Goal: Answer question/provide support: Share knowledge or assist other users

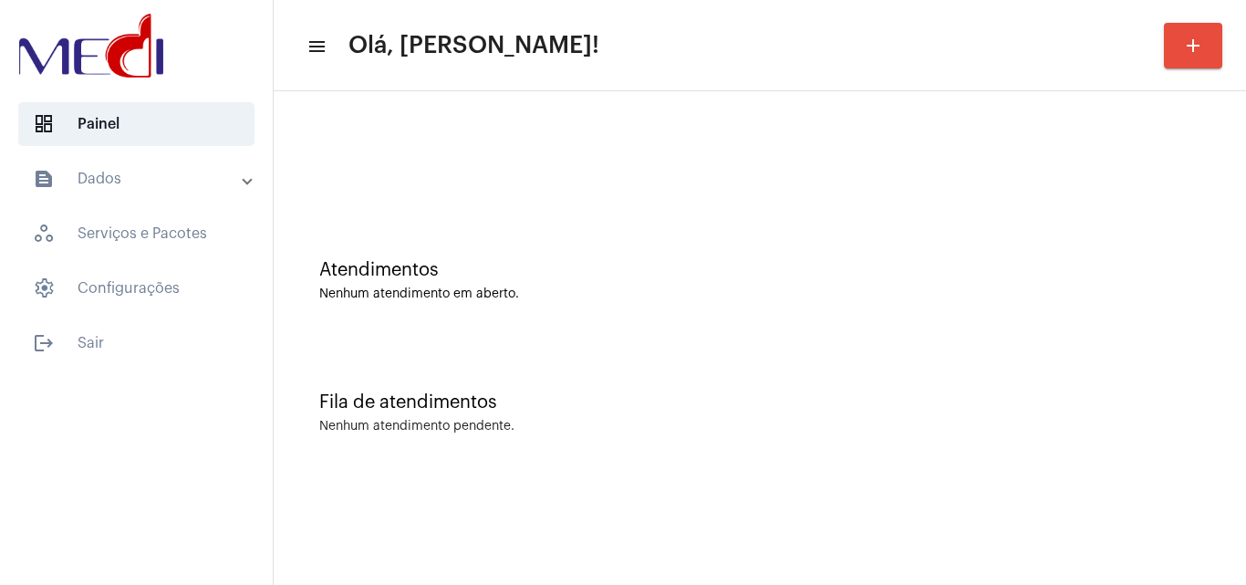
click at [631, 337] on div "Atendimentos Nenhum atendimento em aberto. Fila de atendimentos Nenhum atendime…" at bounding box center [760, 284] width 954 height 369
click at [622, 261] on div "Atendimentos" at bounding box center [759, 270] width 881 height 20
click at [505, 206] on div "Atendimentos Nenhum atendimento em aberto." at bounding box center [760, 271] width 954 height 132
click at [482, 358] on div "Fila de atendimentos Nenhum atendimento pendente." at bounding box center [760, 403] width 954 height 132
click at [504, 278] on div "Atendimentos" at bounding box center [759, 270] width 881 height 20
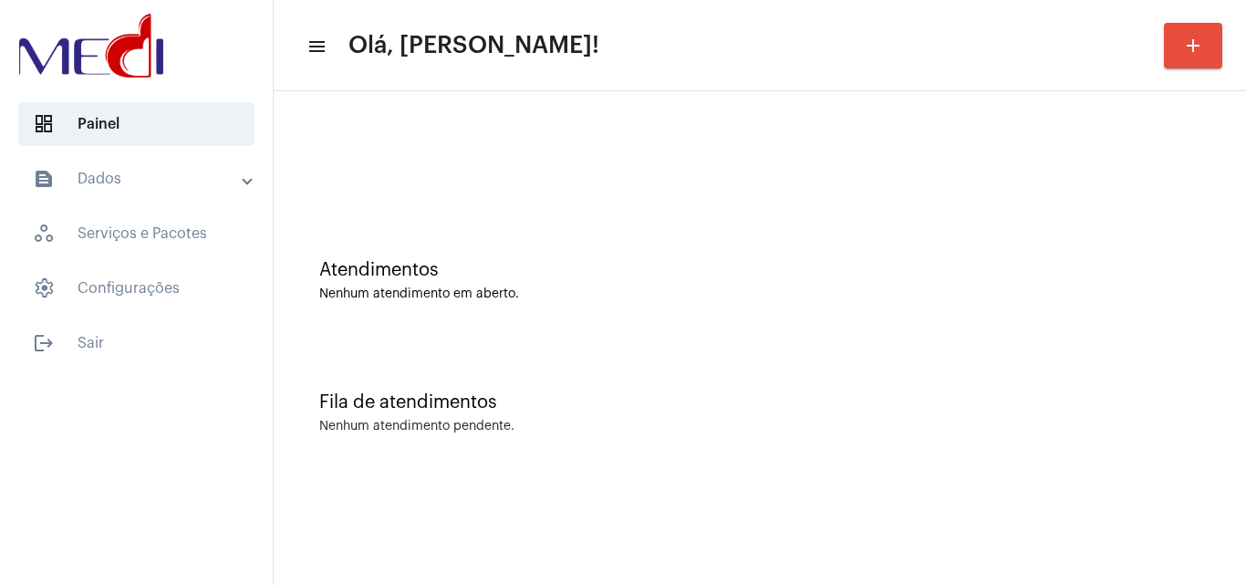
click at [802, 356] on div "Fila de atendimentos Nenhum atendimento pendente." at bounding box center [760, 403] width 954 height 132
click at [668, 348] on div "Fila de atendimentos Nenhum atendimento pendente." at bounding box center [760, 403] width 954 height 132
click at [578, 260] on div "Atendimentos" at bounding box center [759, 270] width 881 height 20
click at [571, 275] on div "Atendimentos" at bounding box center [759, 270] width 881 height 20
click at [782, 309] on div "Atendimentos Nenhum atendimento em aberto." at bounding box center [760, 271] width 954 height 132
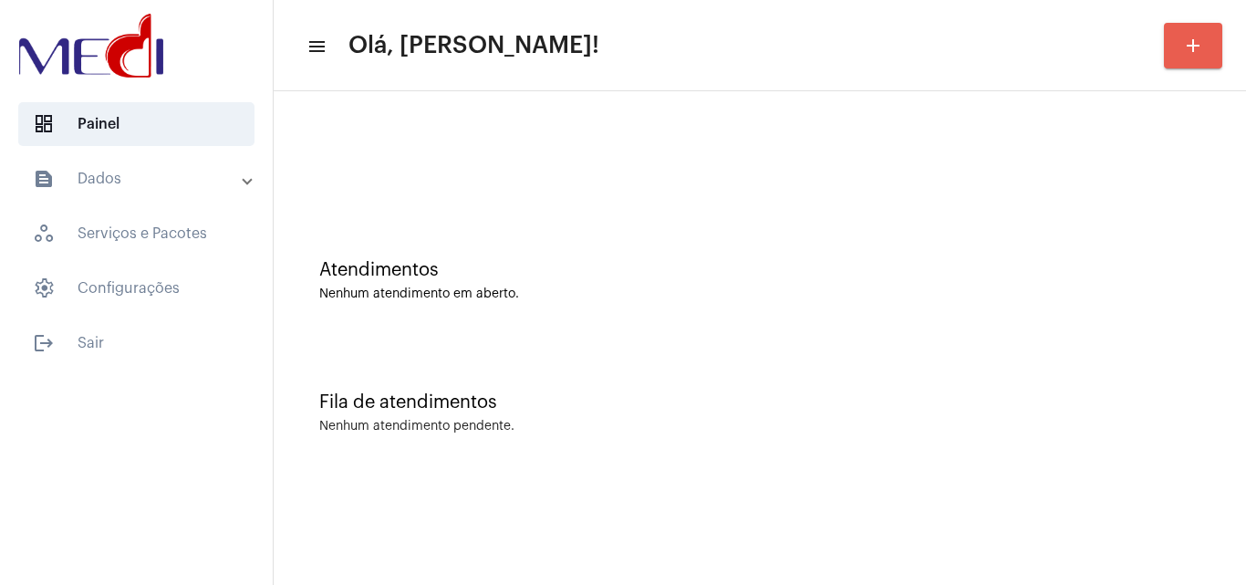
click at [1196, 38] on mat-icon "add" at bounding box center [1193, 46] width 22 height 22
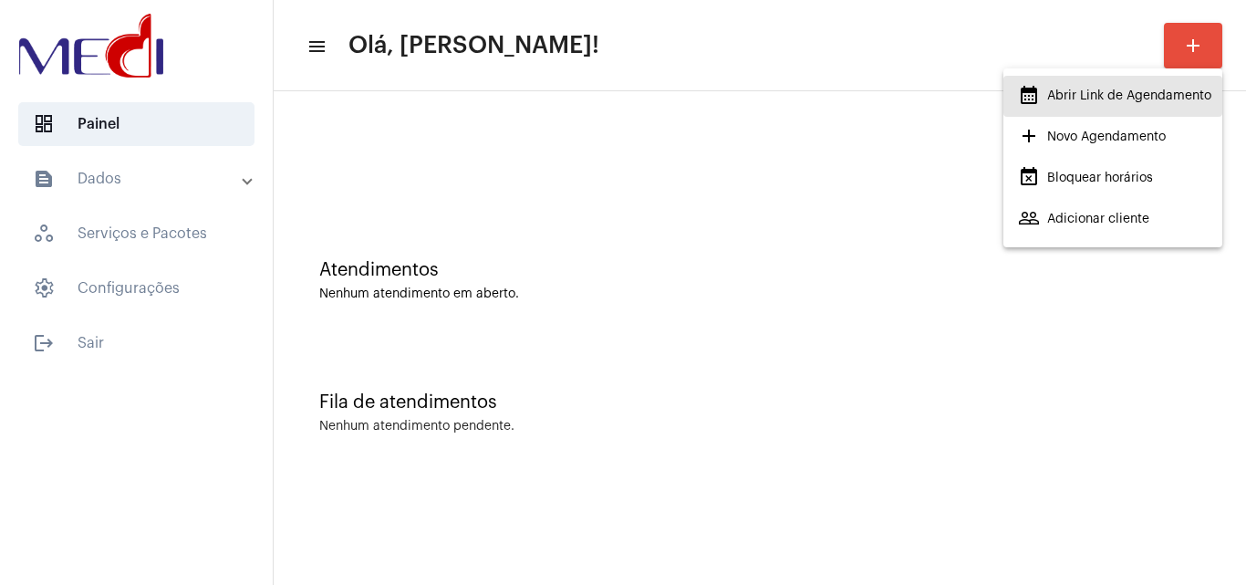
click at [1116, 84] on span "calendar_month_outlined Abrir Link de Agendamento" at bounding box center [1114, 95] width 193 height 33
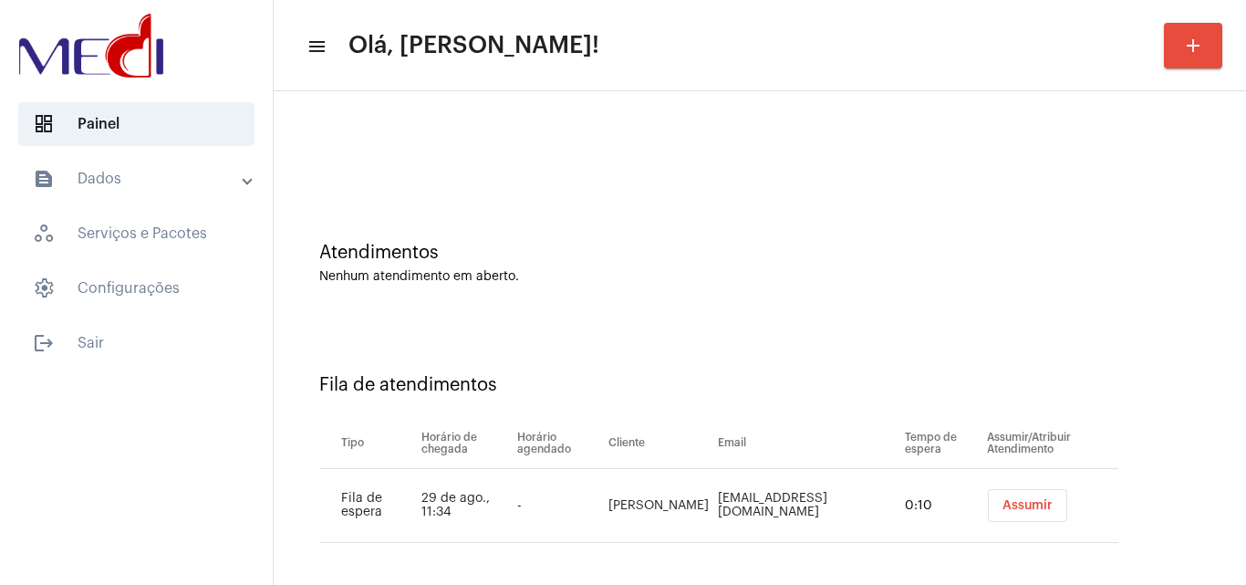
scroll to position [25, 0]
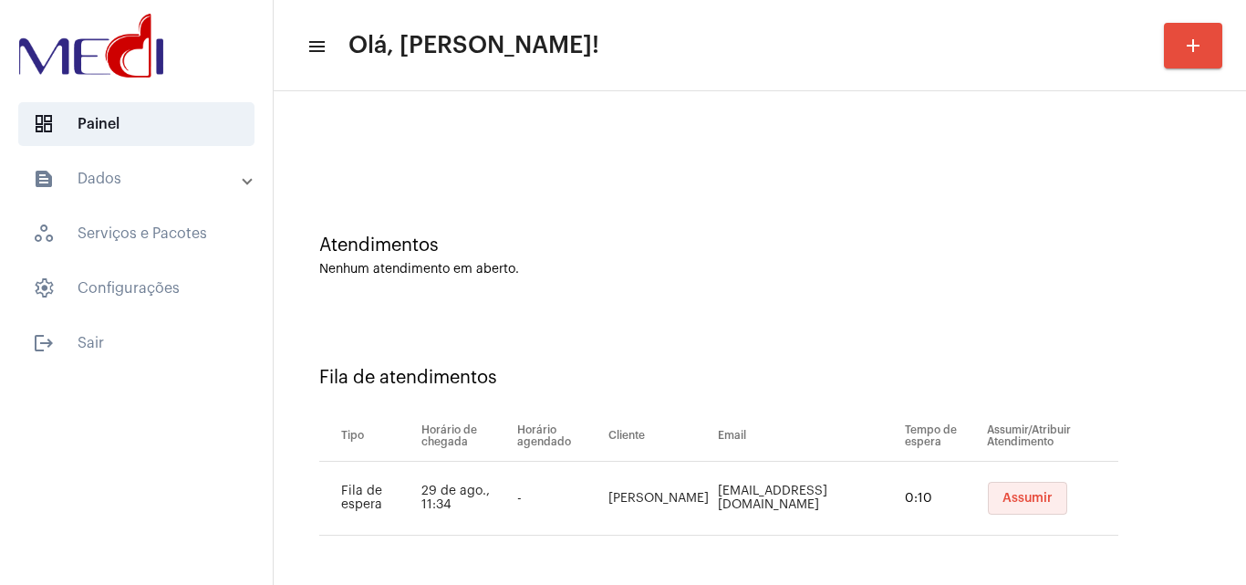
click at [988, 506] on button "Assumir" at bounding box center [1027, 498] width 79 height 33
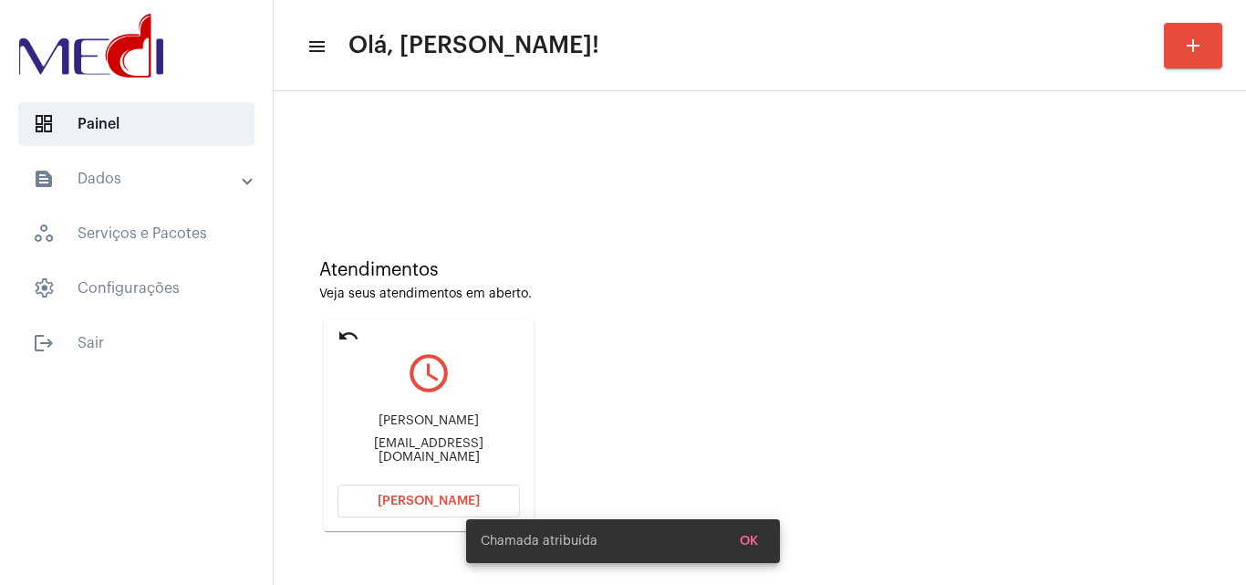
scroll to position [129, 0]
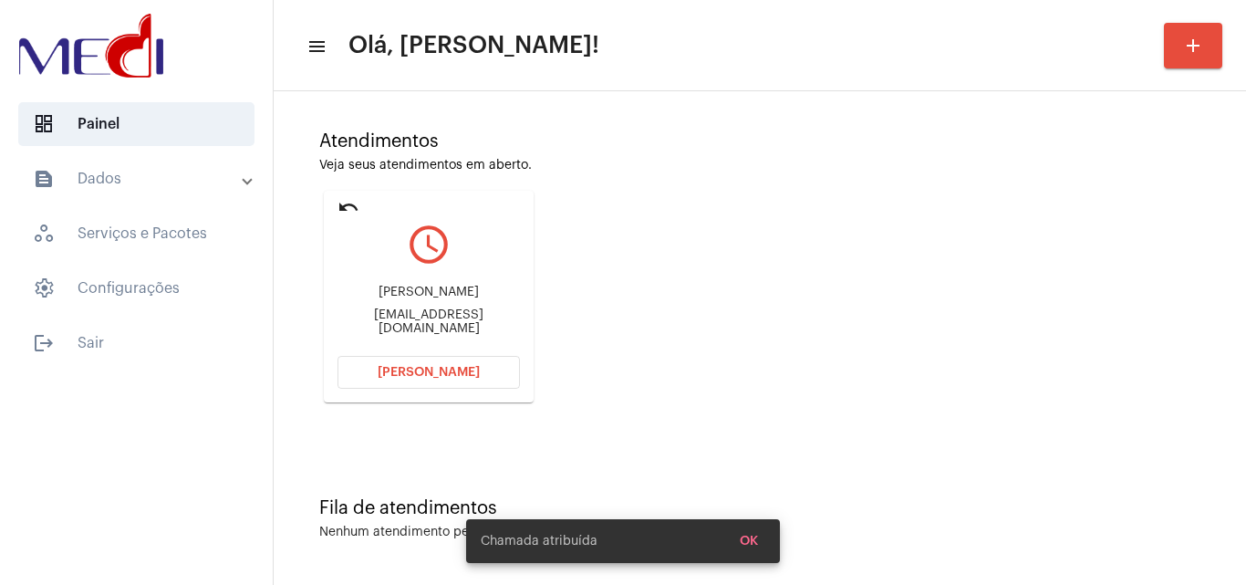
drag, startPoint x: 421, startPoint y: 311, endPoint x: 497, endPoint y: 294, distance: 77.7
click at [497, 294] on div "Marcelo Eduardo Ferraz" at bounding box center [428, 292] width 182 height 14
copy div "Marcelo Eduardo Ferraz"
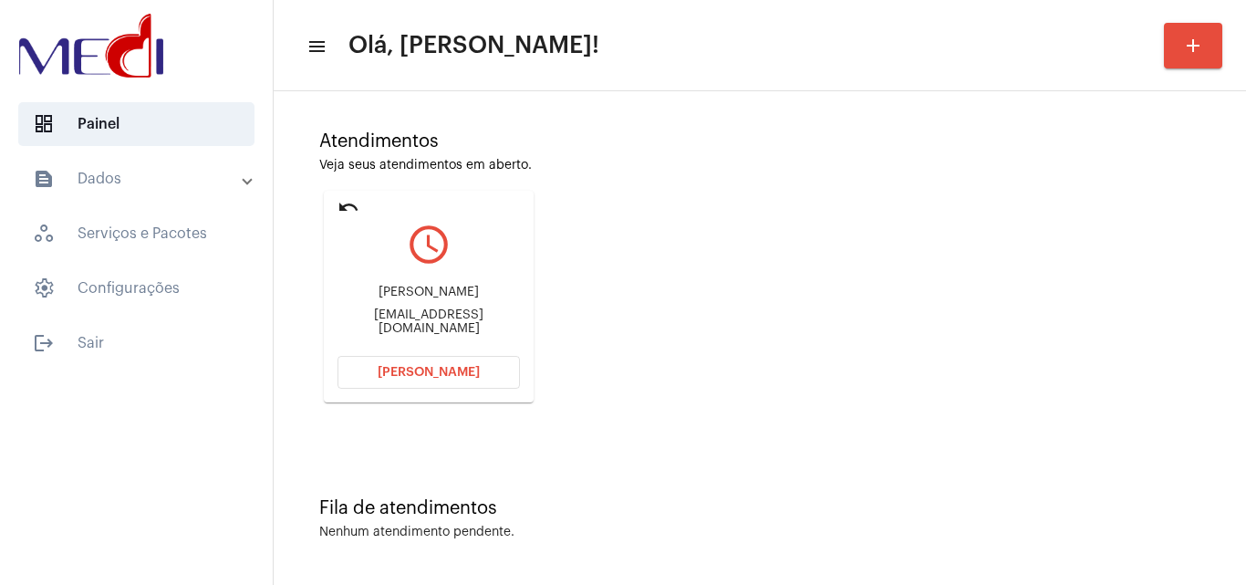
click at [455, 372] on span "Abrir Chamada" at bounding box center [429, 372] width 102 height 13
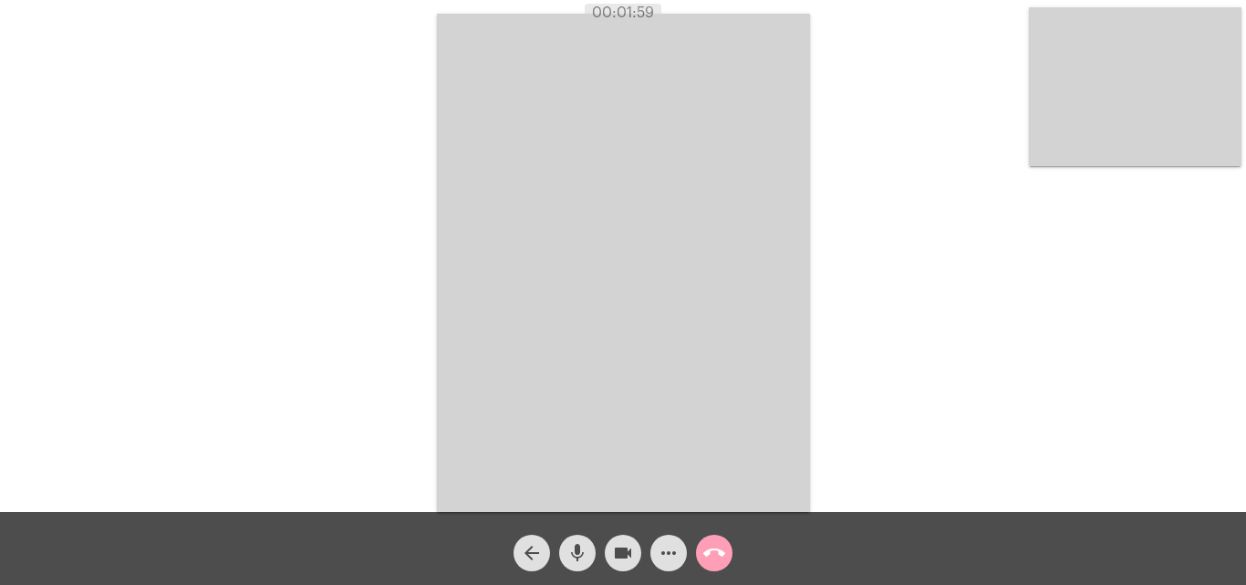
click at [713, 553] on mat-icon "call_end" at bounding box center [714, 553] width 22 height 22
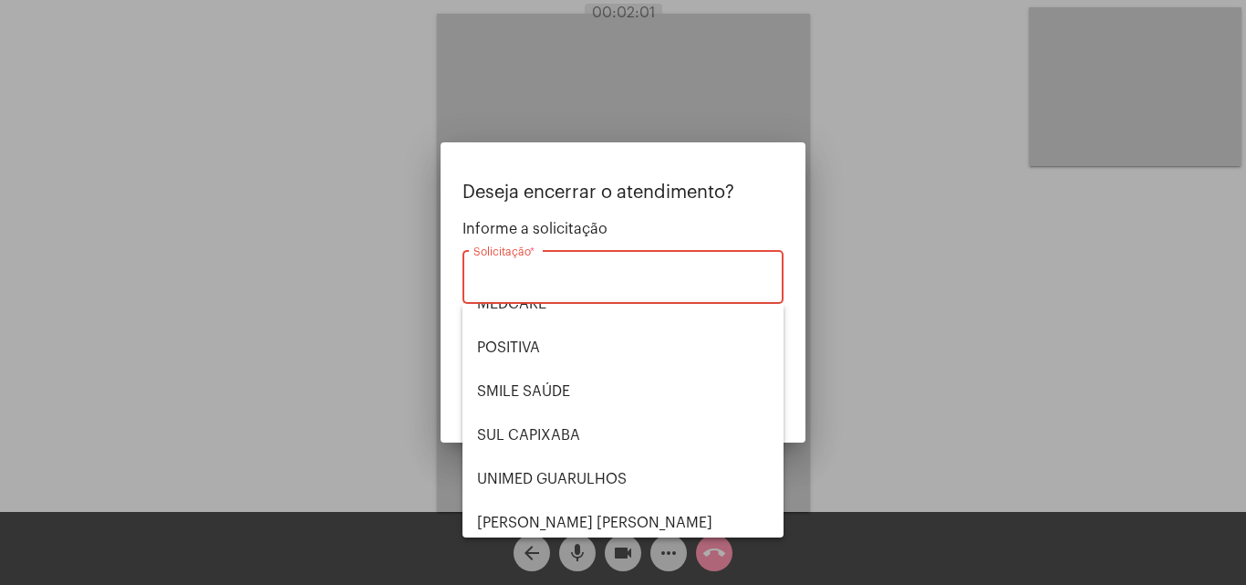
scroll to position [204, 0]
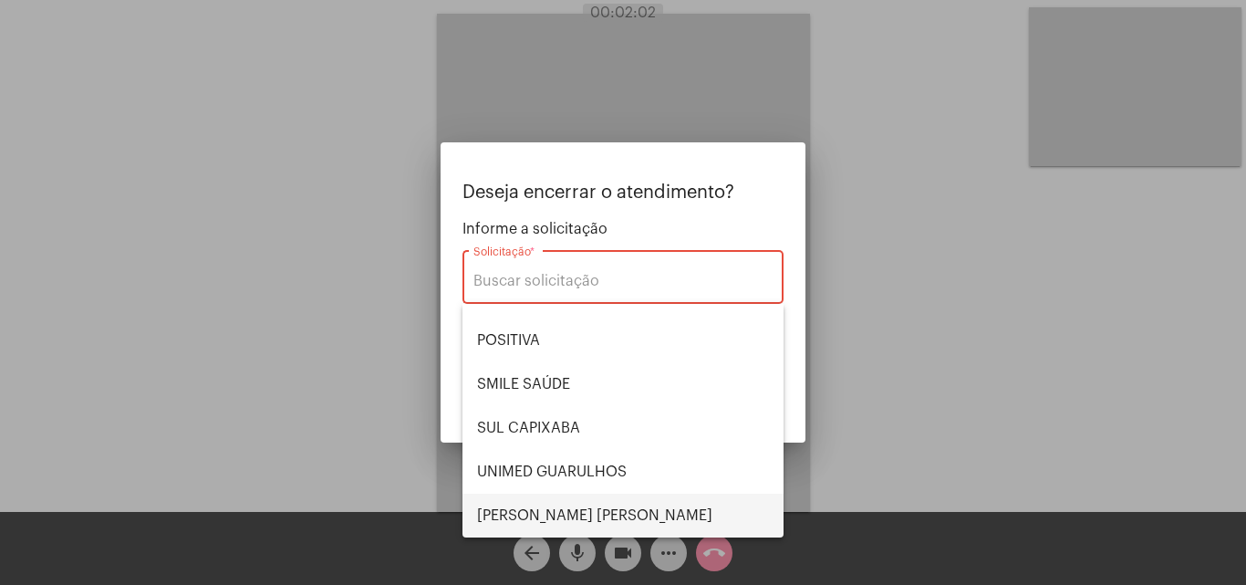
click at [590, 512] on span "VERA CRUZ" at bounding box center [623, 515] width 292 height 44
type input "[PERSON_NAME] [PERSON_NAME]"
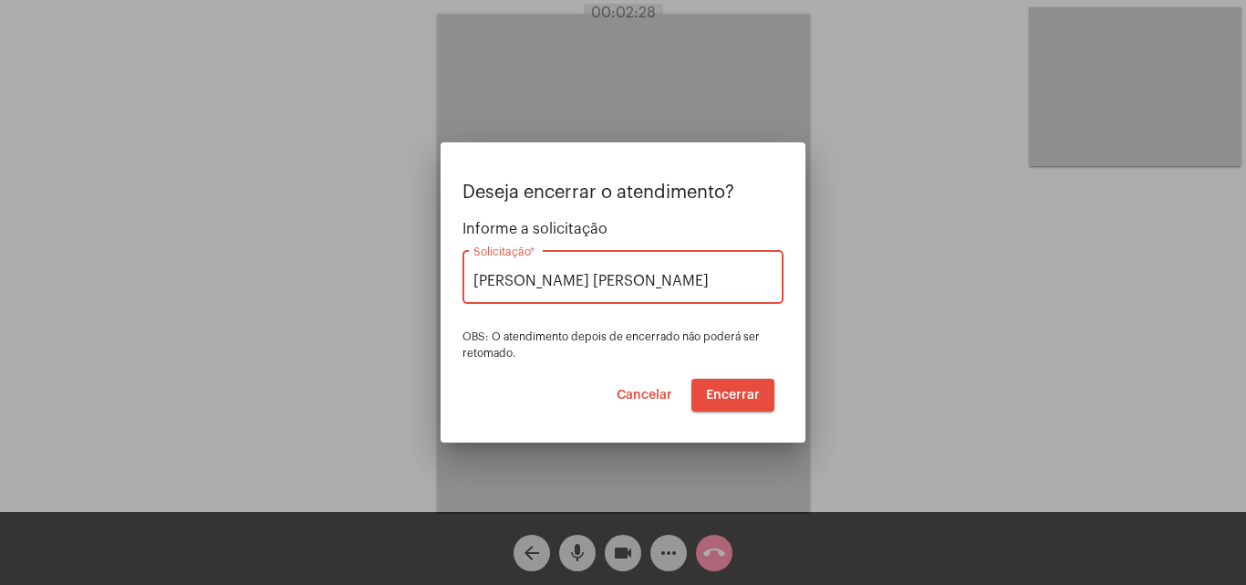
click at [730, 393] on span "Encerrar" at bounding box center [733, 395] width 54 height 13
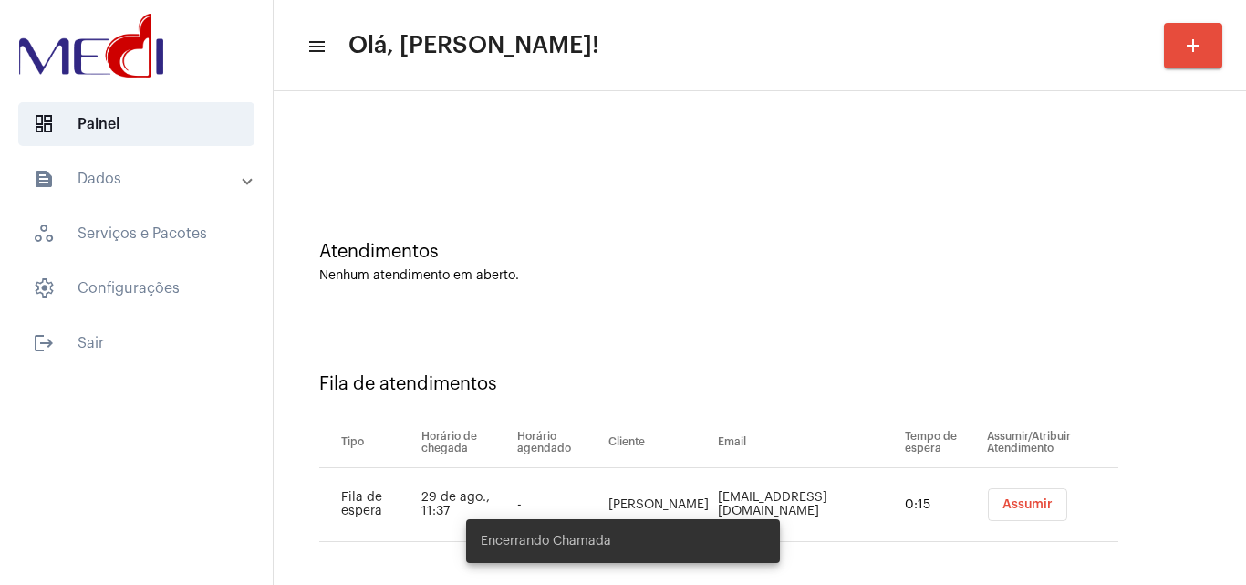
scroll to position [25, 0]
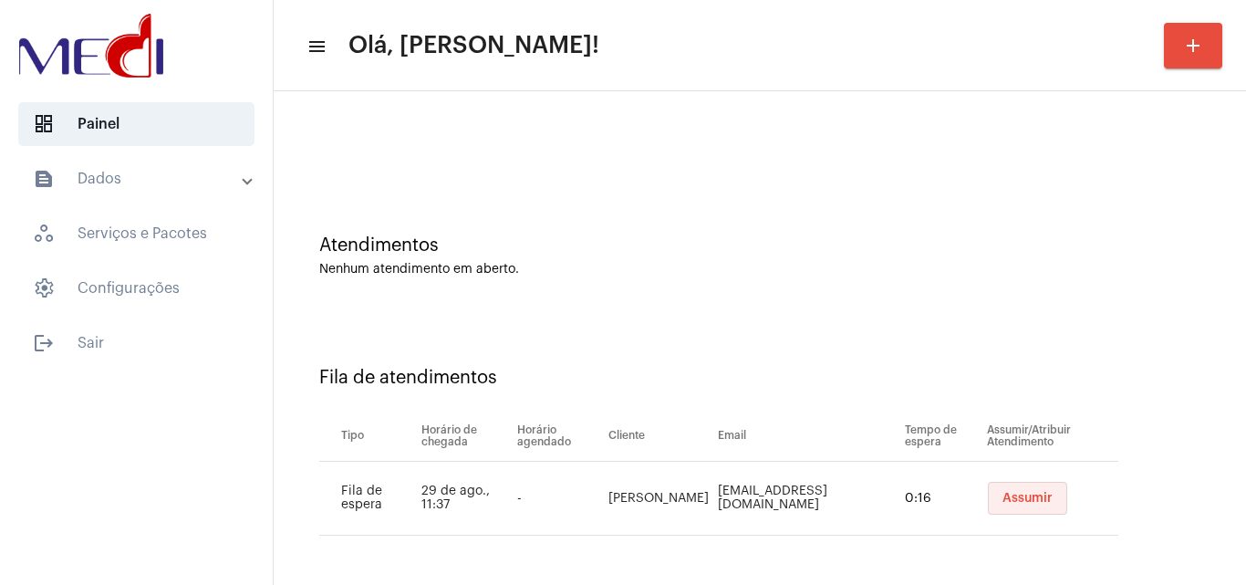
click at [1019, 509] on button "Assumir" at bounding box center [1027, 498] width 79 height 33
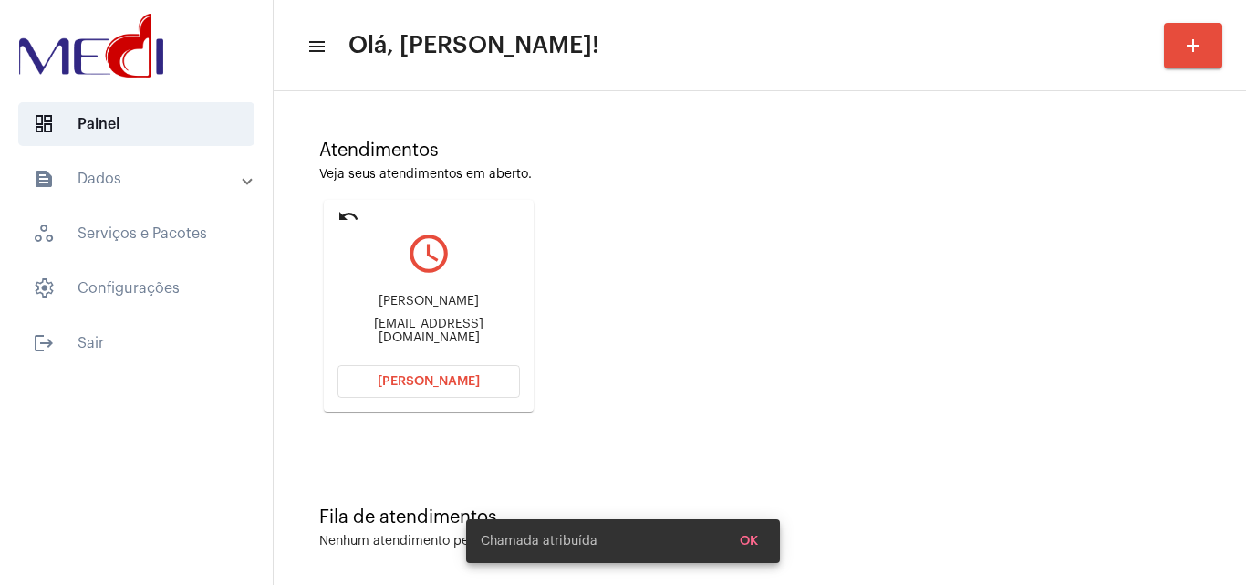
scroll to position [129, 0]
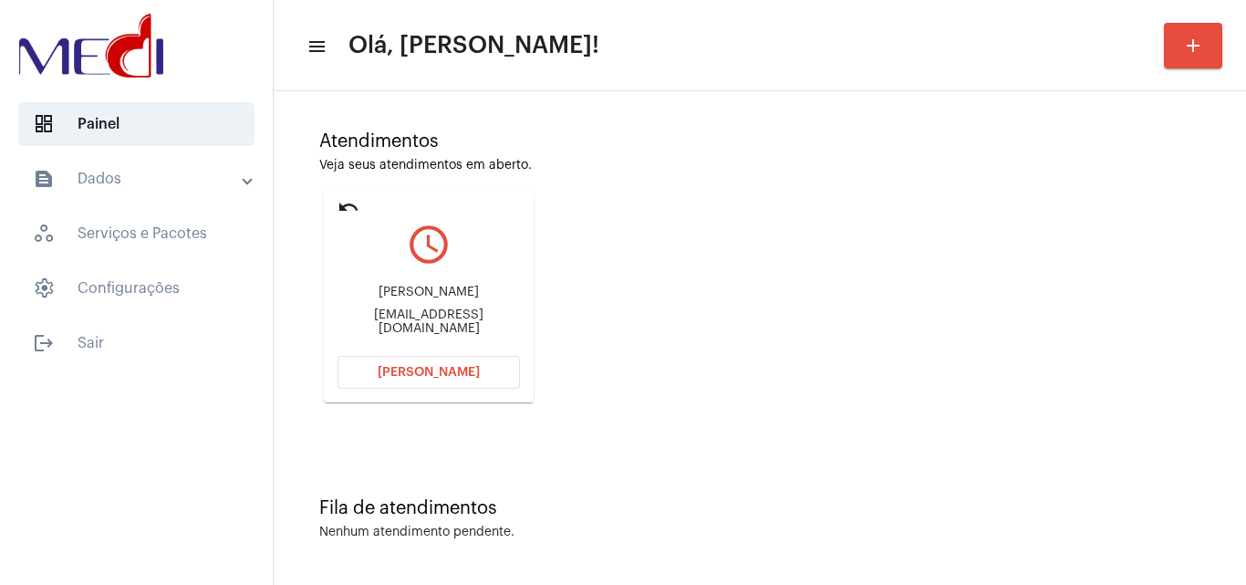
drag, startPoint x: 358, startPoint y: 288, endPoint x: 503, endPoint y: 285, distance: 146.0
click at [503, 285] on div "Renan Jaques Andrade randrade@mpsc.mp.br" at bounding box center [428, 310] width 182 height 82
copy div "Renan Jaques Andrade"
click at [394, 369] on span "Abrir Chamada" at bounding box center [429, 372] width 102 height 13
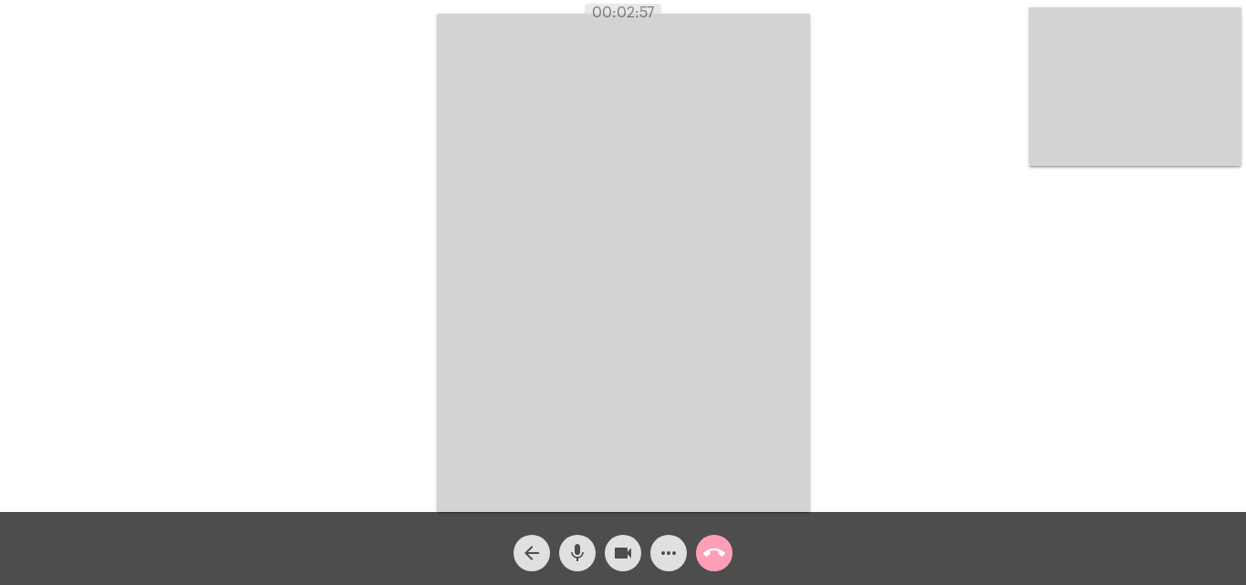
click at [705, 549] on mat-icon "call_end" at bounding box center [714, 553] width 22 height 22
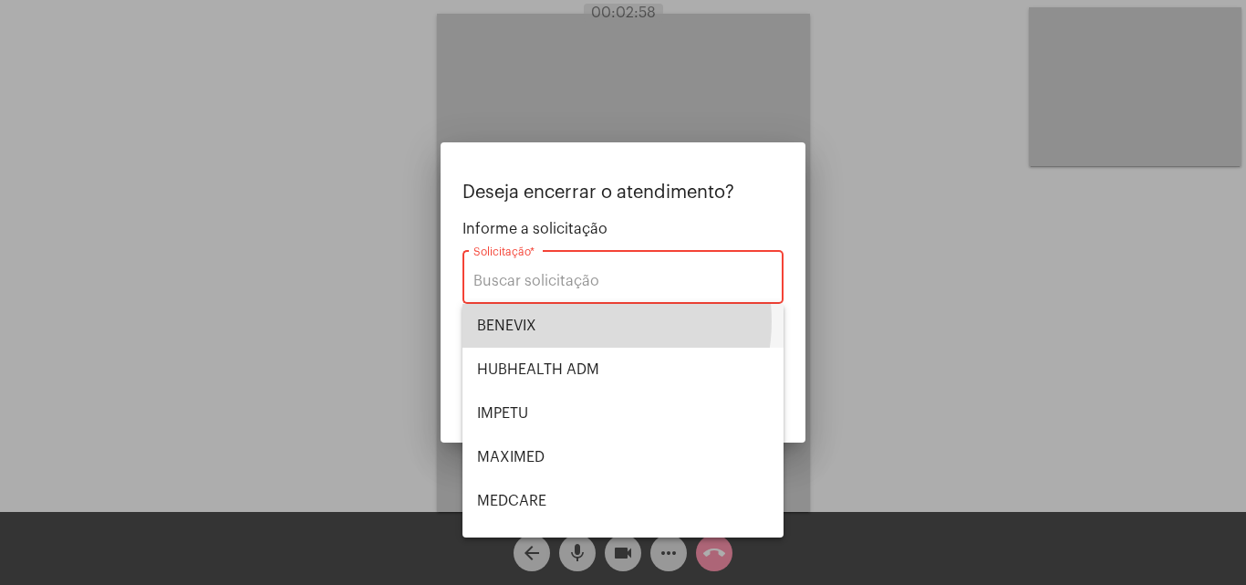
click at [588, 320] on span "BENEVIX" at bounding box center [623, 326] width 292 height 44
type input "BENEVIX"
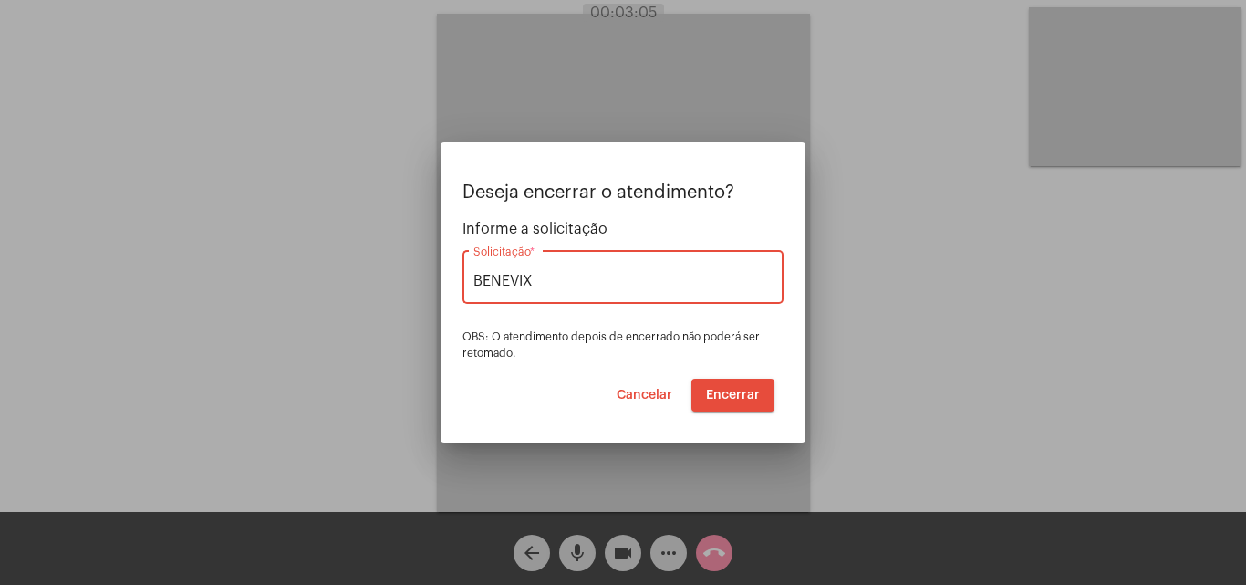
click at [731, 391] on span "Encerrar" at bounding box center [733, 395] width 54 height 13
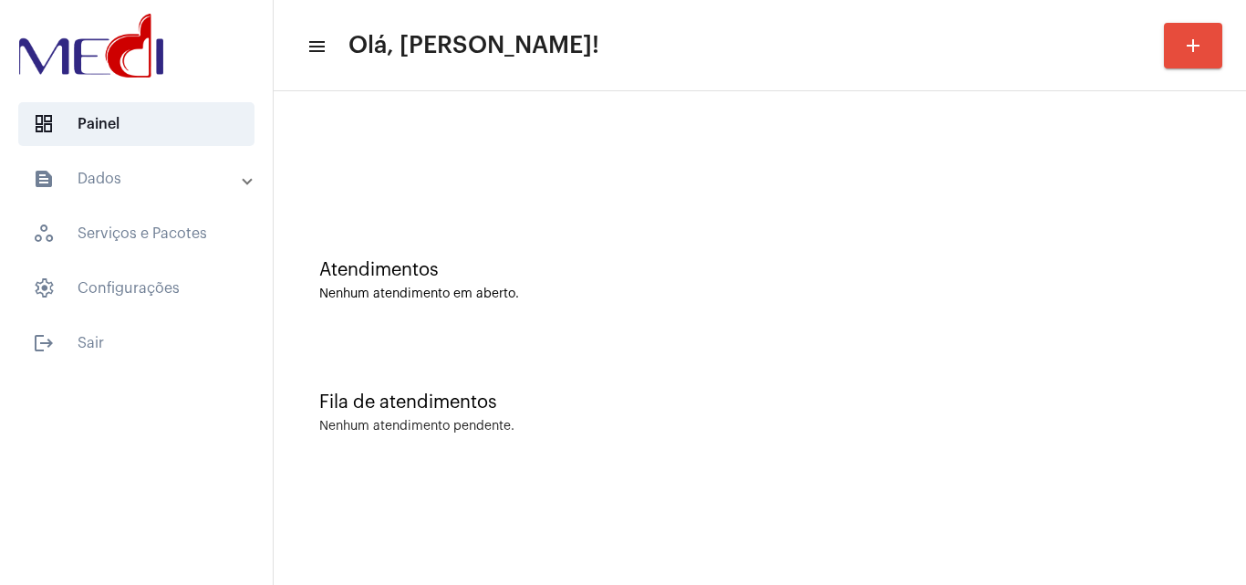
click at [768, 398] on div "Fila de atendimentos" at bounding box center [759, 402] width 881 height 20
click at [571, 327] on div "Atendimentos Nenhum atendimento em aberto." at bounding box center [760, 271] width 954 height 132
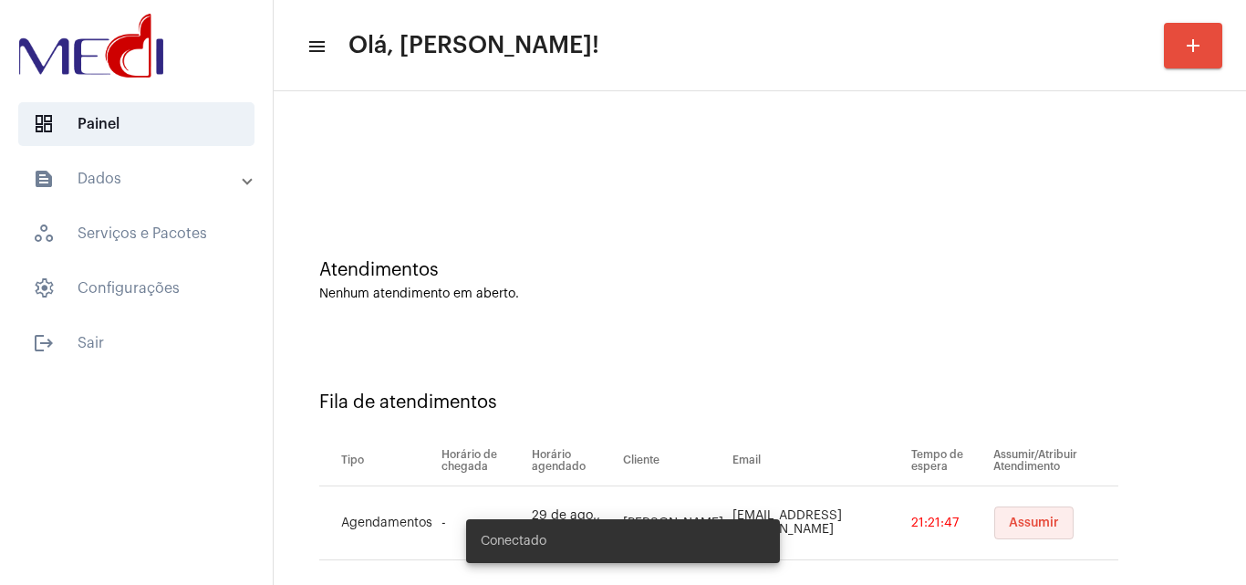
click at [1009, 520] on span "Assumir" at bounding box center [1034, 522] width 50 height 13
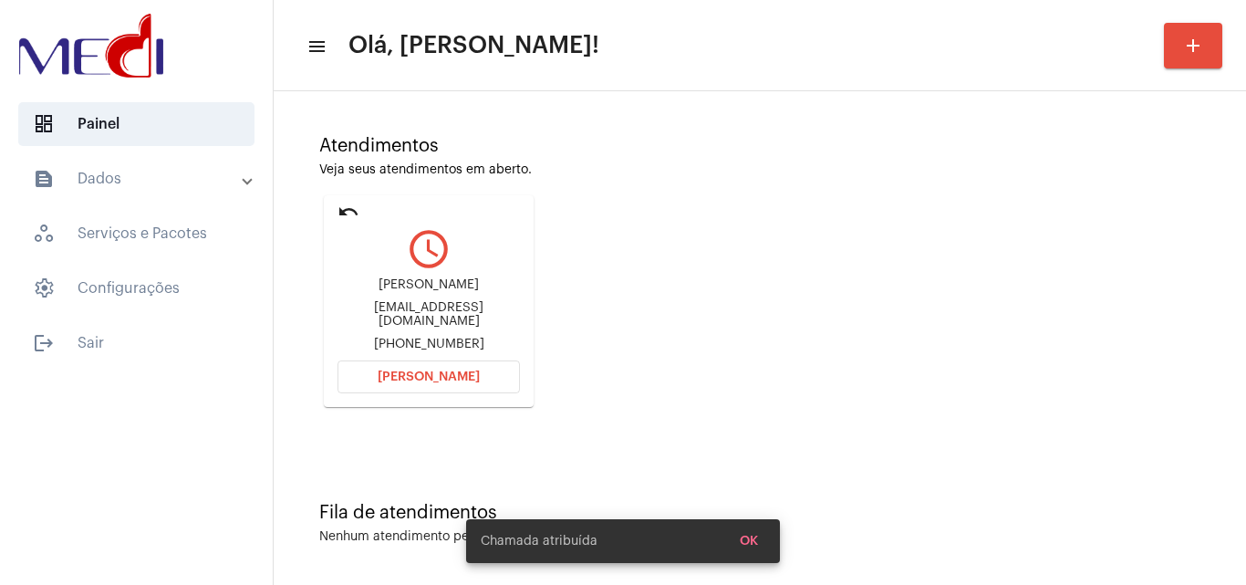
scroll to position [129, 0]
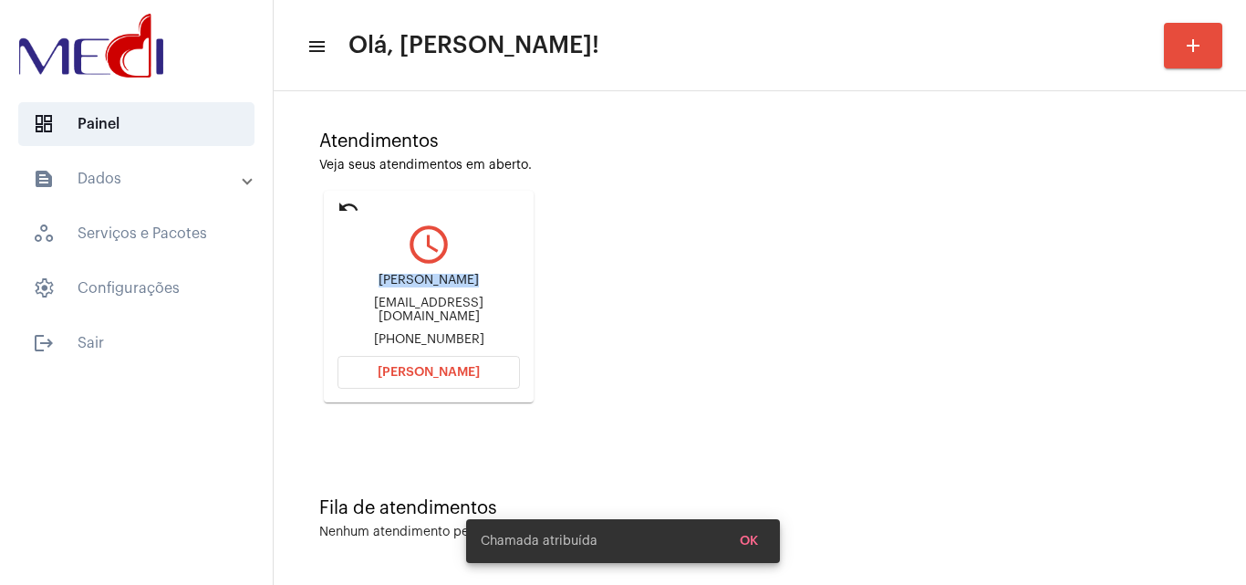
drag, startPoint x: 377, startPoint y: 293, endPoint x: 486, endPoint y: 286, distance: 109.6
click at [486, 286] on div "Vitor Martins" at bounding box center [428, 281] width 182 height 14
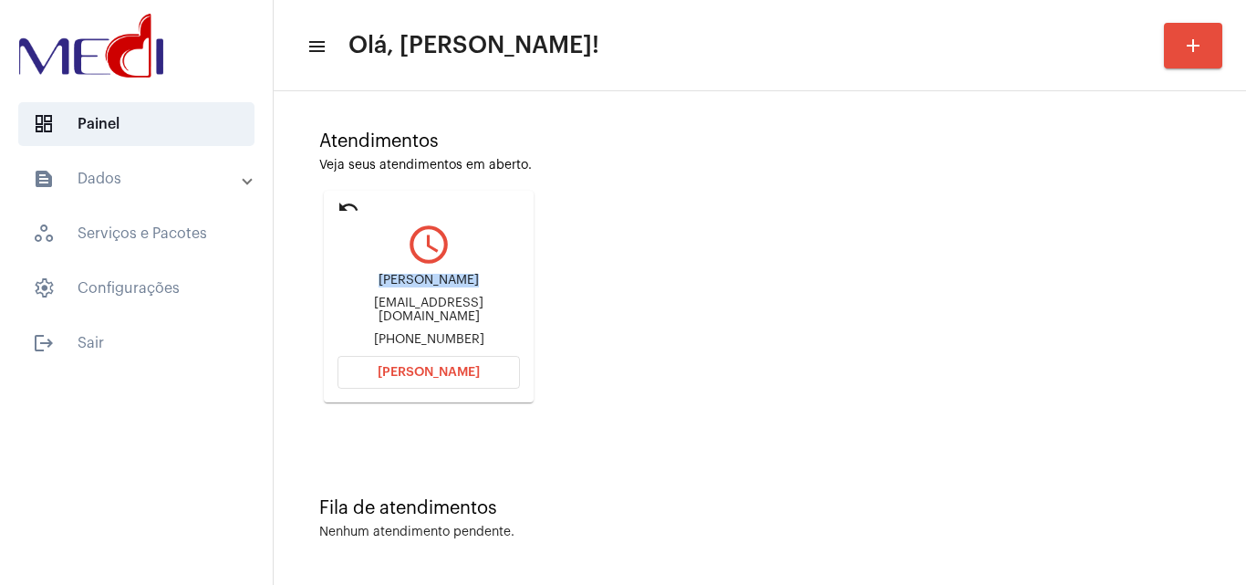
copy div "Vitor Martins"
click at [469, 368] on span "Abrir Chamada" at bounding box center [429, 372] width 102 height 13
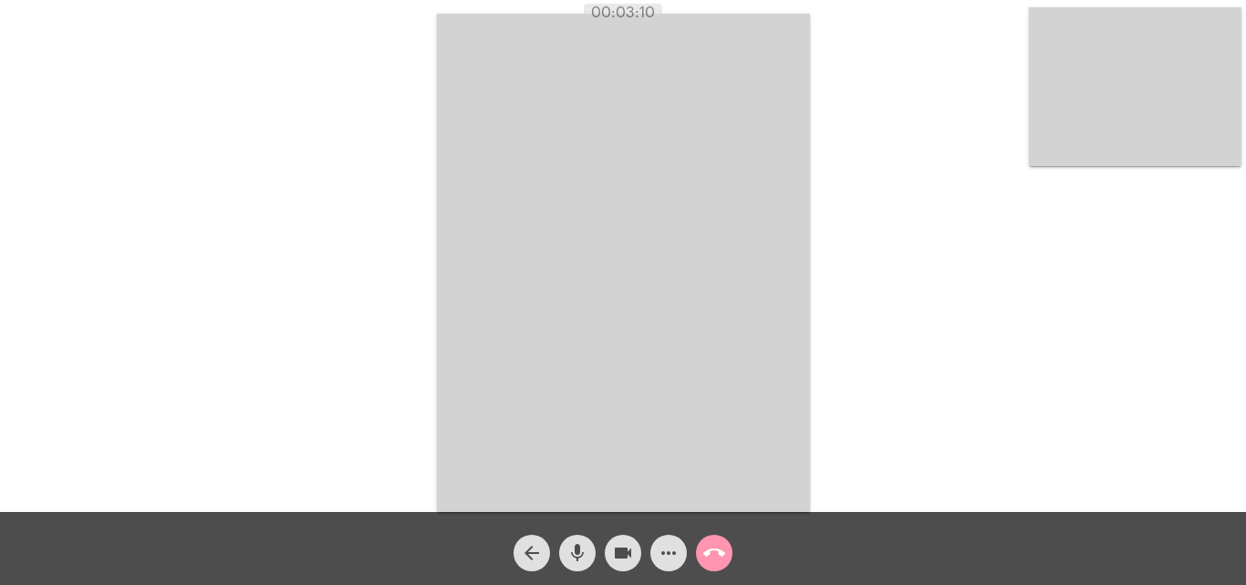
click at [721, 556] on mat-icon "call_end" at bounding box center [714, 553] width 22 height 22
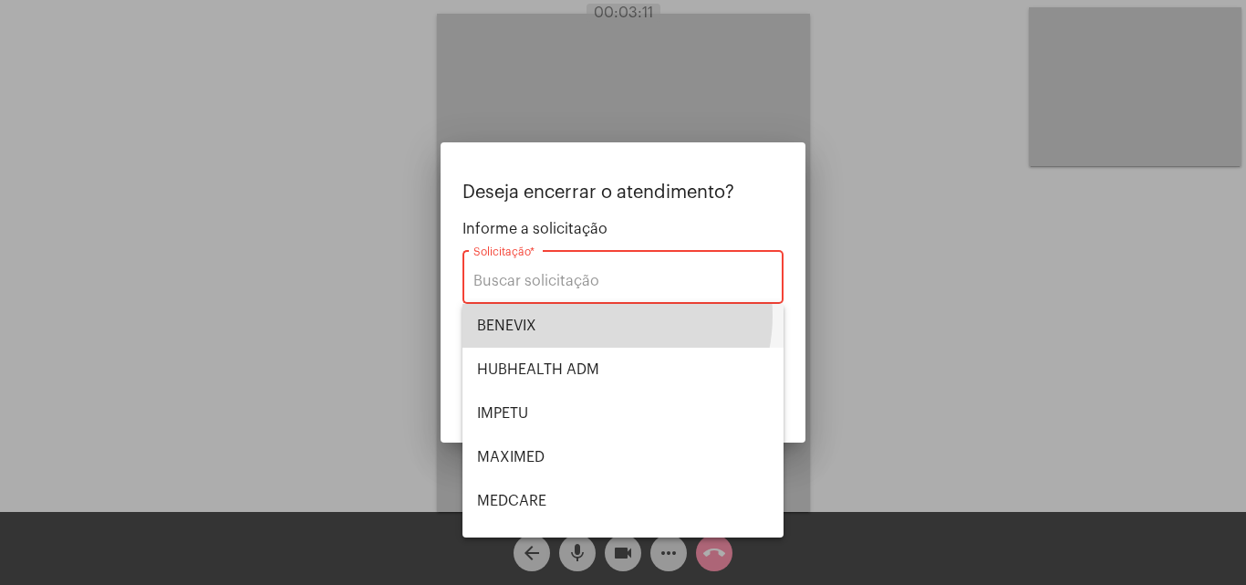
click at [601, 316] on span "BENEVIX" at bounding box center [623, 326] width 292 height 44
type input "BENEVIX"
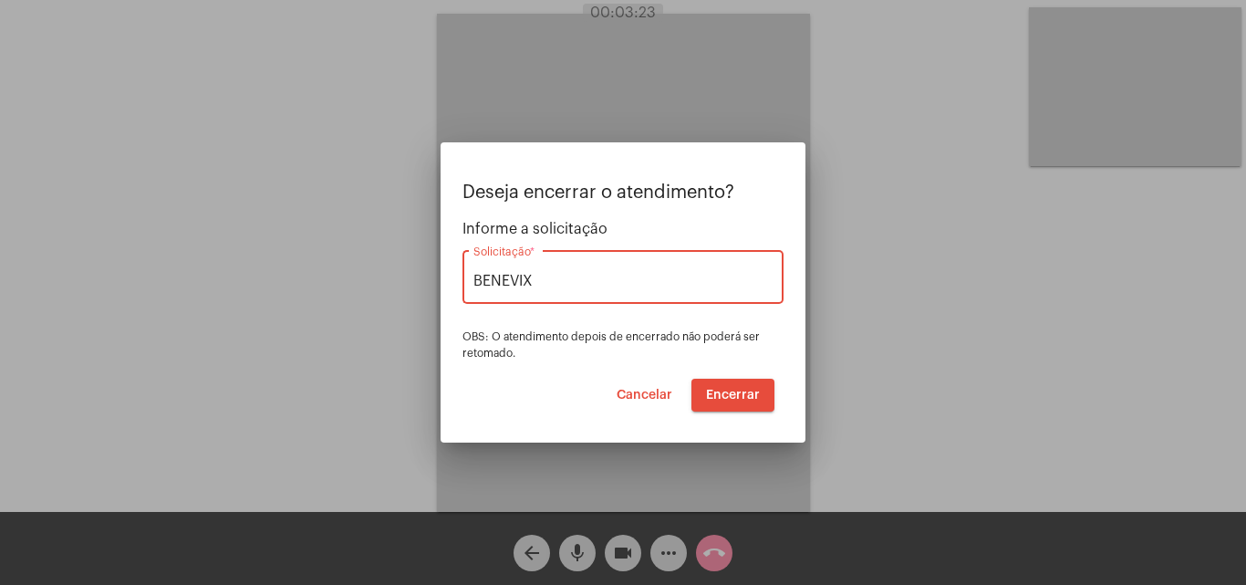
click at [735, 400] on span "Encerrar" at bounding box center [733, 395] width 54 height 13
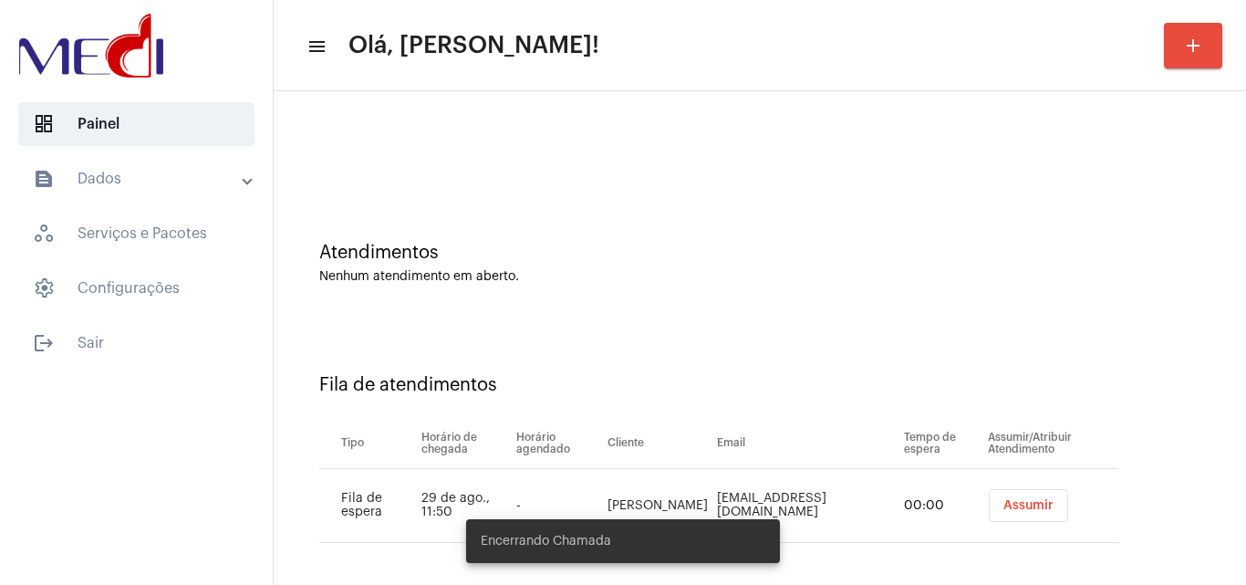
scroll to position [25, 0]
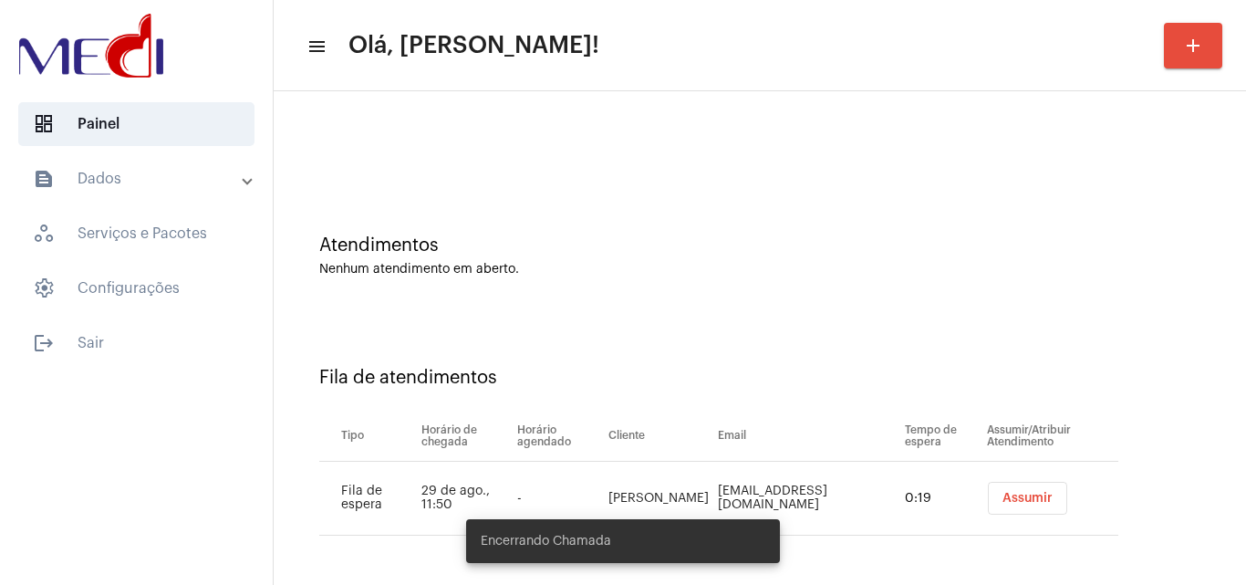
click at [995, 491] on button "Assumir" at bounding box center [1027, 498] width 79 height 33
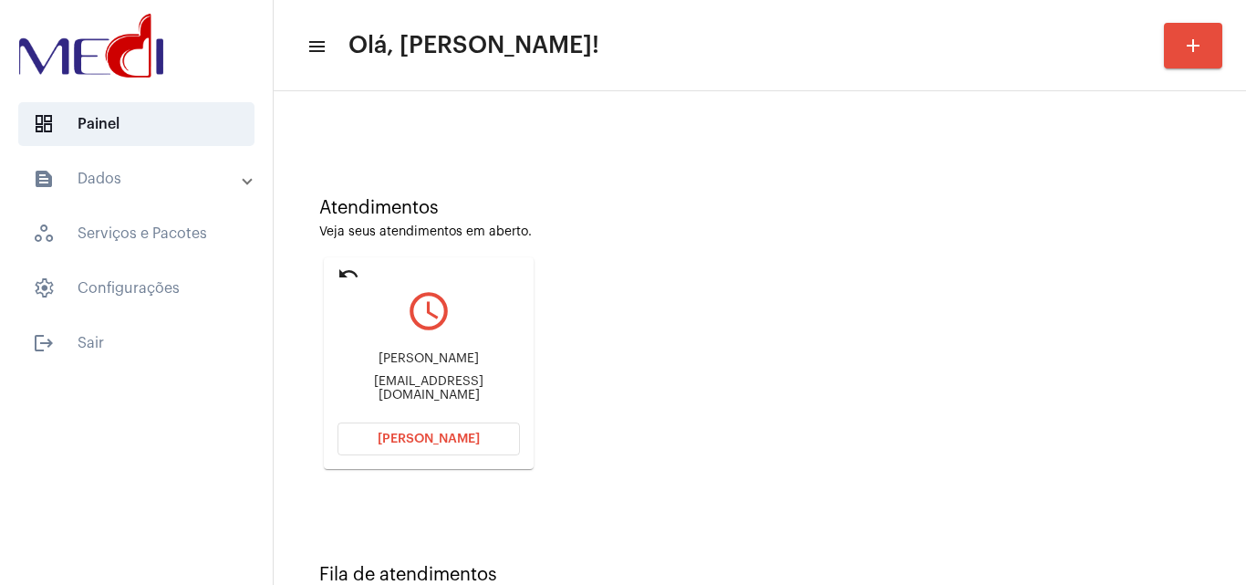
scroll to position [129, 0]
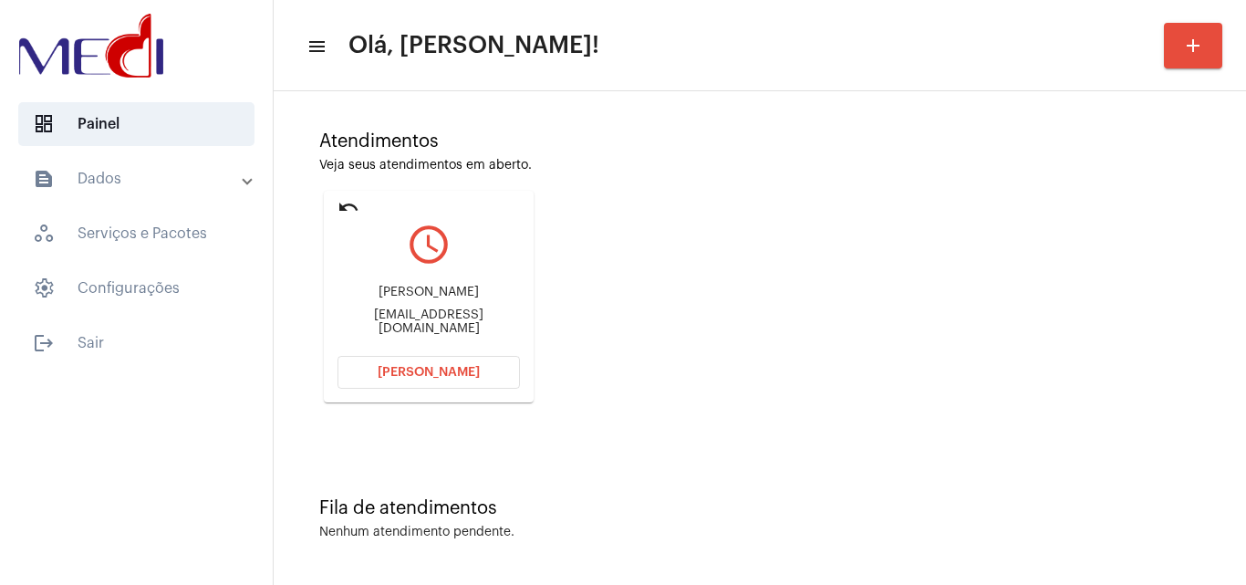
drag, startPoint x: 352, startPoint y: 294, endPoint x: 495, endPoint y: 305, distance: 143.6
click at [495, 299] on div "Isadora Martins Rocha" at bounding box center [428, 292] width 182 height 14
copy div "Isadora Martins Rocha"
click at [466, 373] on span "Abrir Chamada" at bounding box center [429, 372] width 102 height 13
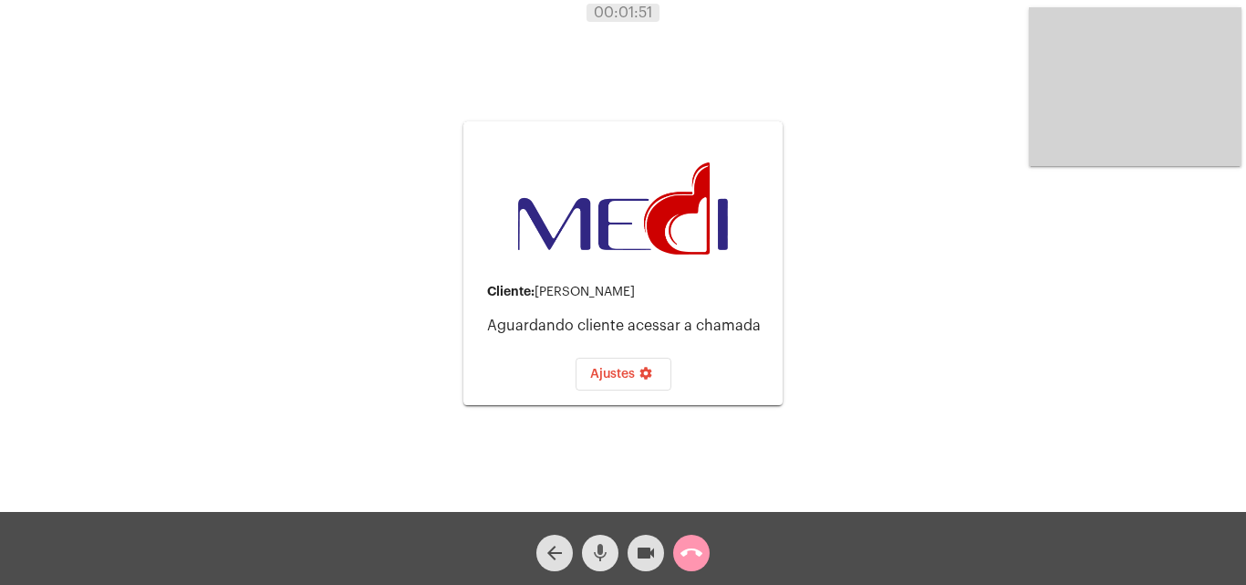
click at [596, 559] on mat-icon "mic" at bounding box center [600, 553] width 22 height 22
click at [648, 551] on mat-icon "videocam" at bounding box center [646, 553] width 22 height 22
click at [692, 552] on mat-icon "call_end" at bounding box center [691, 553] width 22 height 22
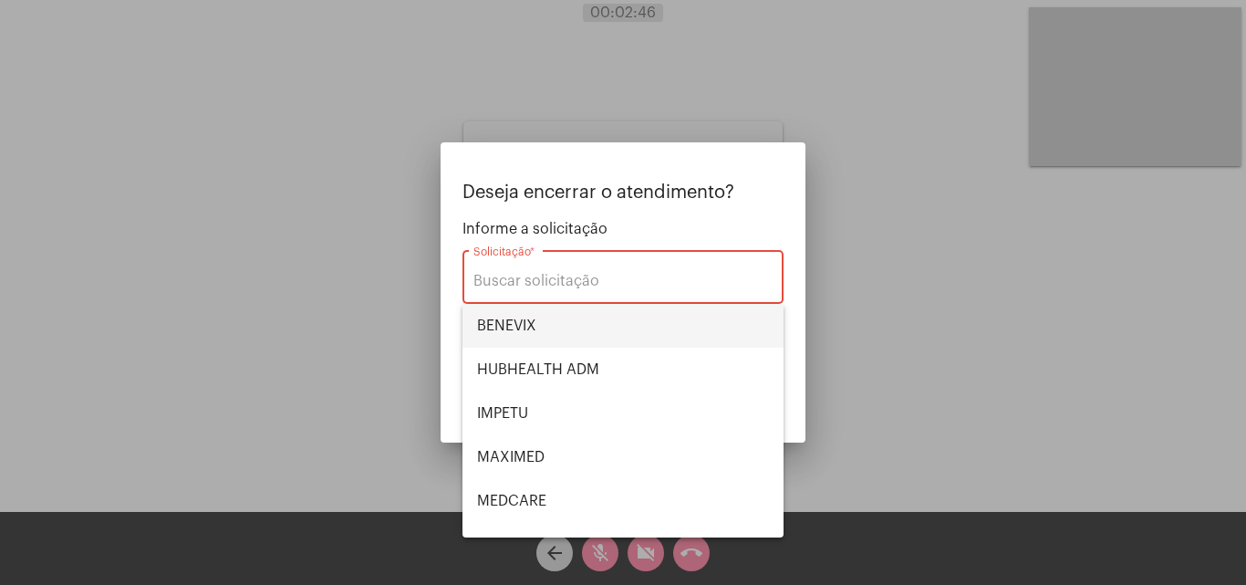
click at [557, 322] on span "BENEVIX" at bounding box center [623, 326] width 292 height 44
type input "BENEVIX"
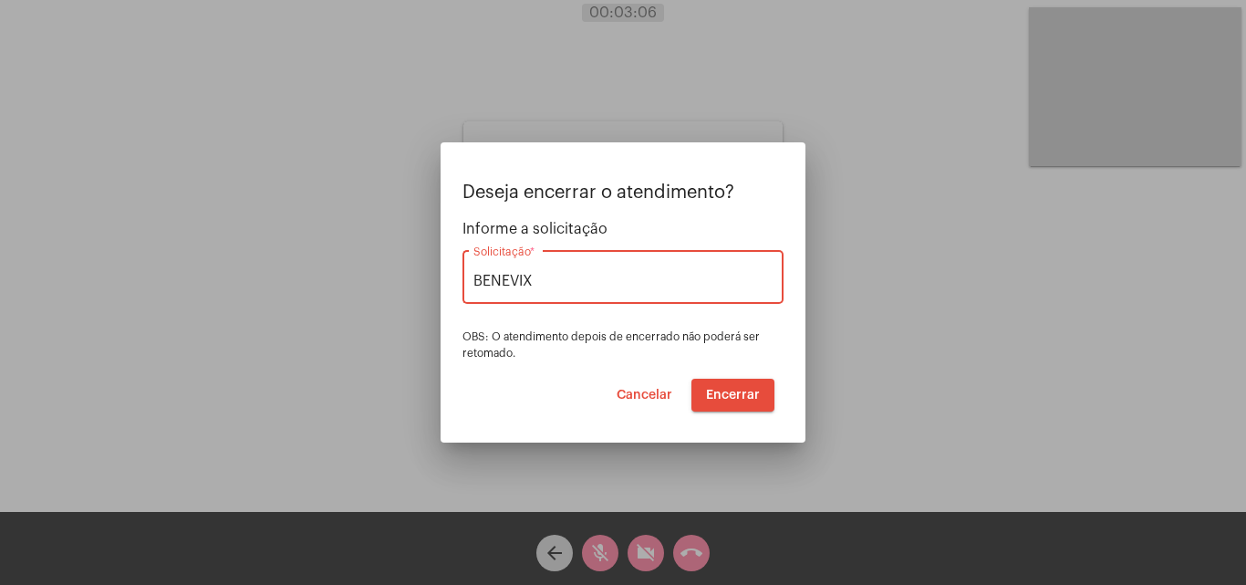
click at [739, 390] on span "Encerrar" at bounding box center [733, 395] width 54 height 13
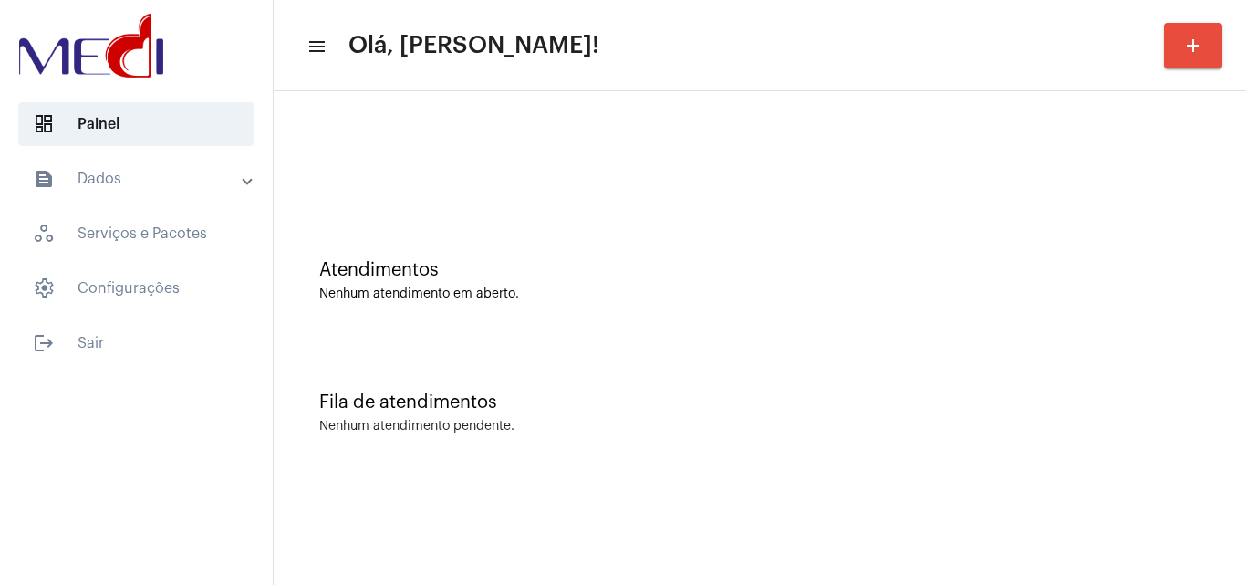
click at [628, 316] on div "Atendimentos Nenhum atendimento em aberto." at bounding box center [760, 271] width 954 height 132
click at [727, 310] on div "Atendimentos Nenhum atendimento em aberto." at bounding box center [760, 271] width 954 height 132
click at [627, 305] on div "Atendimentos Nenhum atendimento em aberto." at bounding box center [760, 271] width 954 height 132
click at [644, 286] on div "Atendimentos Nenhum atendimento em aberto." at bounding box center [759, 280] width 881 height 41
click at [795, 328] on div "Atendimentos Nenhum atendimento em aberto." at bounding box center [760, 271] width 954 height 132
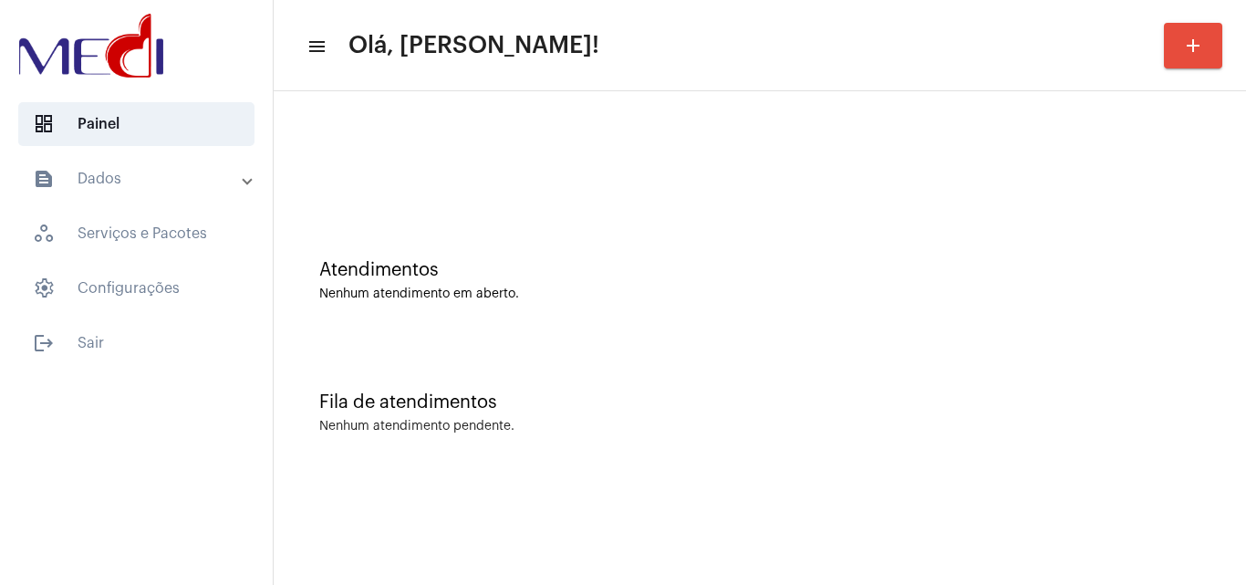
click at [688, 361] on div "Fila de atendimentos Nenhum atendimento pendente." at bounding box center [760, 403] width 954 height 132
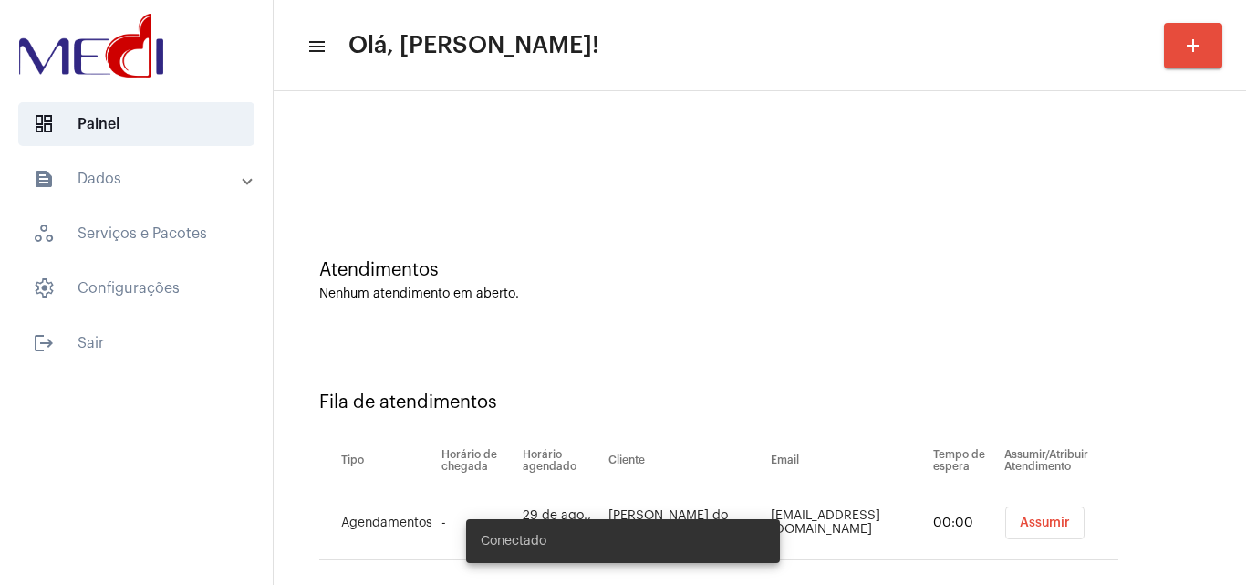
scroll to position [25, 0]
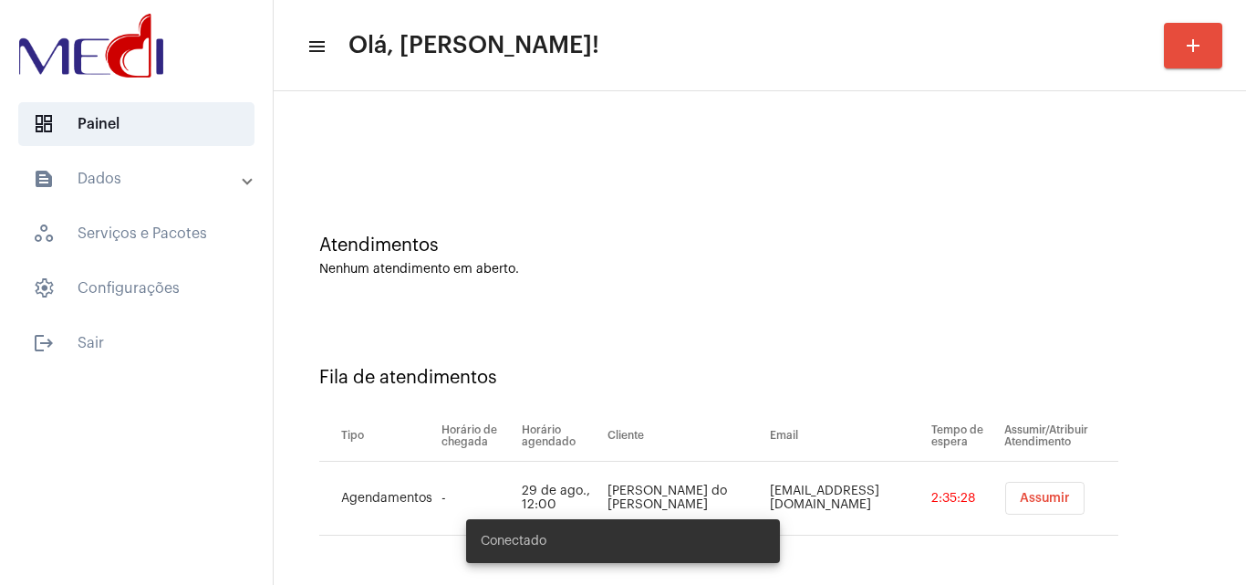
click at [1048, 498] on span "Assumir" at bounding box center [1045, 498] width 50 height 13
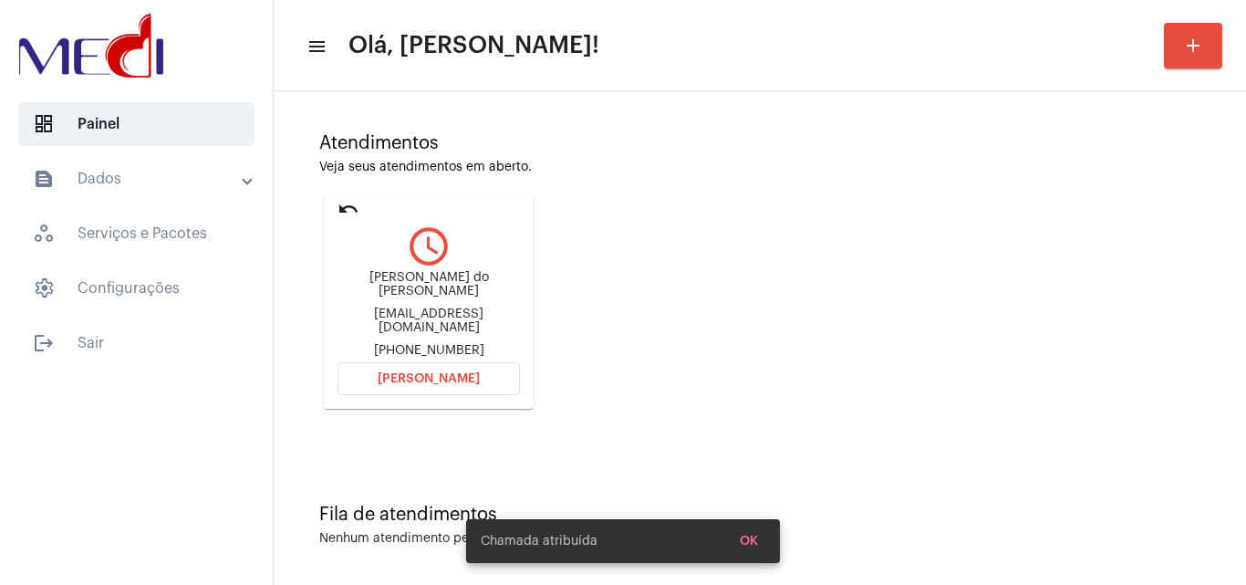
scroll to position [129, 0]
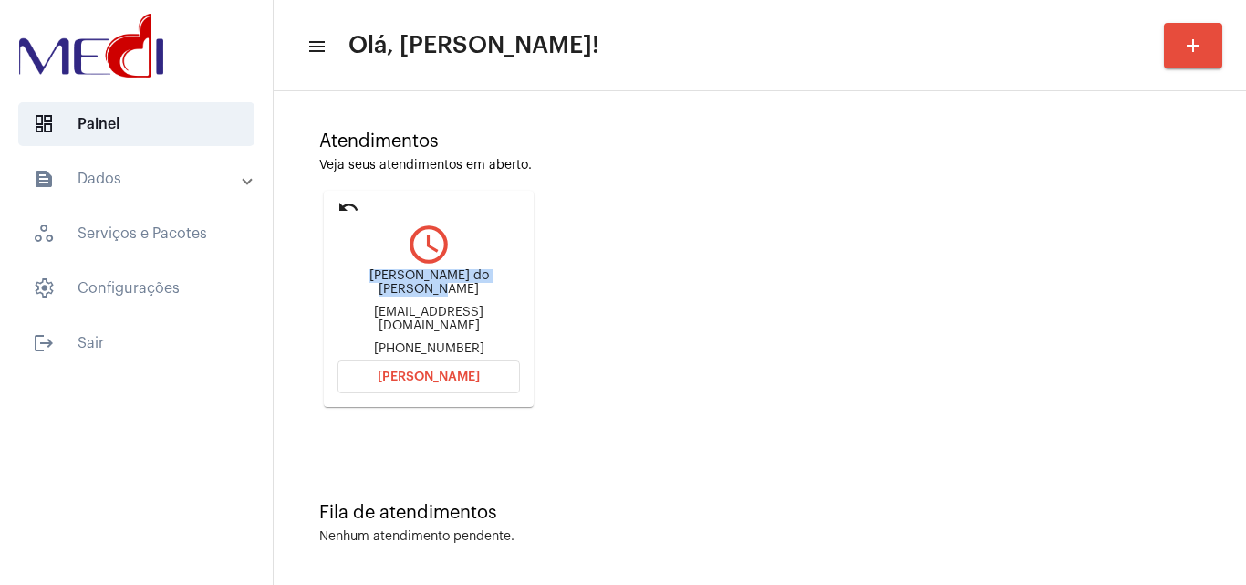
drag, startPoint x: 337, startPoint y: 274, endPoint x: 499, endPoint y: 281, distance: 162.5
click at [499, 281] on mat-card "undo query_builder Jessica de Oliveira do Carmo jessicadeoliveiradocarmo@gmail.…" at bounding box center [429, 299] width 210 height 216
copy div "Jessica de Oliveira do Car"
click at [423, 370] on span "Abrir Chamada" at bounding box center [429, 376] width 102 height 13
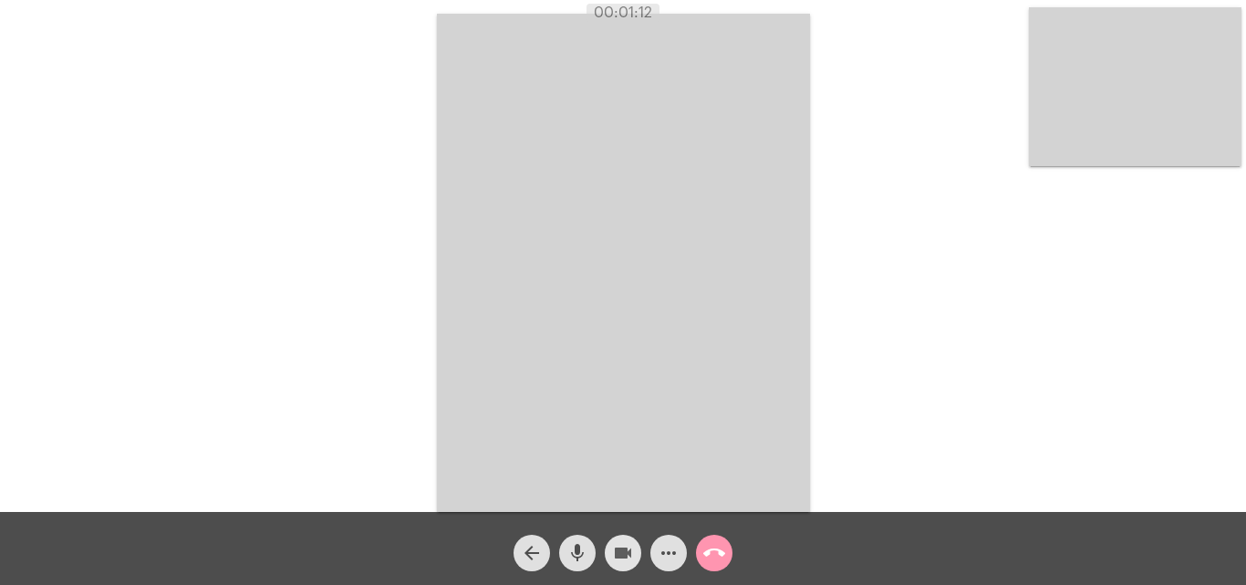
click at [617, 556] on mat-icon "videocam" at bounding box center [623, 553] width 22 height 22
click at [617, 556] on mat-icon "videocam_off" at bounding box center [623, 553] width 22 height 22
click at [707, 555] on mat-icon "call_end" at bounding box center [714, 553] width 22 height 22
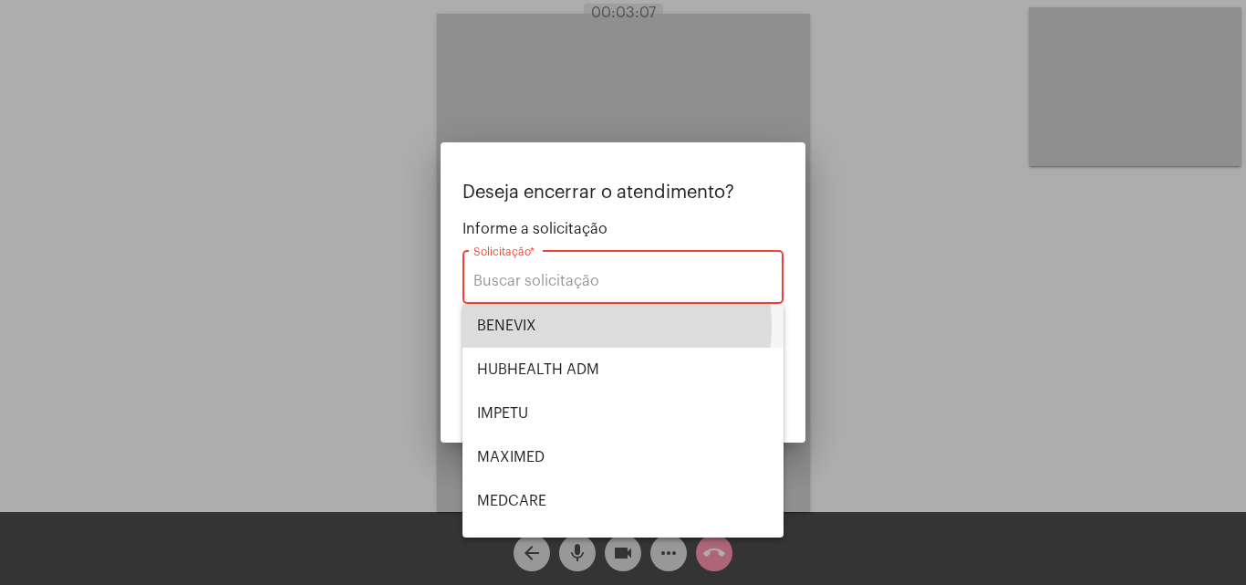
click at [599, 325] on span "BENEVIX" at bounding box center [623, 326] width 292 height 44
type input "BENEVIX"
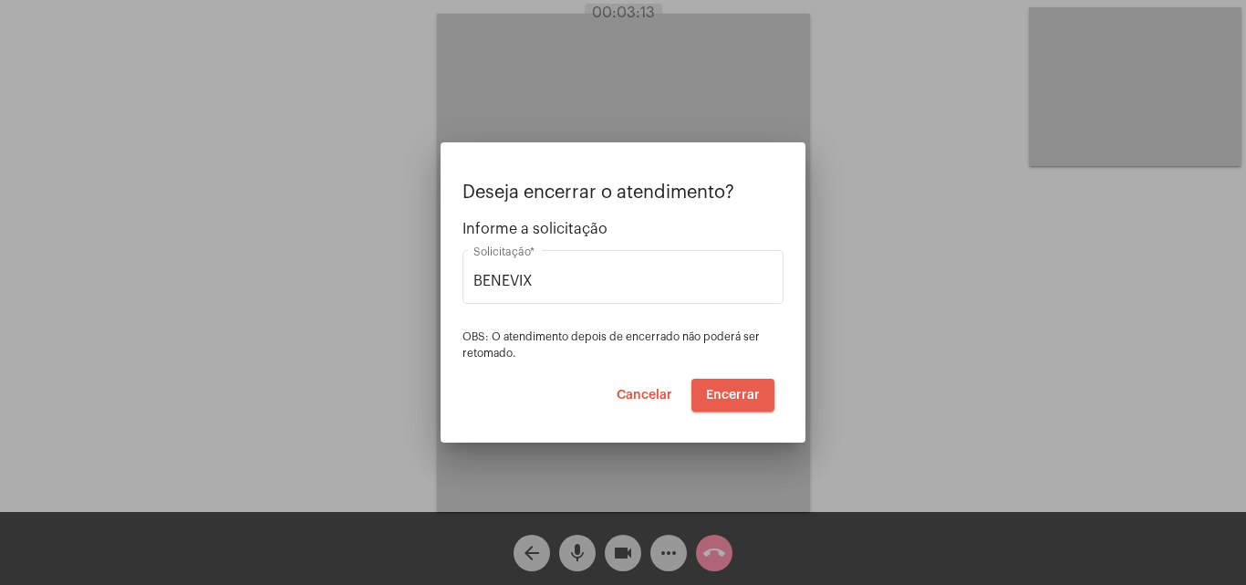
click at [744, 397] on span "Encerrar" at bounding box center [733, 395] width 54 height 13
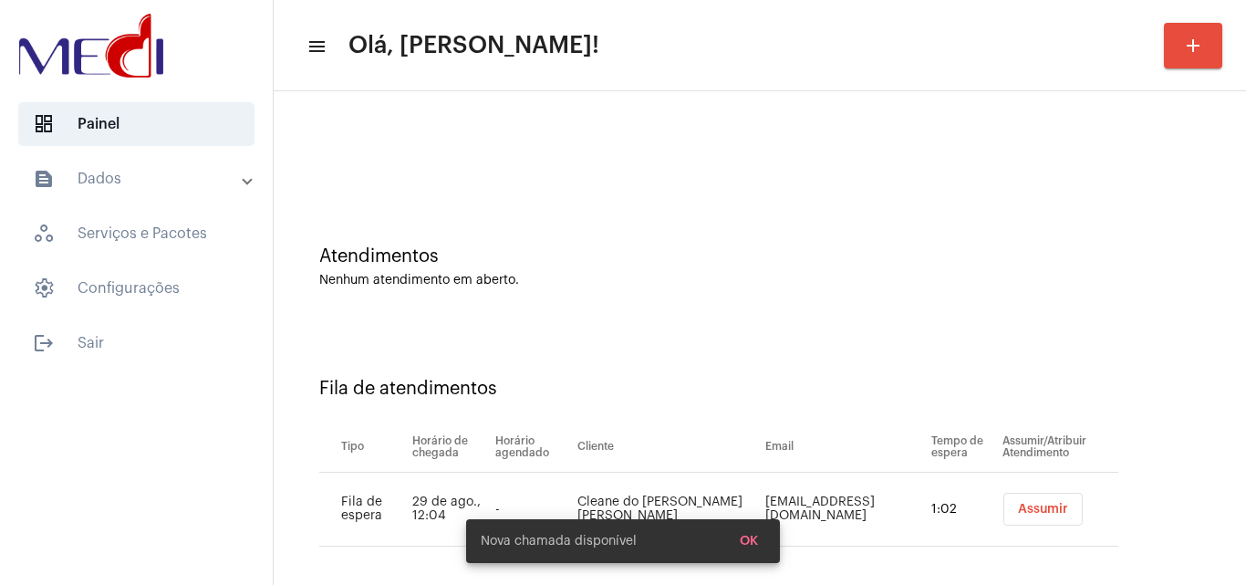
scroll to position [25, 0]
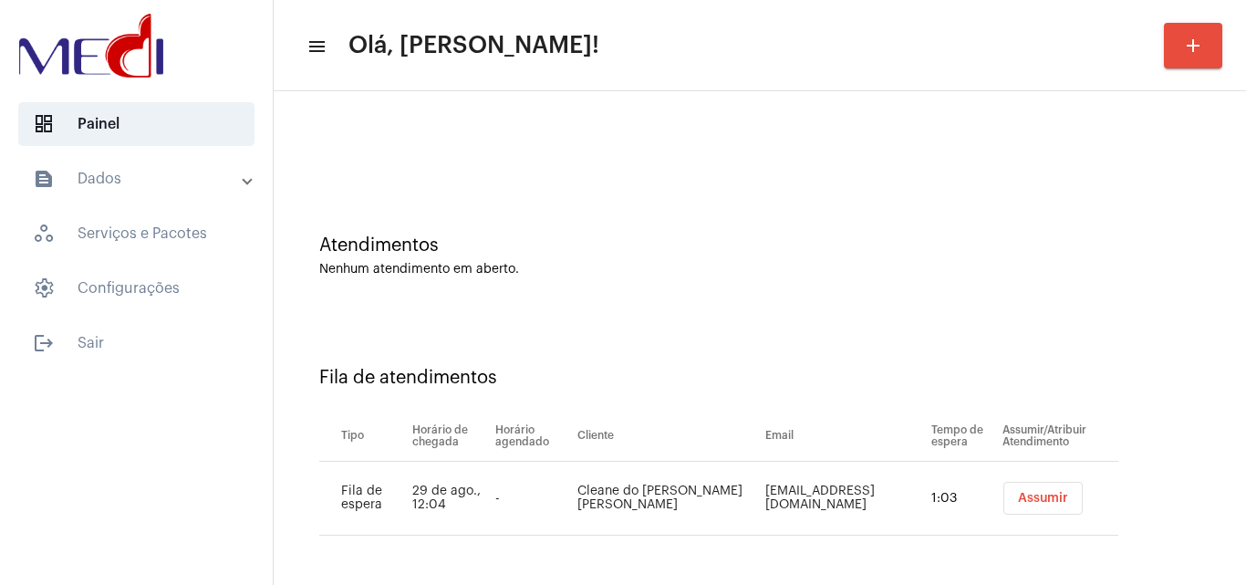
click at [1018, 496] on span "Assumir" at bounding box center [1043, 498] width 50 height 13
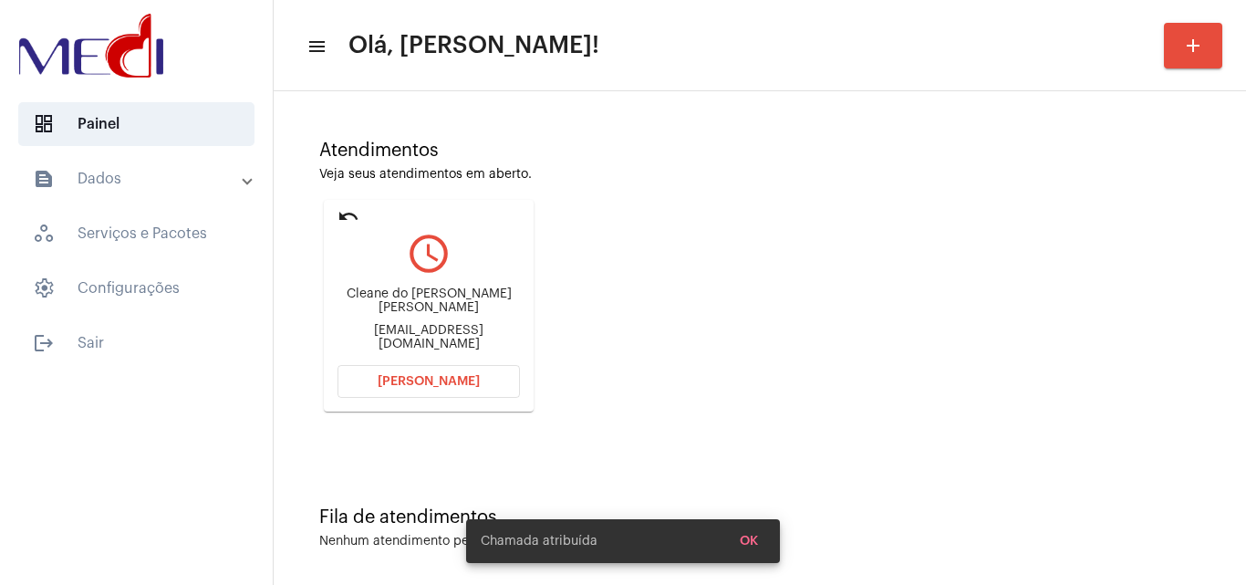
scroll to position [129, 0]
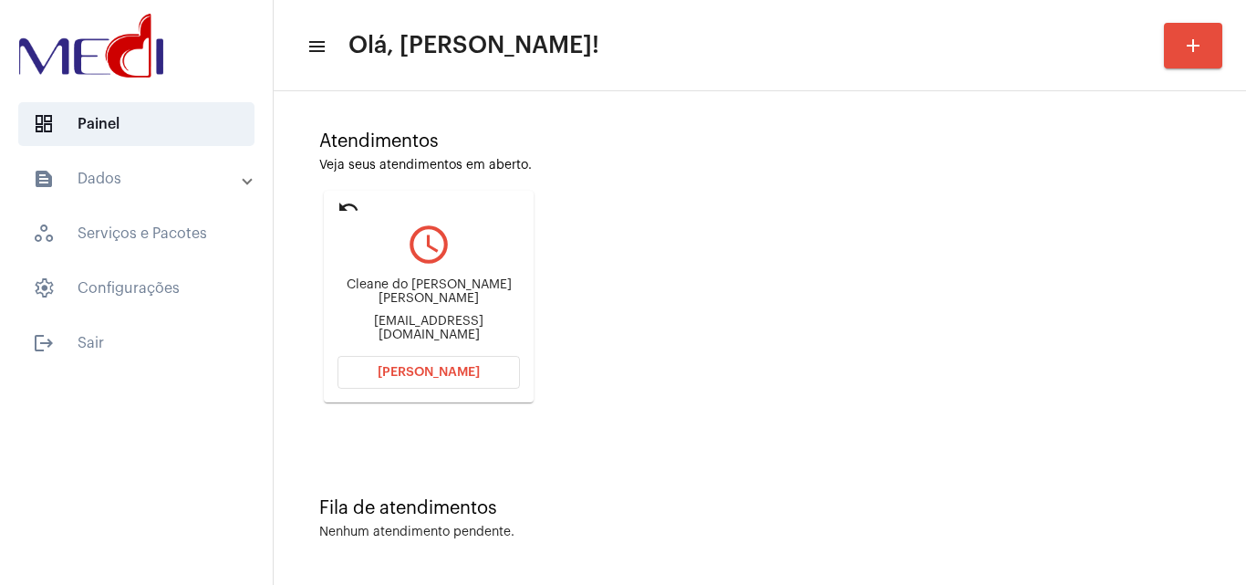
drag, startPoint x: 342, startPoint y: 294, endPoint x: 485, endPoint y: 285, distance: 143.5
click at [485, 285] on div "Cleane do Socorro da Silva Pinheiro" at bounding box center [428, 291] width 182 height 27
copy div "Cleane do Socorro da"
click at [481, 371] on button "[PERSON_NAME]" at bounding box center [428, 372] width 182 height 33
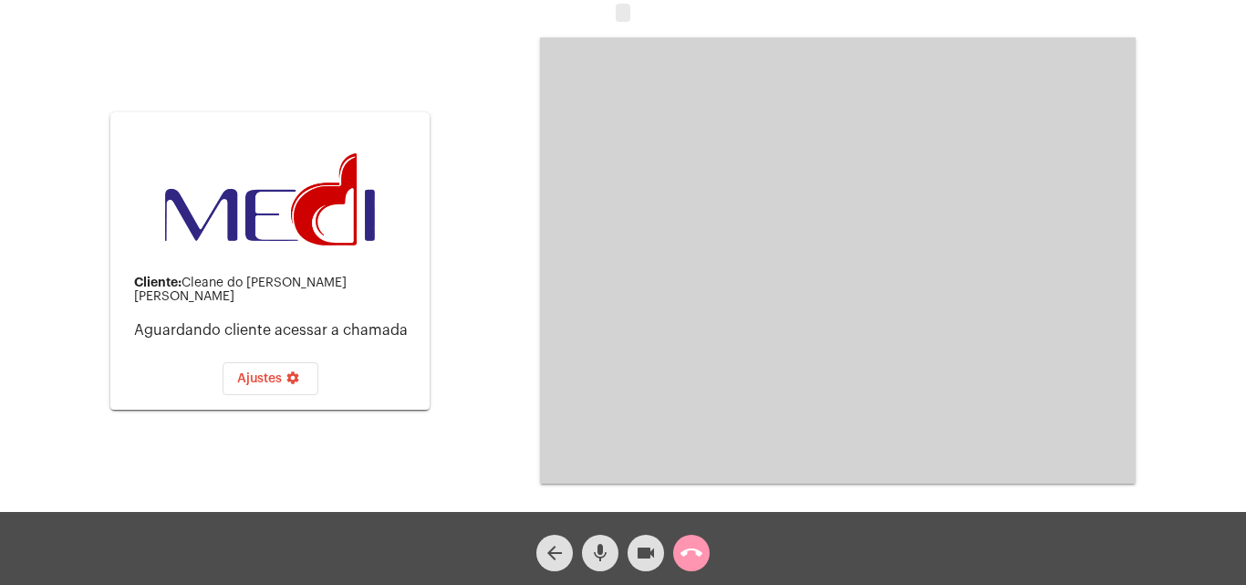
click at [605, 552] on mat-icon "mic" at bounding box center [600, 553] width 22 height 22
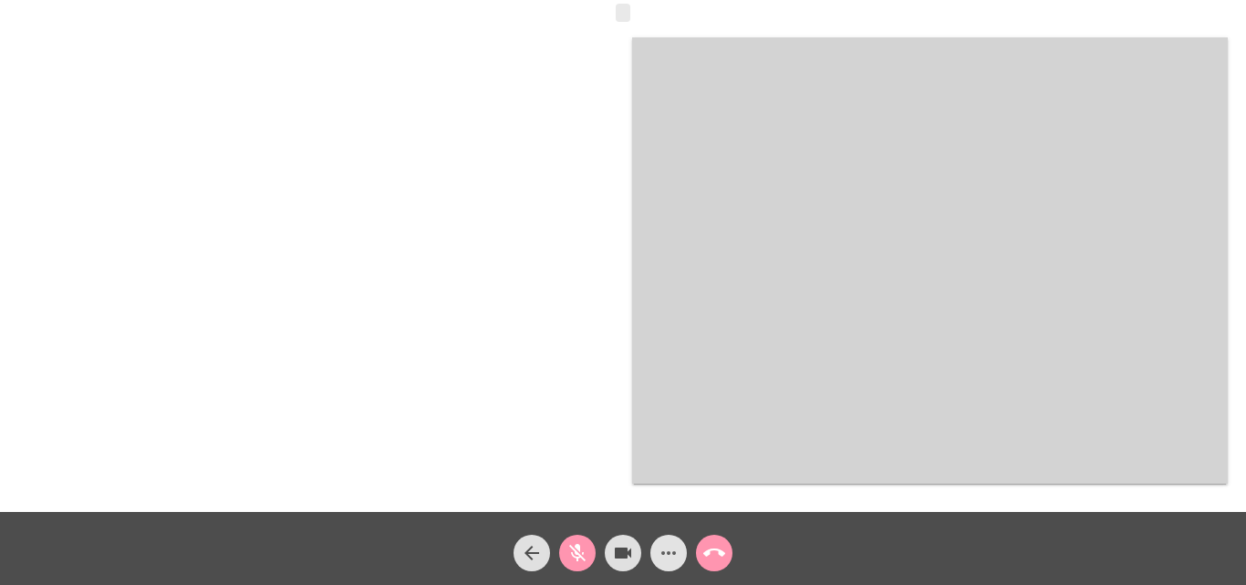
click at [660, 553] on mat-icon "more_horiz" at bounding box center [669, 553] width 22 height 22
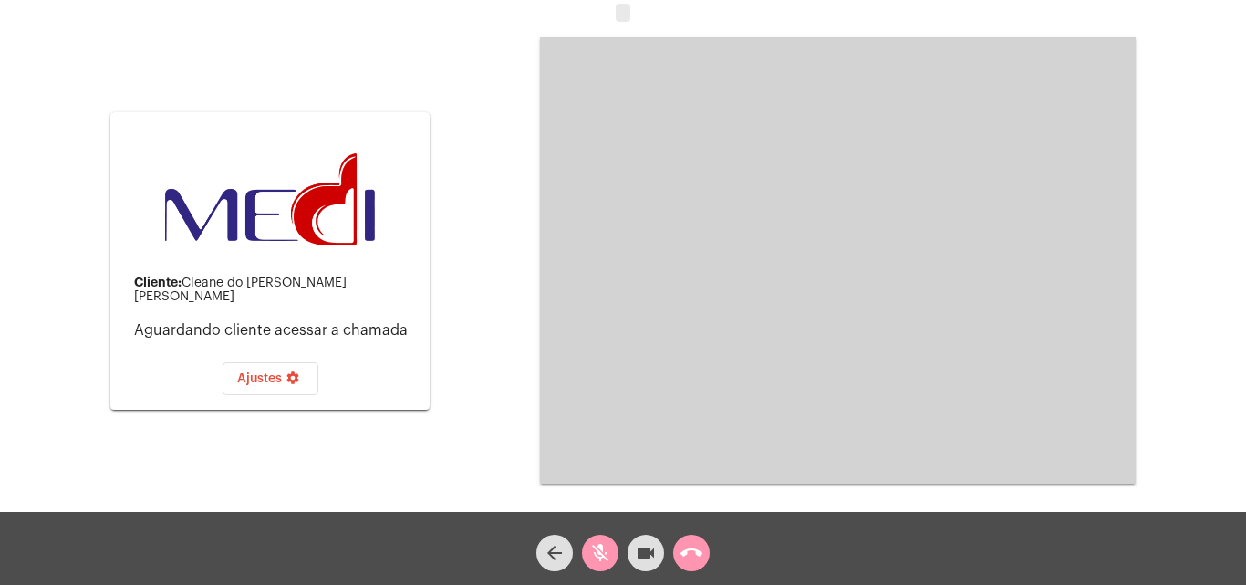
click at [723, 318] on video at bounding box center [838, 260] width 596 height 446
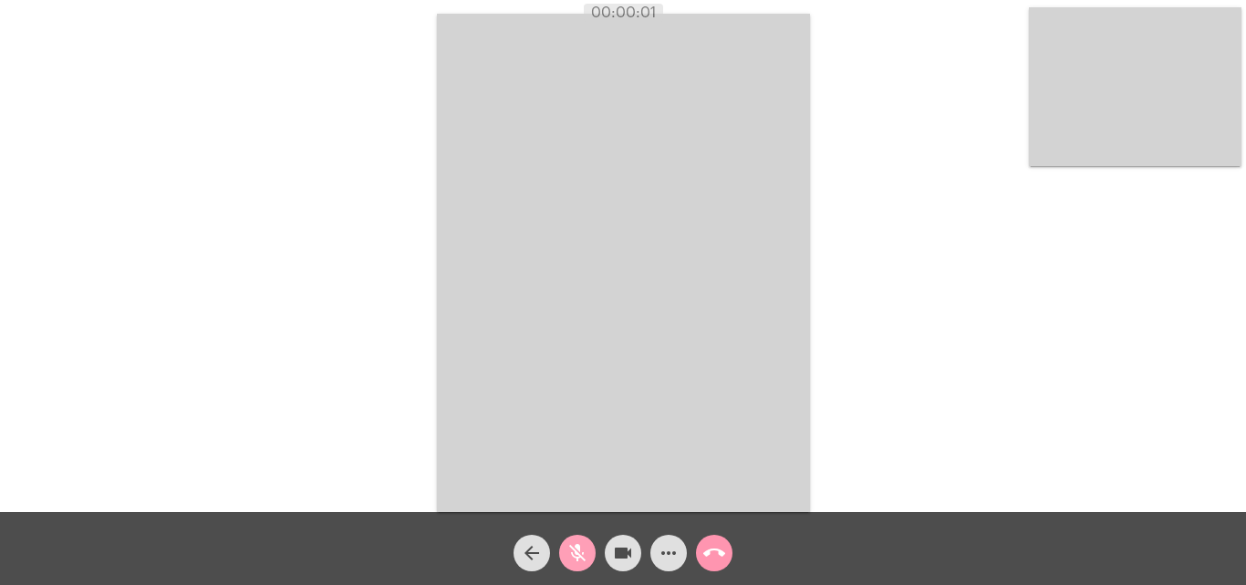
click at [576, 564] on mat-icon "mic_off" at bounding box center [577, 553] width 22 height 22
click at [708, 552] on mat-icon "call_end" at bounding box center [714, 553] width 22 height 22
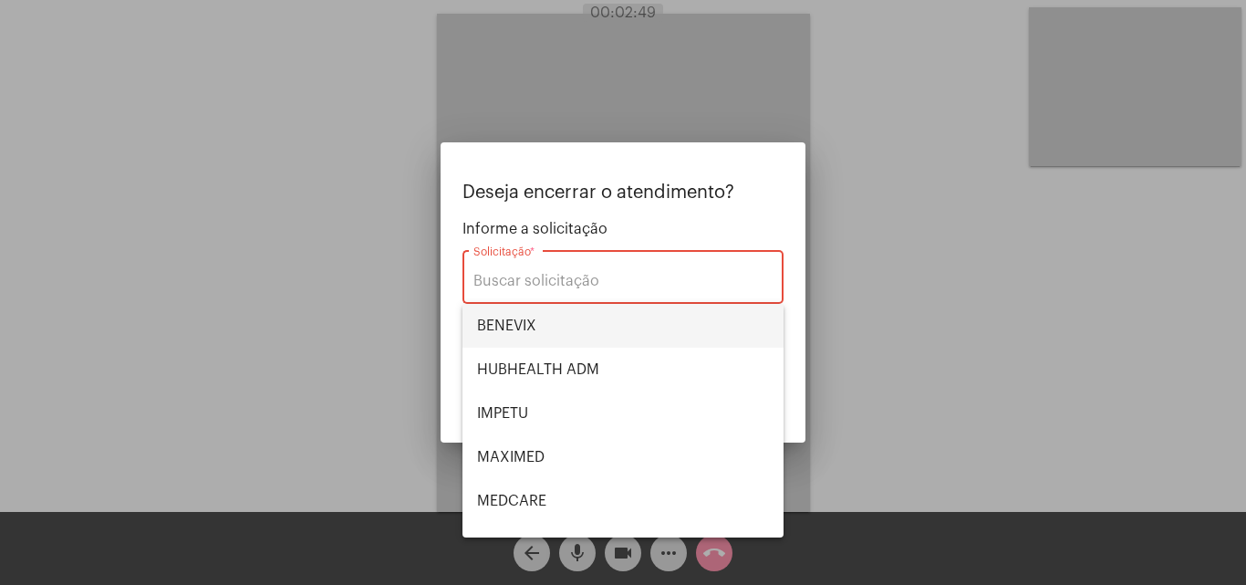
click at [607, 339] on span "BENEVIX" at bounding box center [623, 326] width 292 height 44
type input "BENEVIX"
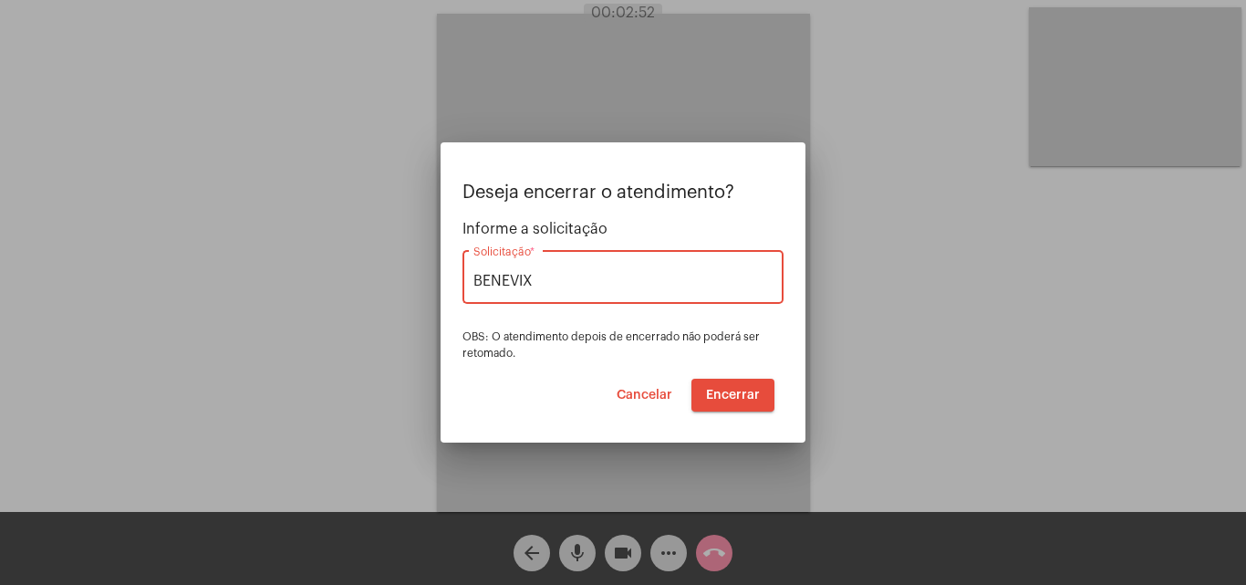
click at [716, 397] on span "Encerrar" at bounding box center [733, 395] width 54 height 13
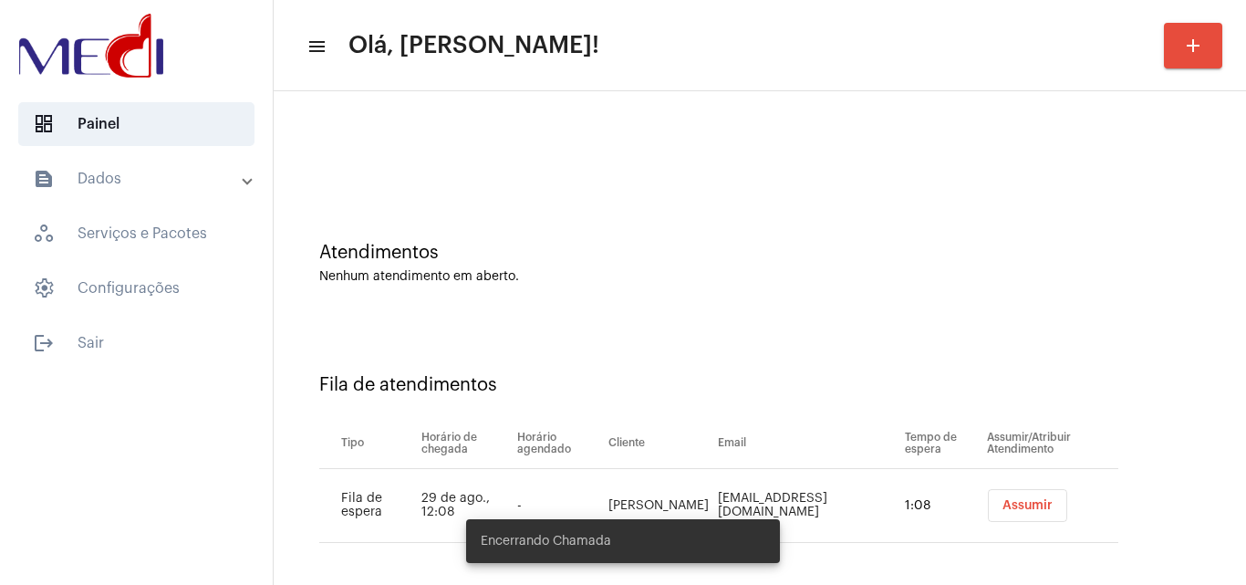
scroll to position [25, 0]
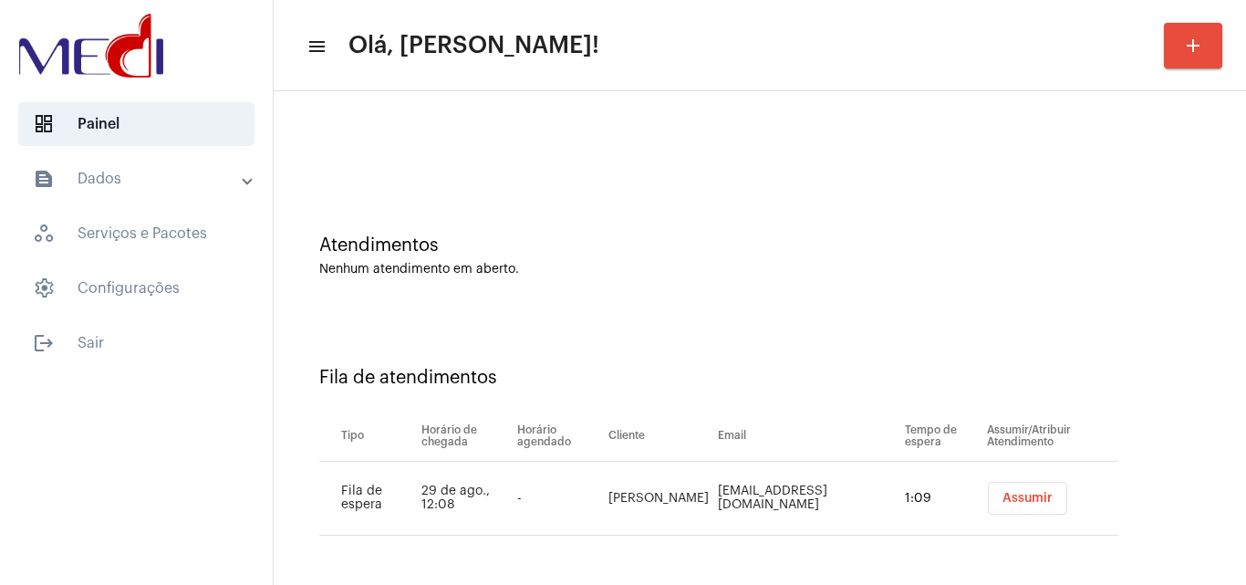
click at [1014, 501] on span "Assumir" at bounding box center [1027, 498] width 50 height 13
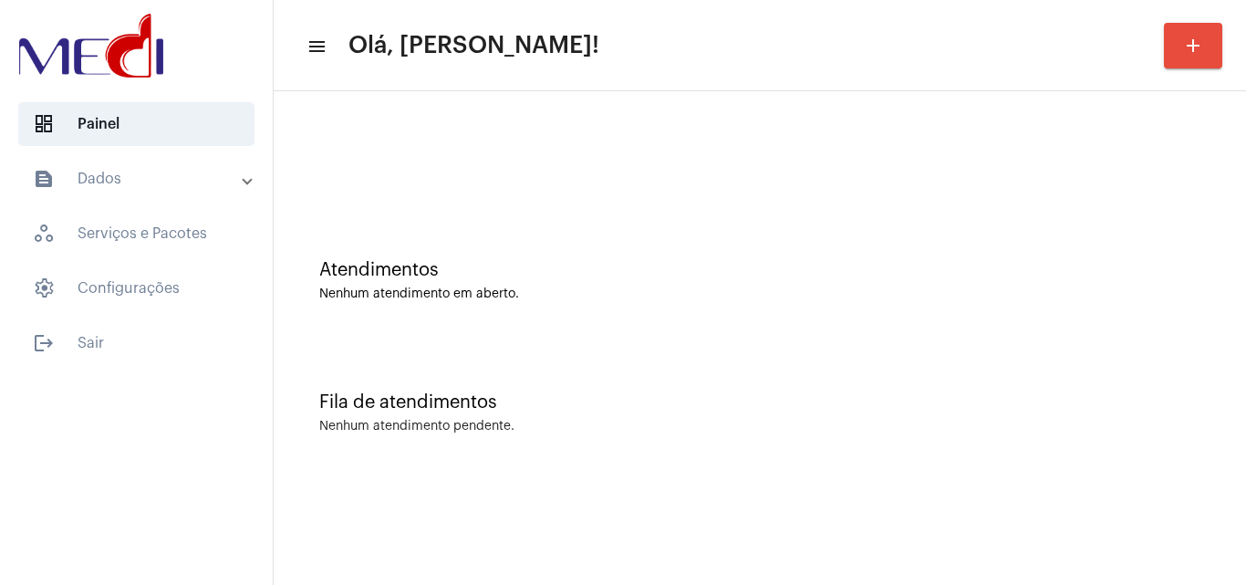
scroll to position [0, 0]
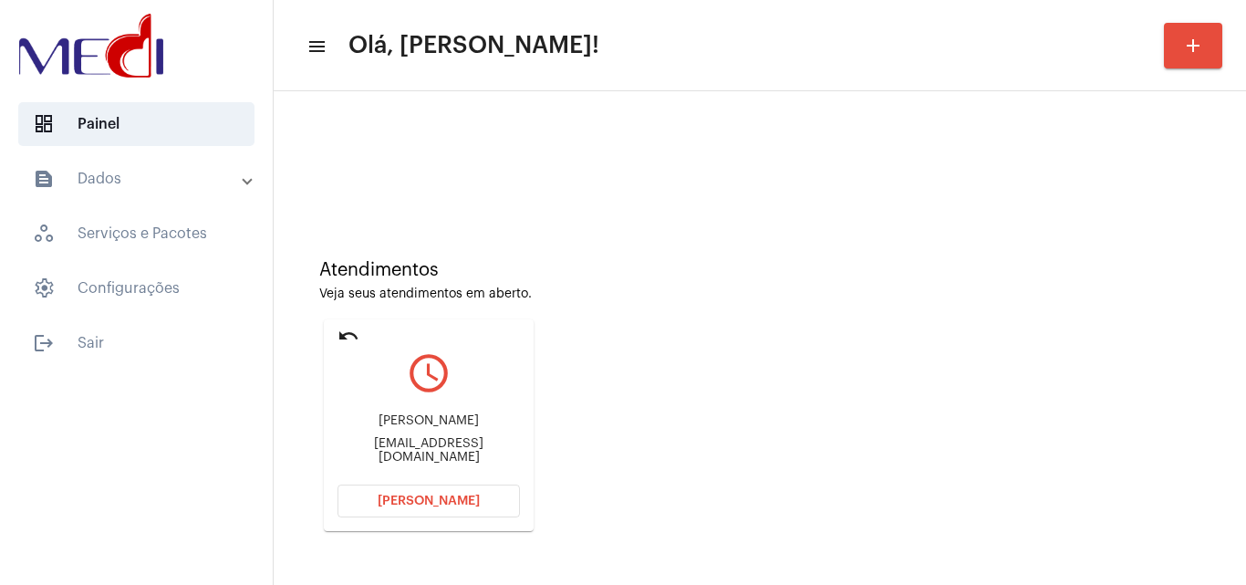
drag, startPoint x: 375, startPoint y: 426, endPoint x: 486, endPoint y: 426, distance: 111.3
click at [486, 426] on div "Lucas Rodrigues" at bounding box center [428, 421] width 182 height 14
copy div "Lucas Rodrigues"
click at [478, 493] on button "Abrir Chamada" at bounding box center [428, 500] width 182 height 33
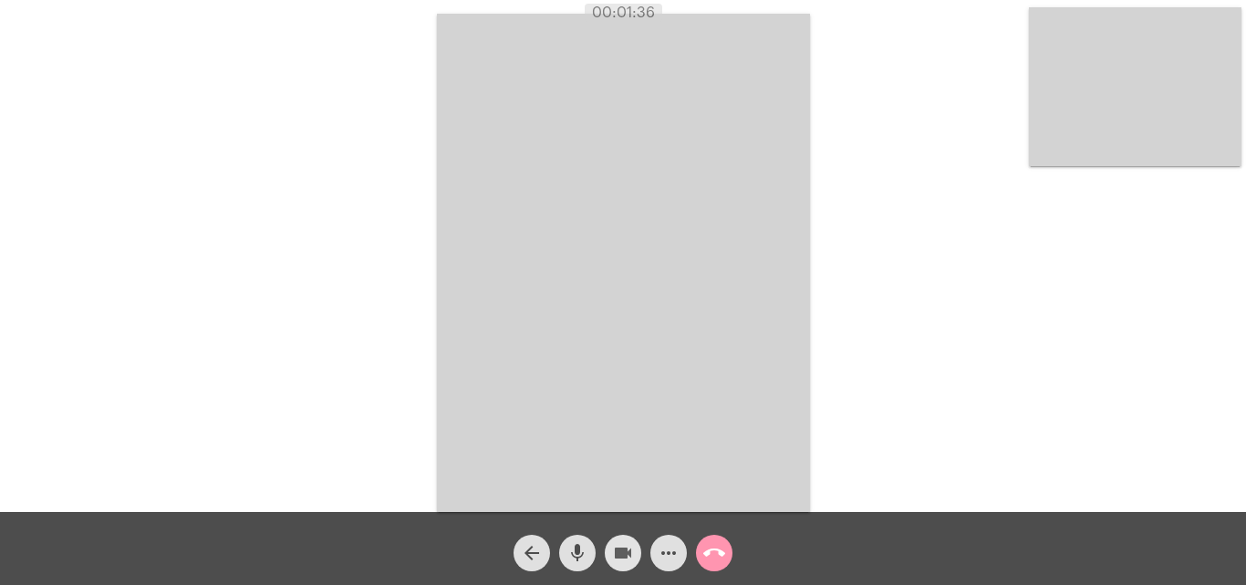
click at [622, 555] on mat-icon "videocam" at bounding box center [623, 553] width 22 height 22
click at [622, 555] on mat-icon "videocam_off" at bounding box center [623, 553] width 22 height 22
click at [713, 554] on mat-icon "call_end" at bounding box center [714, 553] width 22 height 22
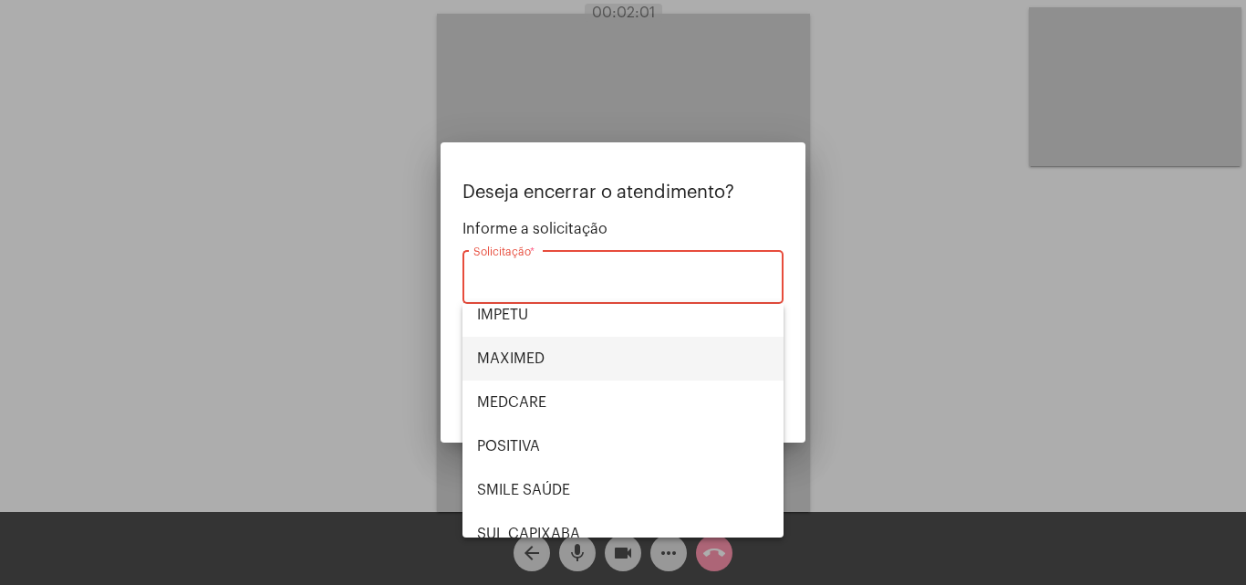
scroll to position [204, 0]
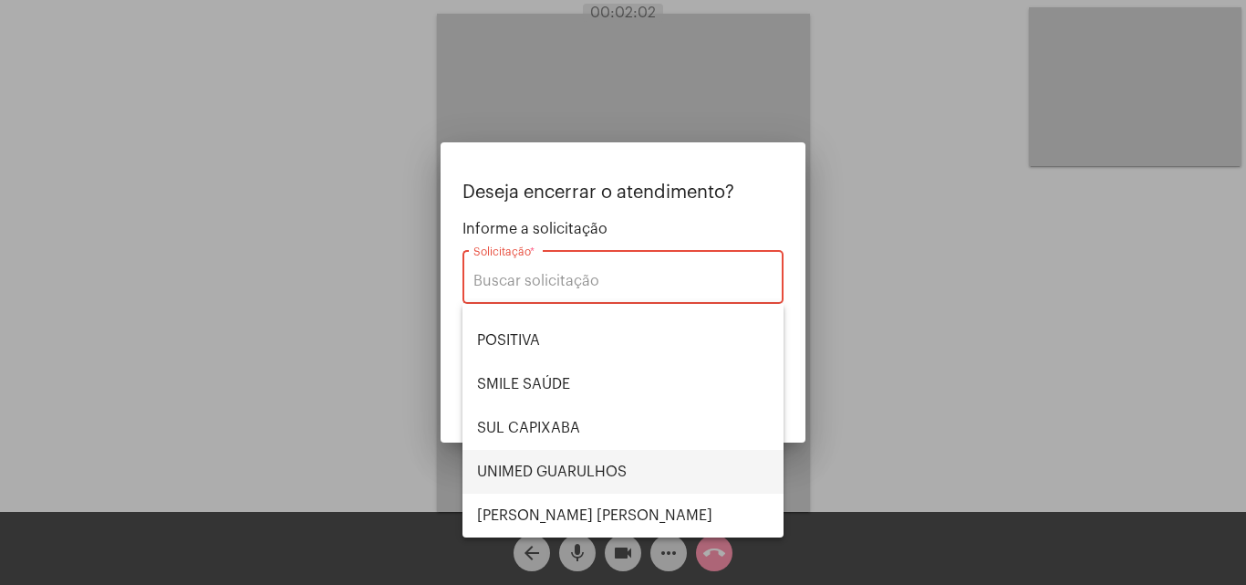
click at [608, 469] on span "UNIMED GUARULHOS" at bounding box center [623, 472] width 292 height 44
type input "UNIMED GUARULHOS"
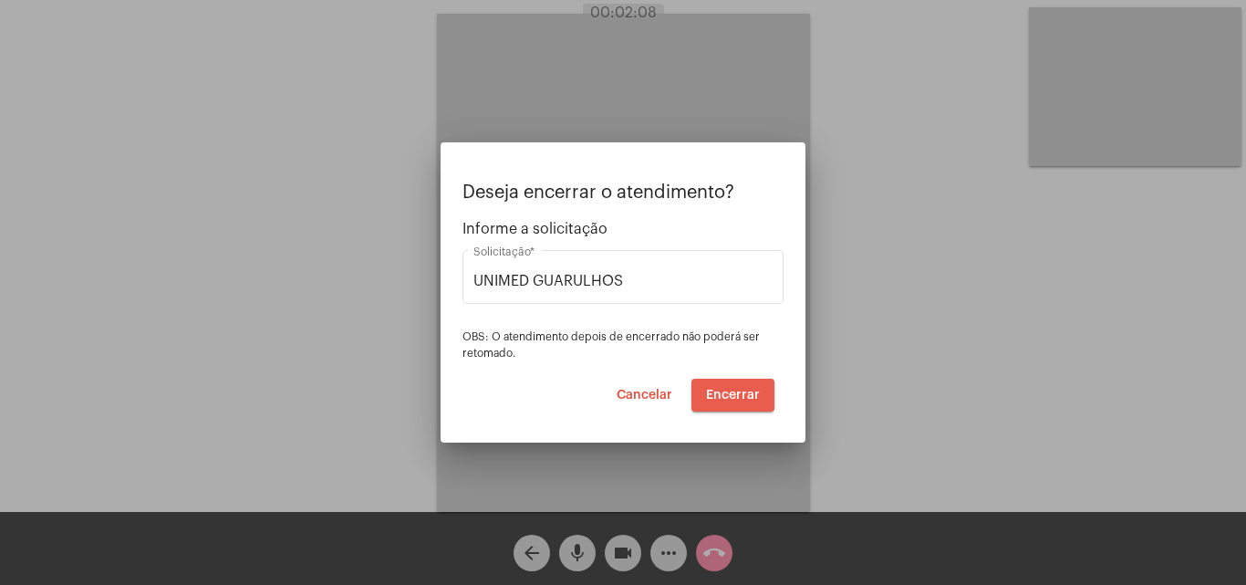
click at [722, 390] on span "Encerrar" at bounding box center [733, 395] width 54 height 13
click at [721, 389] on span "Encerrar" at bounding box center [733, 395] width 54 height 13
click at [721, 390] on span "Encerrar" at bounding box center [733, 395] width 54 height 13
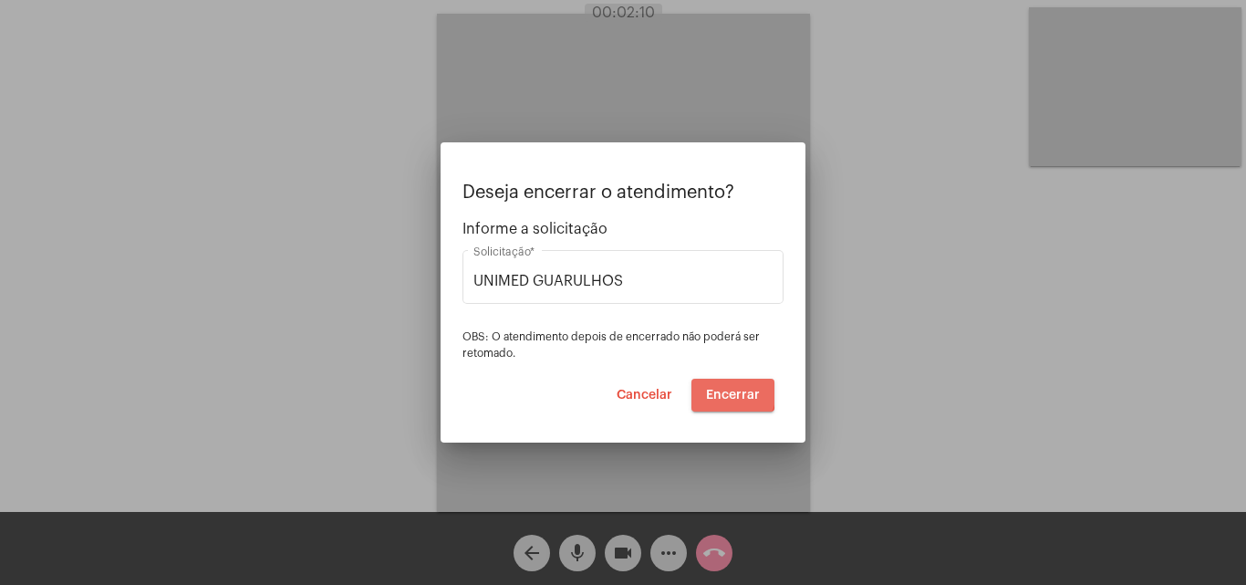
click at [721, 390] on span "Encerrar" at bounding box center [733, 395] width 54 height 13
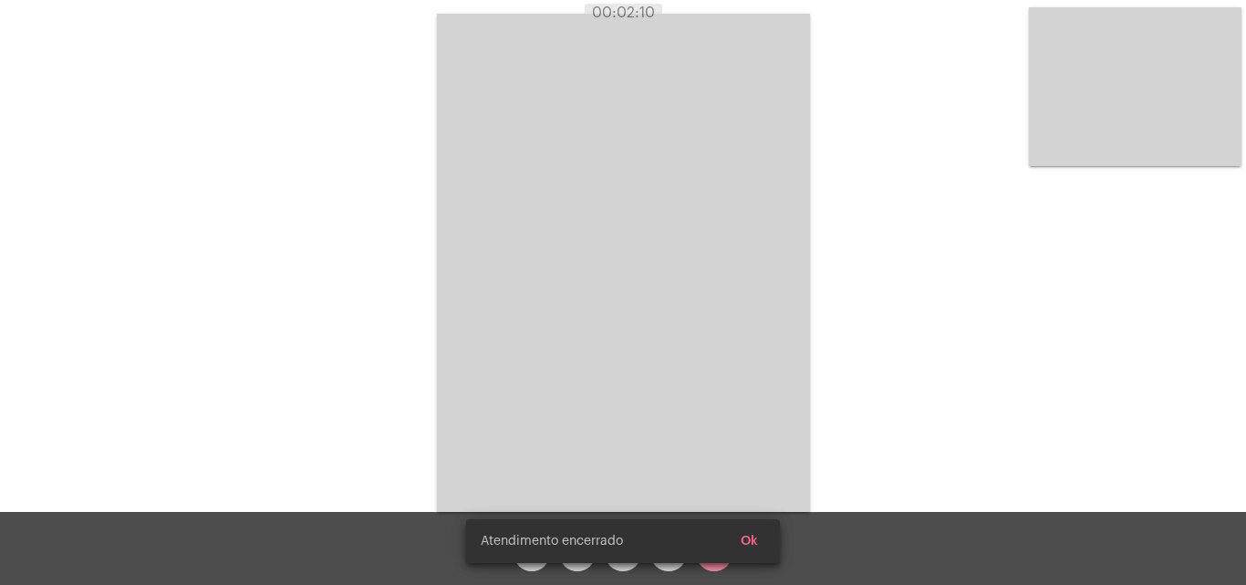
click at [721, 390] on video at bounding box center [623, 263] width 373 height 498
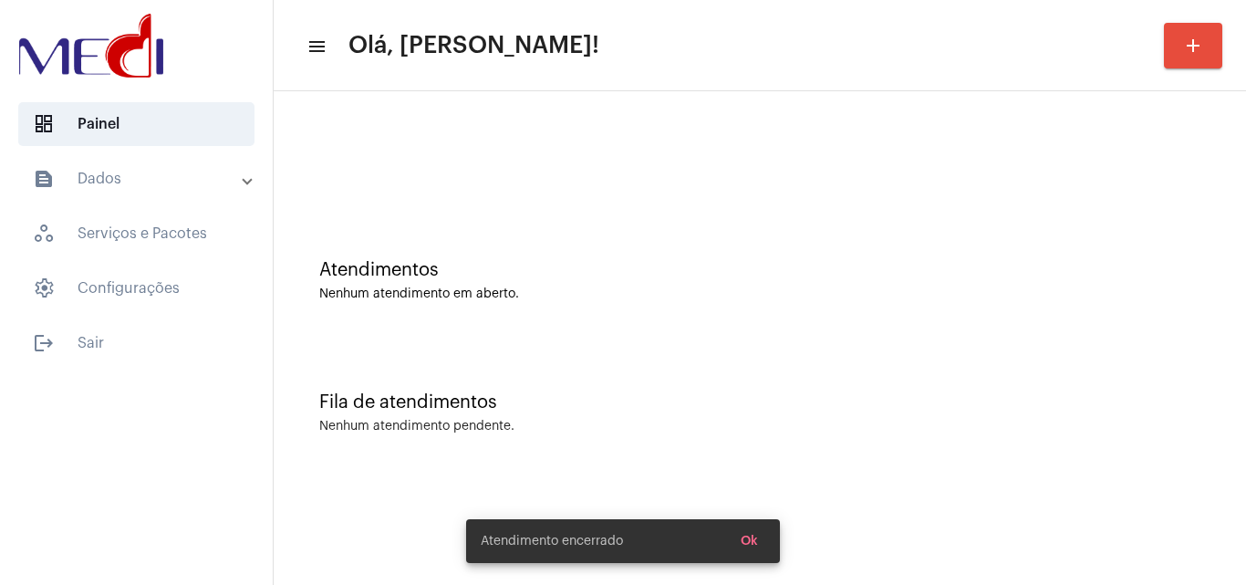
click at [730, 323] on div "Atendimentos Nenhum atendimento em aberto." at bounding box center [760, 271] width 954 height 132
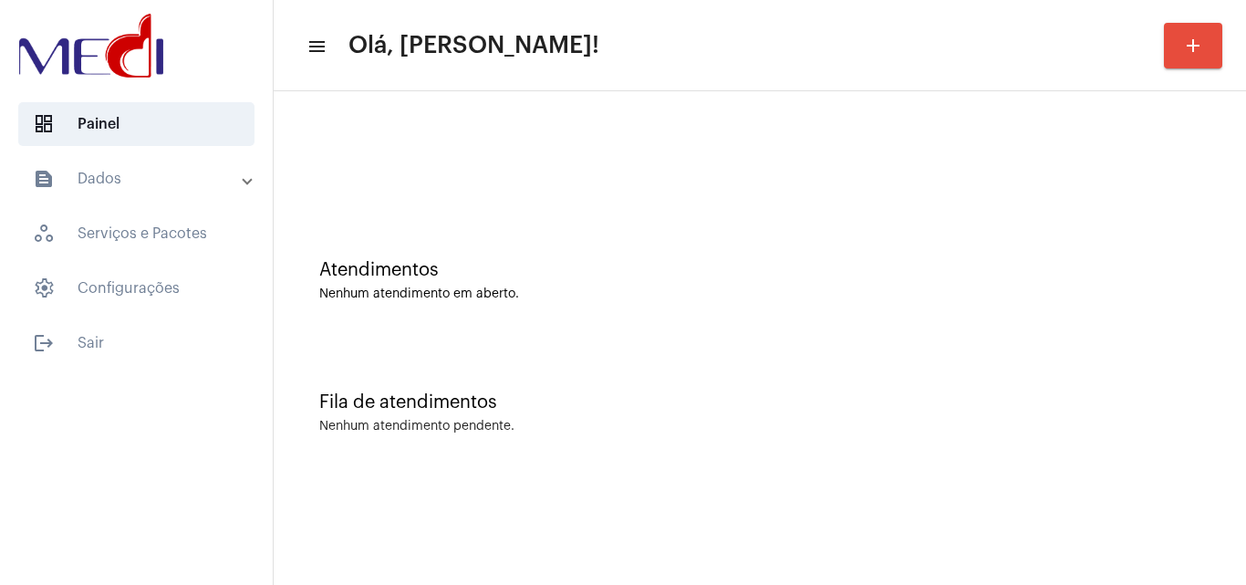
click at [538, 285] on div "Atendimentos Nenhum atendimento em aberto." at bounding box center [759, 280] width 881 height 41
click at [722, 334] on div "Atendimentos Nenhum atendimento em aberto." at bounding box center [760, 271] width 954 height 132
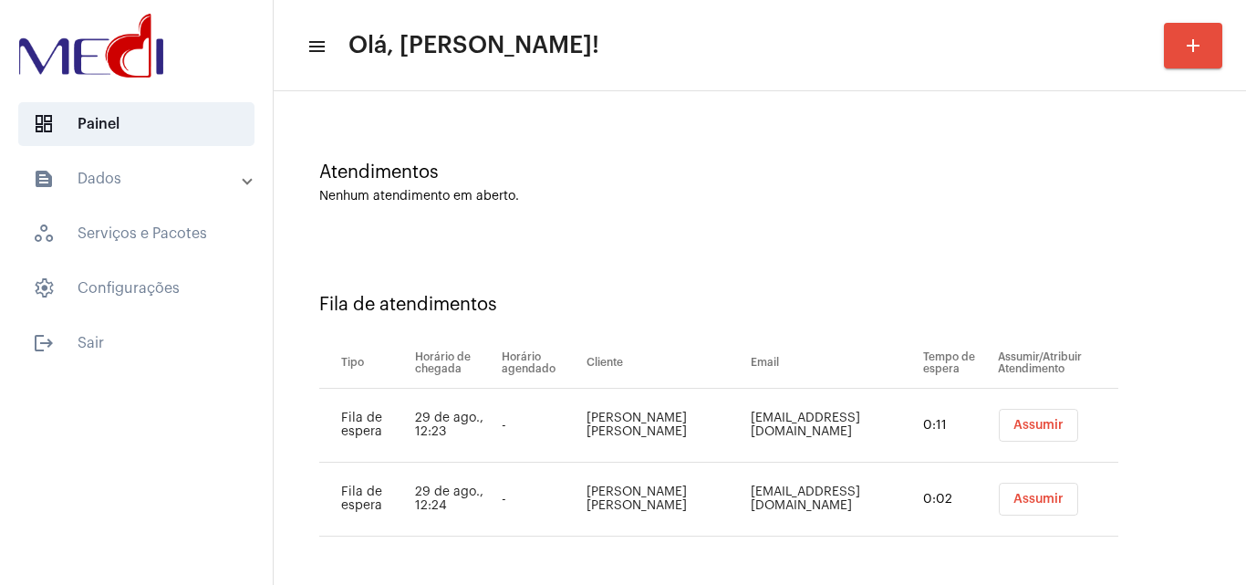
scroll to position [99, 0]
click at [1013, 426] on span "Assumir" at bounding box center [1038, 424] width 50 height 13
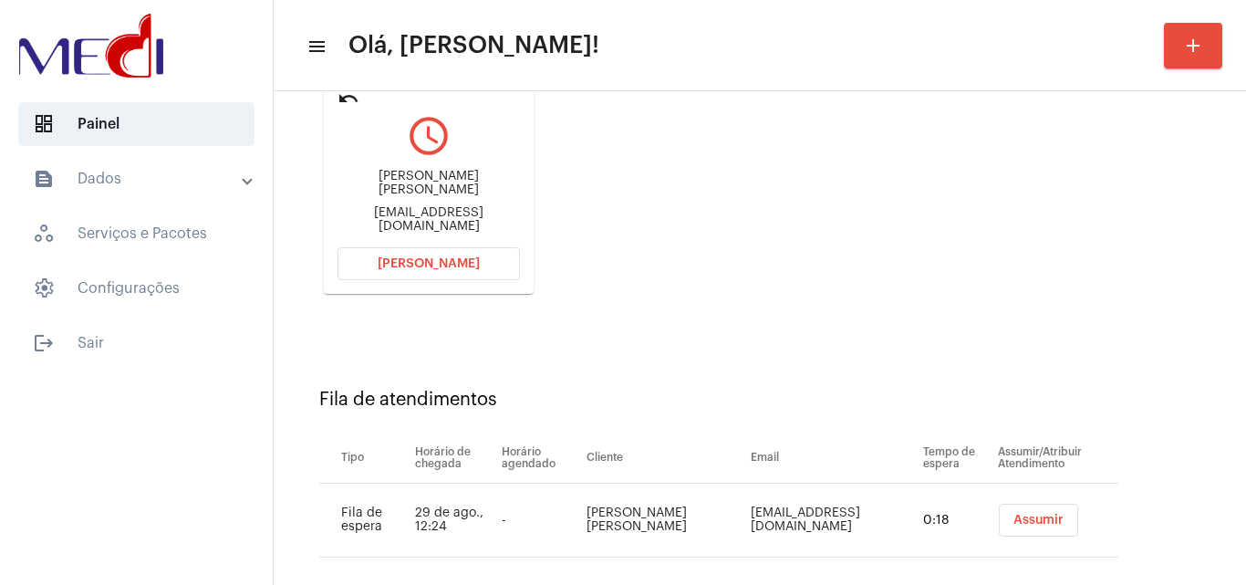
scroll to position [259, 0]
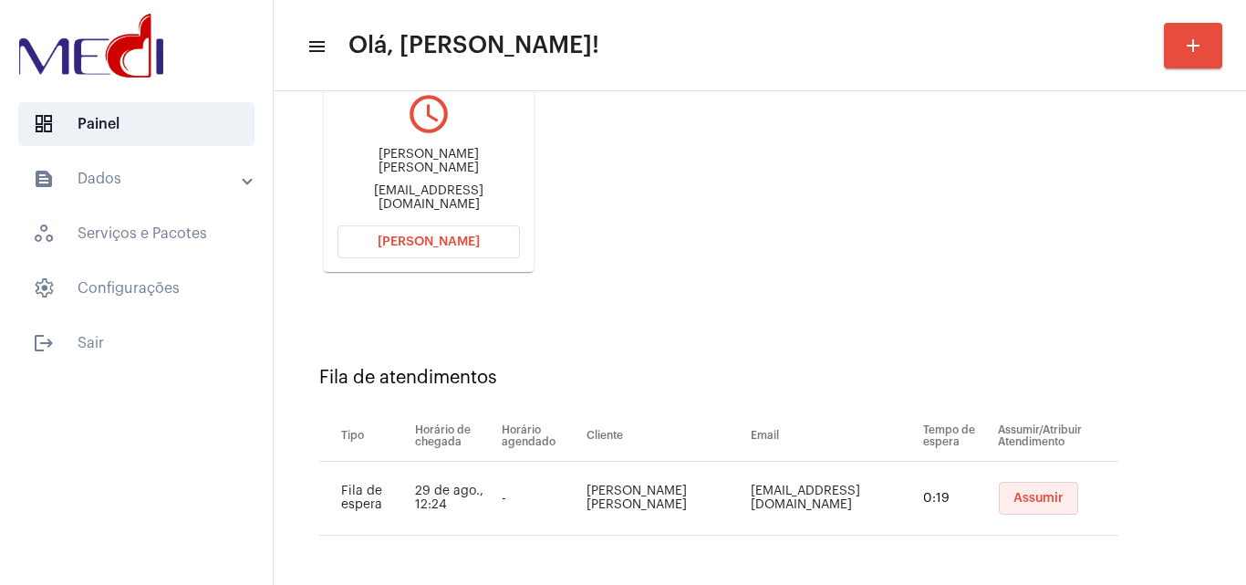
click at [1013, 502] on span "Assumir" at bounding box center [1038, 498] width 50 height 13
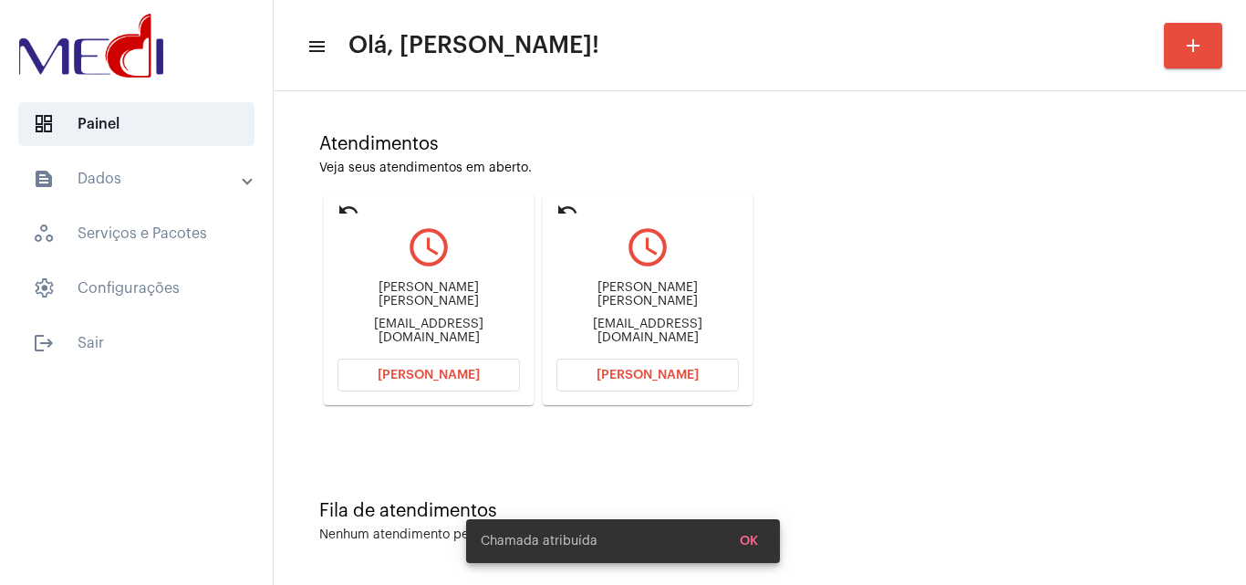
scroll to position [129, 0]
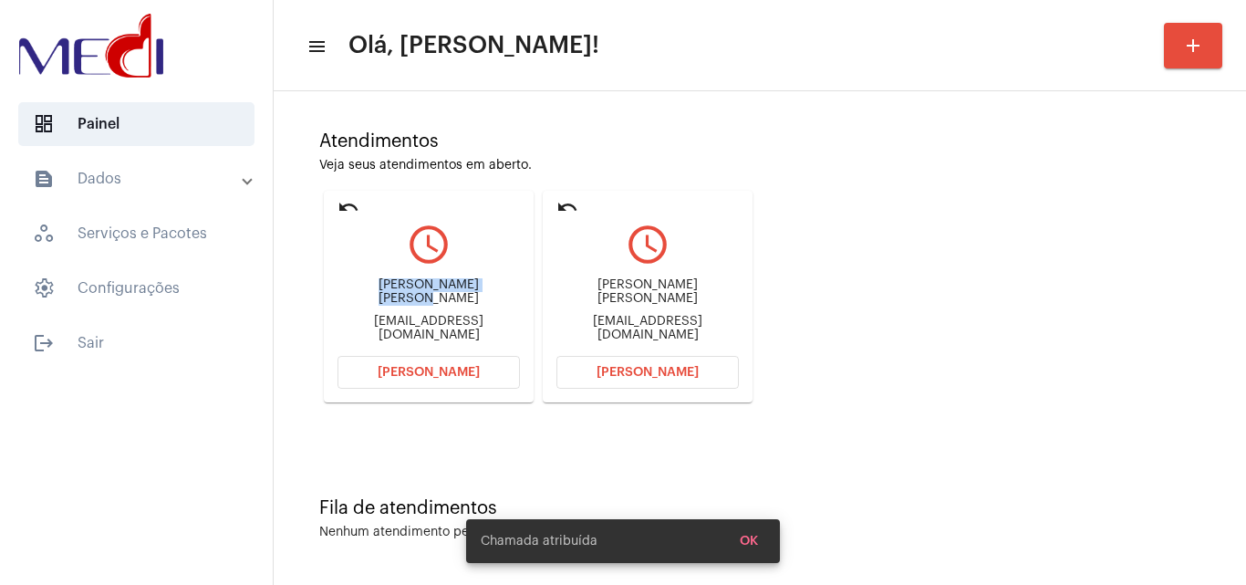
drag, startPoint x: 353, startPoint y: 294, endPoint x: 522, endPoint y: 298, distance: 168.8
click at [522, 298] on mat-card "undo query_builder [PERSON_NAME] Ahamad [EMAIL_ADDRESS][DOMAIN_NAME] [PERSON_NA…" at bounding box center [429, 297] width 210 height 212
copy div "[PERSON_NAME] [PERSON_NAME]"
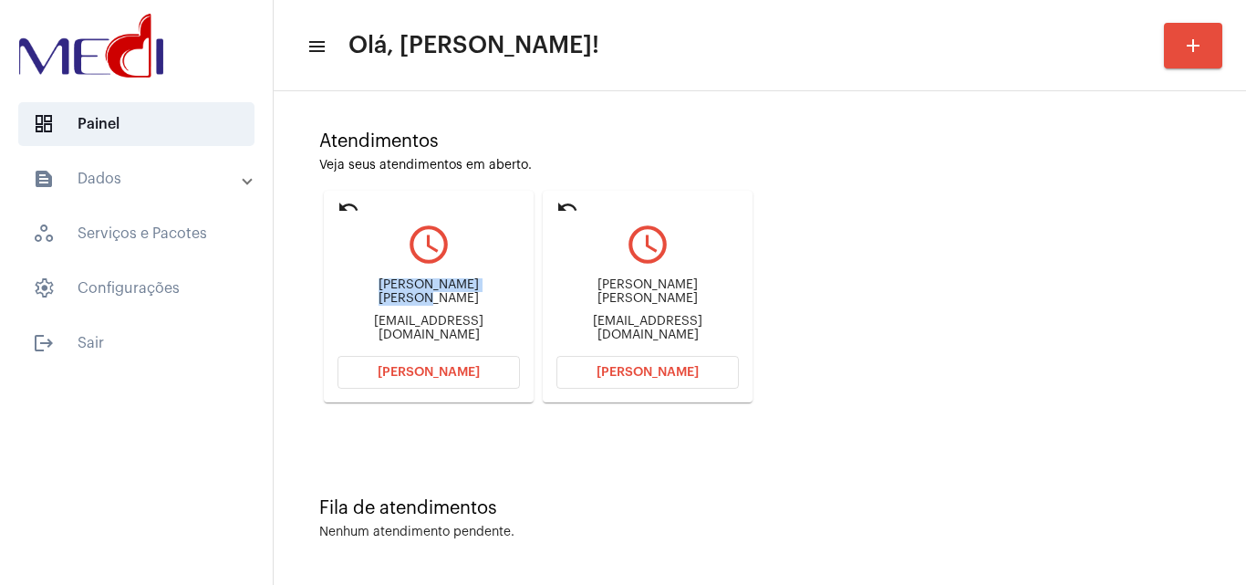
click at [399, 370] on span "[PERSON_NAME]" at bounding box center [429, 372] width 102 height 13
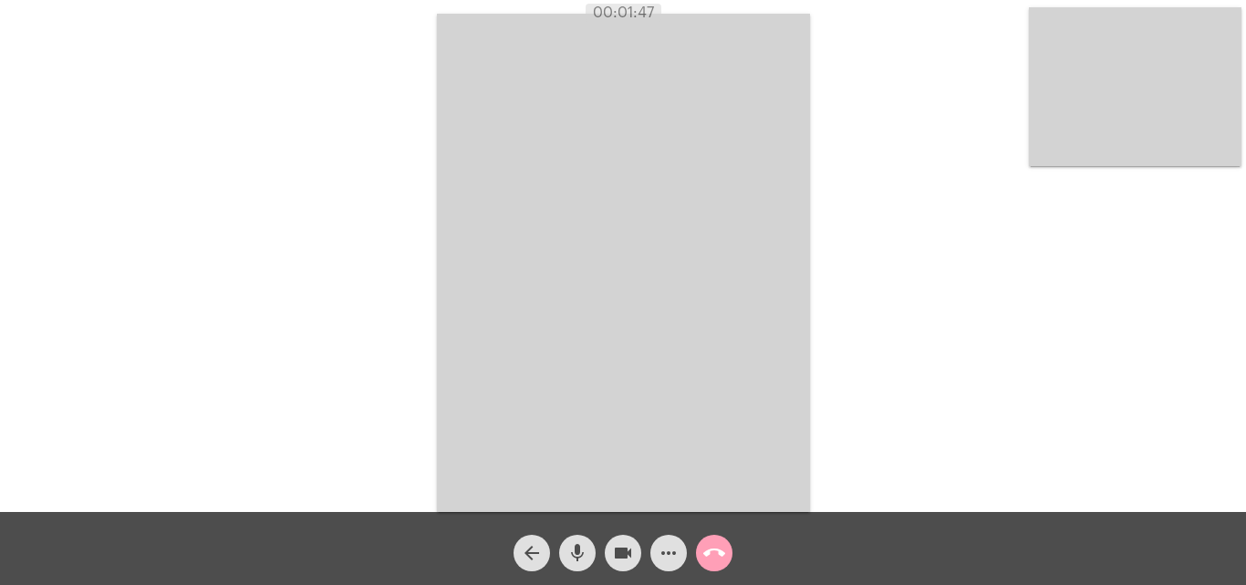
click at [721, 551] on mat-icon "call_end" at bounding box center [714, 553] width 22 height 22
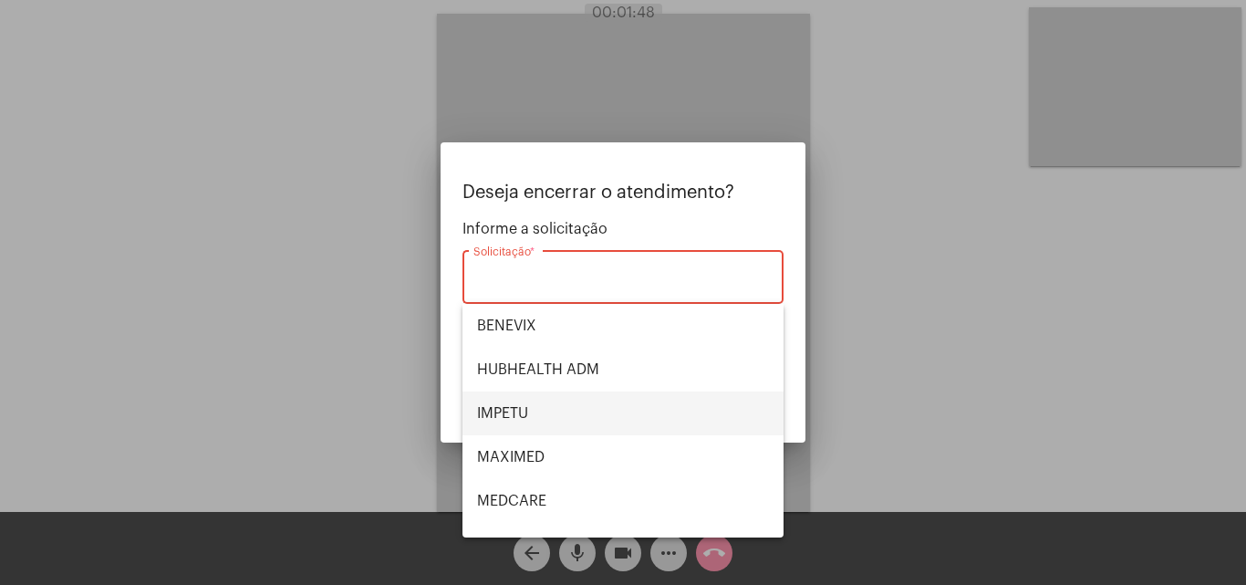
scroll to position [204, 0]
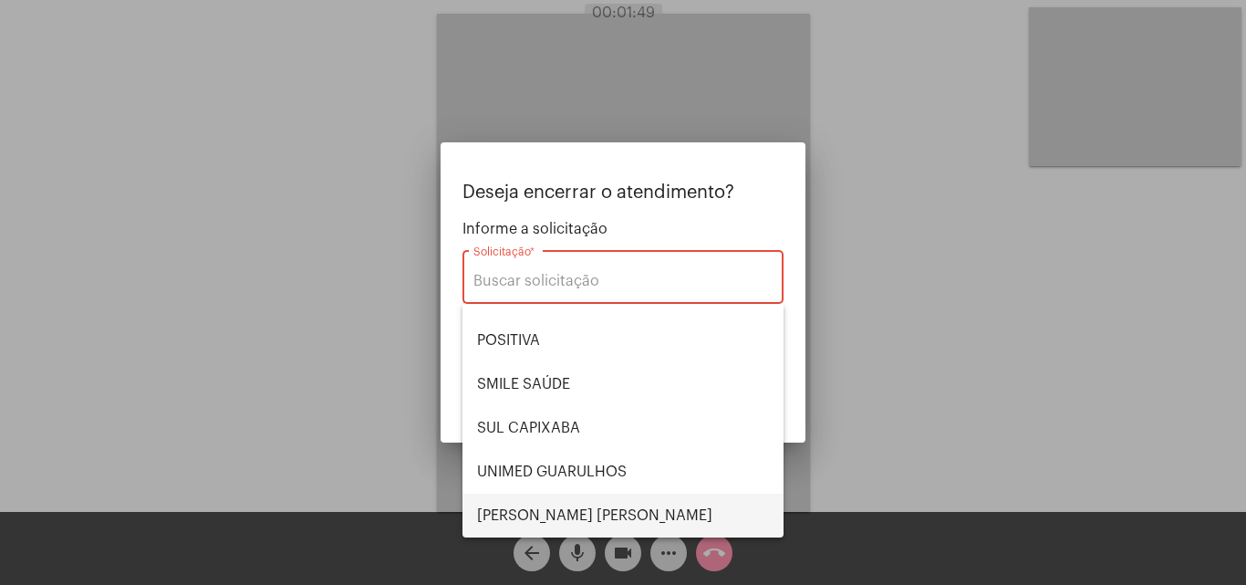
click at [576, 506] on span "VERA CRUZ" at bounding box center [623, 515] width 292 height 44
type input "VERA CRUZ"
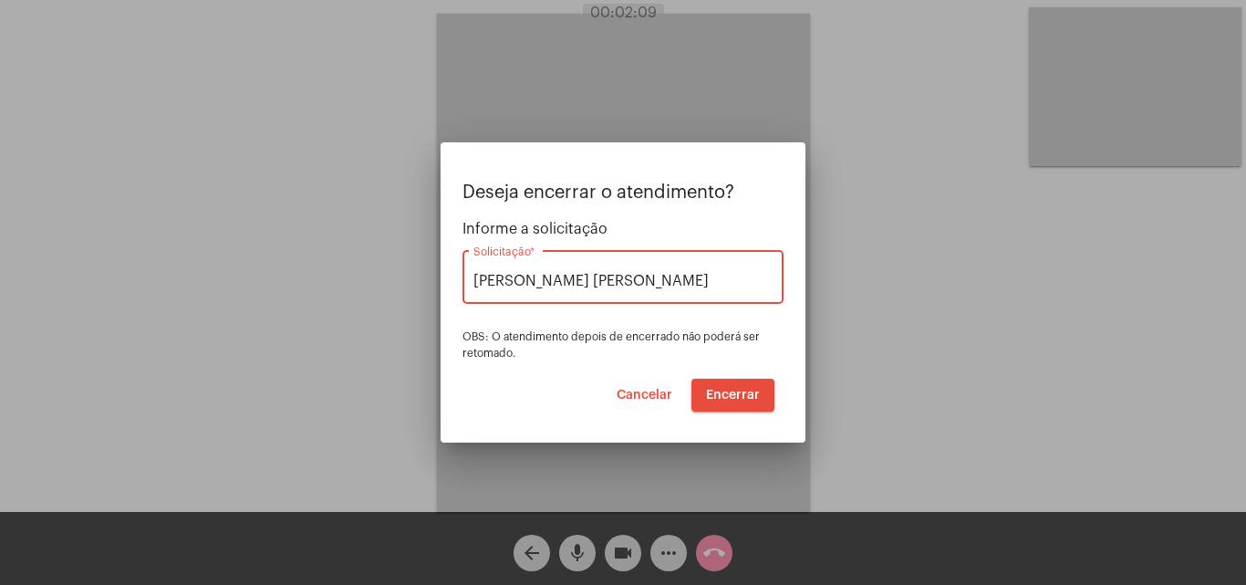
click at [728, 397] on span "Encerrar" at bounding box center [733, 395] width 54 height 13
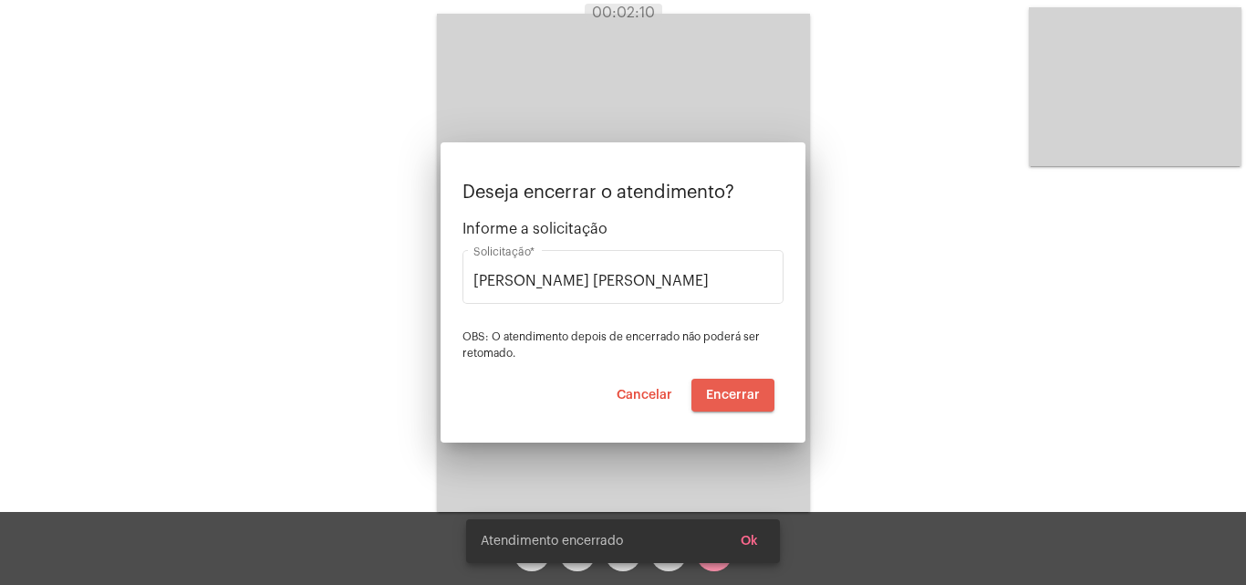
click at [728, 396] on span "Encerrar" at bounding box center [733, 395] width 54 height 13
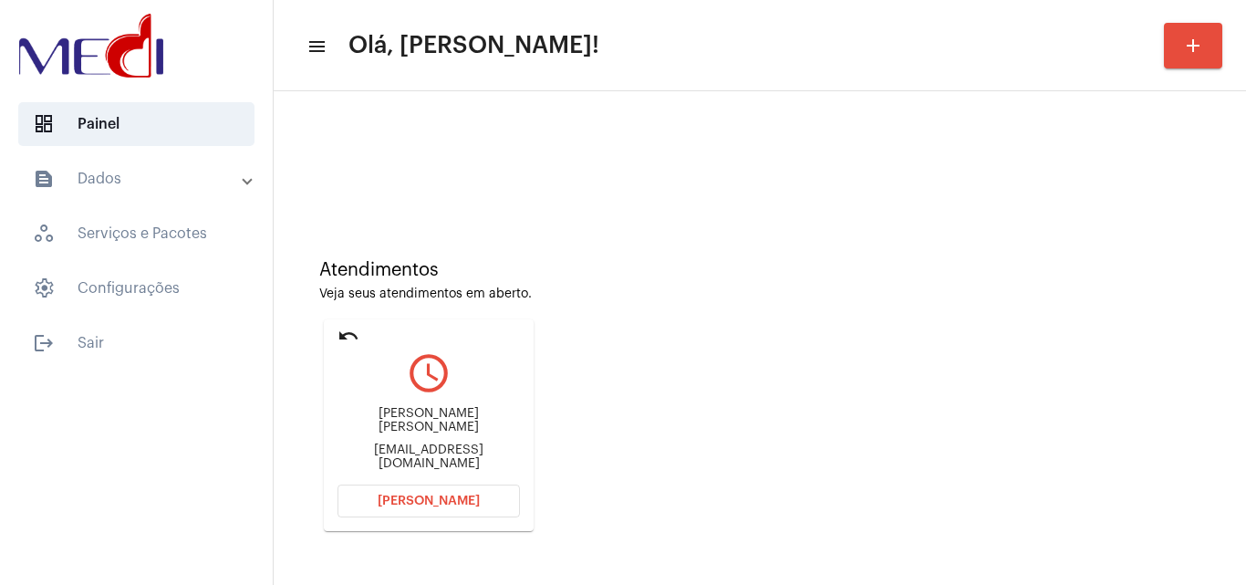
click at [364, 488] on button "Abrir Chamada" at bounding box center [428, 500] width 182 height 33
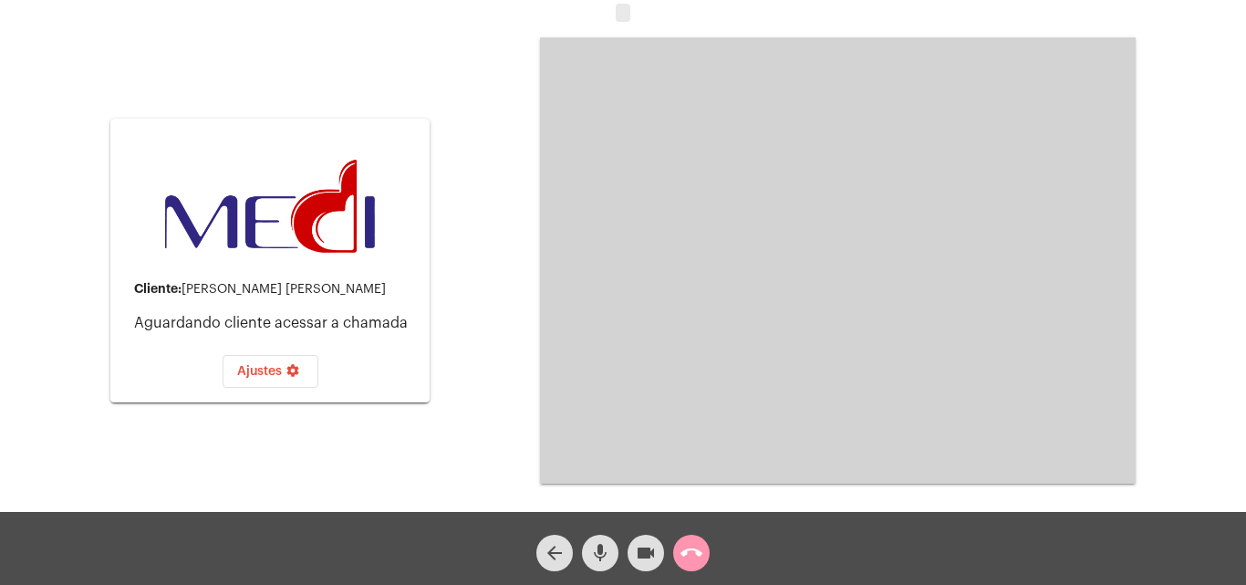
click at [694, 548] on mat-icon "call_end" at bounding box center [691, 553] width 22 height 22
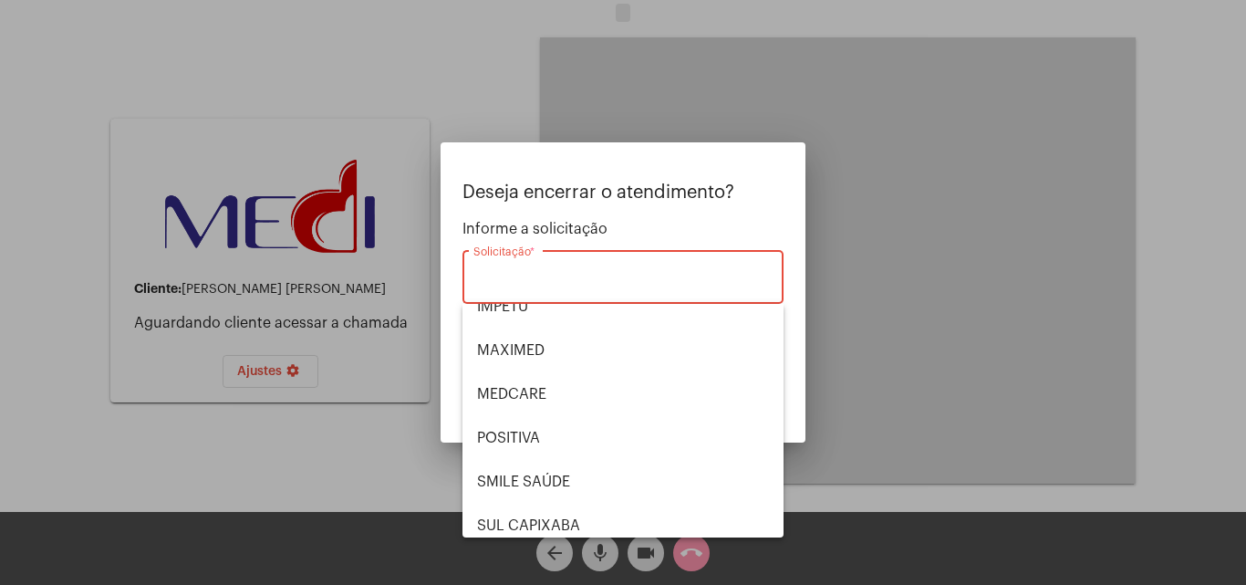
scroll to position [204, 0]
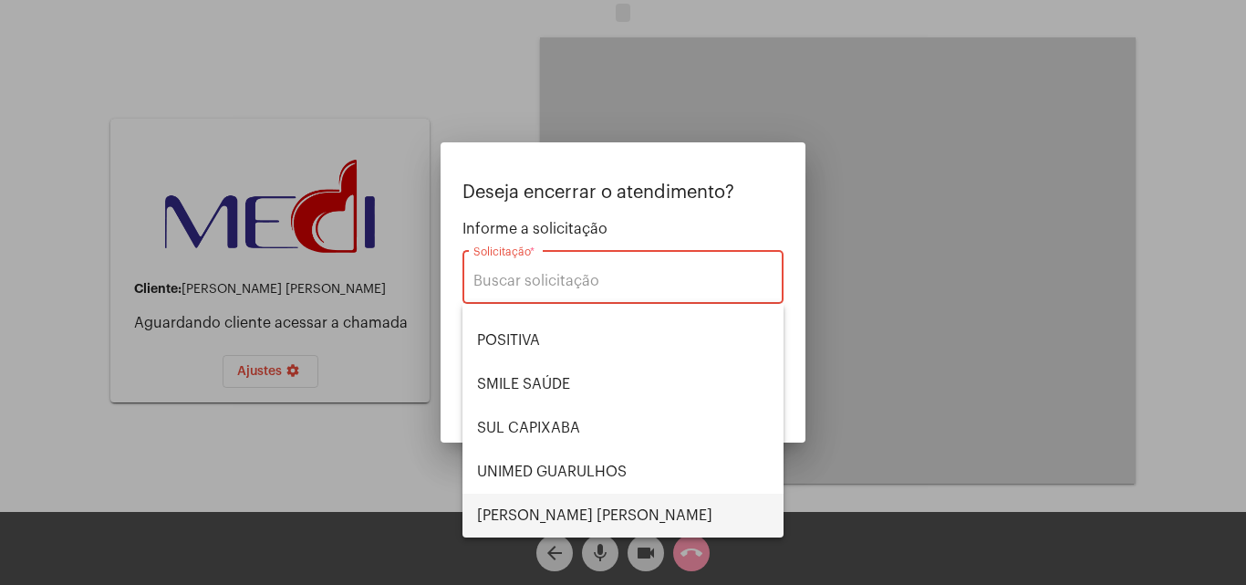
click at [606, 510] on span "VERA CRUZ" at bounding box center [623, 515] width 292 height 44
type input "VERA CRUZ"
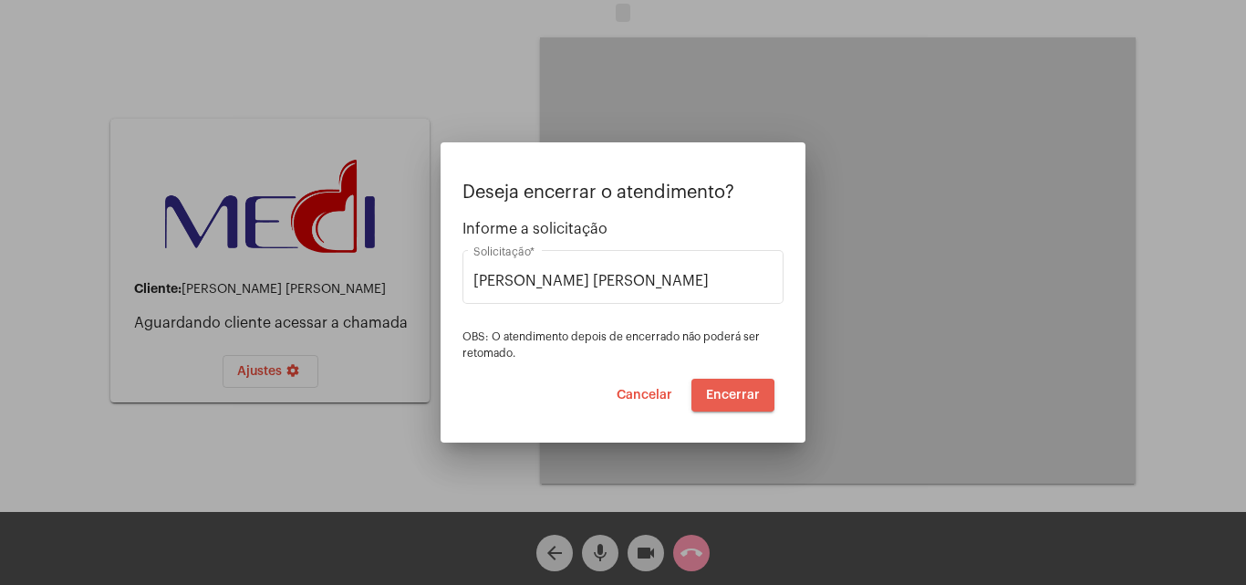
click at [714, 395] on span "Encerrar" at bounding box center [733, 395] width 54 height 13
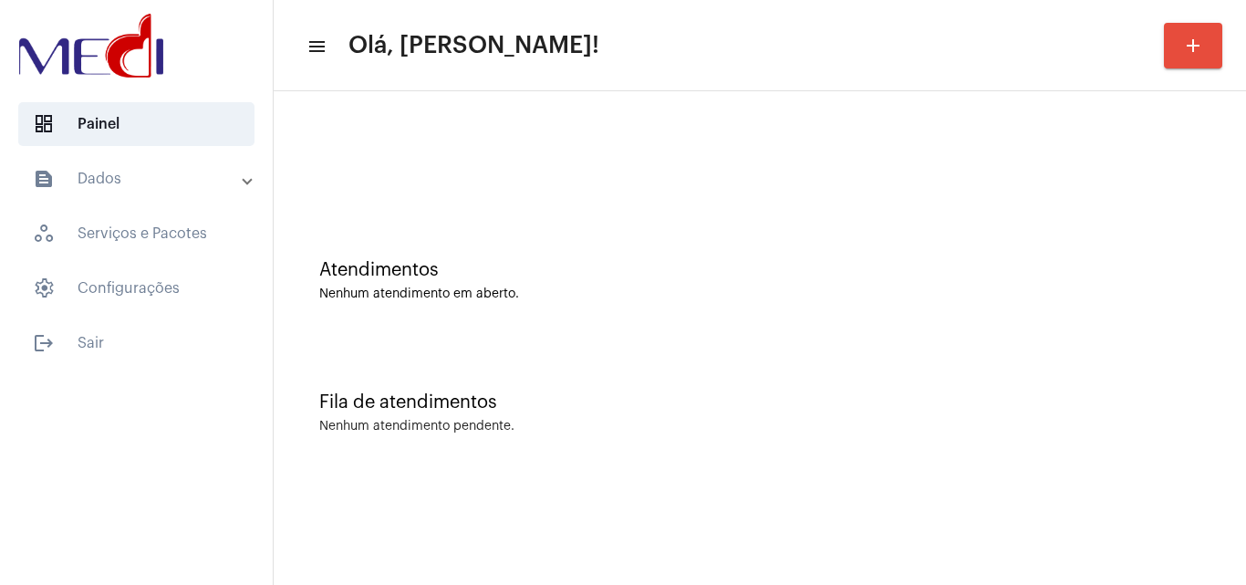
click at [669, 354] on div "Fila de atendimentos Nenhum atendimento pendente." at bounding box center [760, 403] width 954 height 132
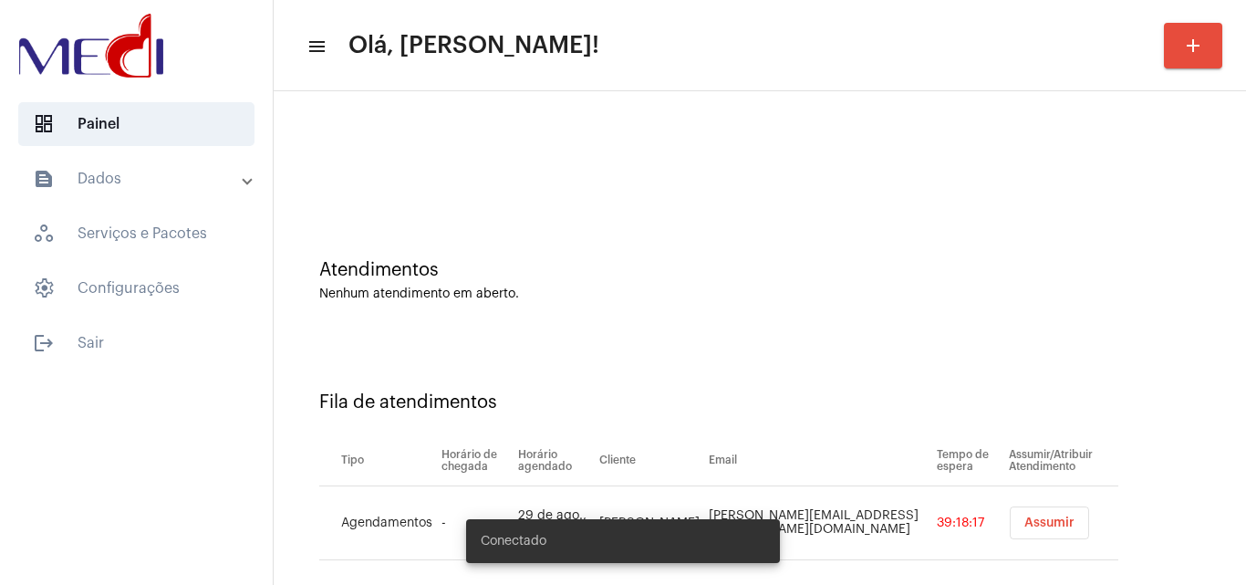
scroll to position [25, 0]
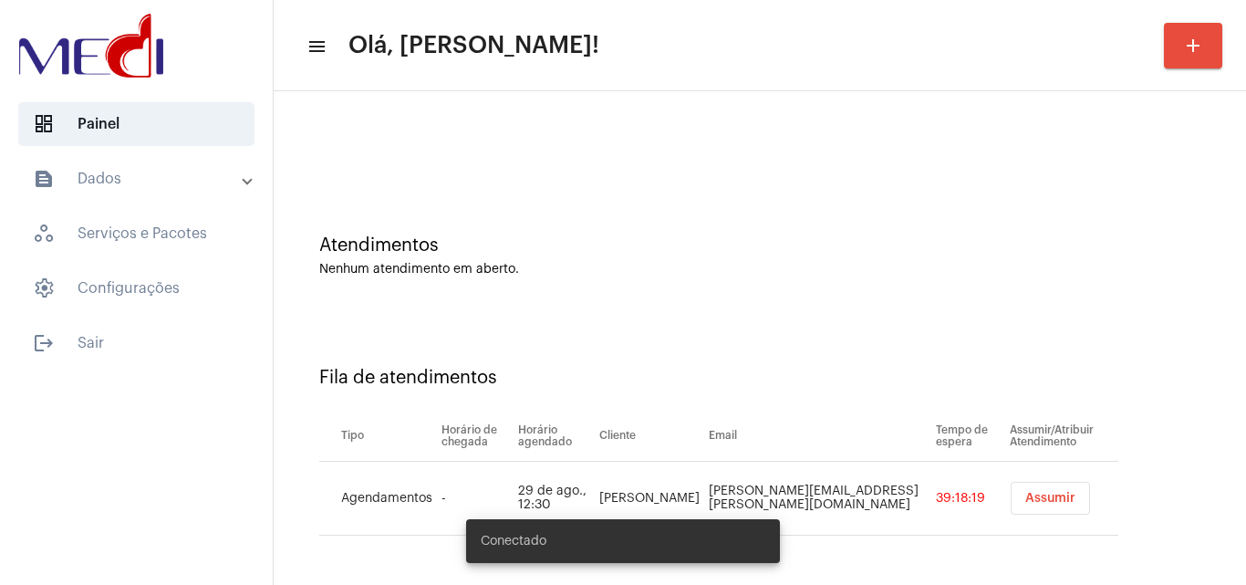
click at [1011, 505] on button "Assumir" at bounding box center [1050, 498] width 79 height 33
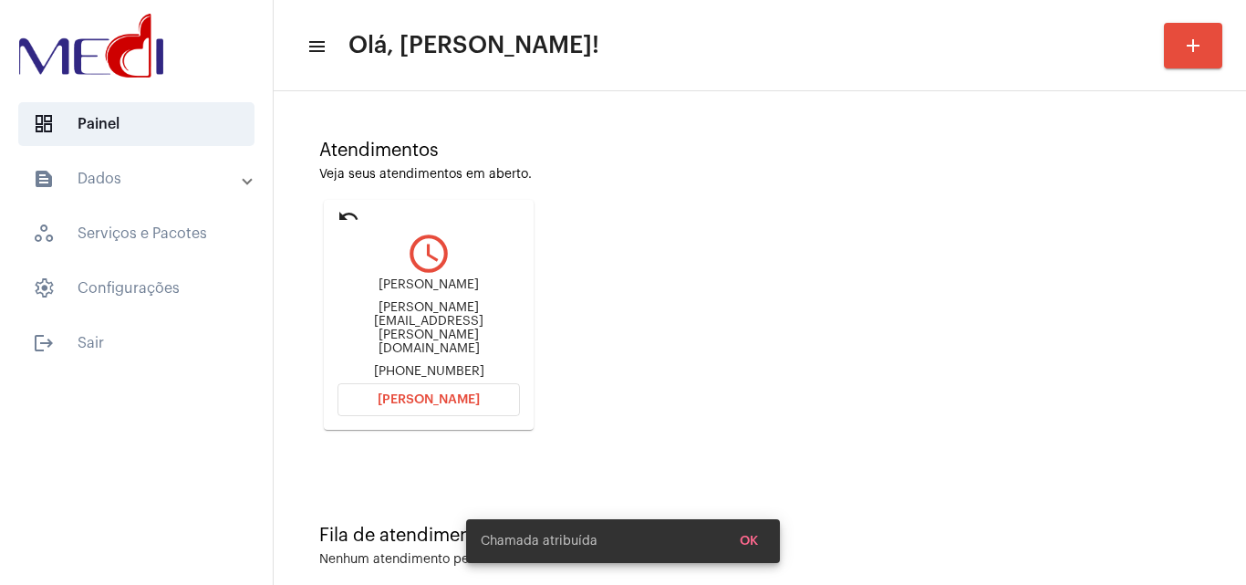
scroll to position [129, 0]
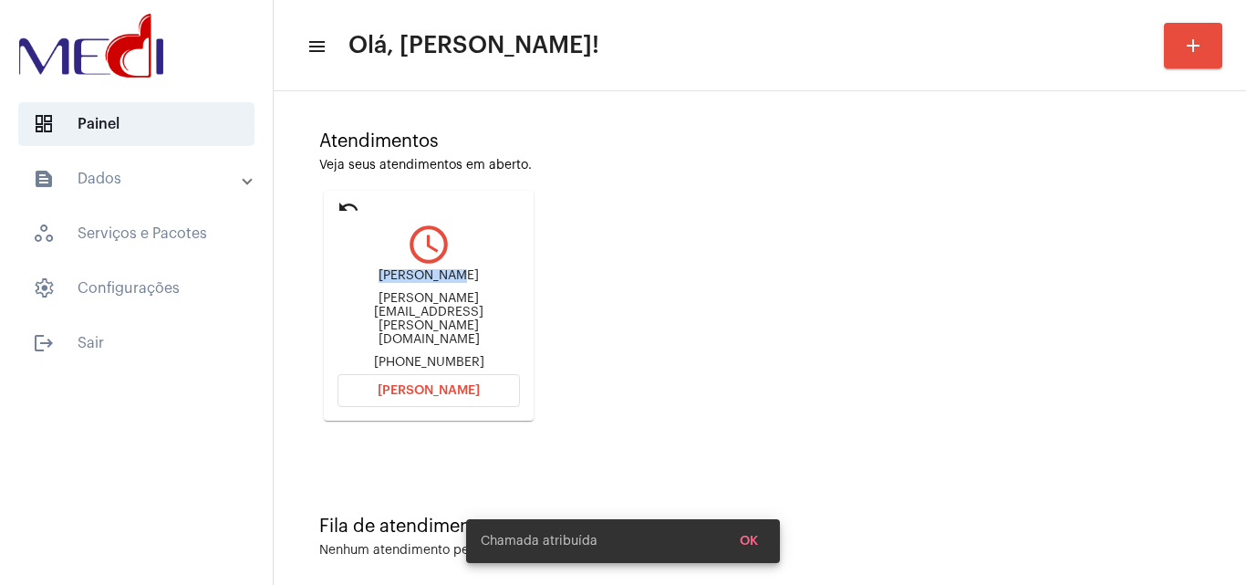
drag, startPoint x: 383, startPoint y: 280, endPoint x: 473, endPoint y: 276, distance: 90.4
click at [473, 276] on div "Ramon Elber ramon.elber@gmail.com +5533991294293" at bounding box center [428, 319] width 182 height 100
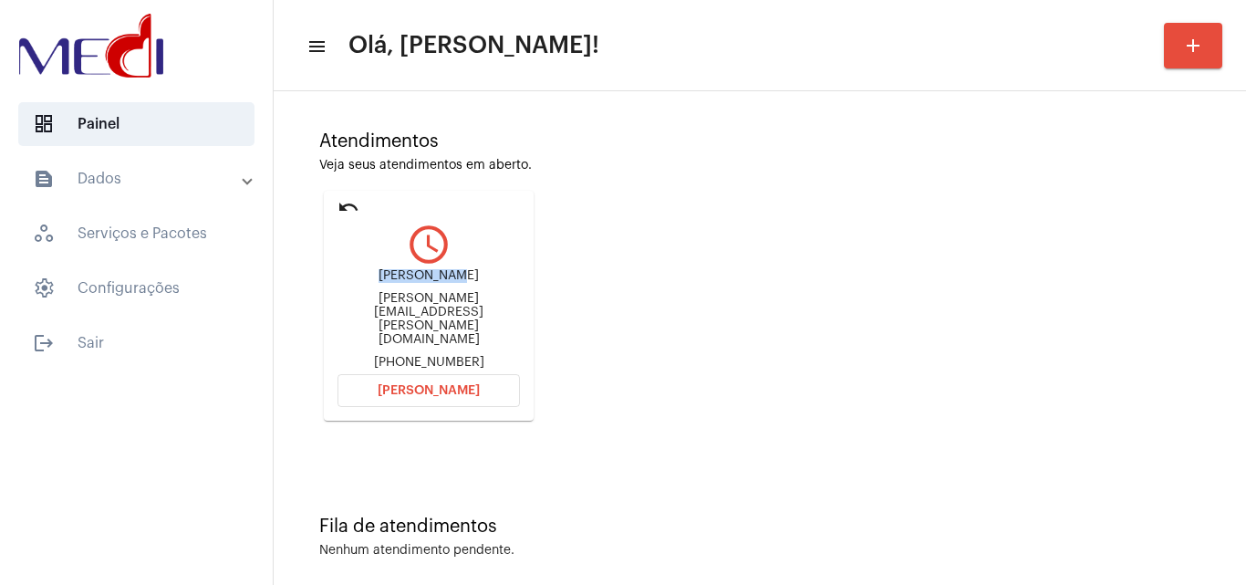
copy div "Ramon Elber"
click at [384, 384] on span "Abrir Chamada" at bounding box center [429, 390] width 102 height 13
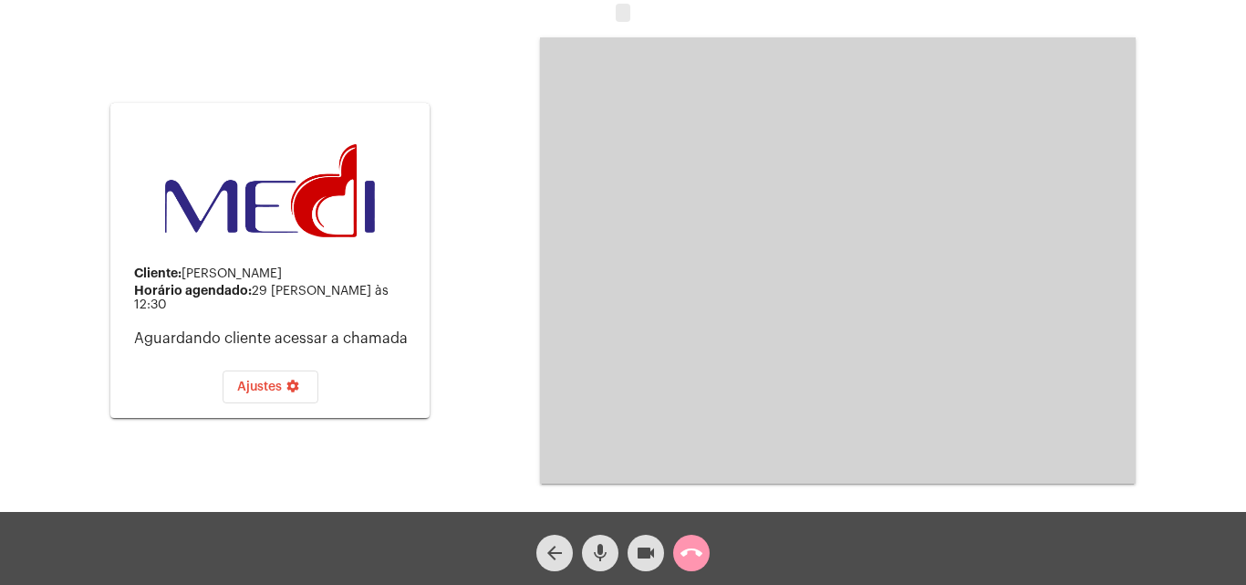
click at [599, 552] on mat-icon "mic" at bounding box center [600, 553] width 22 height 22
click at [697, 547] on mat-icon "call_end" at bounding box center [691, 553] width 22 height 22
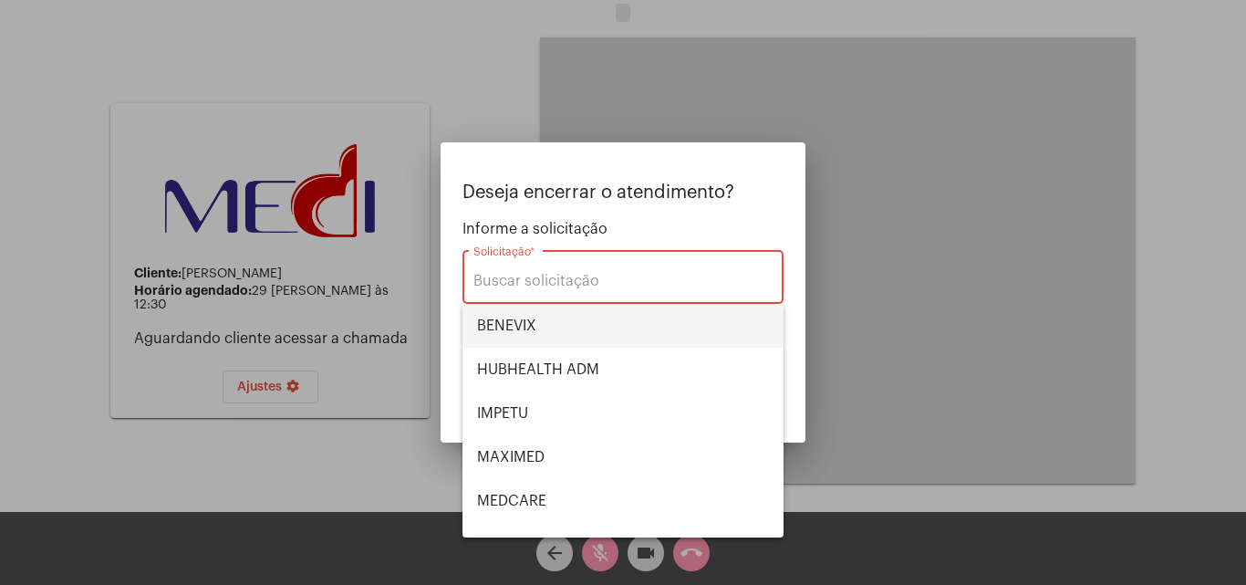
click at [618, 320] on span "BENEVIX" at bounding box center [623, 326] width 292 height 44
type input "BENEVIX"
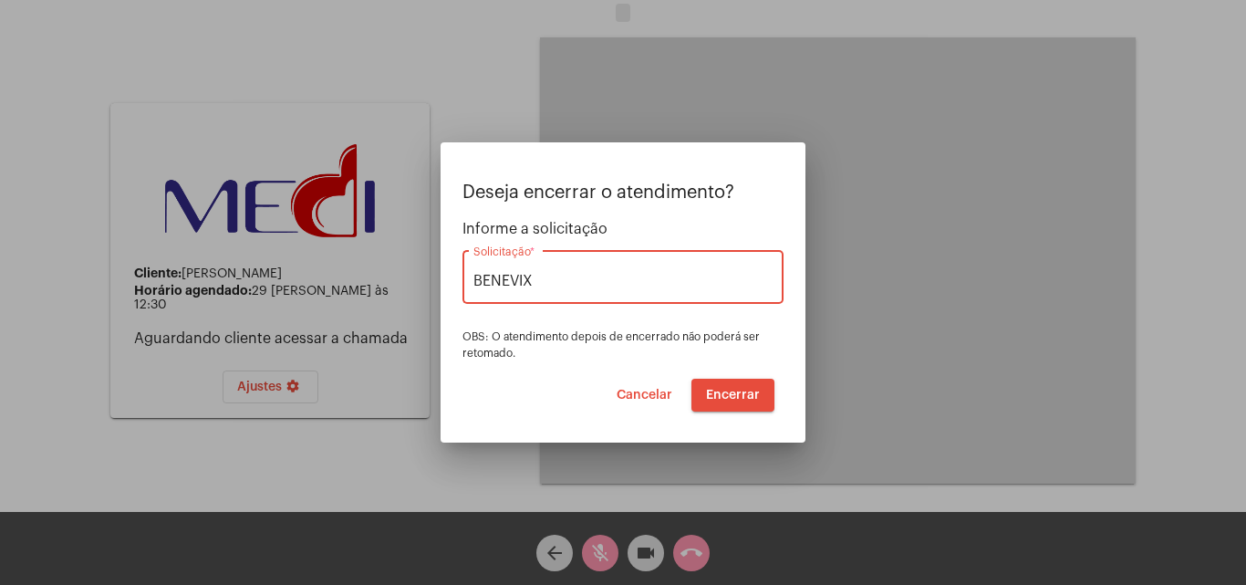
click at [759, 389] on span "Encerrar" at bounding box center [733, 395] width 54 height 13
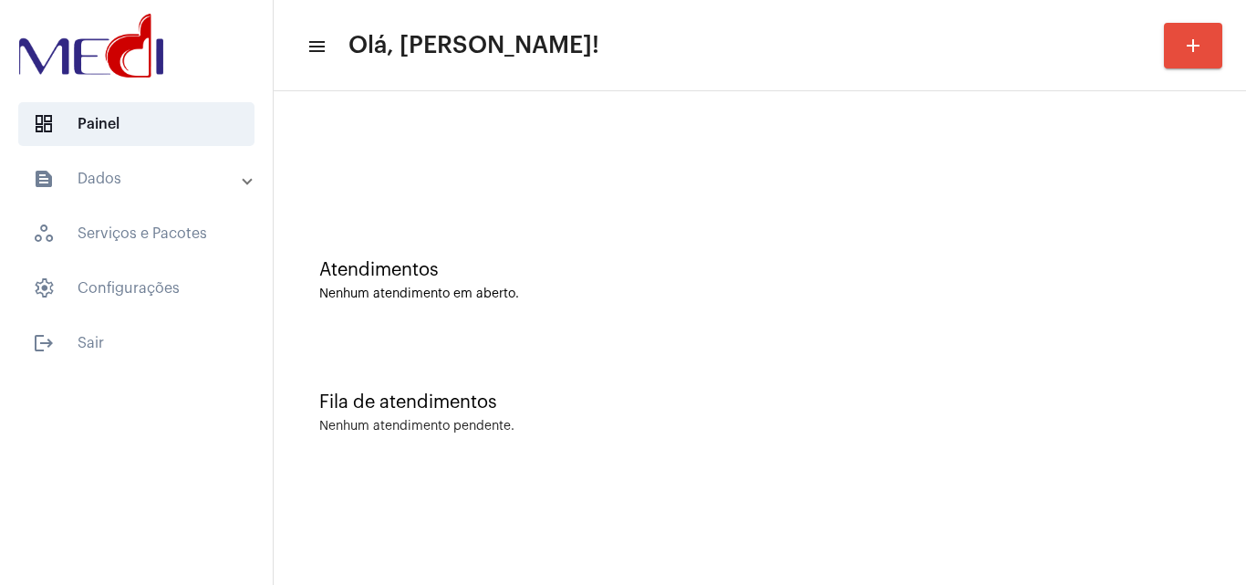
click at [604, 266] on div "Atendimentos" at bounding box center [759, 270] width 881 height 20
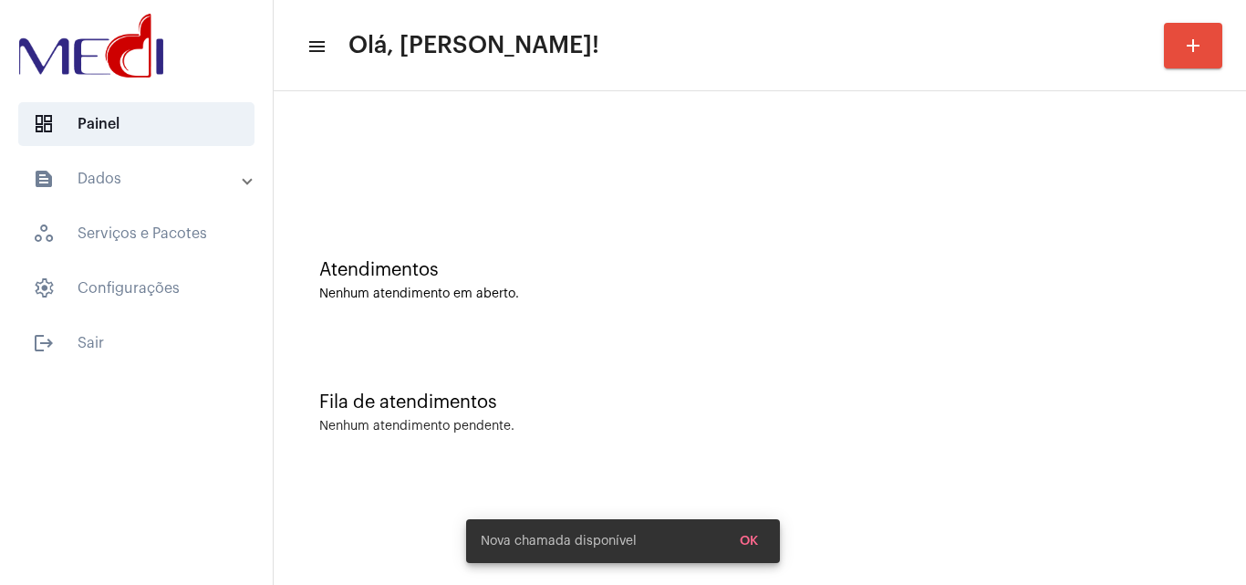
click at [638, 264] on div "Atendimentos" at bounding box center [759, 270] width 881 height 20
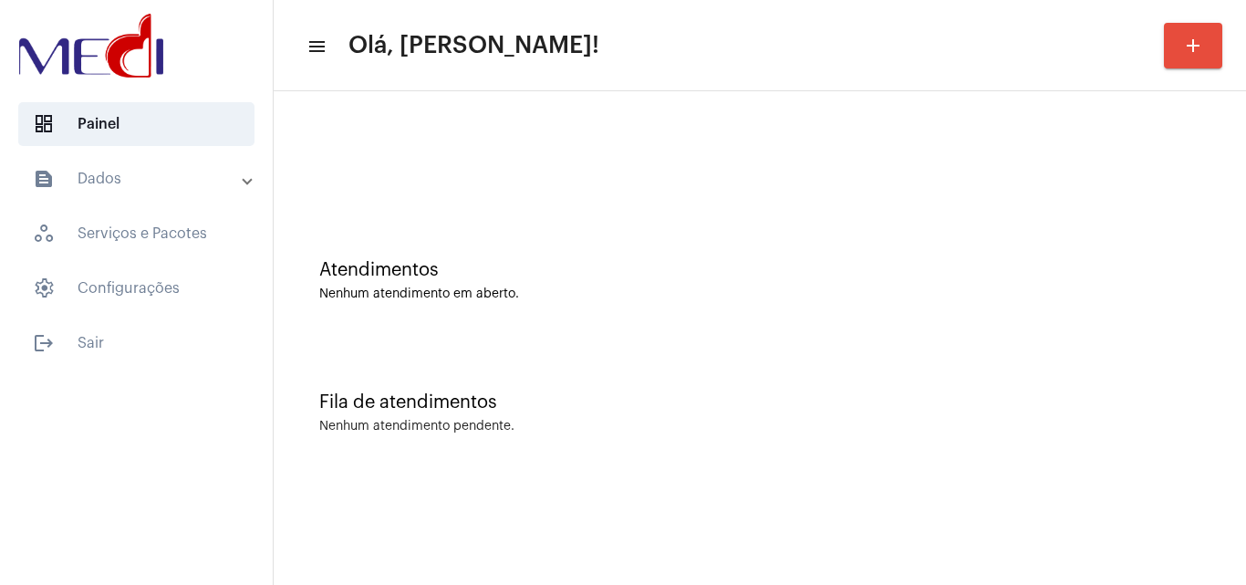
click at [759, 406] on div "Fila de atendimentos" at bounding box center [759, 402] width 881 height 20
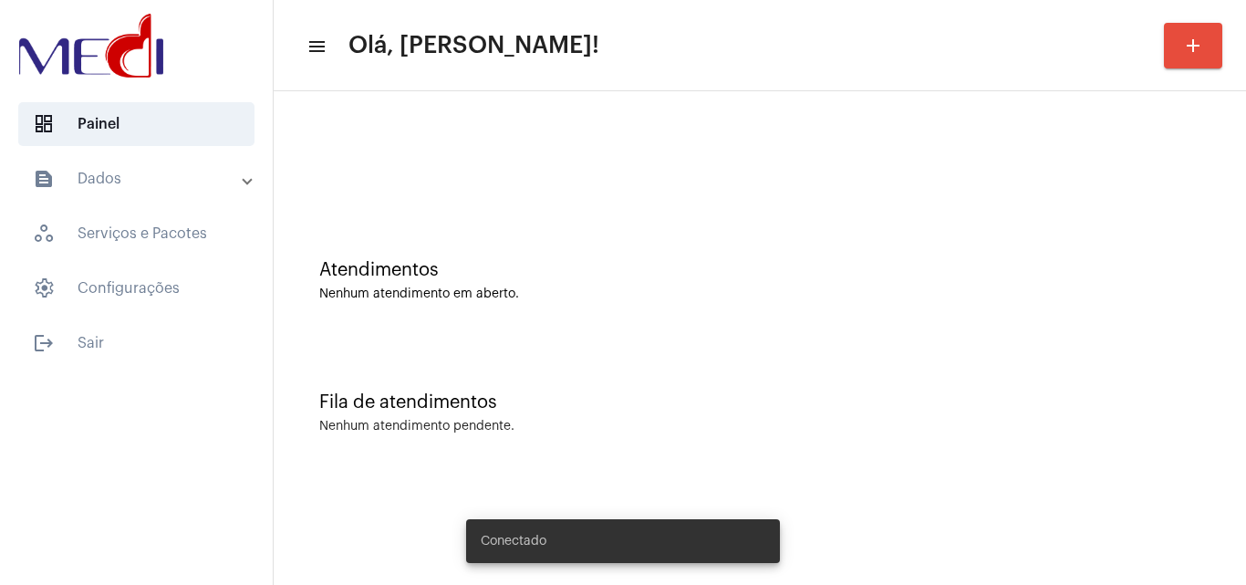
click at [700, 382] on div "Fila de atendimentos Nenhum atendimento pendente." at bounding box center [760, 403] width 954 height 132
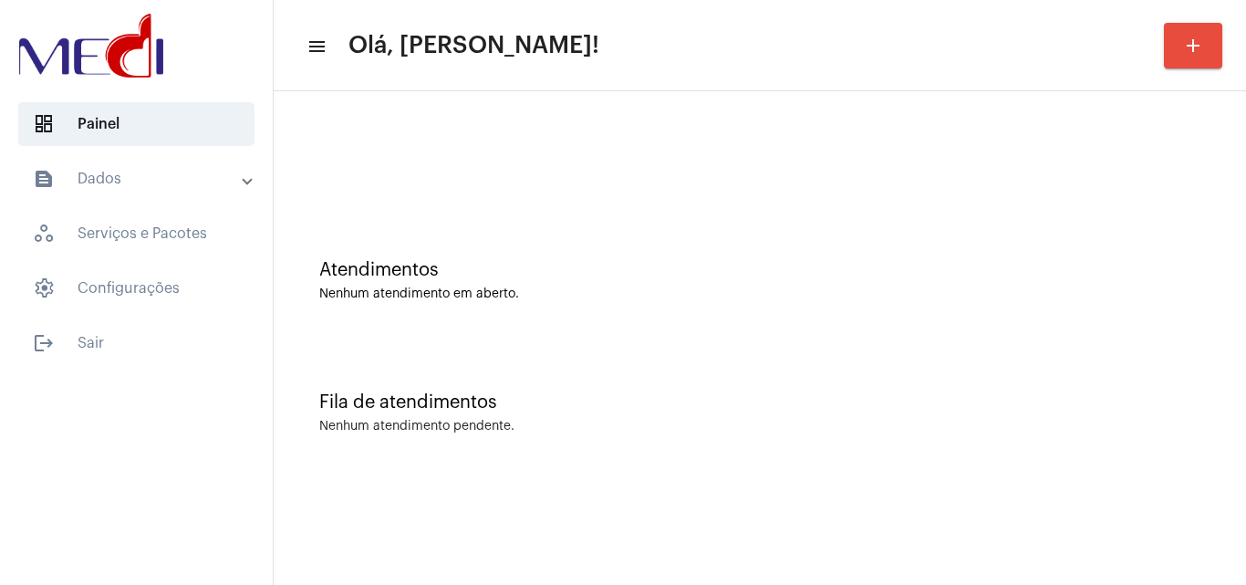
click at [1034, 447] on div "Fila de atendimentos Nenhum atendimento pendente." at bounding box center [760, 403] width 954 height 132
click at [805, 420] on div "Nenhum atendimento pendente." at bounding box center [759, 427] width 881 height 14
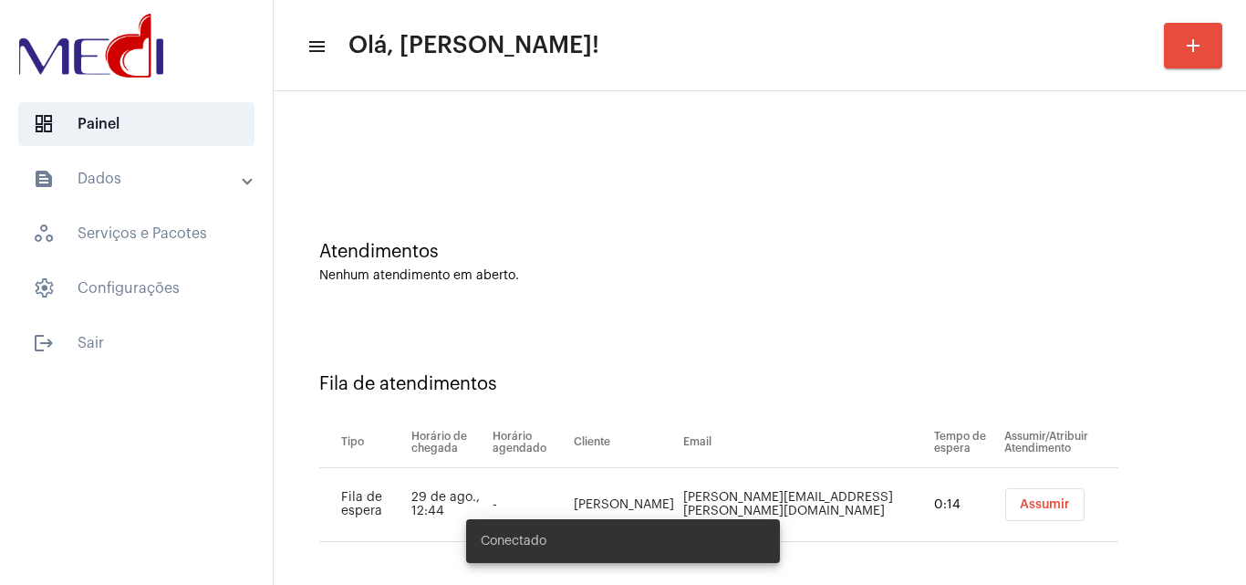
scroll to position [25, 0]
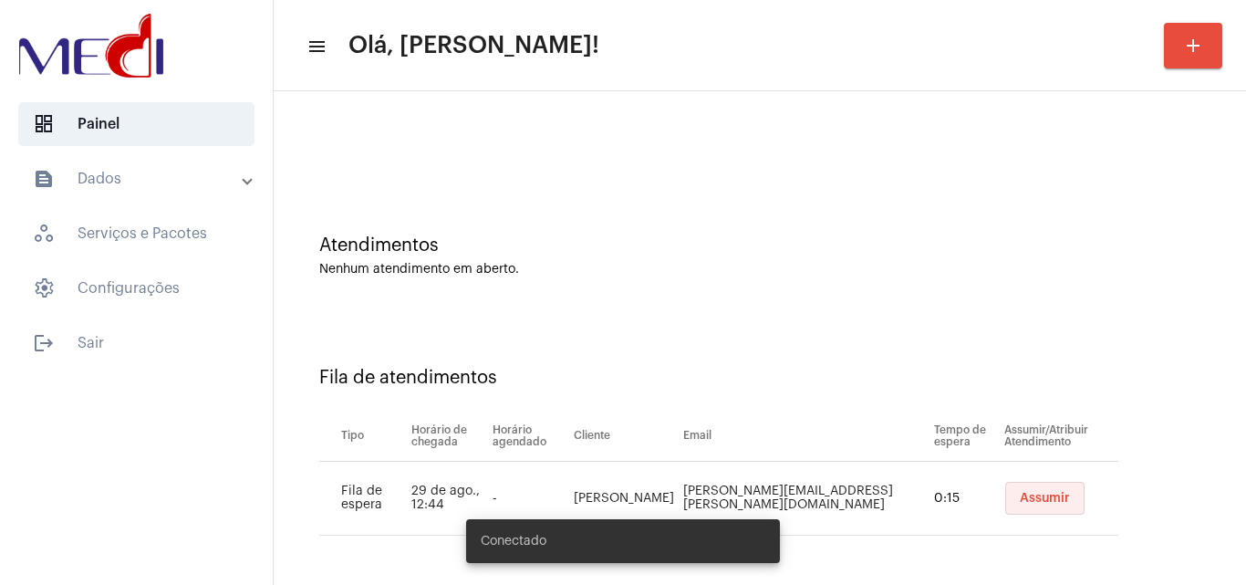
click at [1020, 503] on span "Assumir" at bounding box center [1045, 498] width 50 height 13
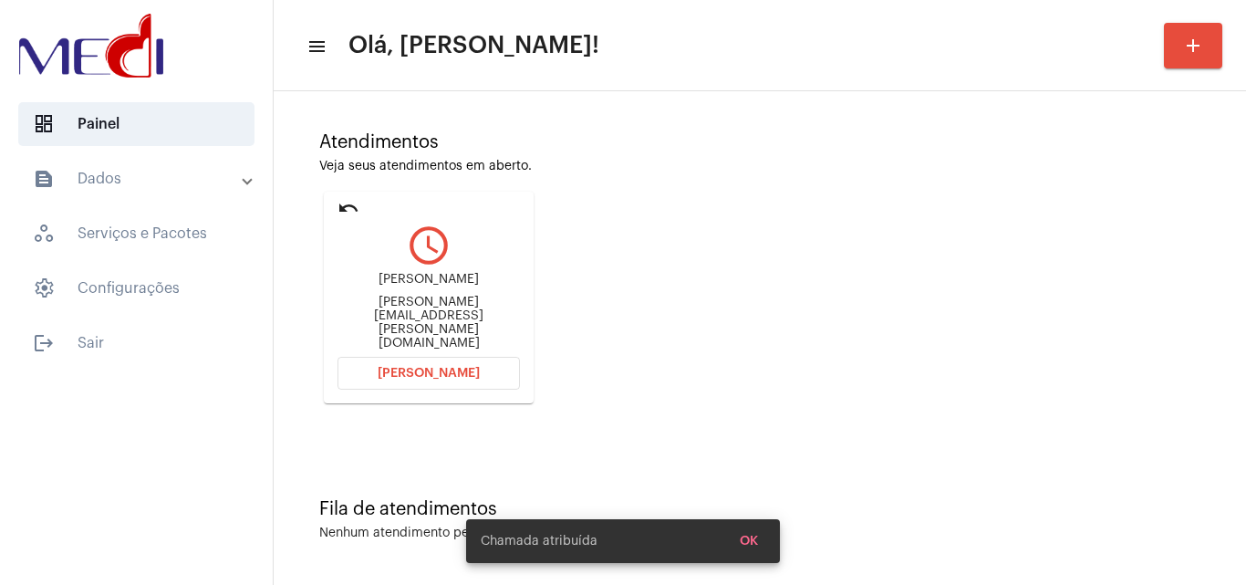
scroll to position [129, 0]
click at [412, 378] on button "Abrir Chamada" at bounding box center [428, 372] width 182 height 33
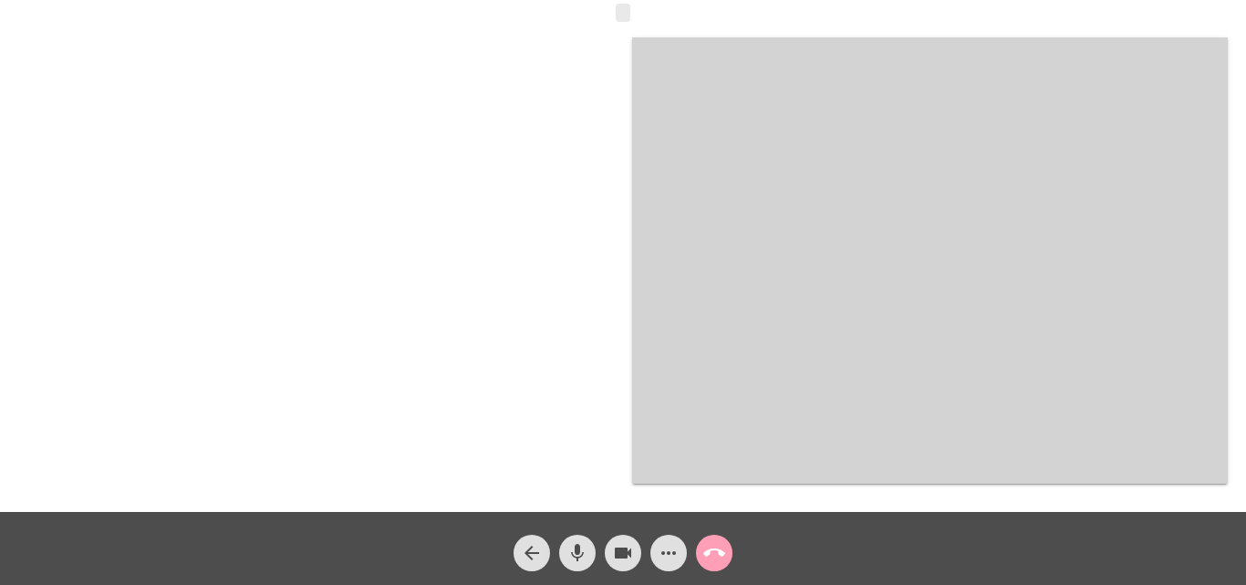
click at [704, 547] on mat-icon "call_end" at bounding box center [714, 553] width 22 height 22
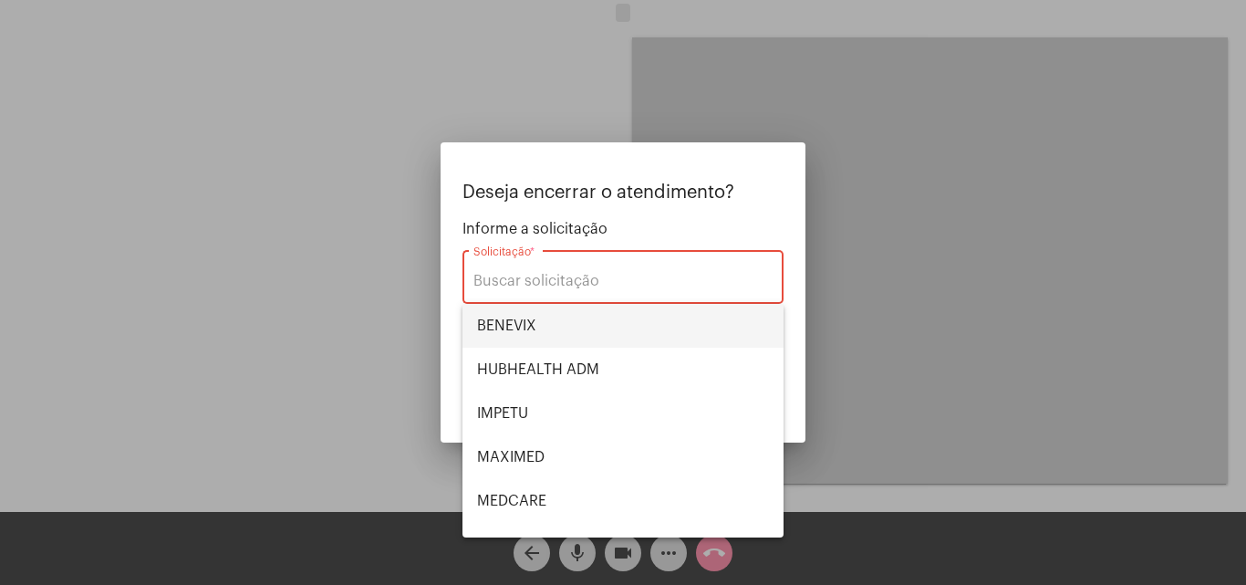
click at [602, 315] on span "BENEVIX" at bounding box center [623, 326] width 292 height 44
type input "BENEVIX"
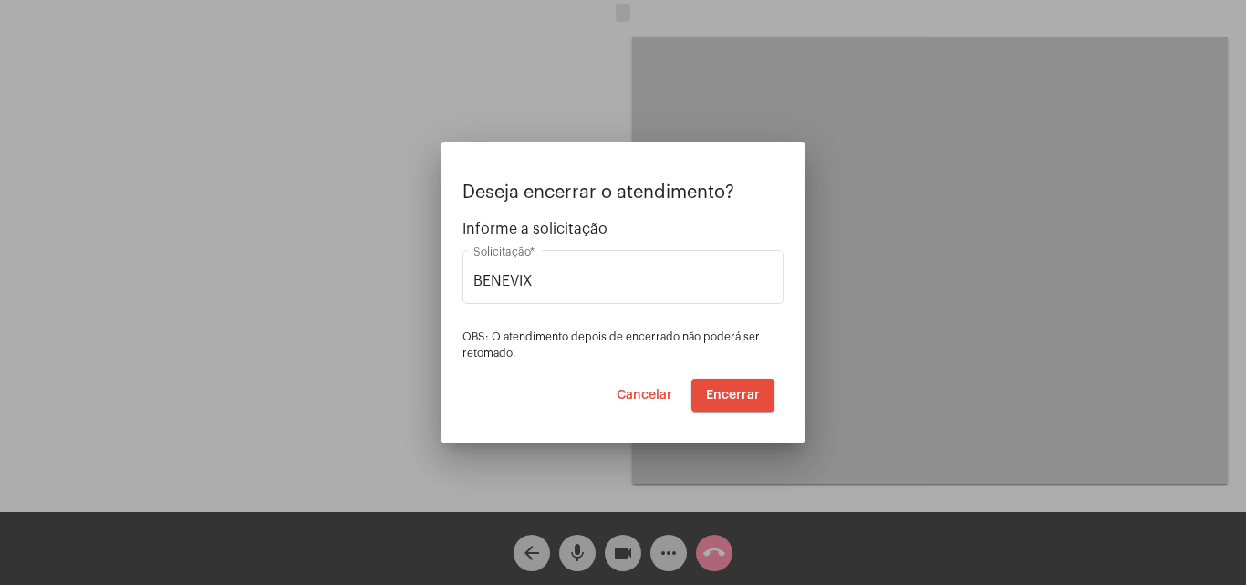
click at [691, 477] on div at bounding box center [623, 292] width 1246 height 585
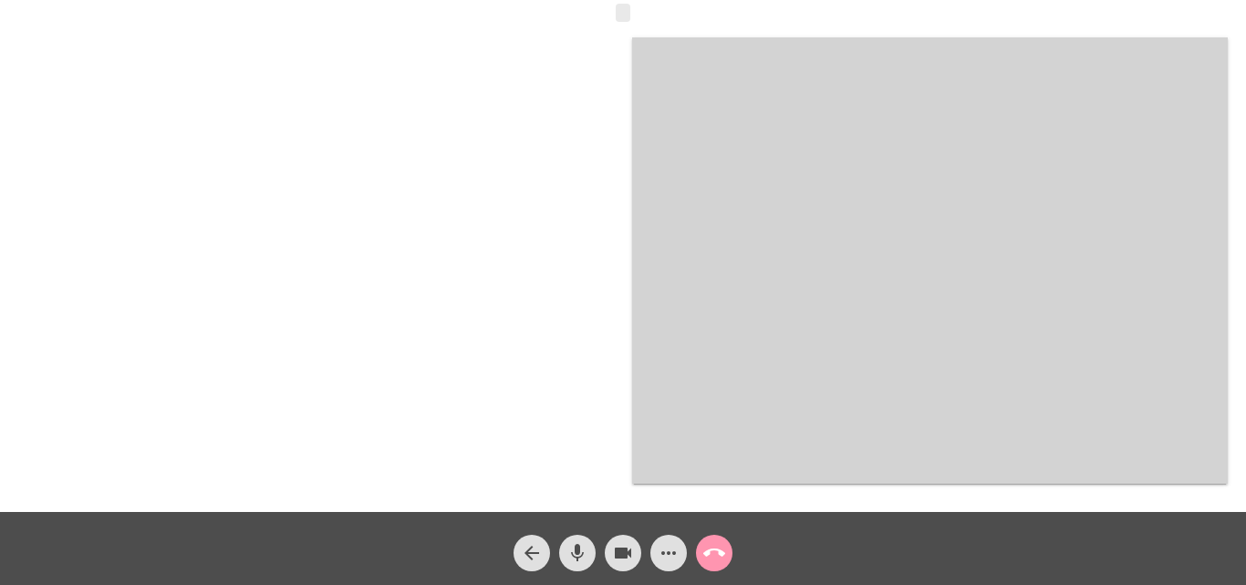
click at [673, 558] on mat-icon "more_horiz" at bounding box center [669, 553] width 22 height 22
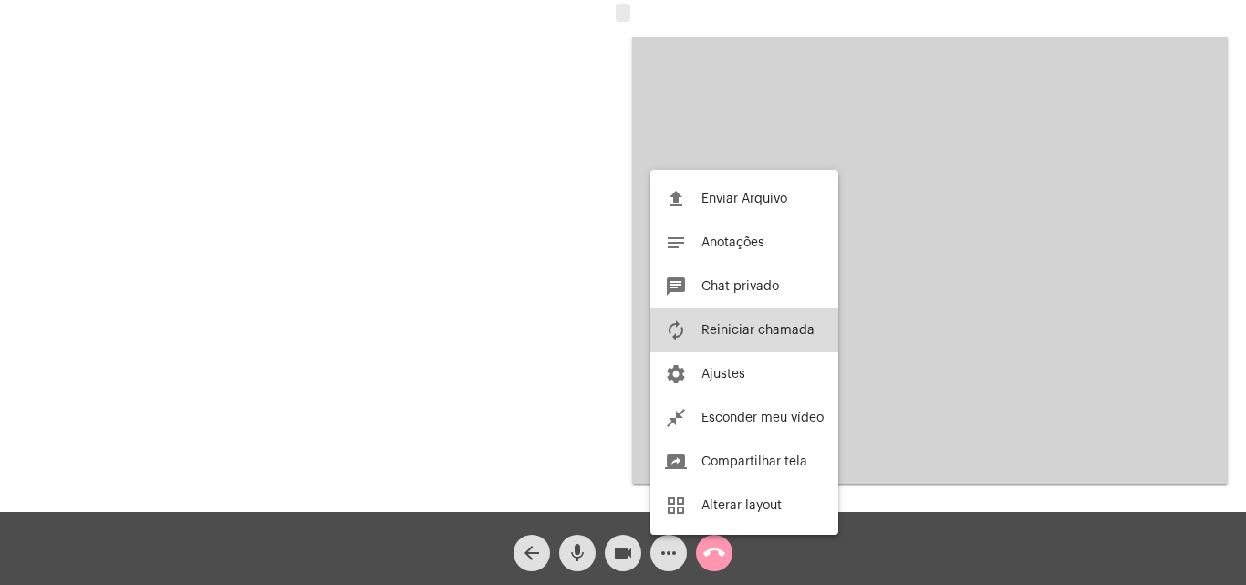
click at [765, 328] on span "Reiniciar chamada" at bounding box center [757, 330] width 113 height 13
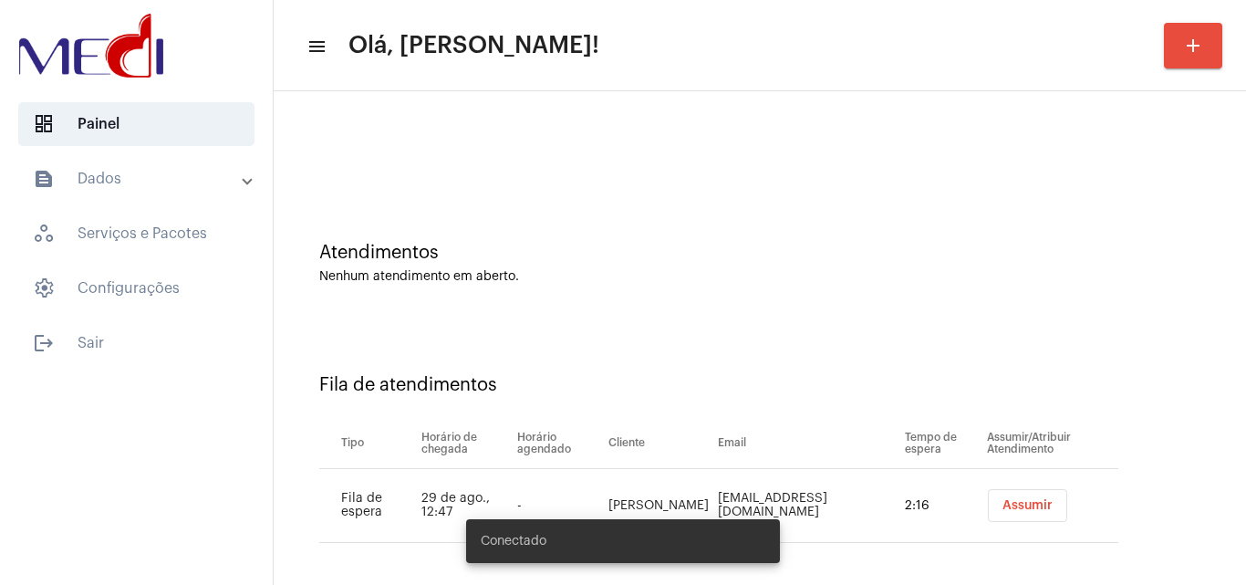
scroll to position [25, 0]
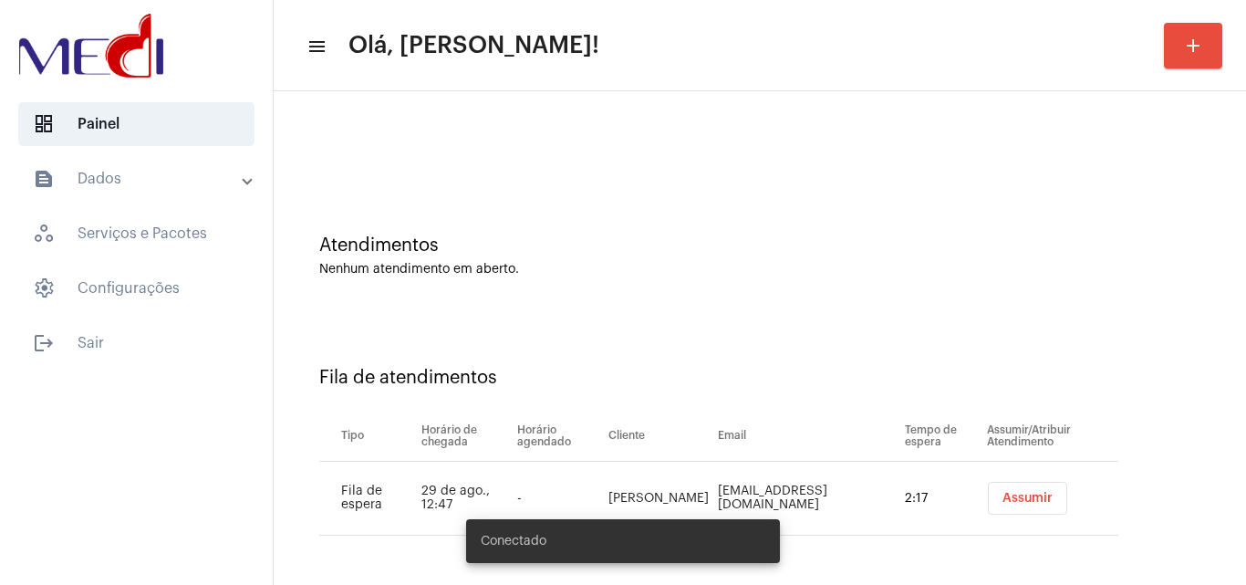
click at [1010, 497] on span "Assumir" at bounding box center [1027, 498] width 50 height 13
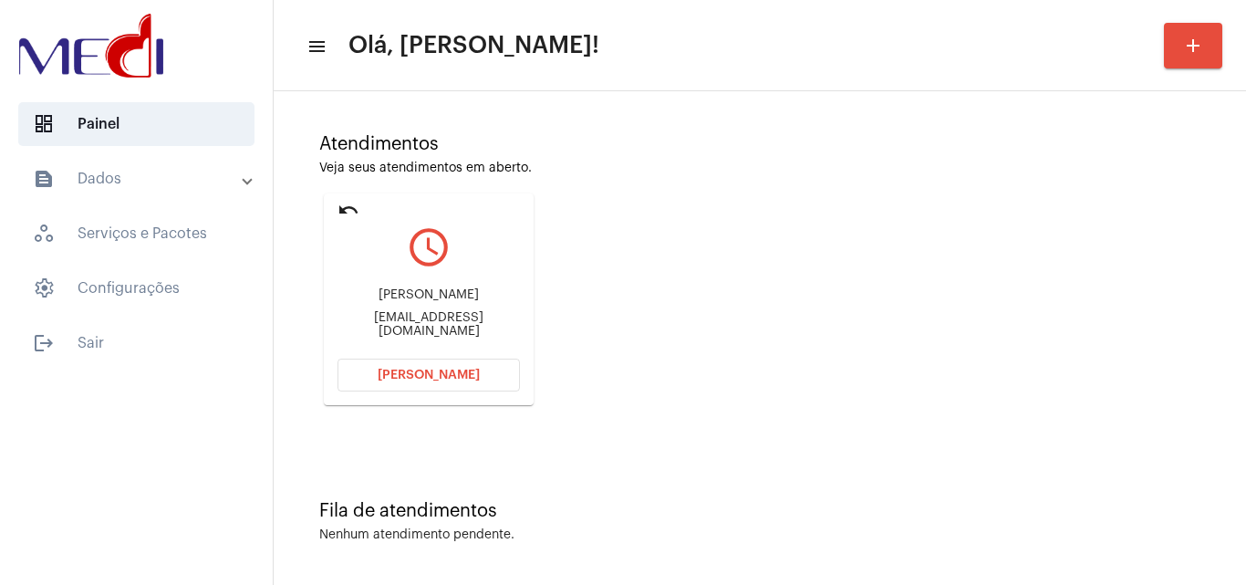
scroll to position [129, 0]
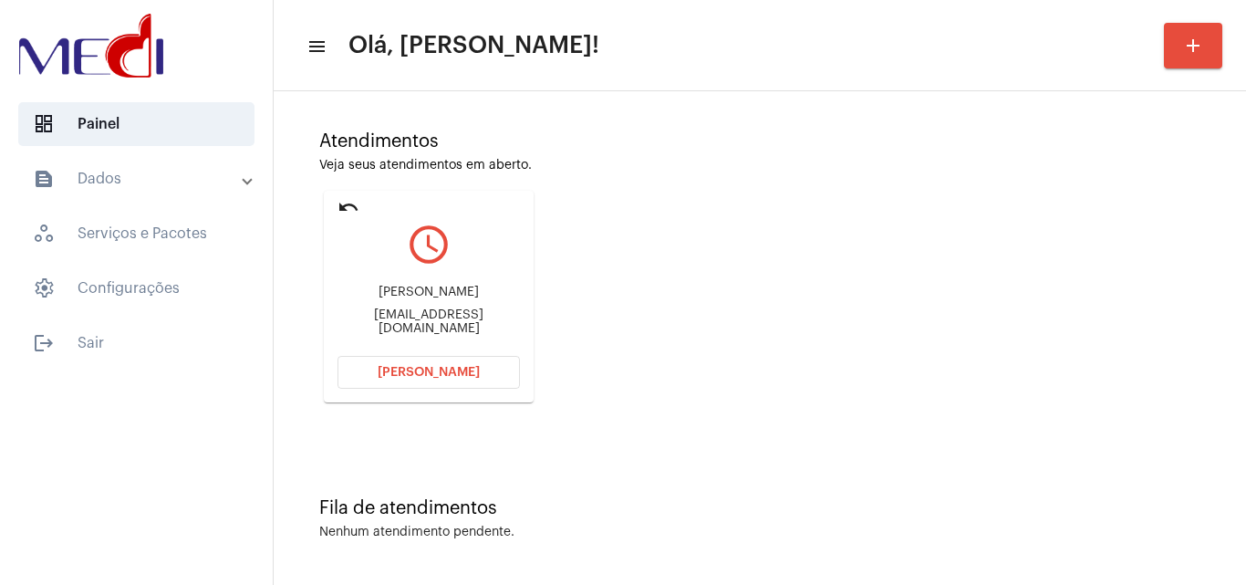
drag, startPoint x: 350, startPoint y: 291, endPoint x: 467, endPoint y: 284, distance: 117.0
click at [467, 284] on div "Clayton Carlos de Souza Claytoncarlosgoval13@gmail.com" at bounding box center [428, 310] width 182 height 82
copy div "Clayton Carlos de"
click at [456, 367] on span "Abrir Chamada" at bounding box center [429, 372] width 102 height 13
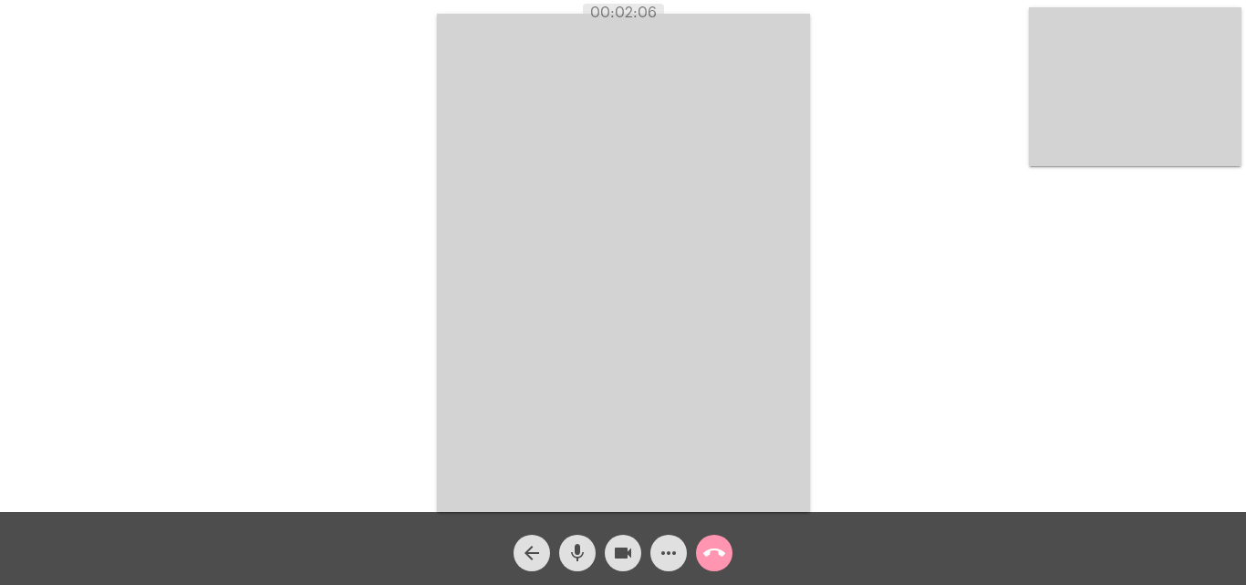
click at [712, 563] on mat-icon "call_end" at bounding box center [714, 553] width 22 height 22
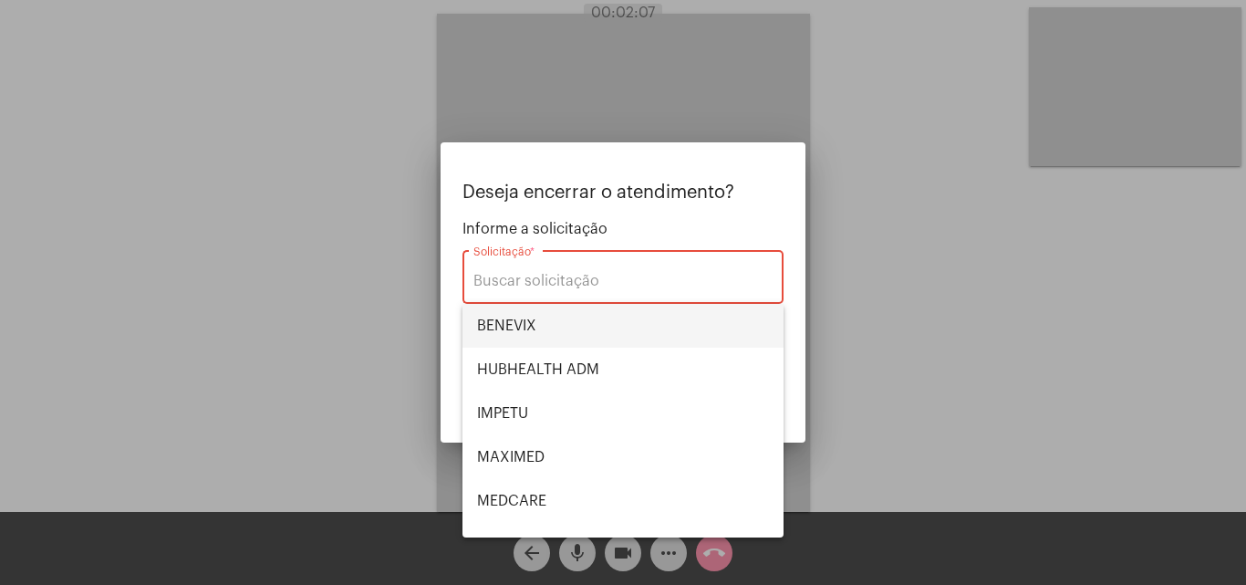
click at [627, 330] on span "BENEVIX" at bounding box center [623, 326] width 292 height 44
type input "BENEVIX"
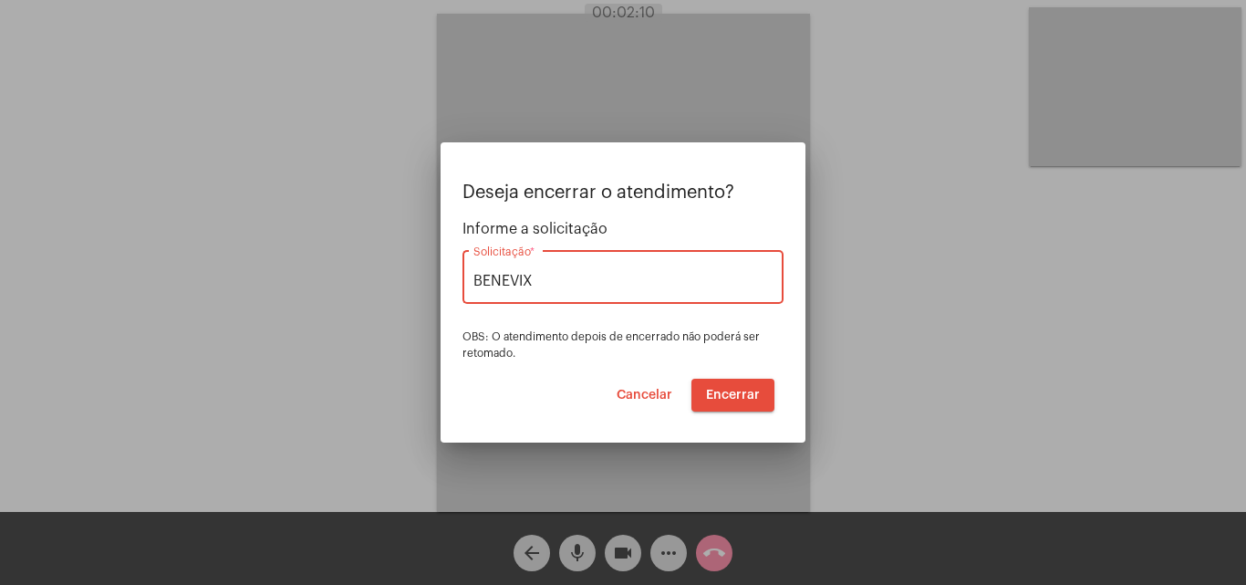
click at [722, 396] on span "Encerrar" at bounding box center [733, 395] width 54 height 13
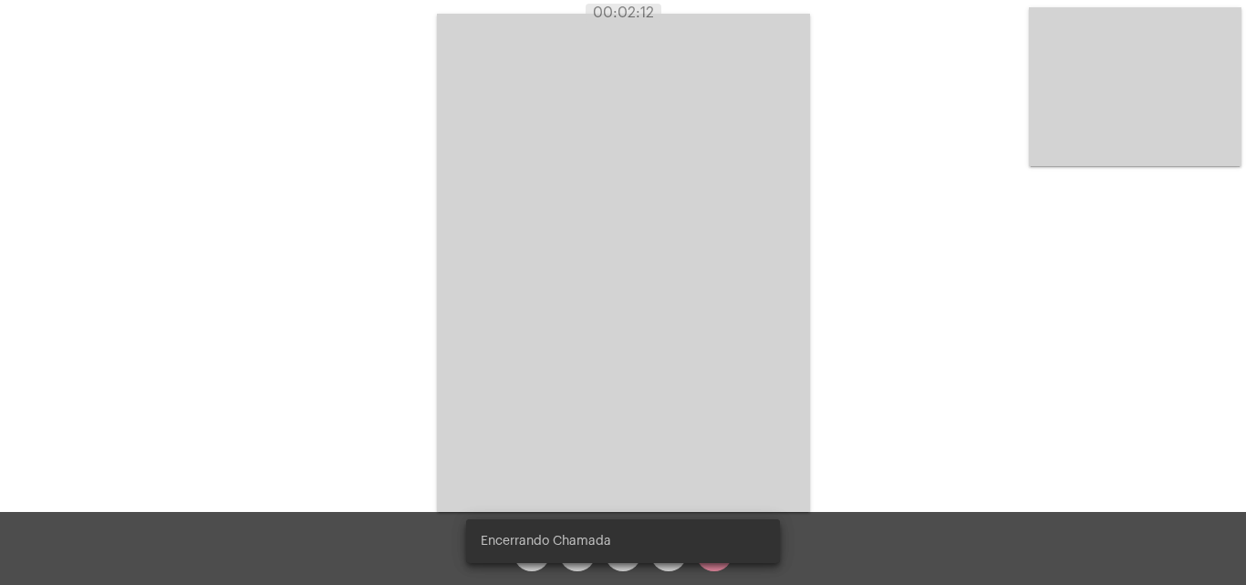
click at [722, 395] on video at bounding box center [623, 263] width 373 height 498
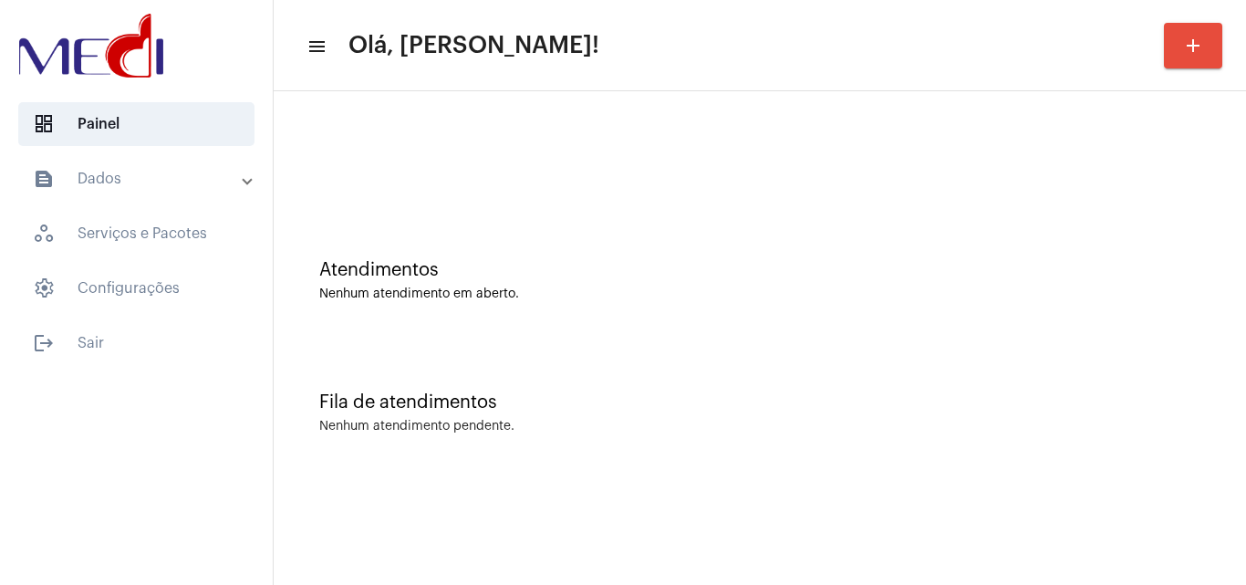
click at [617, 333] on div "Atendimentos Nenhum atendimento em aberto." at bounding box center [760, 271] width 954 height 132
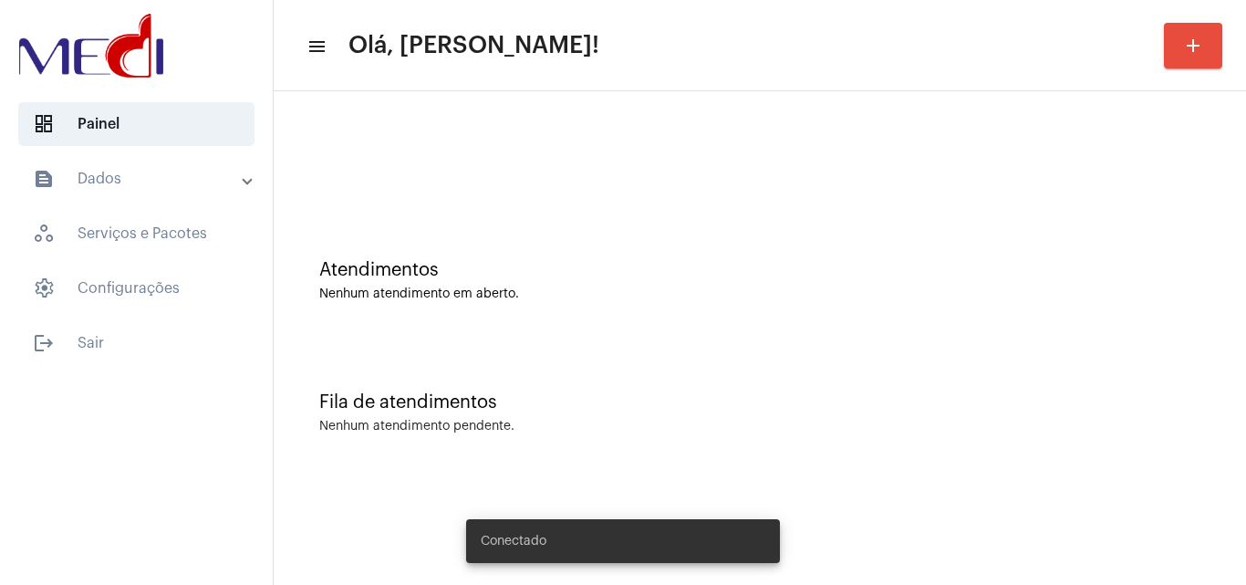
click at [667, 225] on div "Atendimentos Nenhum atendimento em aberto." at bounding box center [760, 271] width 954 height 132
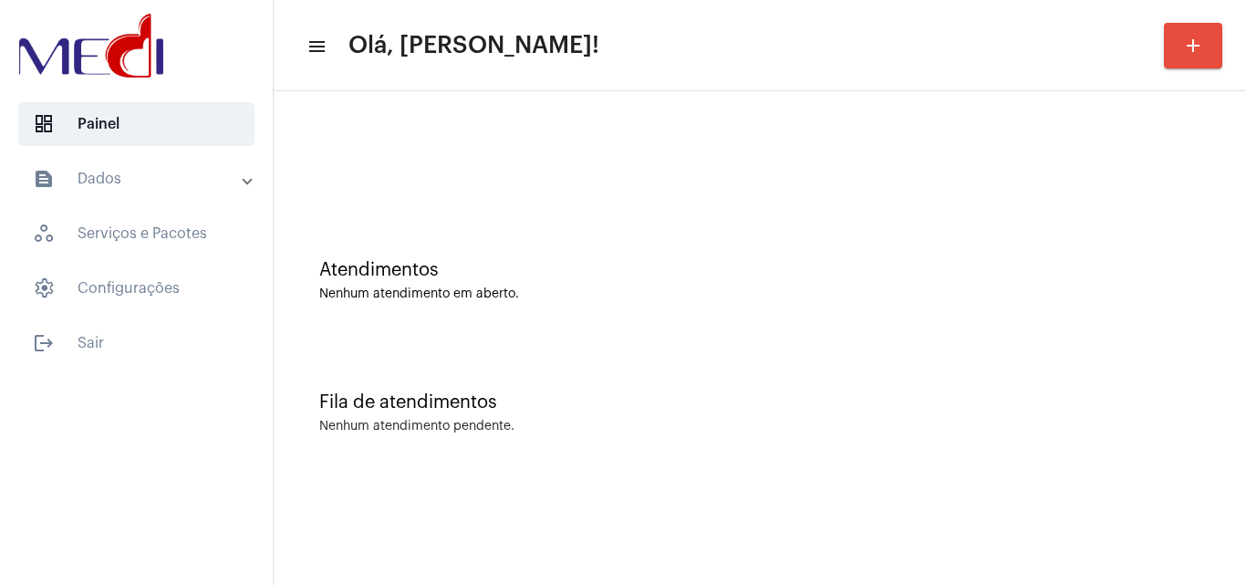
click at [627, 323] on div "Atendimentos Nenhum atendimento em aberto." at bounding box center [760, 271] width 954 height 132
click at [475, 343] on div "Fila de atendimentos Nenhum atendimento pendente." at bounding box center [760, 403] width 954 height 132
click at [442, 181] on div at bounding box center [760, 152] width 954 height 105
click at [489, 243] on div "Atendimentos Nenhum atendimento em aberto." at bounding box center [760, 271] width 954 height 132
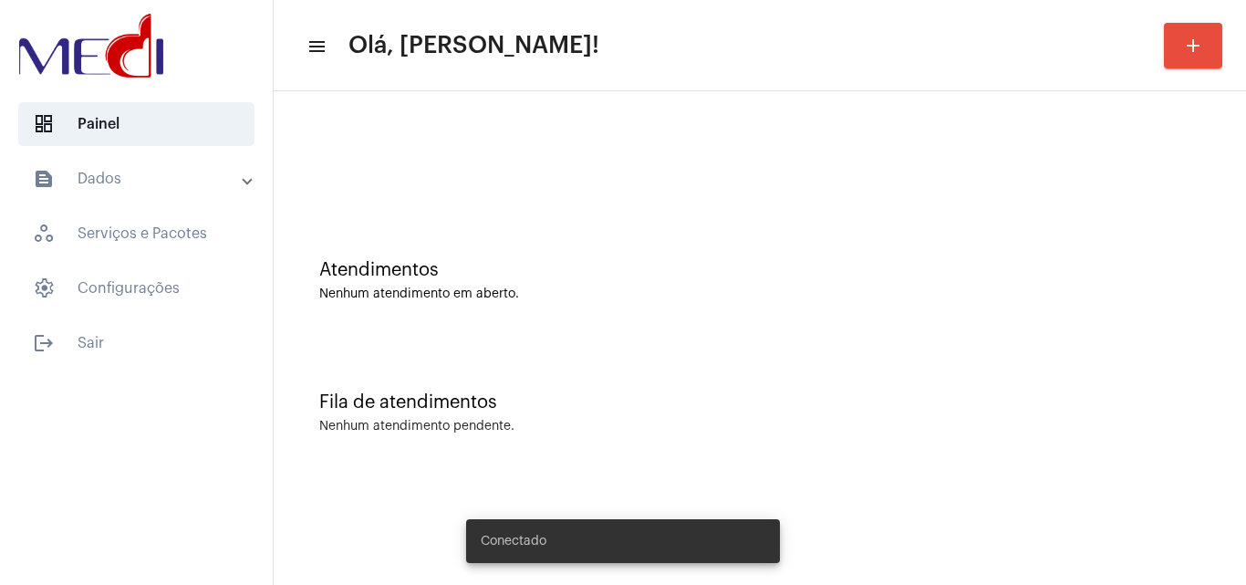
click at [682, 350] on div "Fila de atendimentos Nenhum atendimento pendente." at bounding box center [760, 403] width 954 height 132
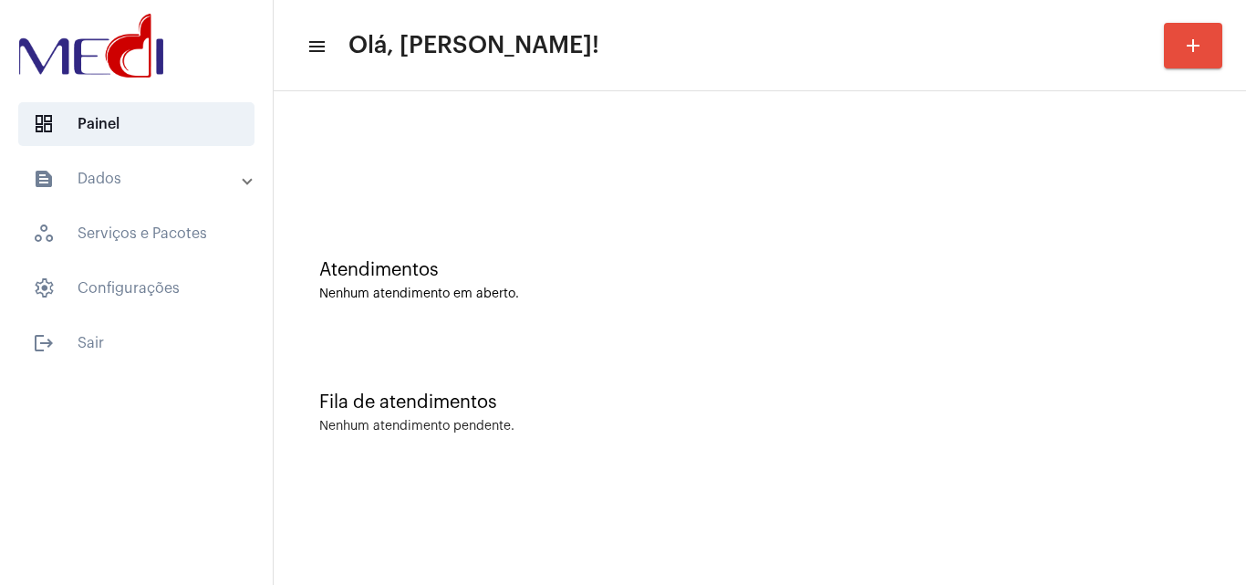
click at [637, 432] on div "Nenhum atendimento pendente." at bounding box center [759, 427] width 881 height 14
click at [619, 353] on div "Fila de atendimentos Nenhum atendimento pendente." at bounding box center [760, 403] width 954 height 132
click at [1074, 456] on div "Fila de atendimentos Nenhum atendimento pendente." at bounding box center [760, 403] width 954 height 132
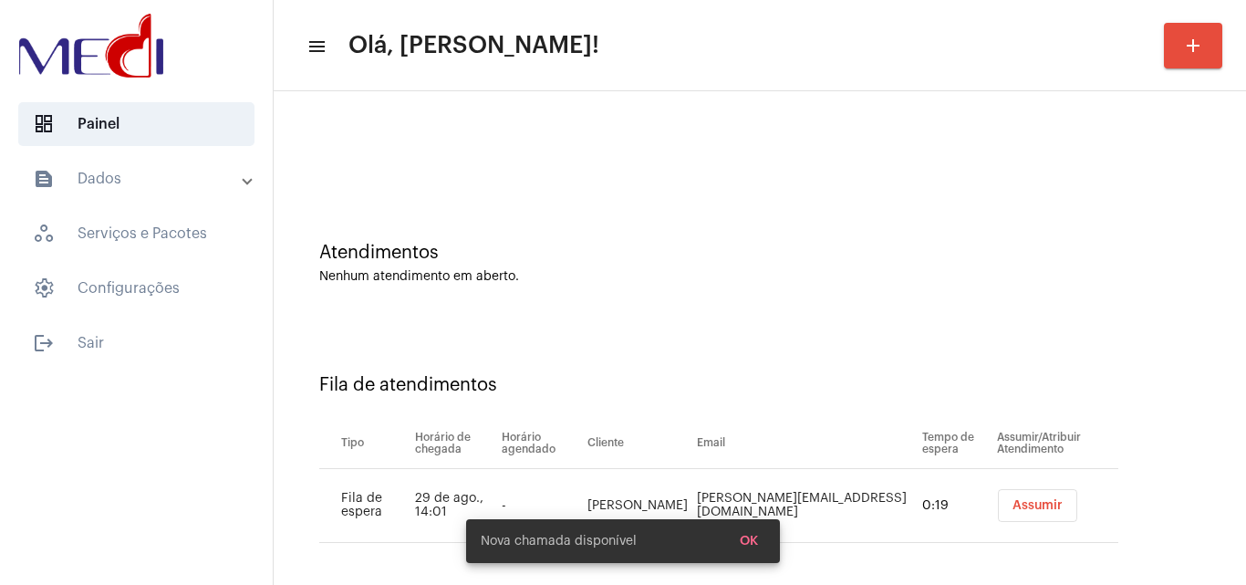
scroll to position [25, 0]
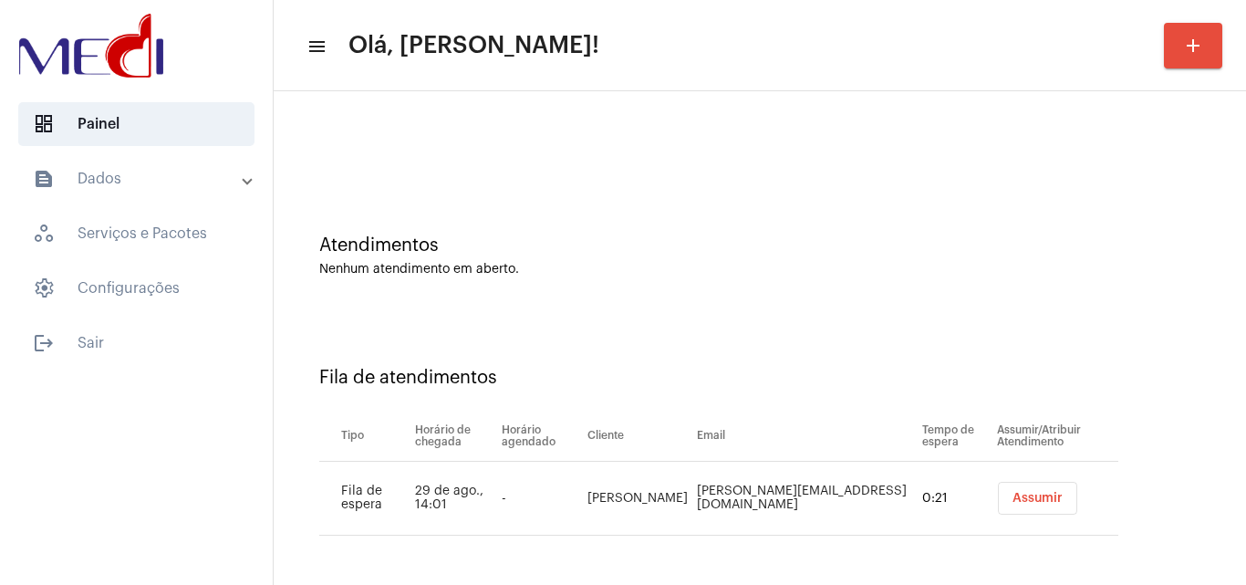
click at [1001, 489] on button "Assumir" at bounding box center [1037, 498] width 79 height 33
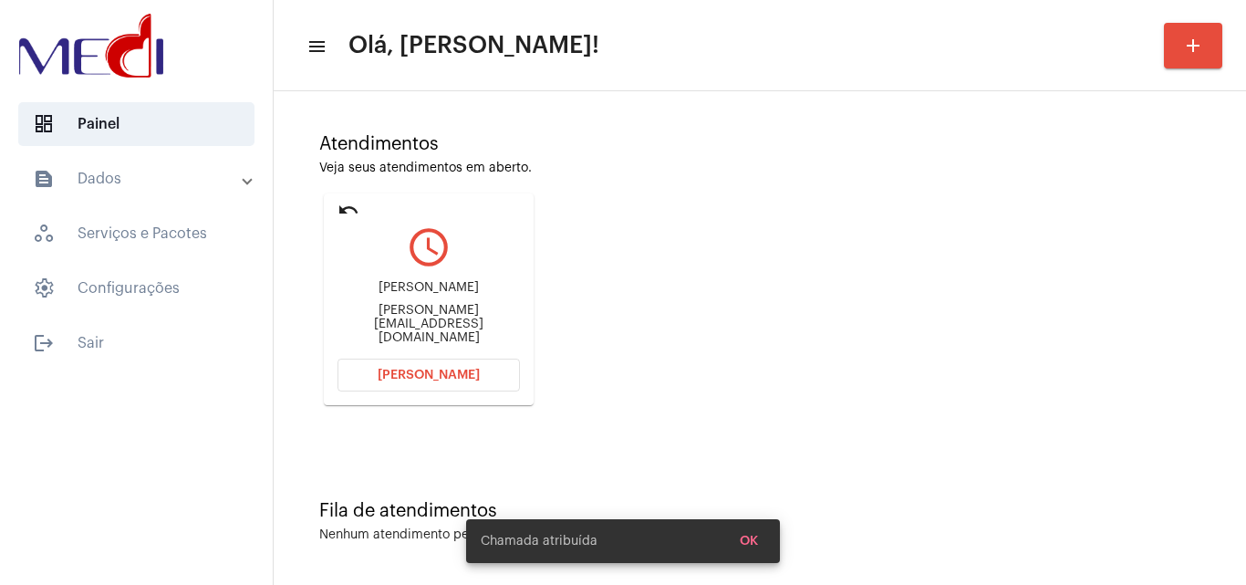
scroll to position [129, 0]
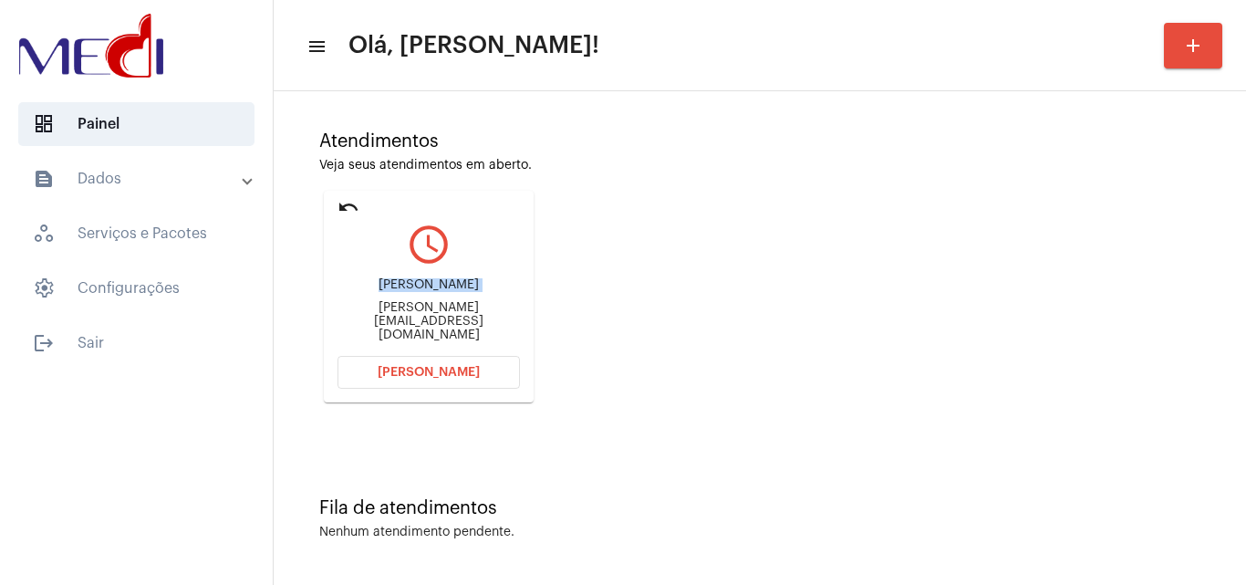
drag, startPoint x: 376, startPoint y: 309, endPoint x: 405, endPoint y: 296, distance: 32.2
click at [405, 296] on div "Noeli Noely.paula@gmail.com" at bounding box center [428, 310] width 182 height 82
copy div "Noeli"
click at [607, 277] on div "Atendimentos Veja seus atendimentos em aberto. undo query_builder Noeli Noely.p…" at bounding box center [760, 260] width 954 height 367
click at [384, 373] on span "[PERSON_NAME]" at bounding box center [429, 372] width 102 height 13
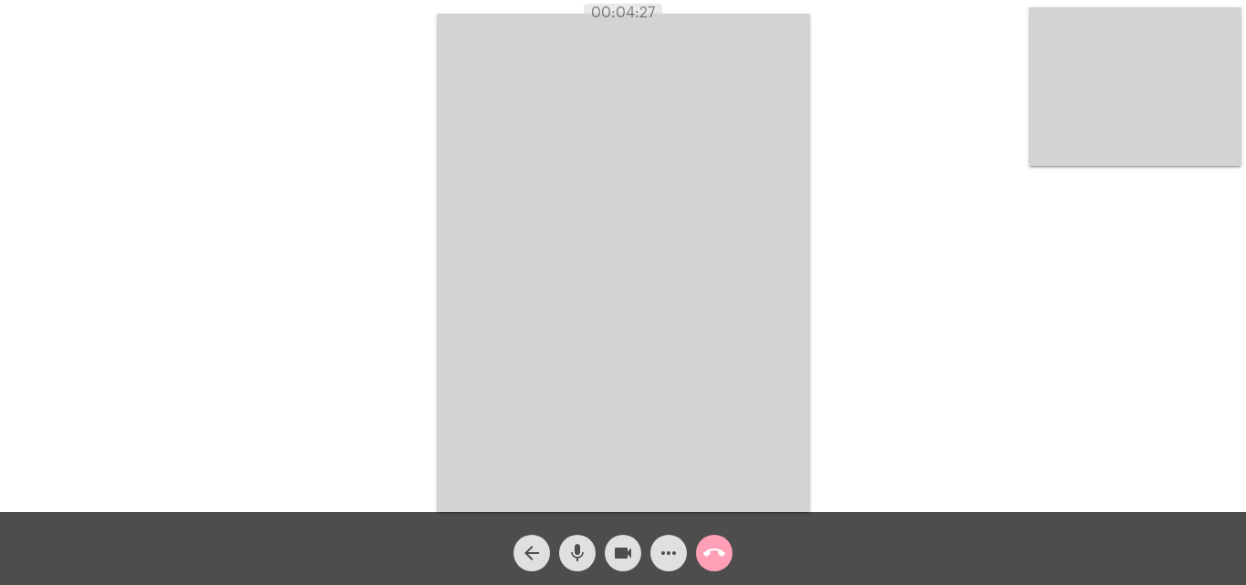
click at [710, 550] on mat-icon "call_end" at bounding box center [714, 553] width 22 height 22
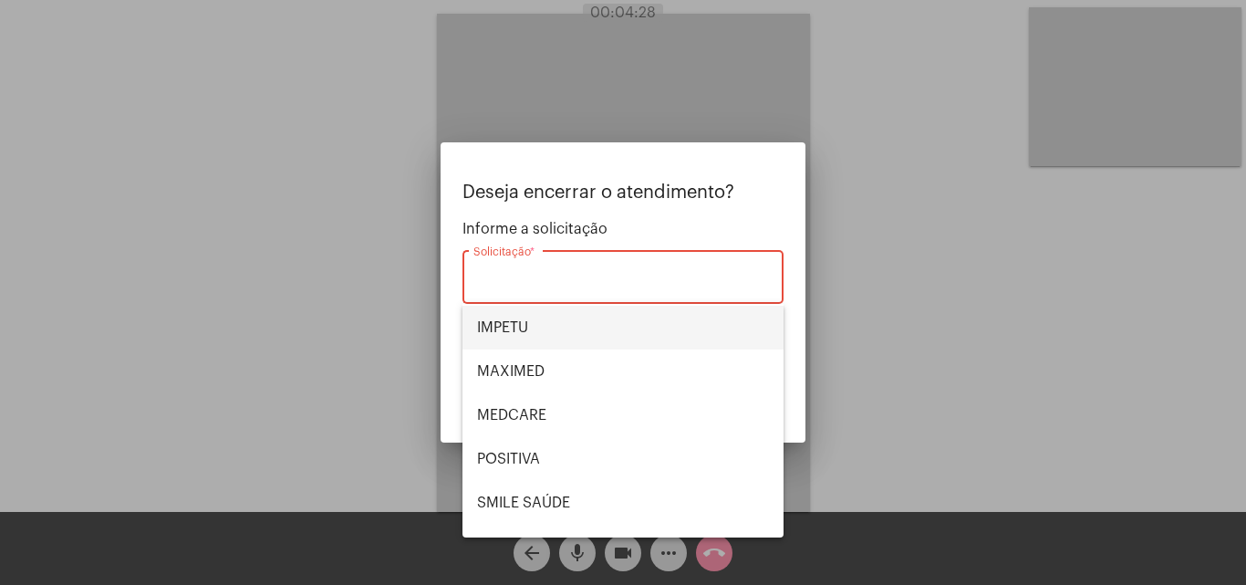
scroll to position [204, 0]
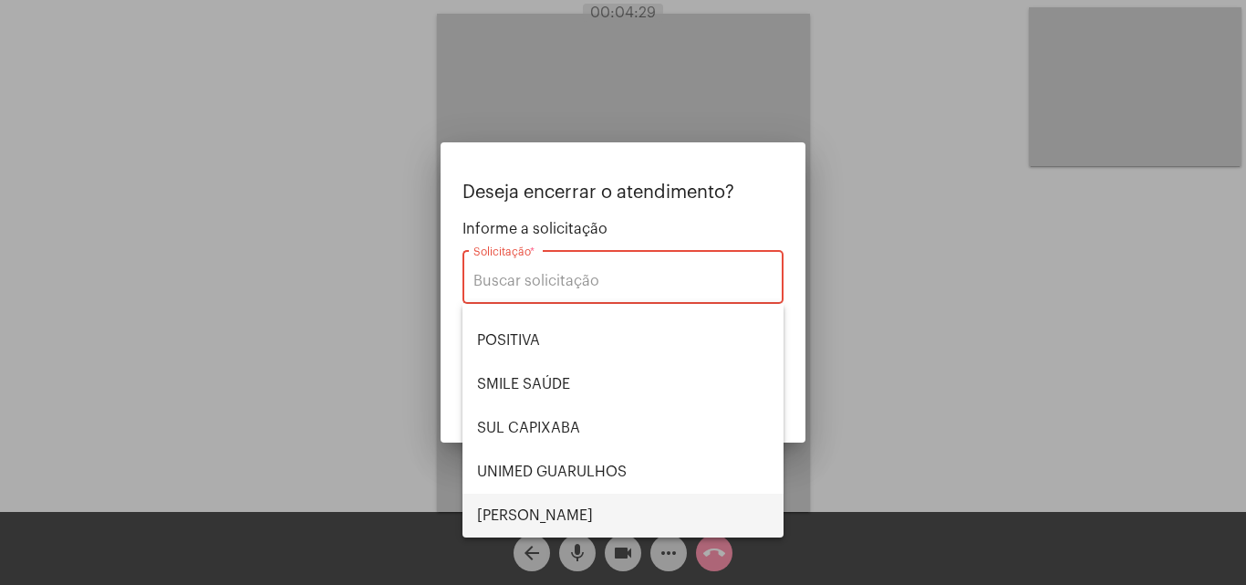
click at [548, 512] on span "[PERSON_NAME] [PERSON_NAME]" at bounding box center [623, 515] width 292 height 44
type input "[PERSON_NAME] [PERSON_NAME]"
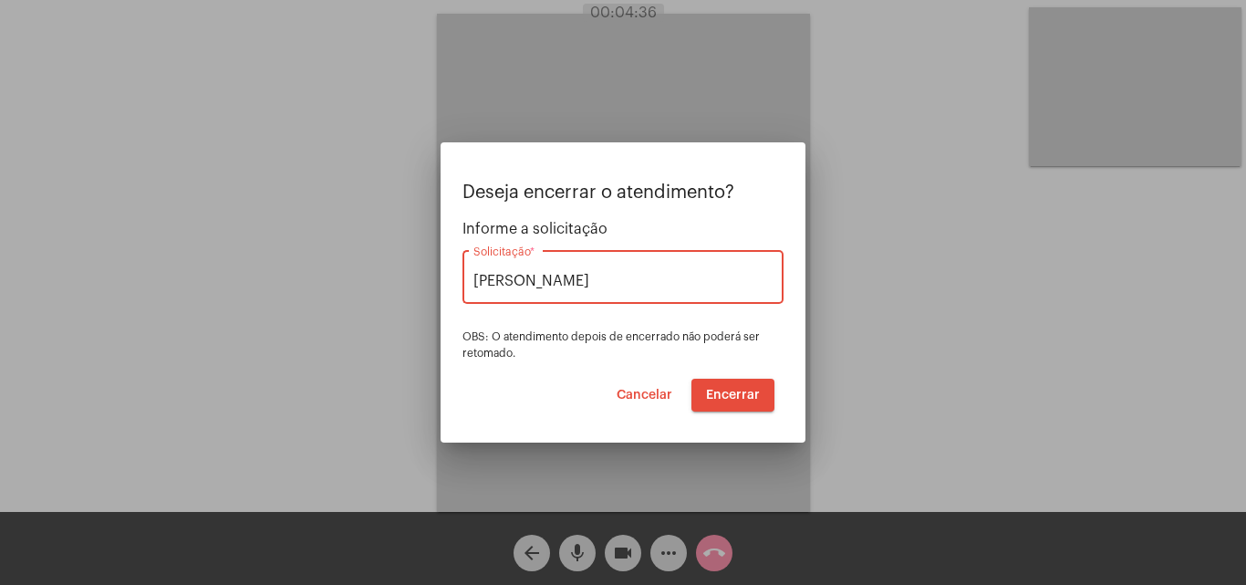
click at [721, 397] on span "Encerrar" at bounding box center [733, 395] width 54 height 13
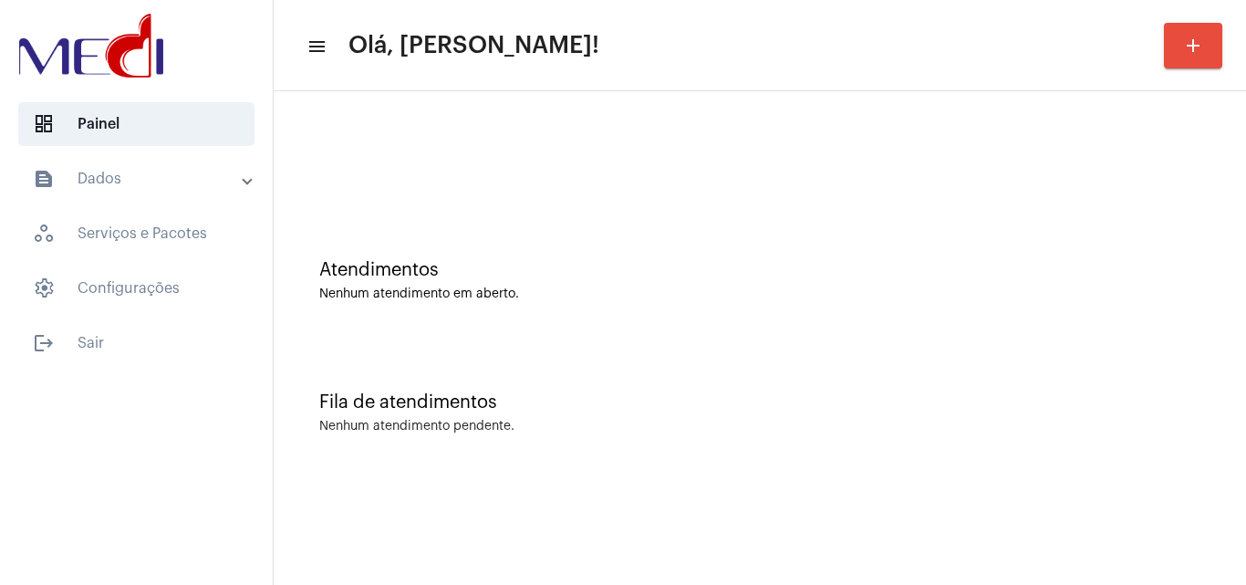
click at [368, 184] on div at bounding box center [760, 152] width 954 height 105
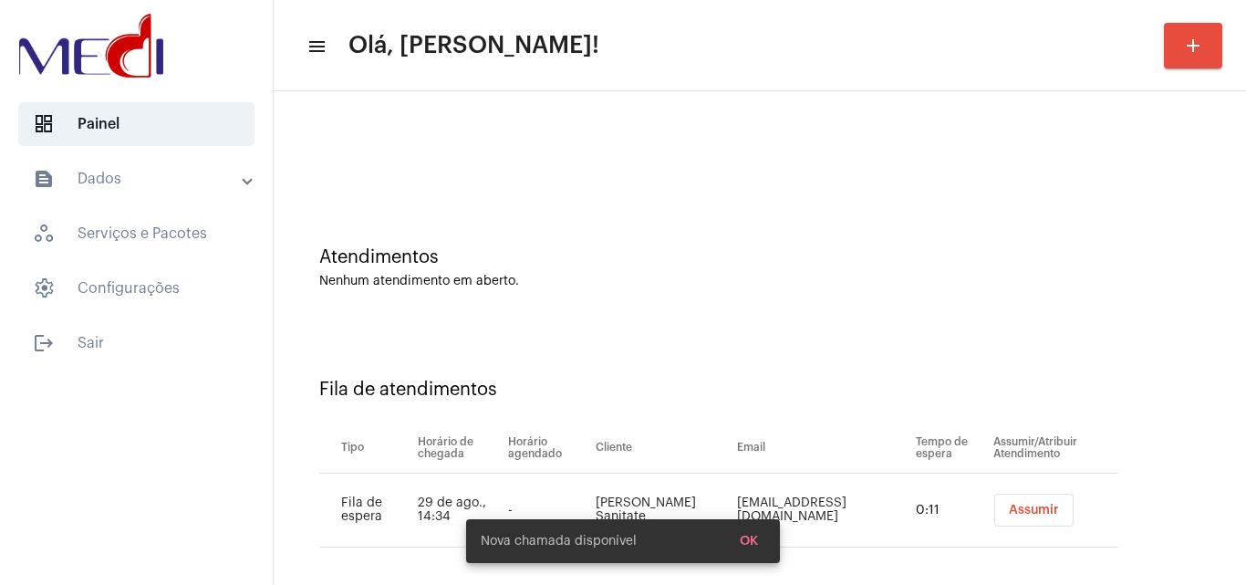
scroll to position [25, 0]
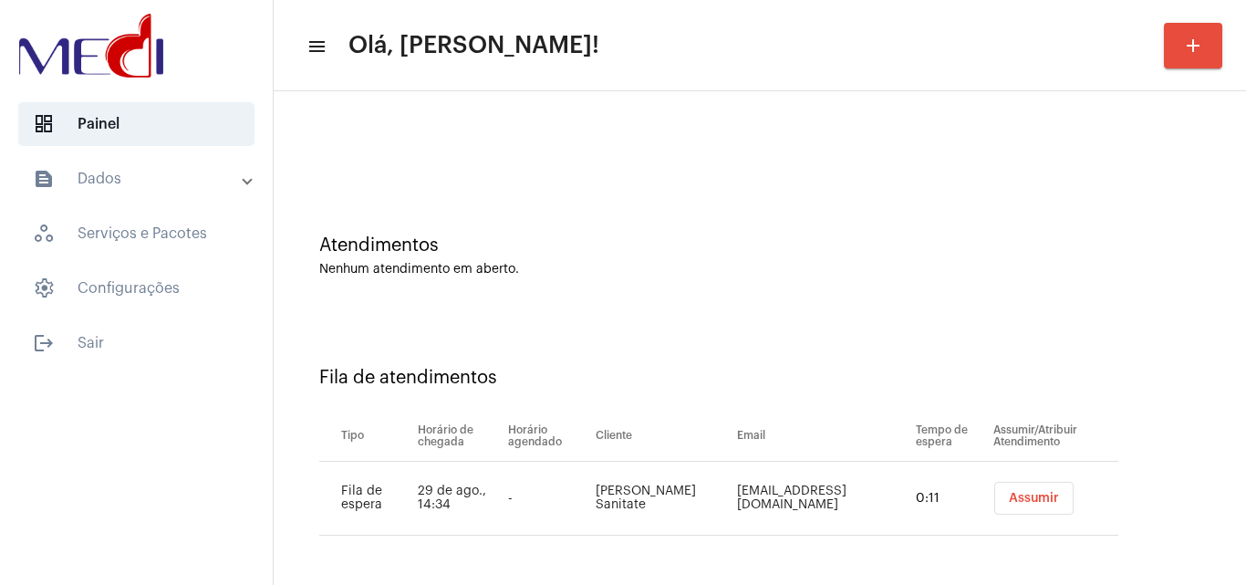
click at [1009, 497] on span "Assumir" at bounding box center [1034, 498] width 50 height 13
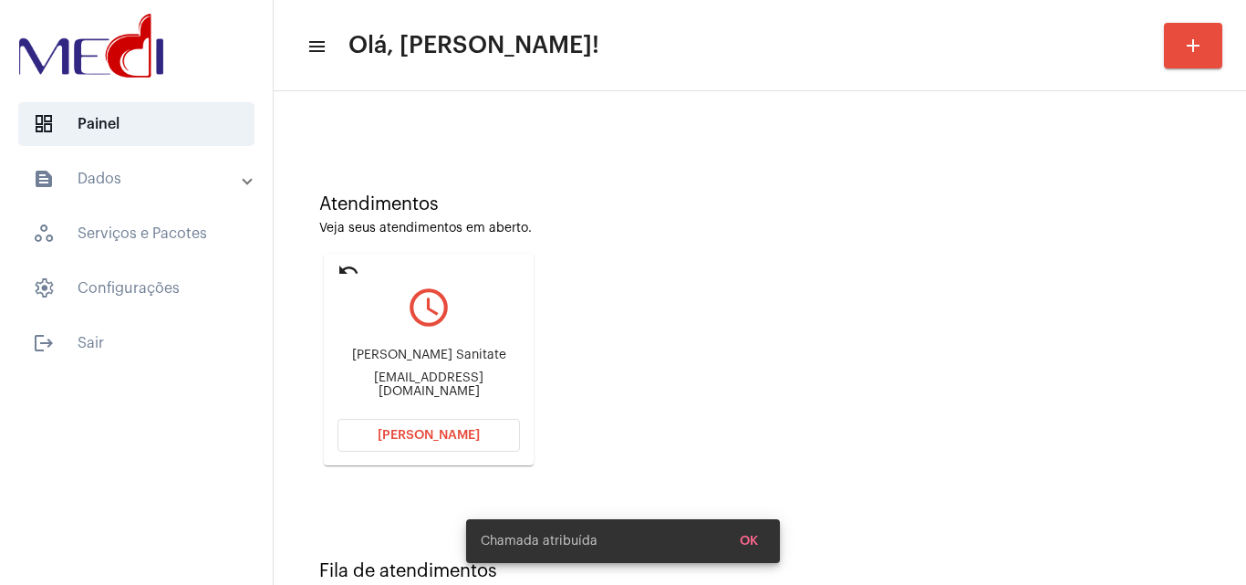
scroll to position [129, 0]
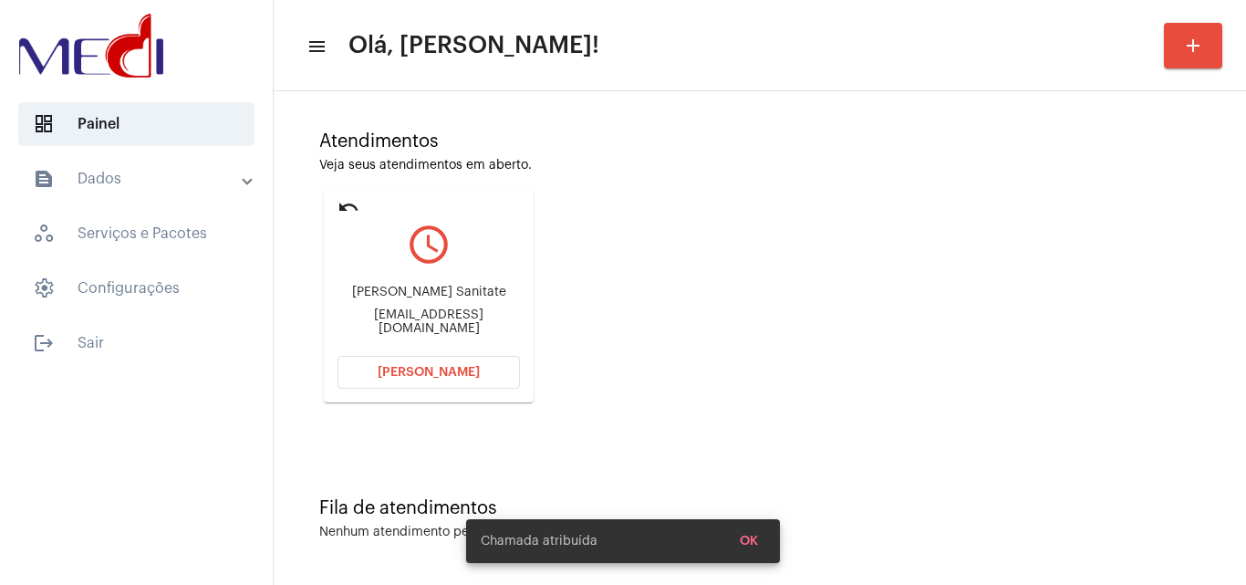
drag, startPoint x: 345, startPoint y: 296, endPoint x: 458, endPoint y: 291, distance: 113.2
click at [458, 291] on div "Daniela Fuschino Sanitate danielasanitate@hotmail.com" at bounding box center [428, 310] width 182 height 82
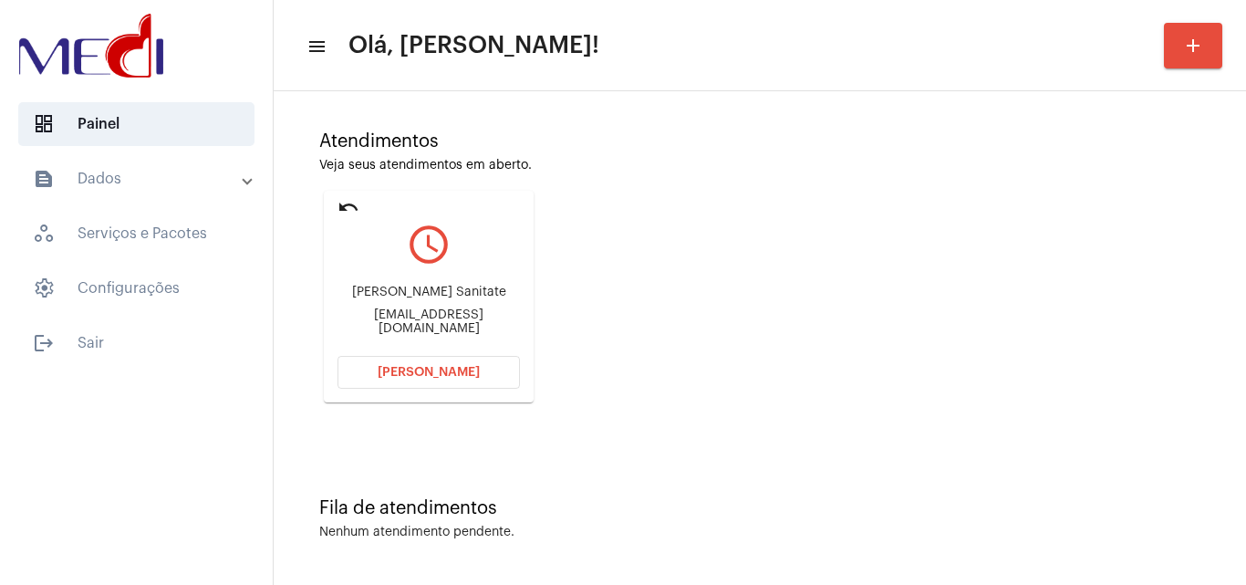
copy div "Daniela Fuschino"
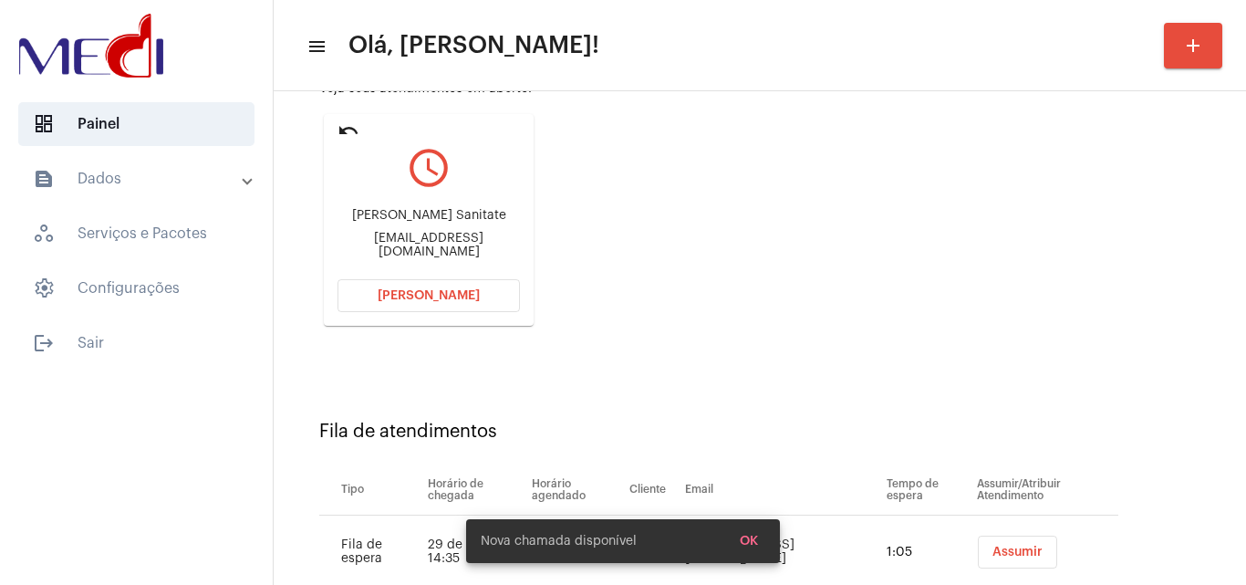
scroll to position [259, 0]
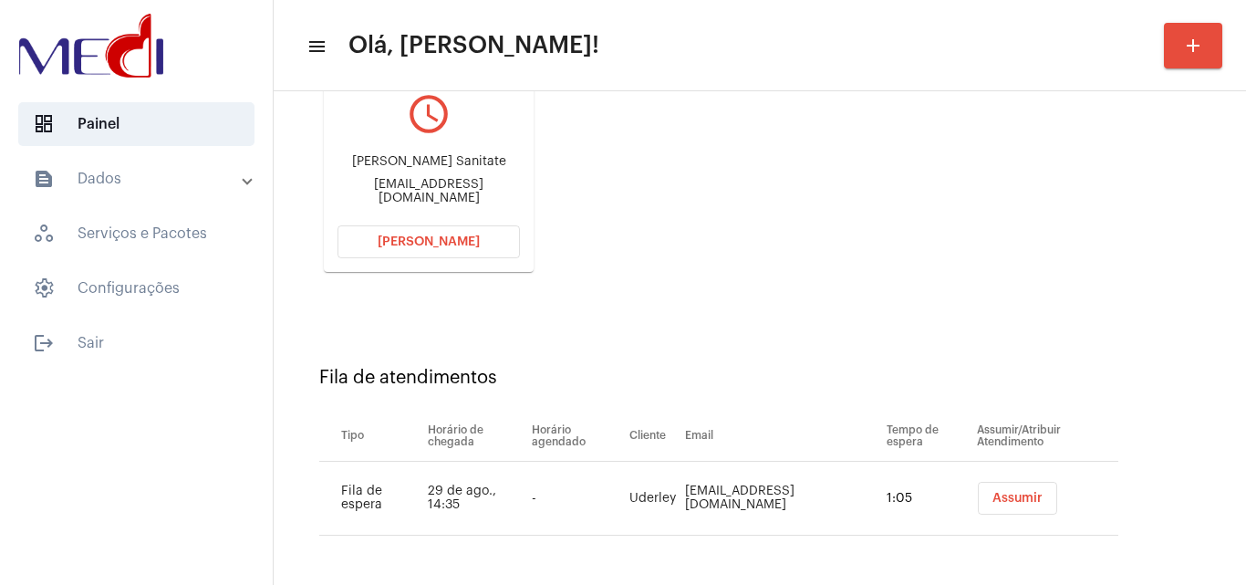
click at [999, 496] on span "Assumir" at bounding box center [1017, 498] width 50 height 13
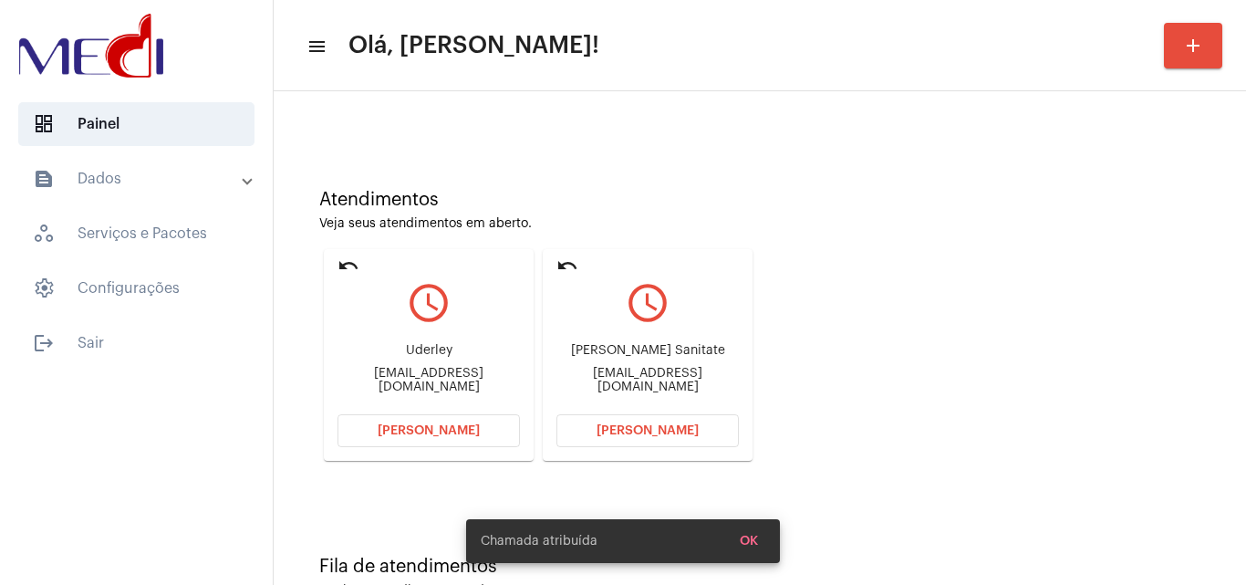
scroll to position [129, 0]
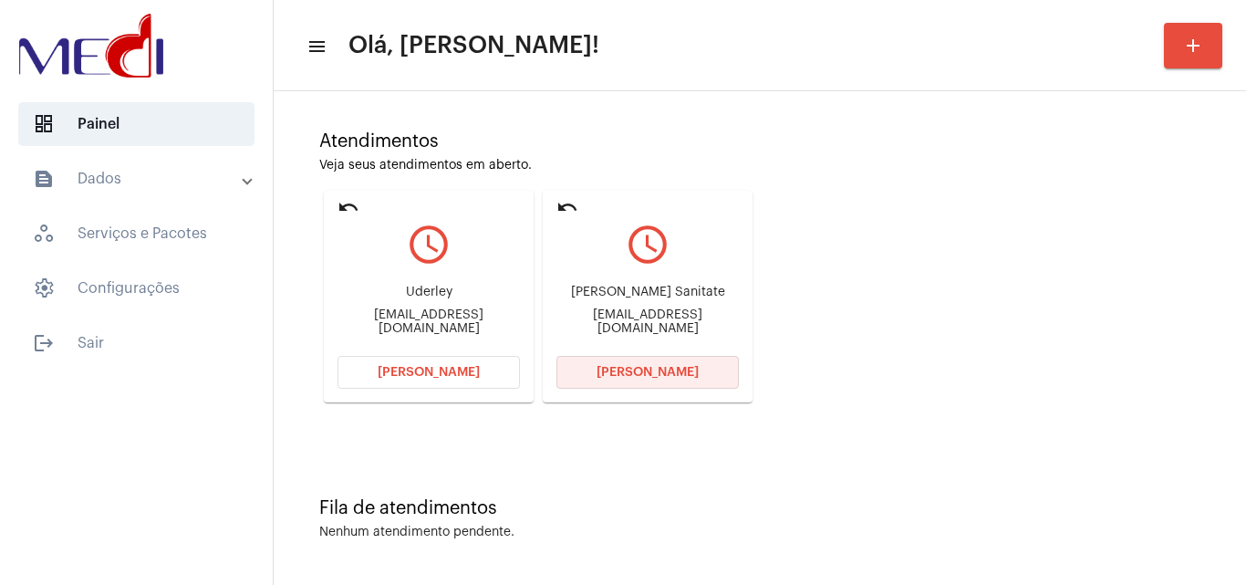
click at [635, 370] on span "[PERSON_NAME]" at bounding box center [647, 372] width 102 height 13
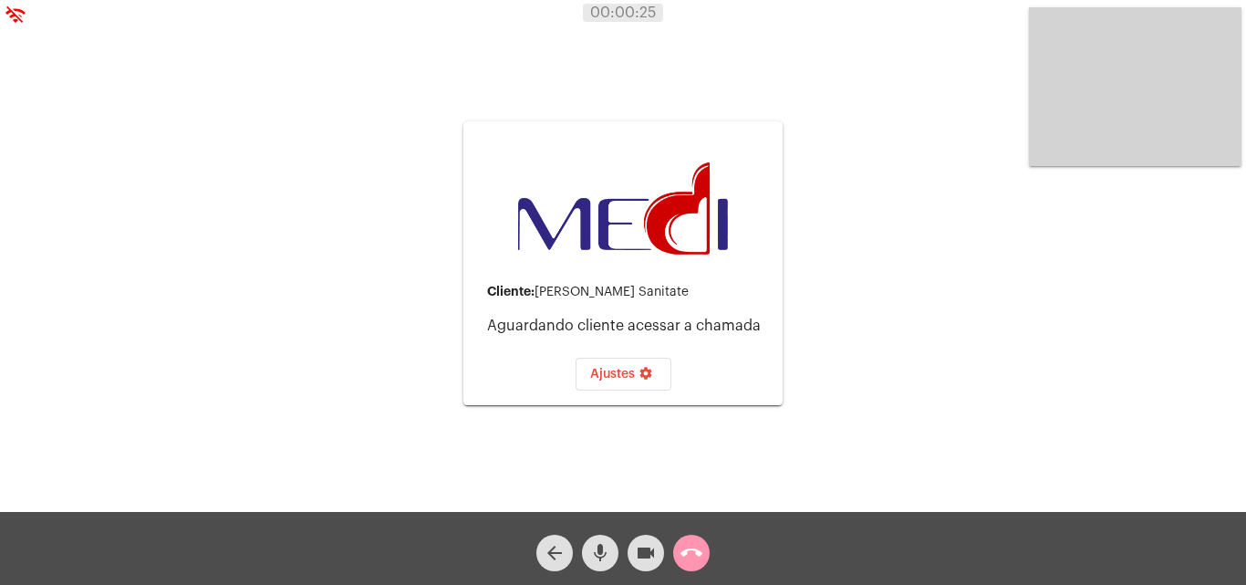
click at [15, 12] on div "00:00:25" at bounding box center [623, 13] width 1246 height 16
click at [602, 555] on mat-icon "mic" at bounding box center [600, 553] width 22 height 22
click at [693, 544] on mat-icon "call_end" at bounding box center [691, 553] width 22 height 22
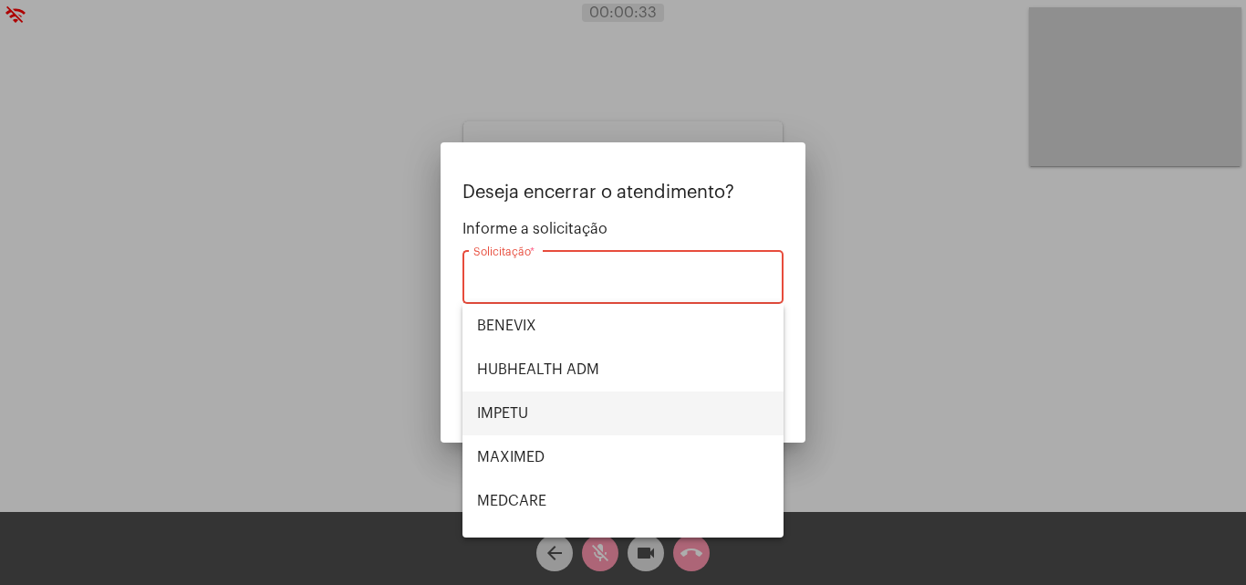
scroll to position [204, 0]
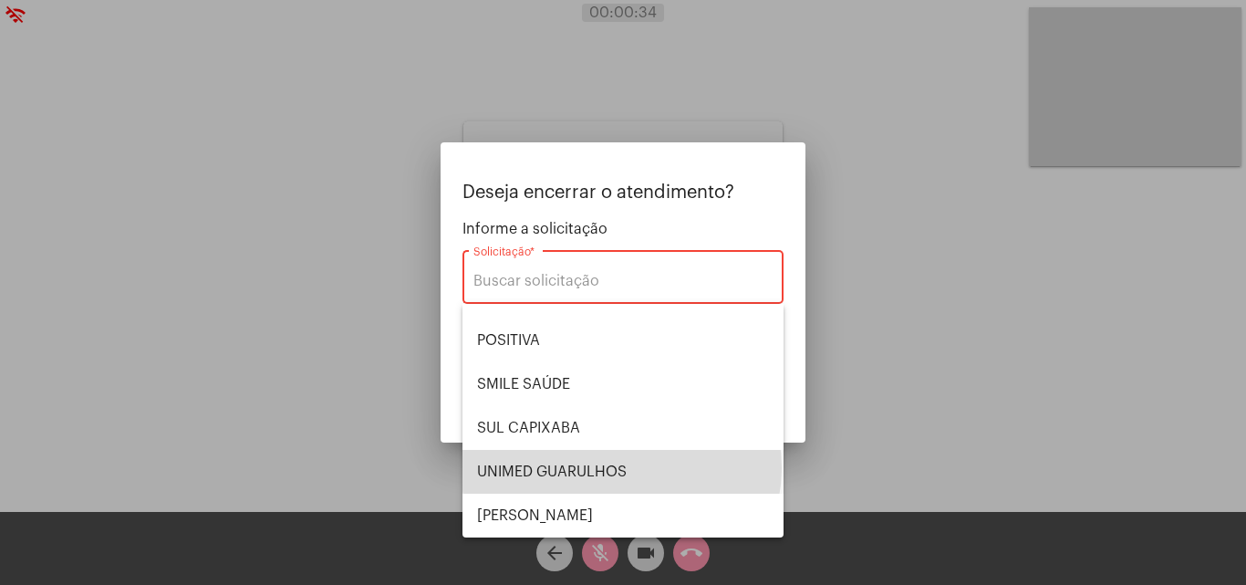
click at [621, 468] on span "UNIMED GUARULHOS" at bounding box center [623, 472] width 292 height 44
type input "UNIMED GUARULHOS"
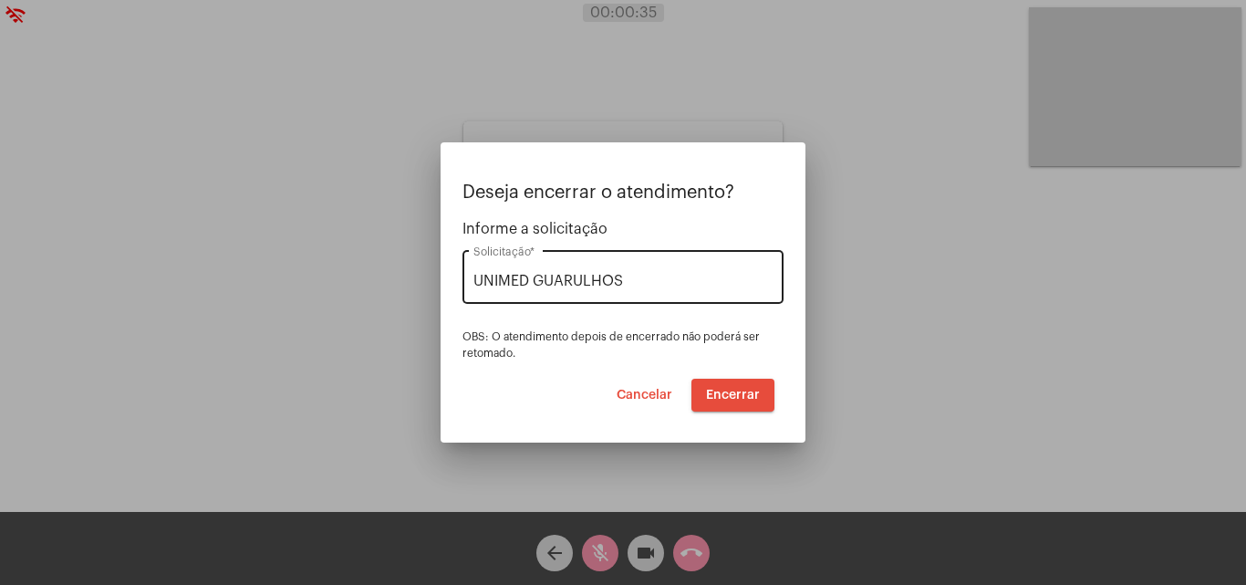
click at [652, 266] on div "UNIMED GUARULHOS Solicitação *" at bounding box center [622, 274] width 299 height 57
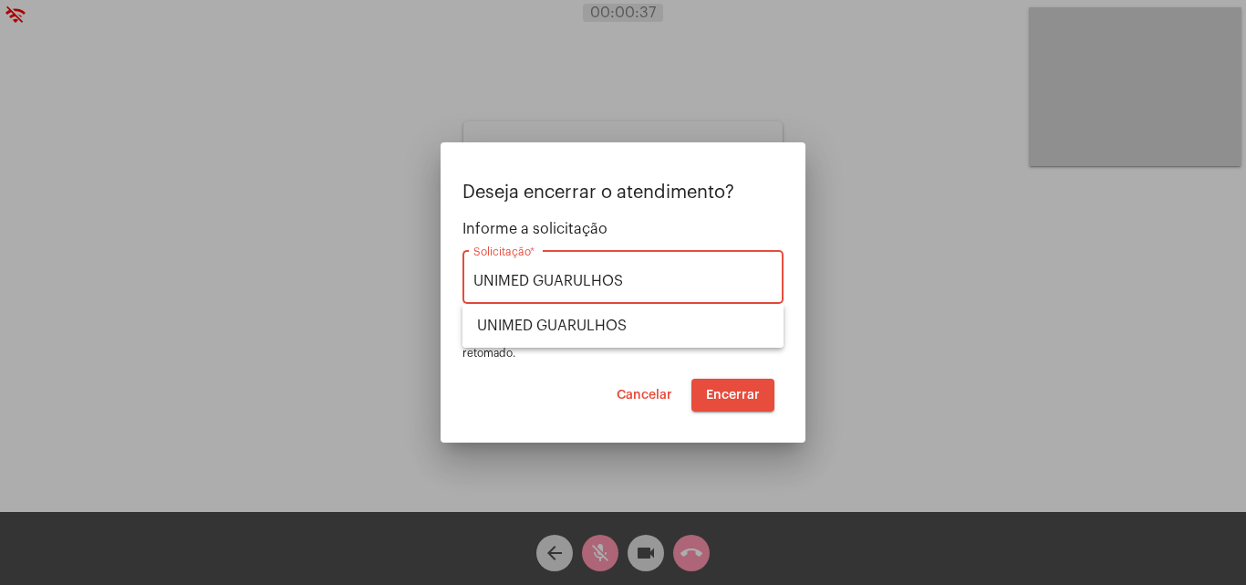
drag, startPoint x: 633, startPoint y: 284, endPoint x: 434, endPoint y: 273, distance: 199.1
click at [434, 273] on div "Deseja encerrar o atendimento? Informe a solicitação UNIMED GUARULHOS Solicitaç…" at bounding box center [623, 292] width 1246 height 585
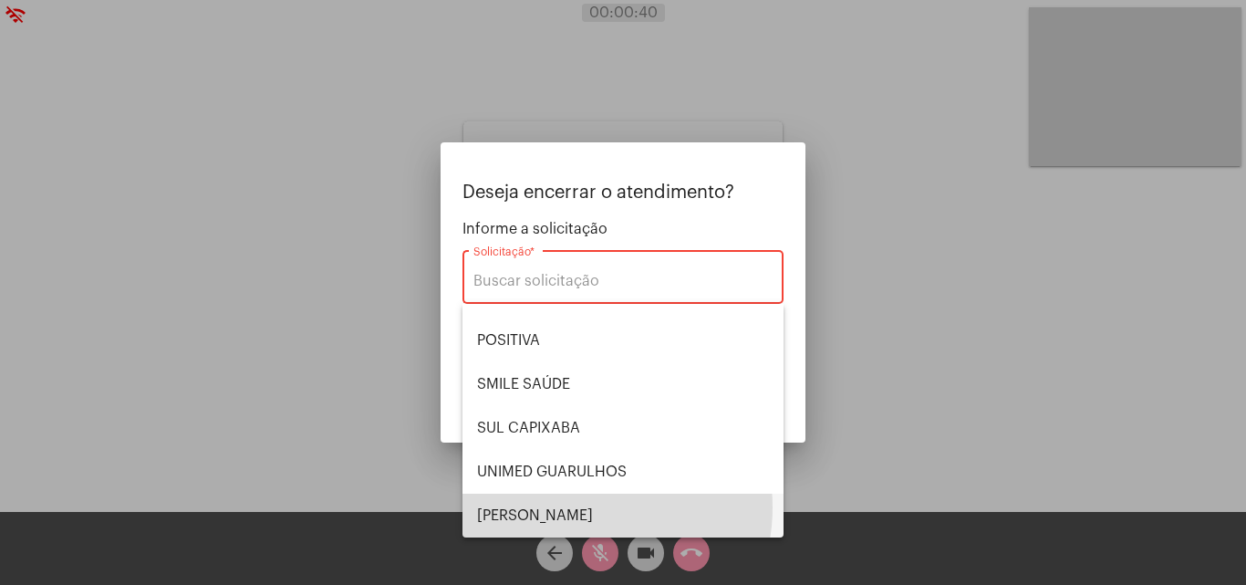
click at [584, 507] on span "VERA CRUZ" at bounding box center [623, 515] width 292 height 44
type input "VERA CRUZ"
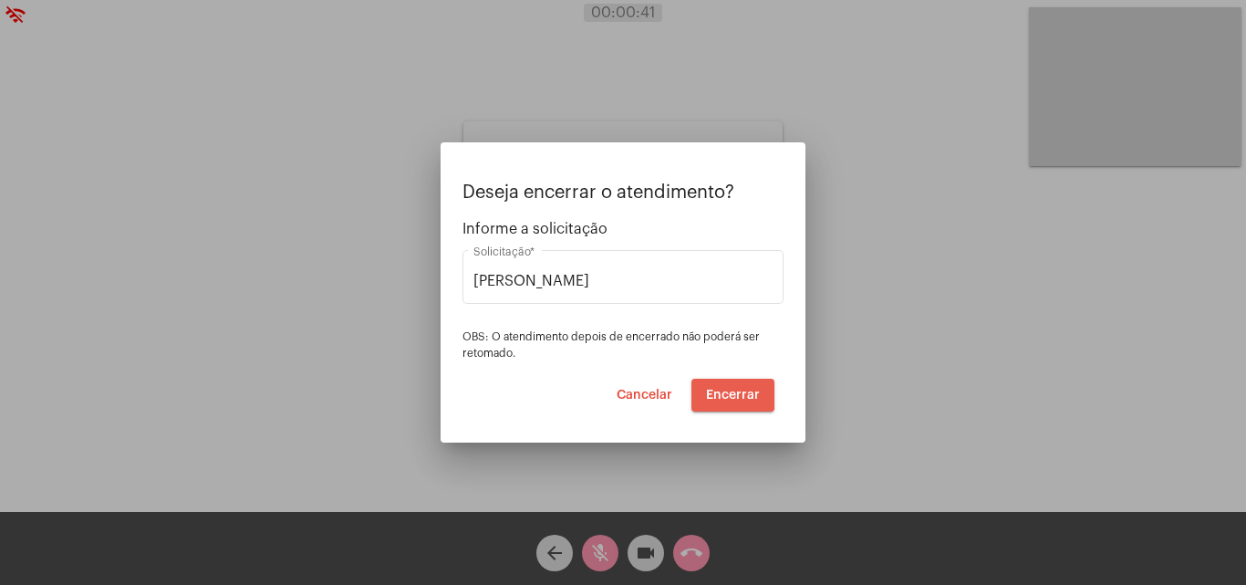
click at [721, 389] on span "Encerrar" at bounding box center [733, 395] width 54 height 13
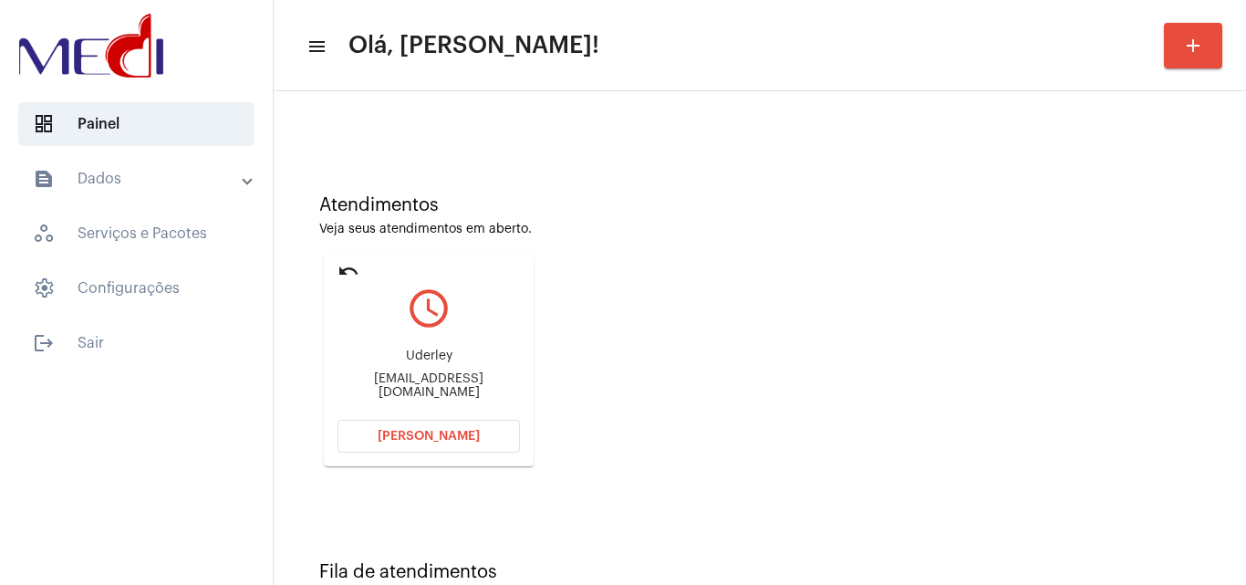
scroll to position [129, 0]
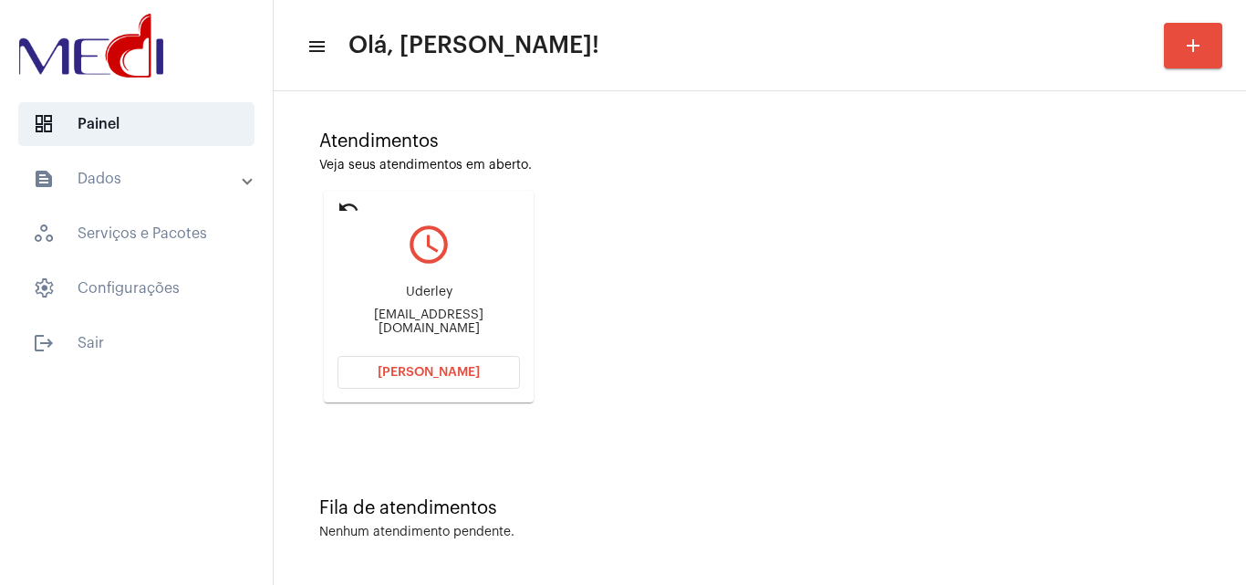
drag, startPoint x: 399, startPoint y: 298, endPoint x: 467, endPoint y: 293, distance: 68.6
click at [467, 293] on div "Uderley" at bounding box center [428, 292] width 182 height 14
copy div "Uderley"
click at [400, 371] on span "Abrir Chamada" at bounding box center [429, 372] width 102 height 13
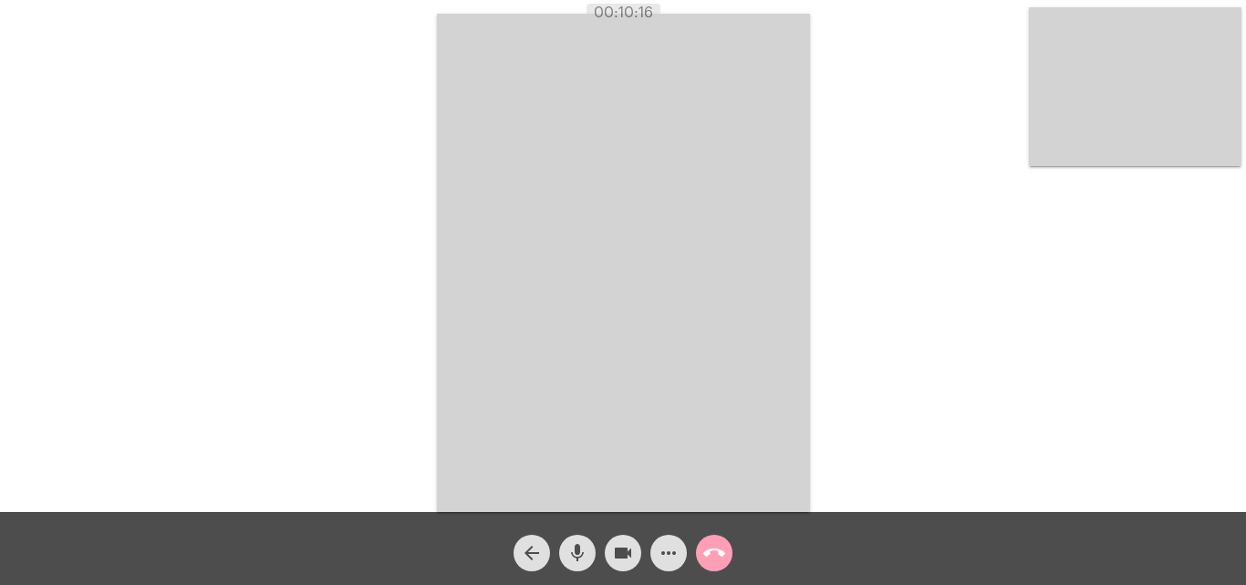
click at [718, 554] on mat-icon "call_end" at bounding box center [714, 553] width 22 height 22
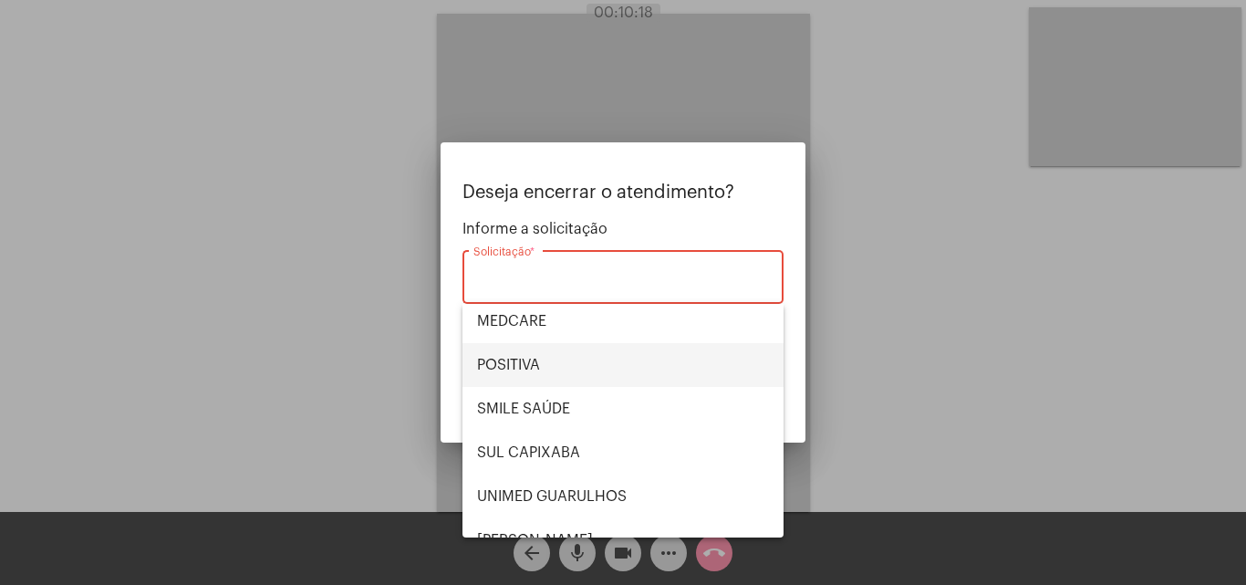
scroll to position [204, 0]
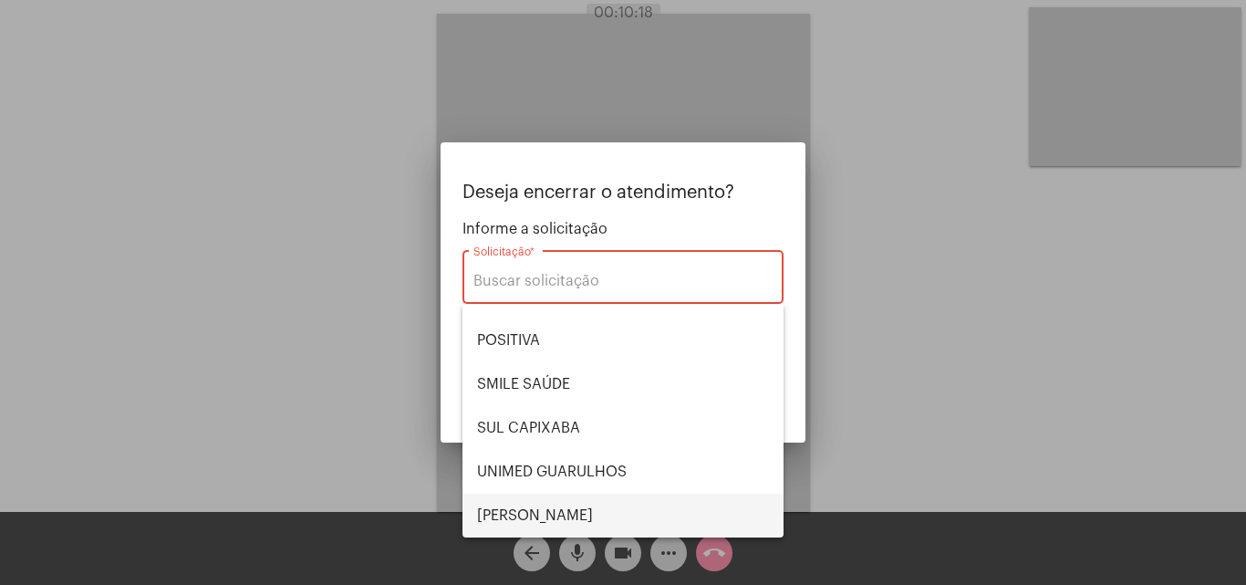
click at [583, 510] on span "VERA CRUZ" at bounding box center [623, 515] width 292 height 44
type input "VERA CRUZ"
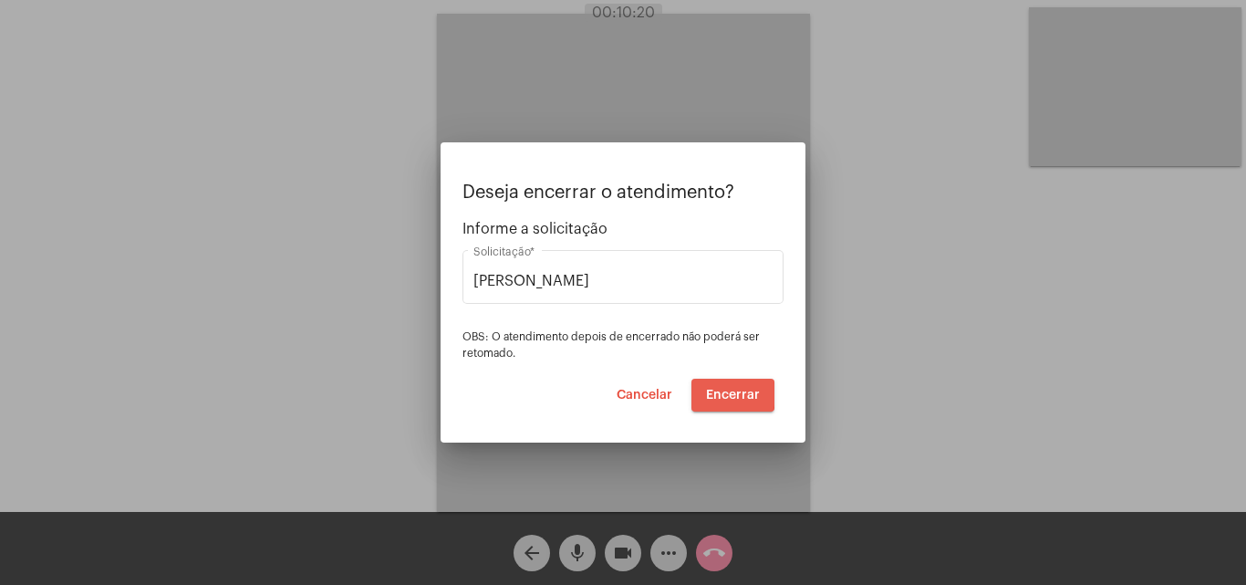
click at [716, 394] on span "Encerrar" at bounding box center [733, 395] width 54 height 13
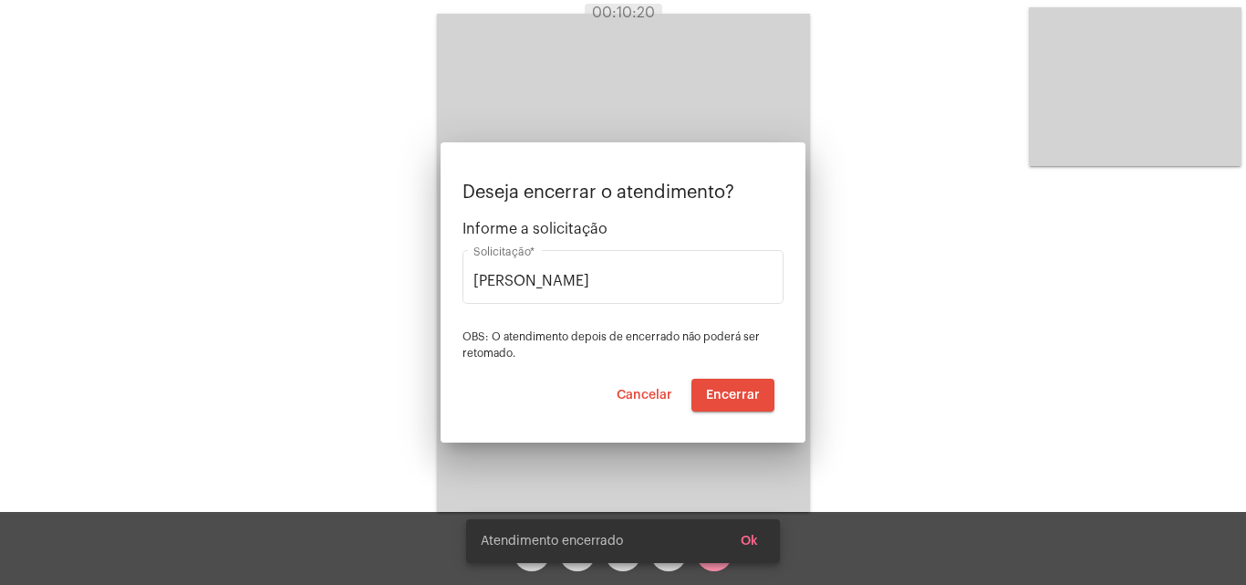
click at [716, 394] on video at bounding box center [623, 263] width 373 height 498
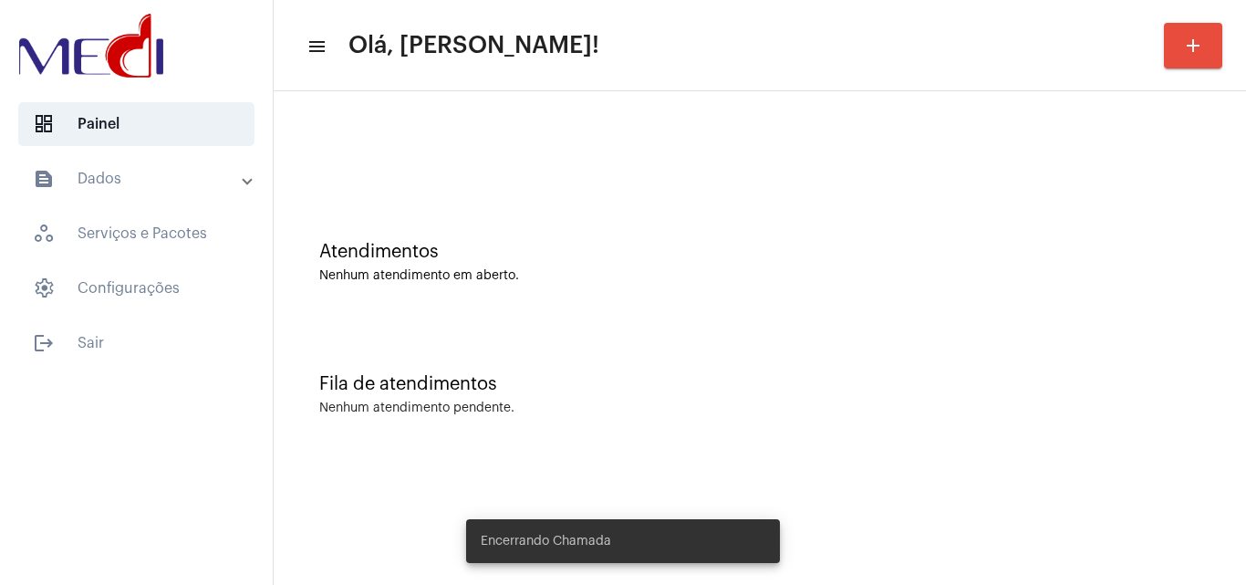
click at [718, 394] on div "Fila de atendimentos Nenhum atendimento pendente." at bounding box center [760, 385] width 954 height 132
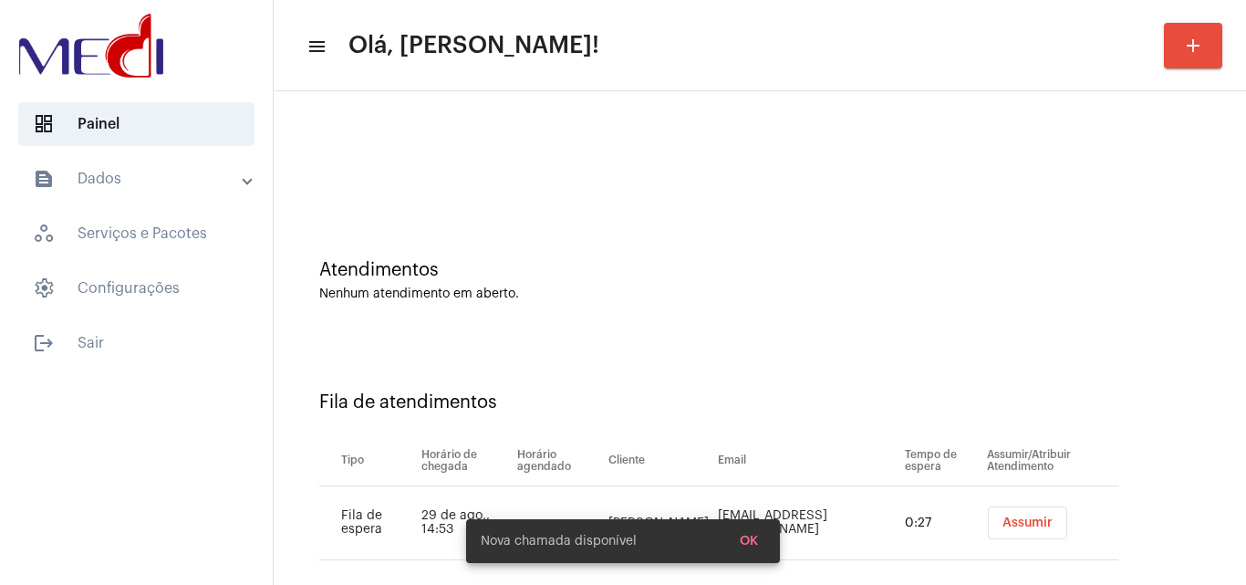
scroll to position [25, 0]
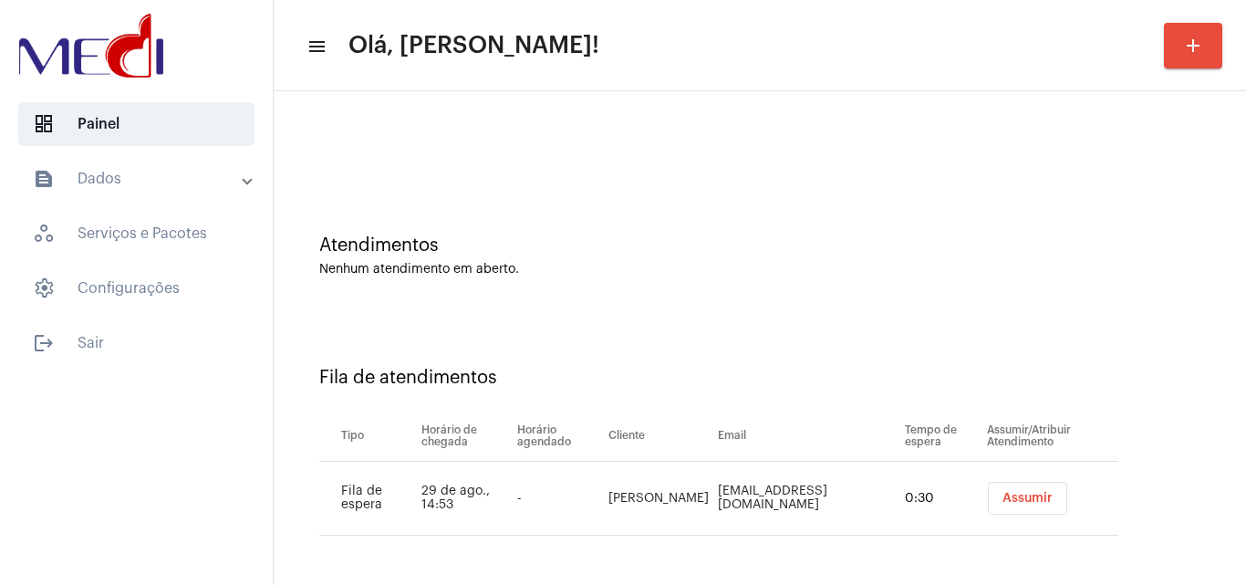
click at [1005, 496] on span "Assumir" at bounding box center [1027, 498] width 50 height 13
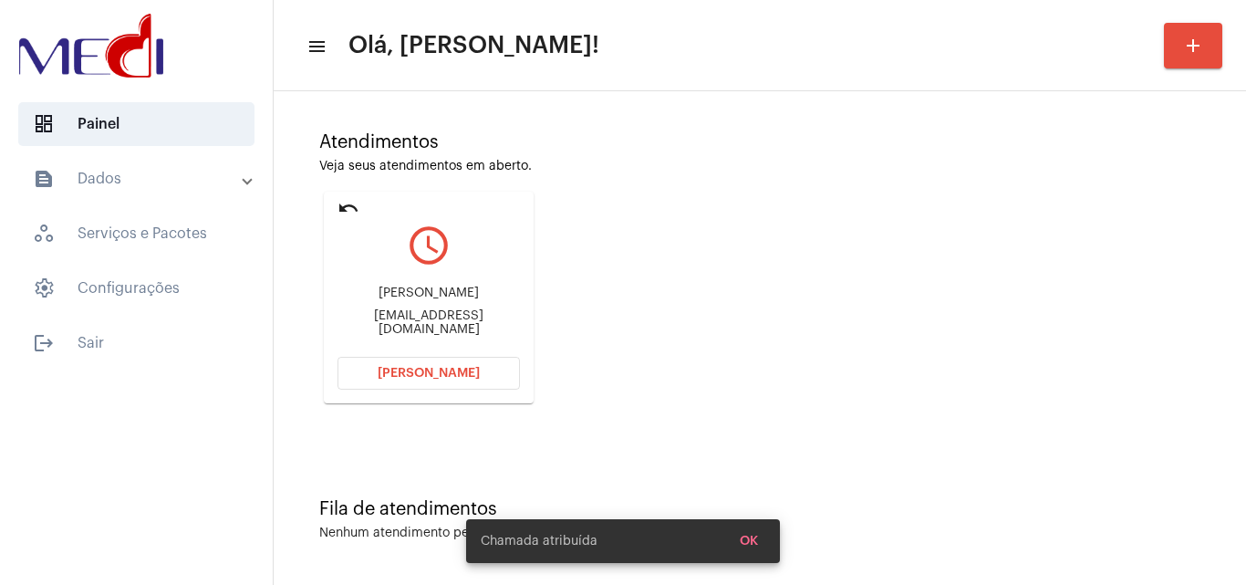
scroll to position [129, 0]
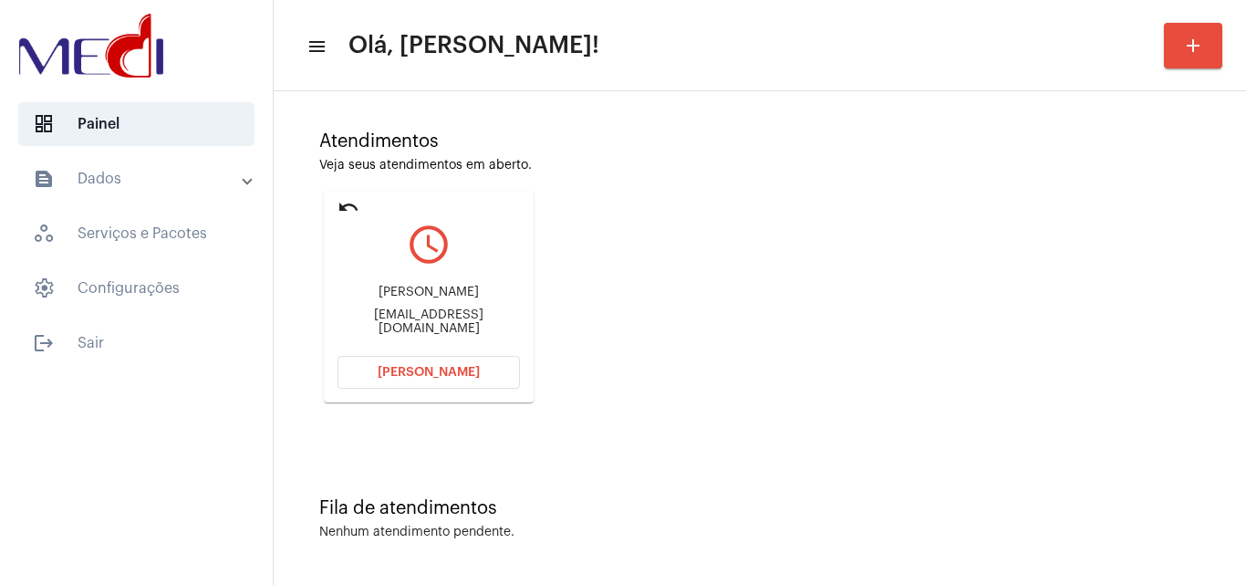
drag, startPoint x: 346, startPoint y: 293, endPoint x: 502, endPoint y: 288, distance: 156.0
click at [502, 288] on div "Matheus Alcântara Alves davis_veemon@hotmail.com" at bounding box center [428, 310] width 182 height 82
copy div "Matheus Alcântara Alves"
click at [438, 368] on span "[PERSON_NAME]" at bounding box center [429, 372] width 102 height 13
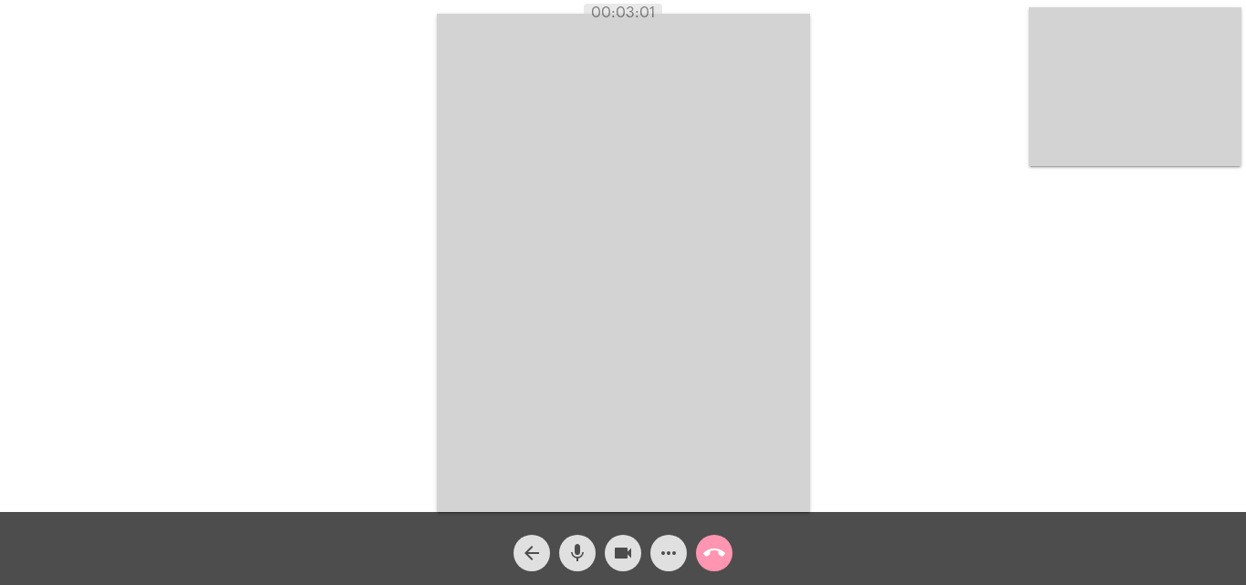
click at [708, 552] on mat-icon "call_end" at bounding box center [714, 553] width 22 height 22
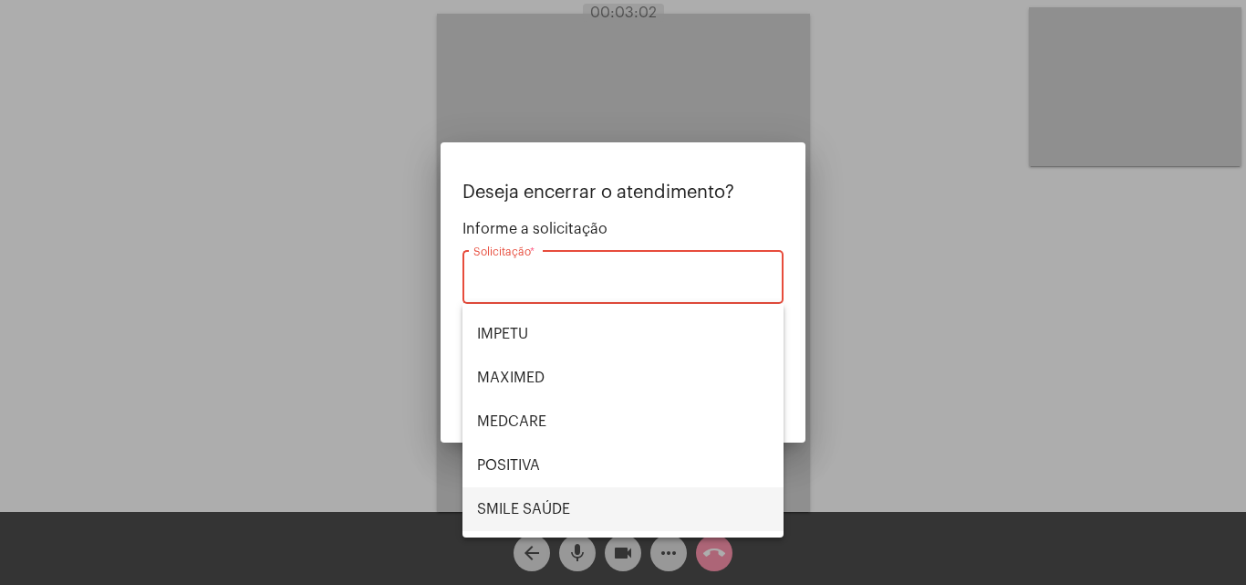
scroll to position [204, 0]
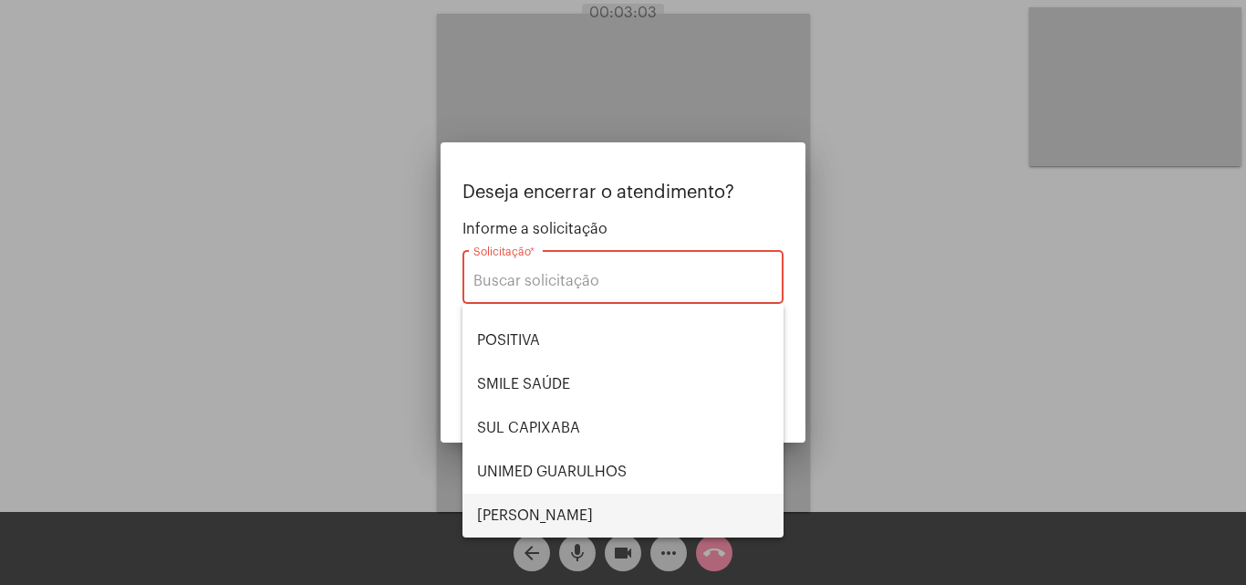
click at [565, 505] on span "VERA CRUZ" at bounding box center [623, 515] width 292 height 44
type input "VERA CRUZ"
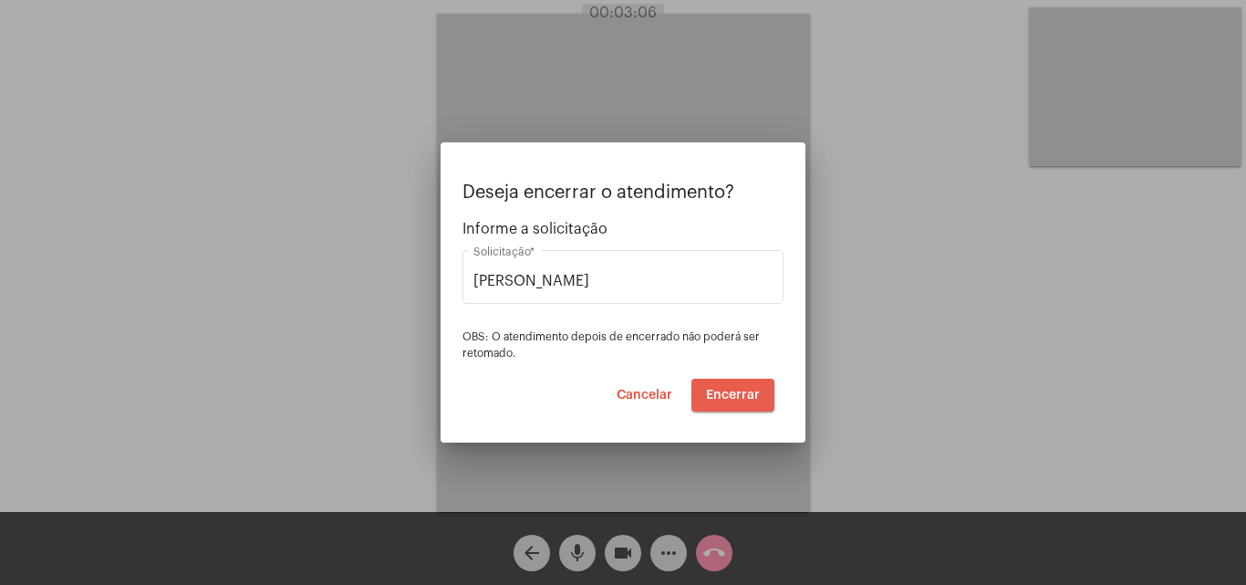
click at [733, 389] on span "Encerrar" at bounding box center [733, 395] width 54 height 13
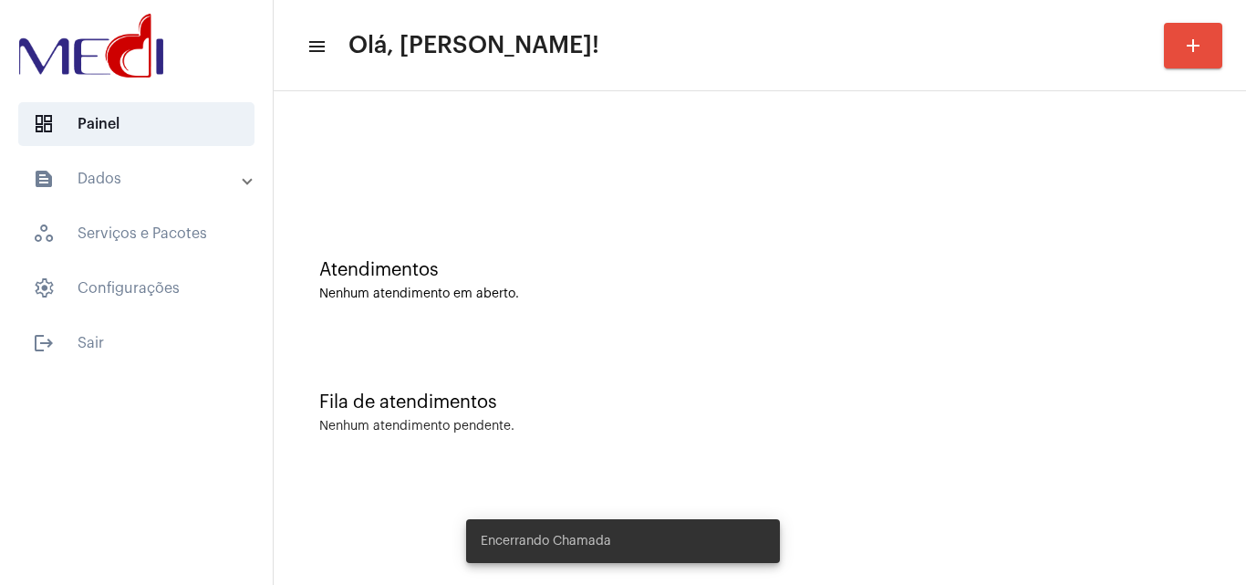
click at [725, 384] on div "Fila de atendimentos Nenhum atendimento pendente." at bounding box center [760, 403] width 954 height 132
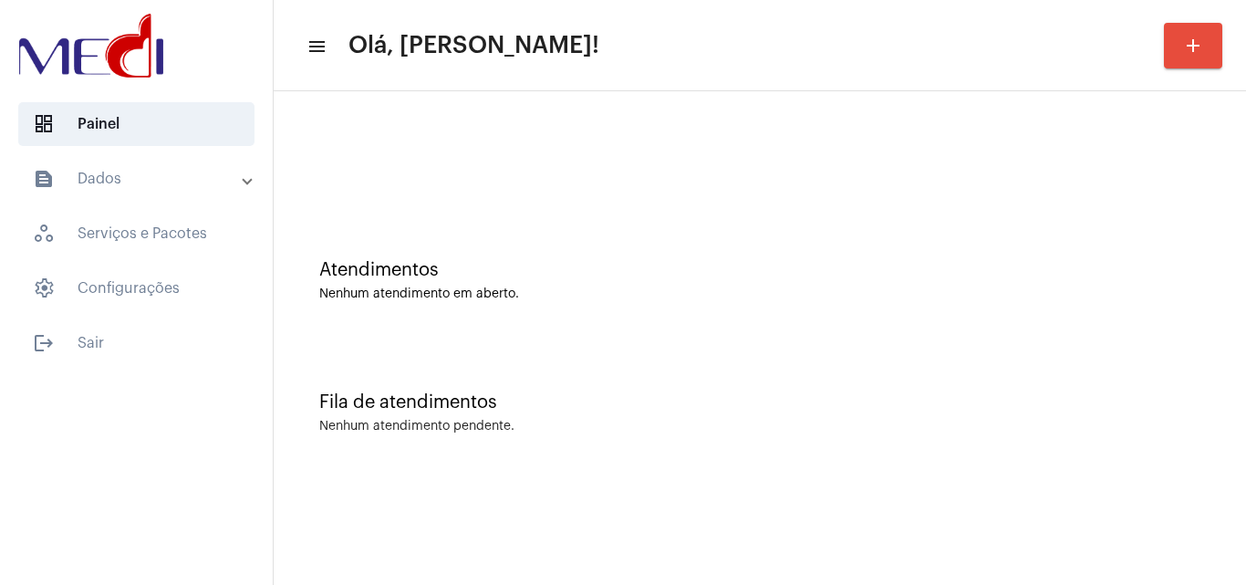
click at [539, 292] on div "Nenhum atendimento em aberto." at bounding box center [759, 294] width 881 height 14
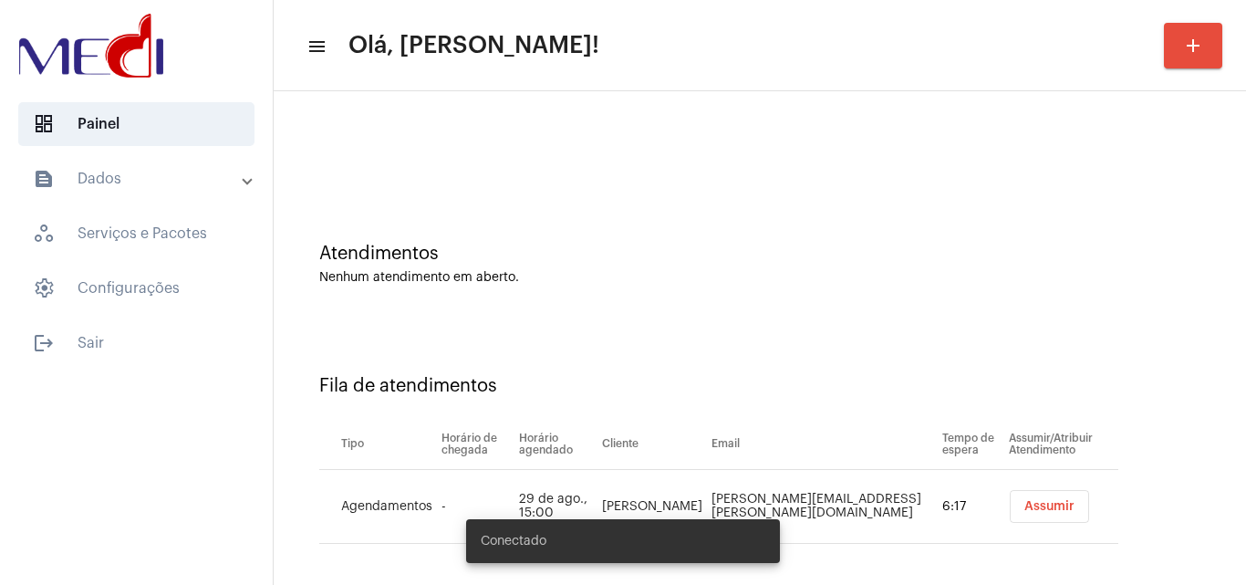
scroll to position [25, 0]
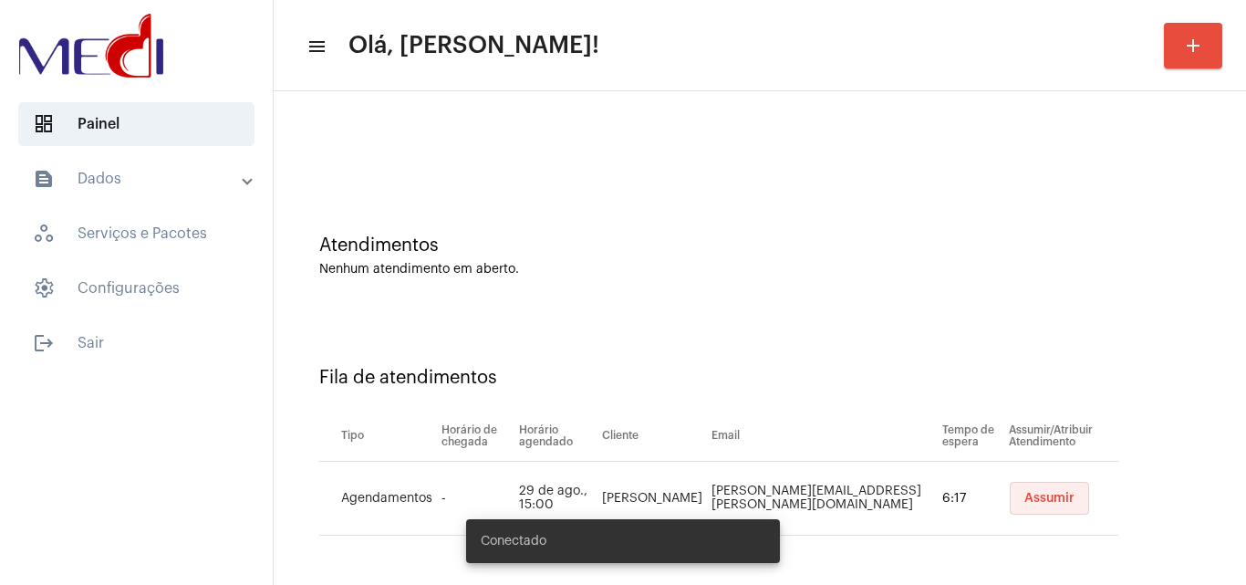
click at [1024, 498] on span "Assumir" at bounding box center [1049, 498] width 50 height 13
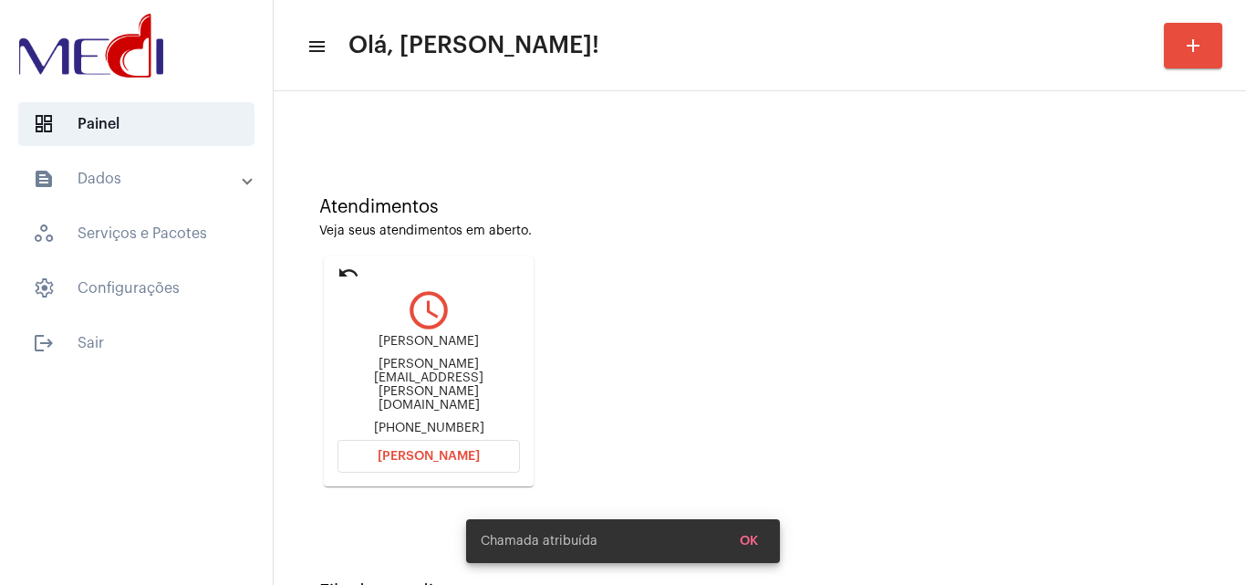
scroll to position [129, 0]
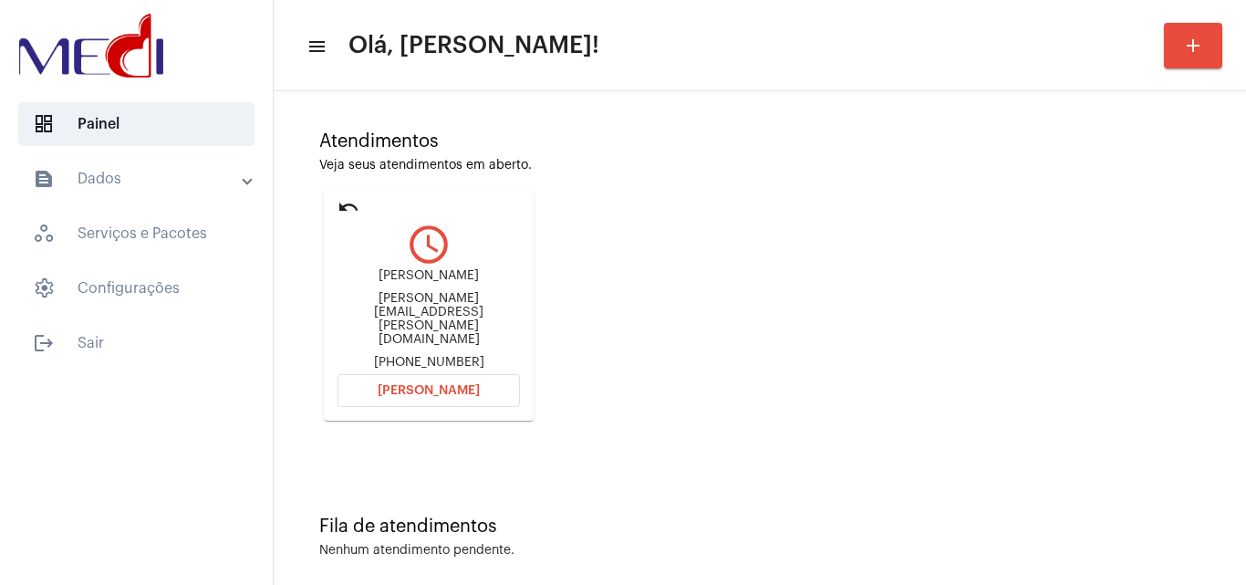
drag, startPoint x: 388, startPoint y: 290, endPoint x: 488, endPoint y: 279, distance: 100.9
click at [488, 279] on div "Fernando Fraga fraga.fernando@gmail.com +5548996547540" at bounding box center [428, 319] width 182 height 100
copy div "Fernando Fraga"
click at [467, 384] on span "[PERSON_NAME]" at bounding box center [429, 390] width 102 height 13
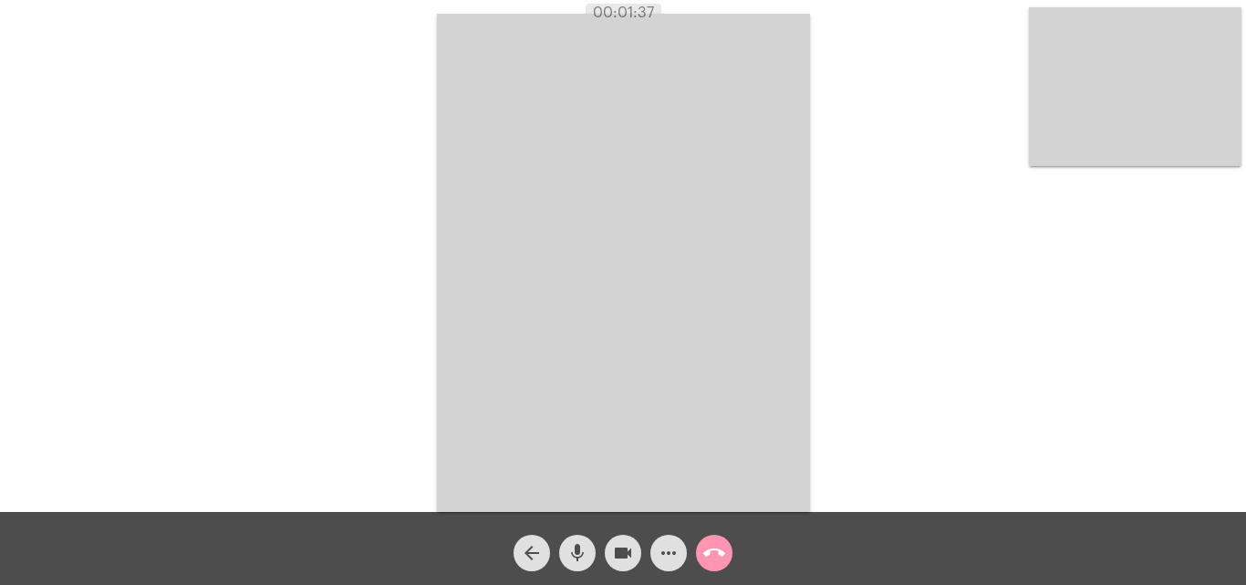
click at [708, 550] on mat-icon "call_end" at bounding box center [714, 553] width 22 height 22
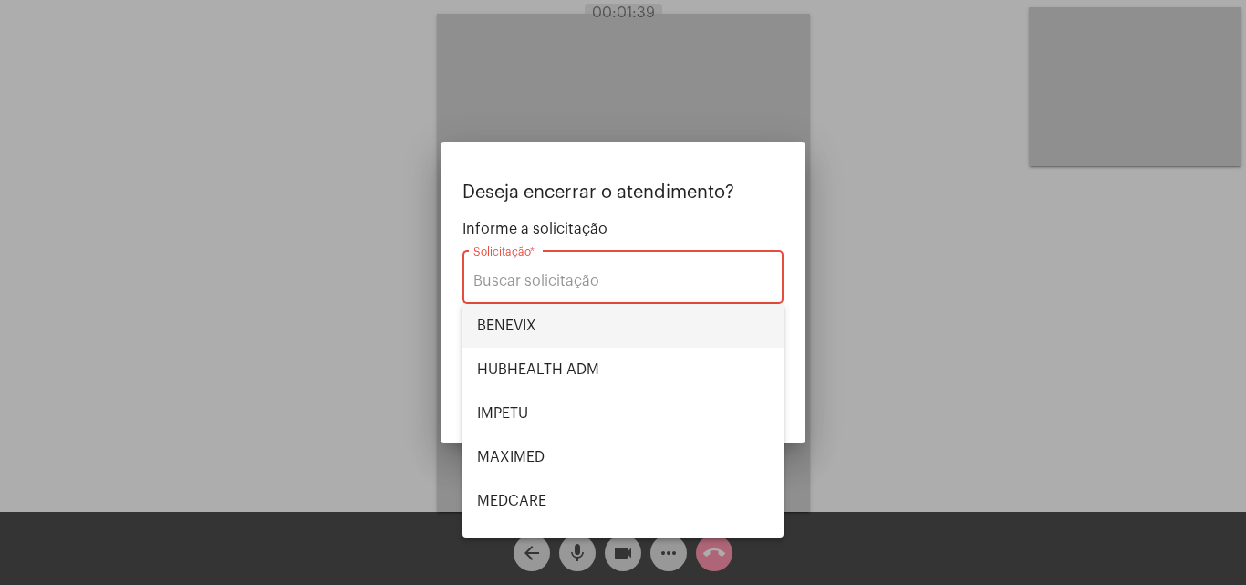
click at [571, 325] on span "BENEVIX" at bounding box center [623, 326] width 292 height 44
type input "BENEVIX"
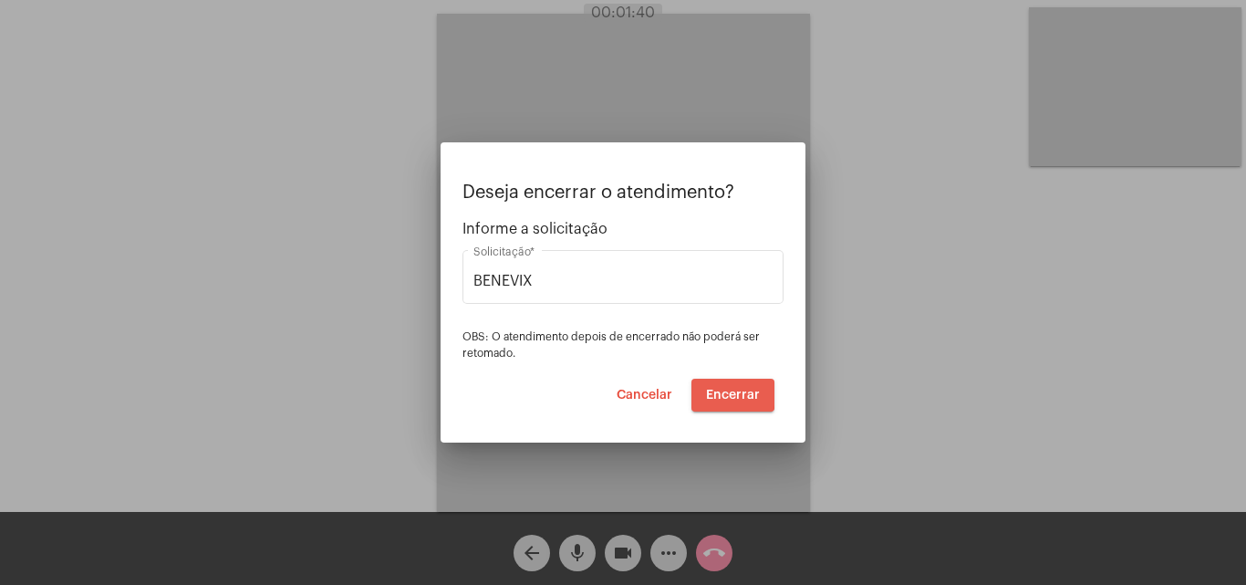
click at [712, 394] on span "Encerrar" at bounding box center [733, 395] width 54 height 13
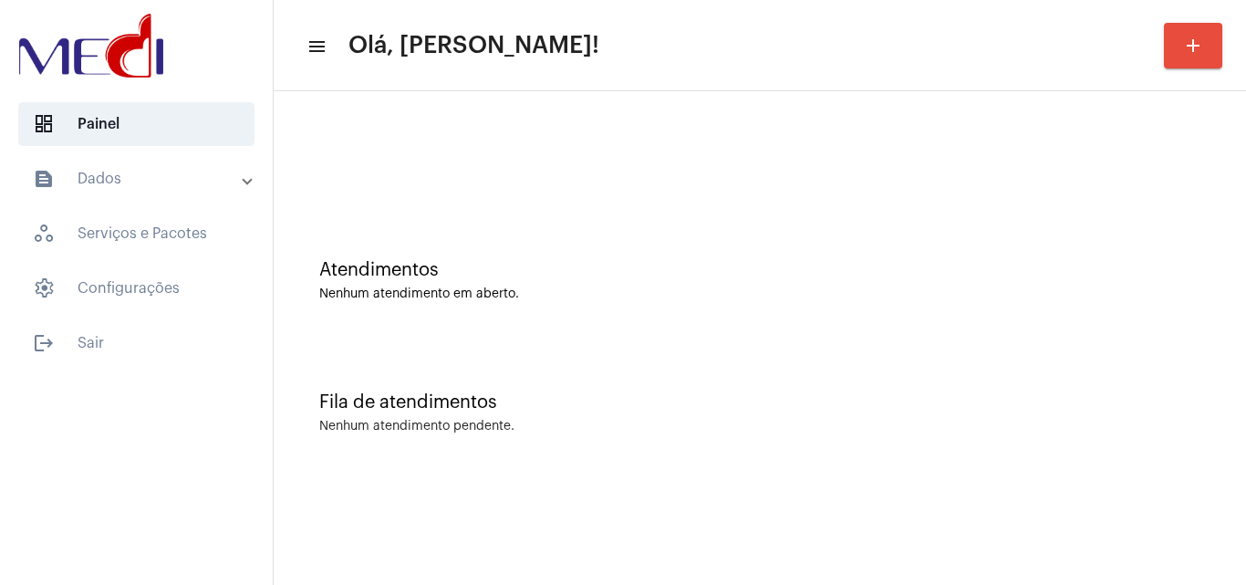
click at [565, 322] on div "Atendimentos Nenhum atendimento em aberto." at bounding box center [760, 271] width 954 height 132
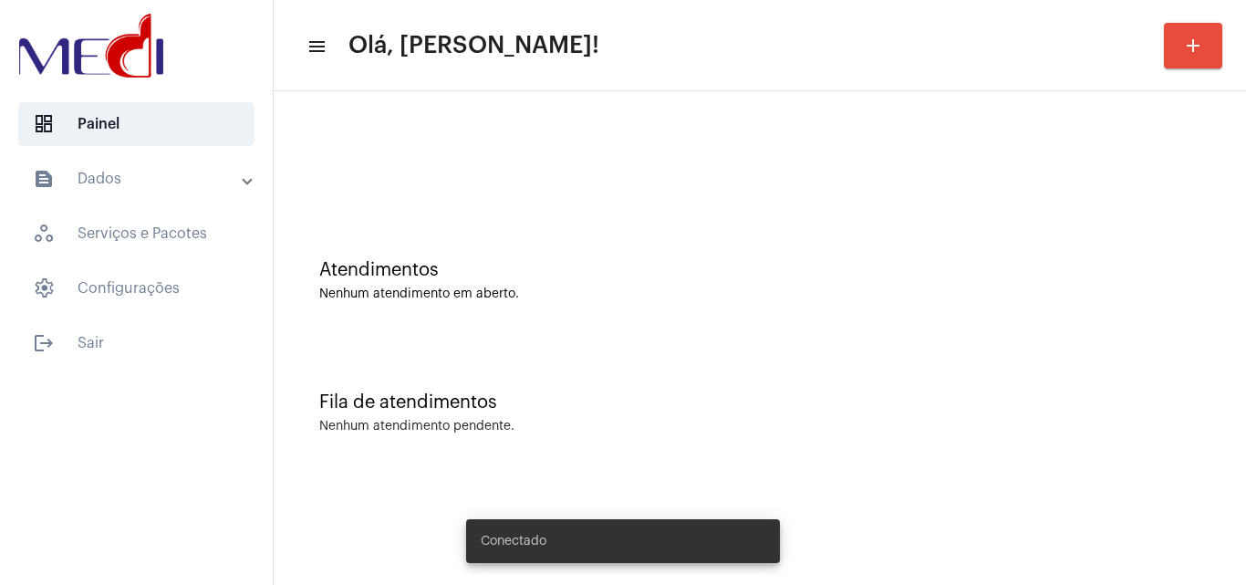
drag, startPoint x: 596, startPoint y: 435, endPoint x: 339, endPoint y: 22, distance: 486.2
click at [596, 433] on div "Fila de atendimentos Nenhum atendimento pendente." at bounding box center [760, 403] width 954 height 132
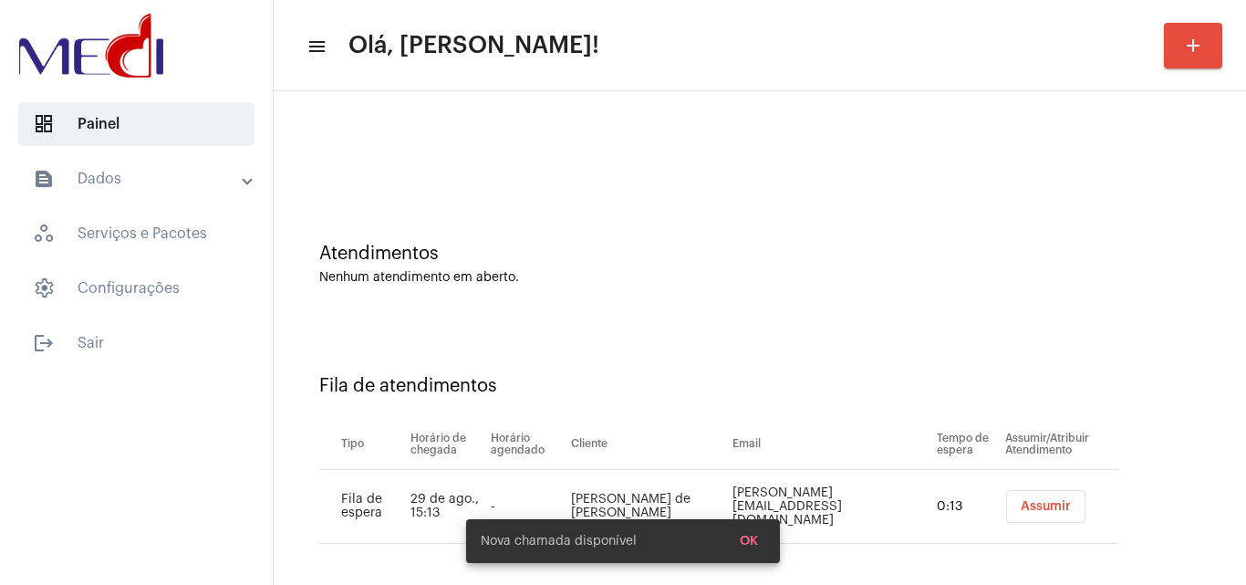
scroll to position [25, 0]
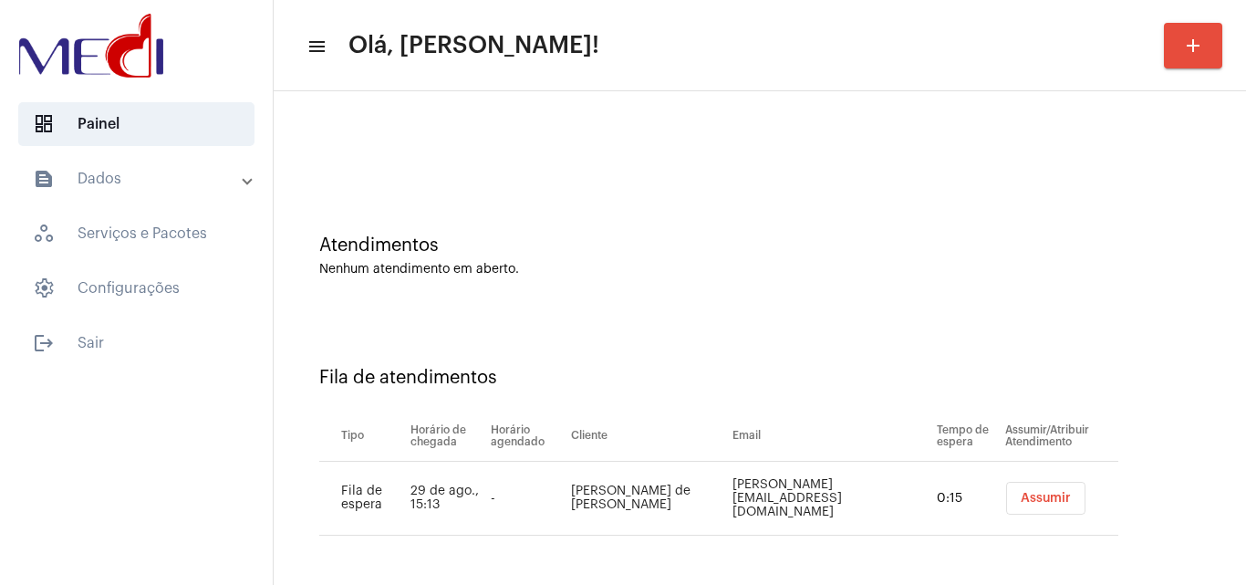
click at [1021, 503] on span "Assumir" at bounding box center [1046, 498] width 50 height 13
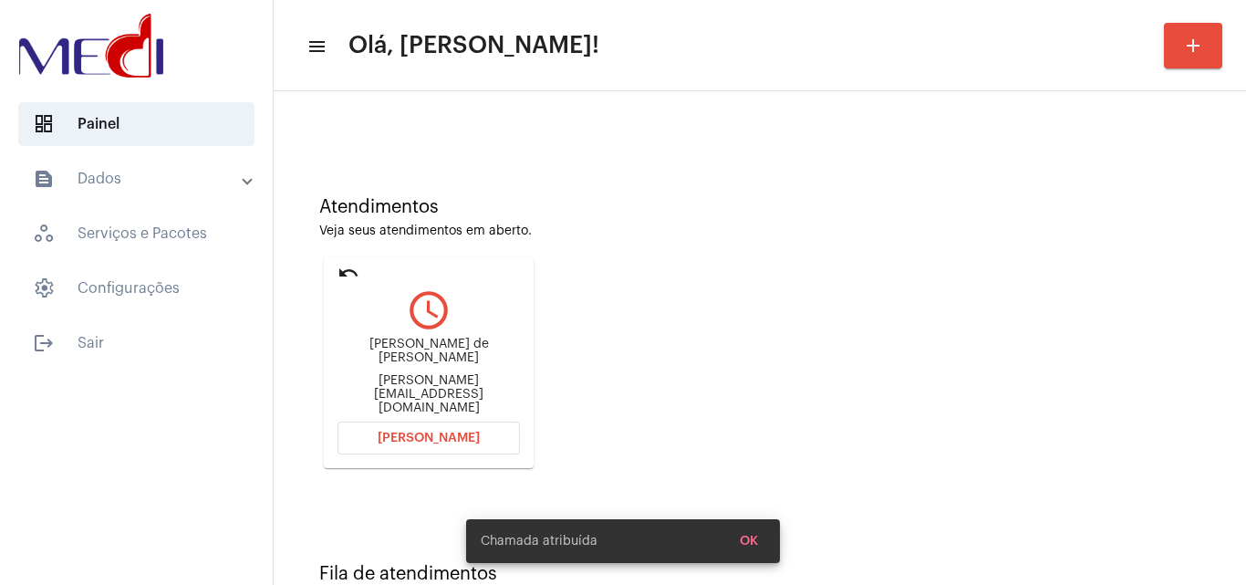
scroll to position [129, 0]
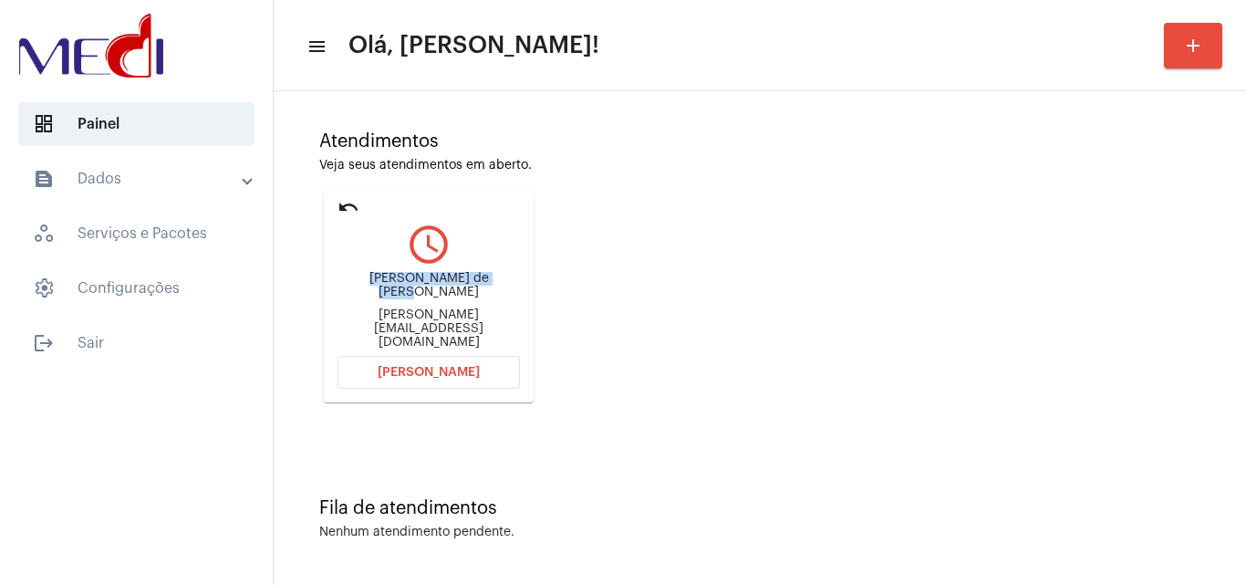
drag, startPoint x: 360, startPoint y: 296, endPoint x: 491, endPoint y: 296, distance: 130.4
click at [491, 296] on div "Rafael roberto de paula" at bounding box center [428, 285] width 182 height 27
copy div "Rafael roberto de paul"
click at [449, 375] on span "[PERSON_NAME]" at bounding box center [429, 372] width 102 height 13
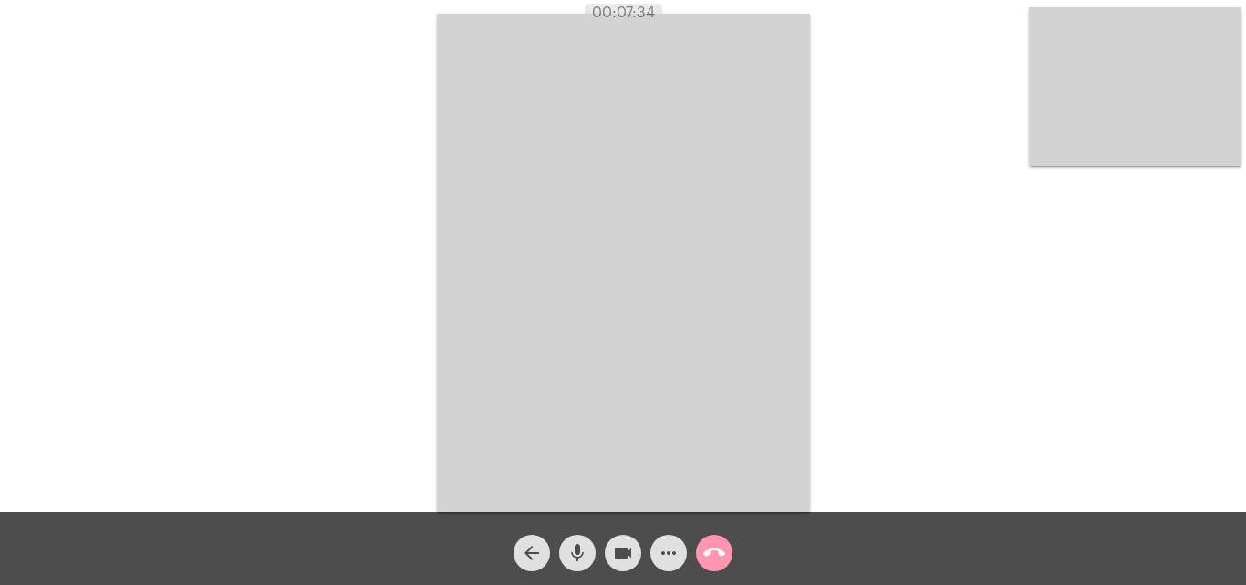
click at [714, 558] on mat-icon "call_end" at bounding box center [714, 553] width 22 height 22
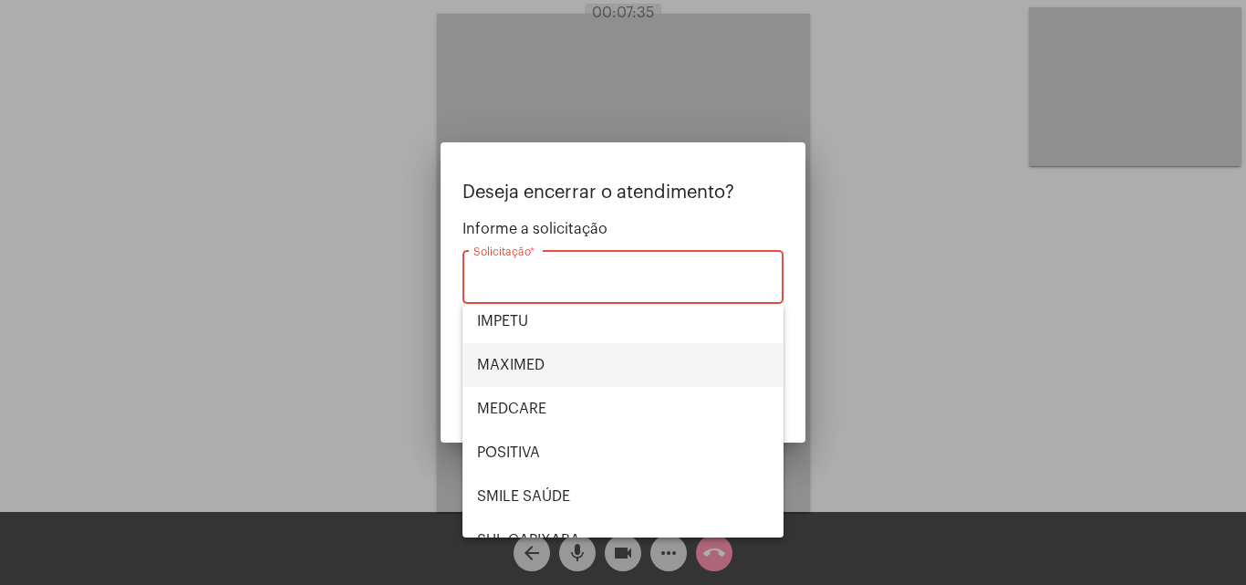
scroll to position [204, 0]
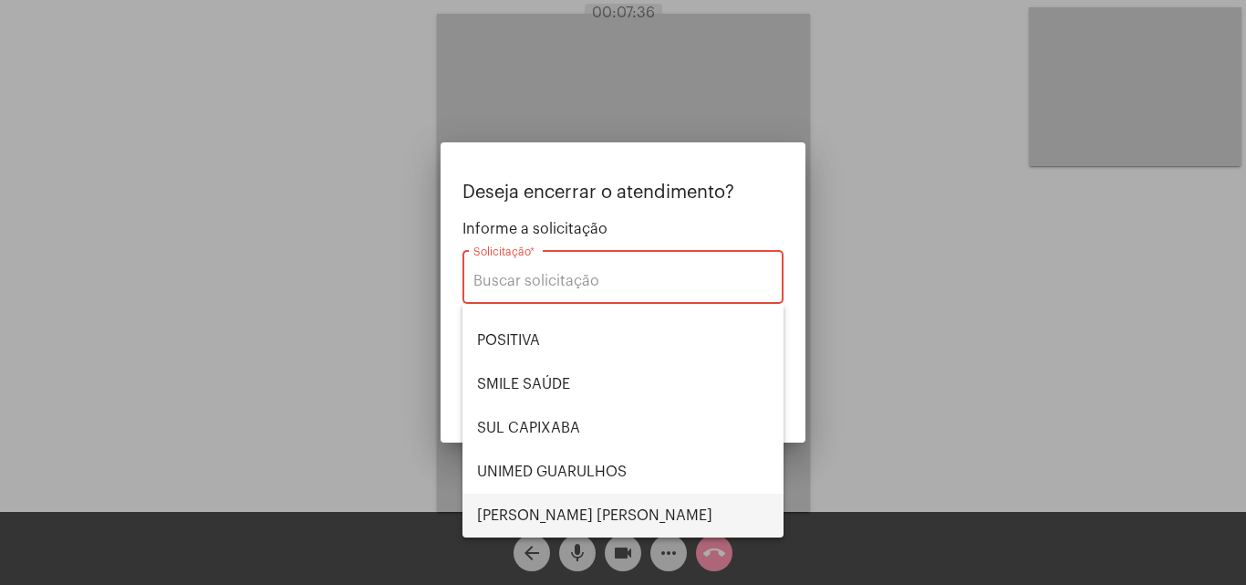
click at [571, 510] on span "[PERSON_NAME] [PERSON_NAME]" at bounding box center [623, 515] width 292 height 44
type input "[PERSON_NAME] [PERSON_NAME]"
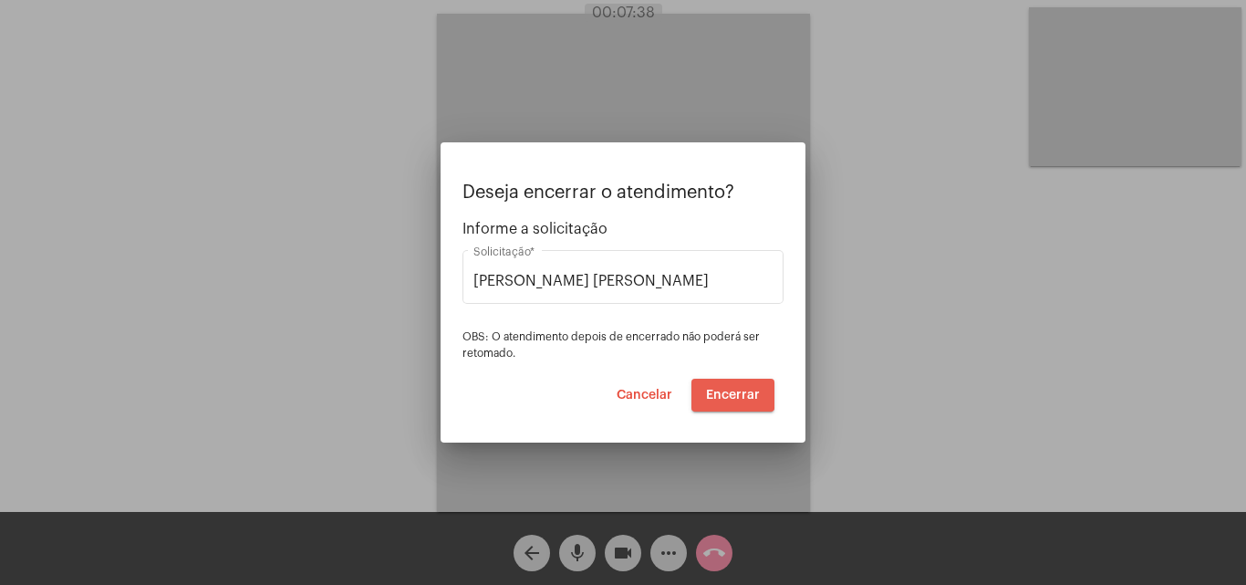
click at [724, 392] on span "Encerrar" at bounding box center [733, 395] width 54 height 13
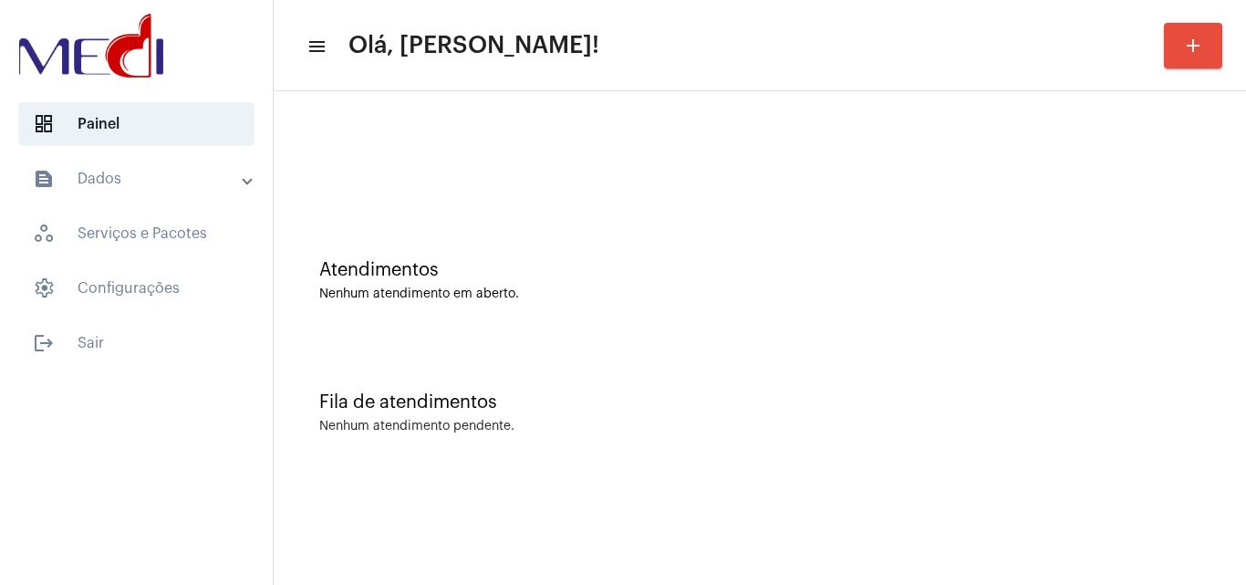
click at [606, 316] on div "Atendimentos Nenhum atendimento em aberto." at bounding box center [760, 271] width 954 height 132
click at [560, 264] on div "Atendimentos" at bounding box center [759, 270] width 881 height 20
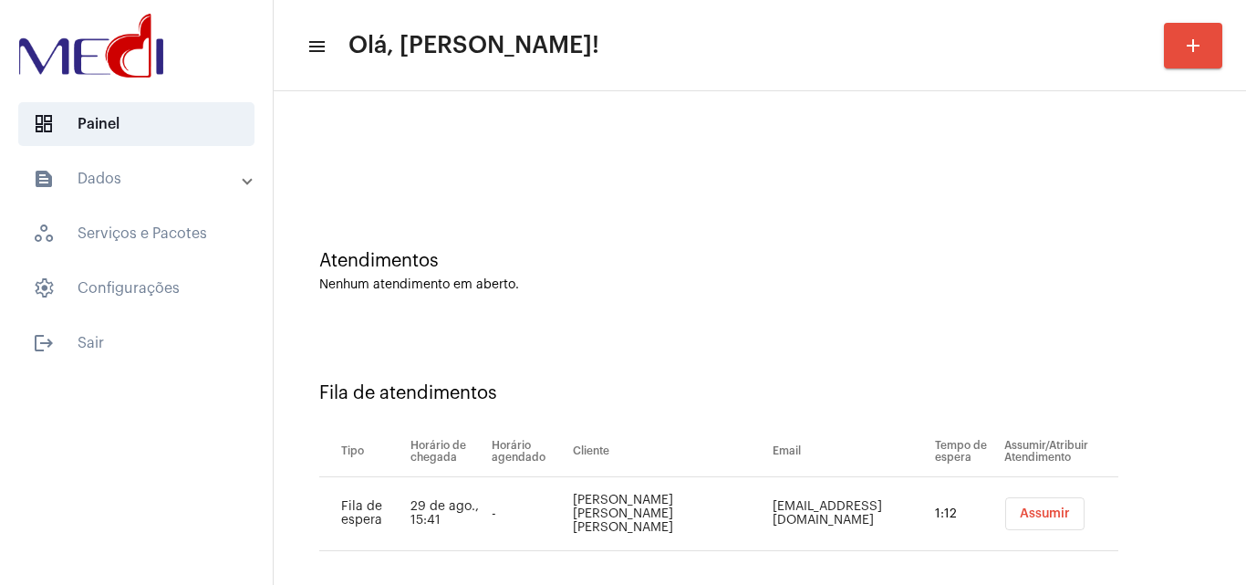
scroll to position [25, 0]
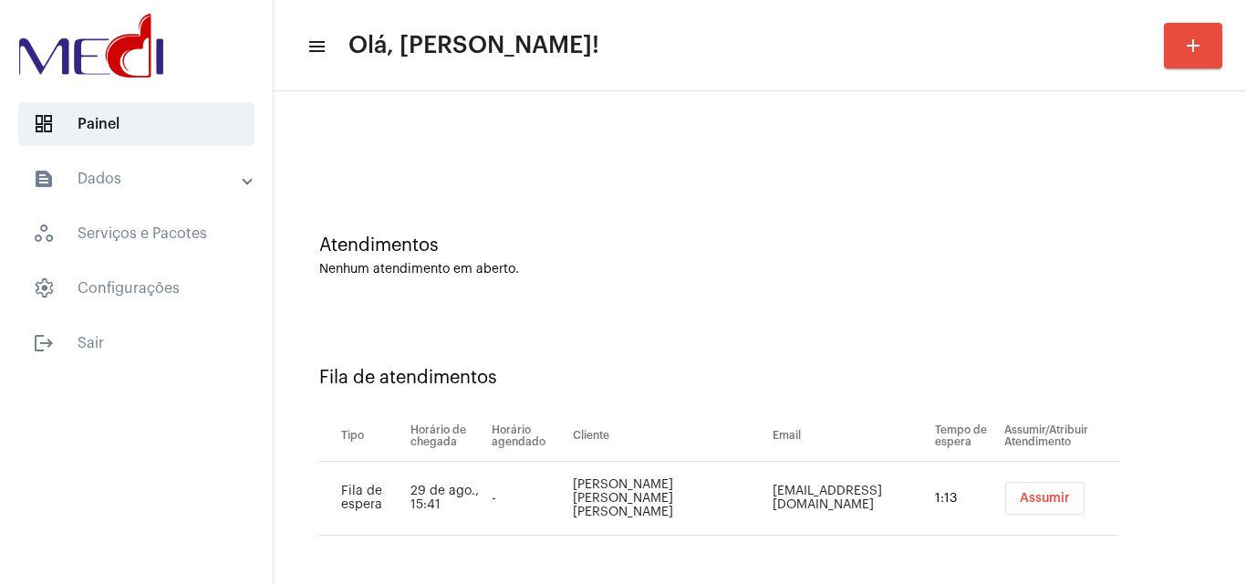
click at [1020, 499] on span "Assumir" at bounding box center [1045, 498] width 50 height 13
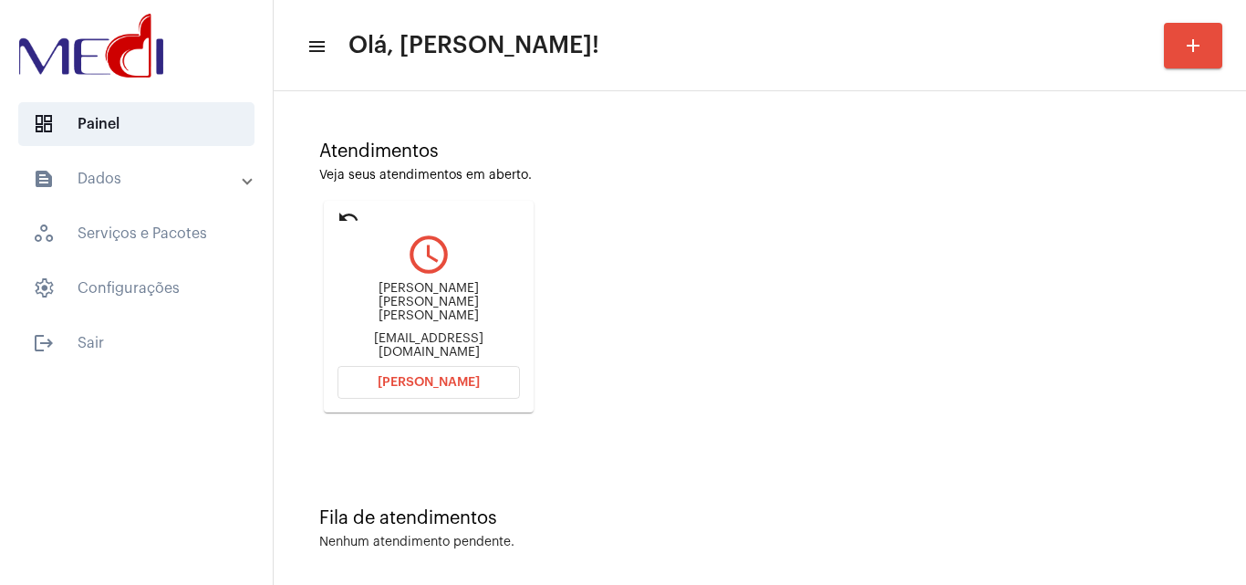
scroll to position [129, 0]
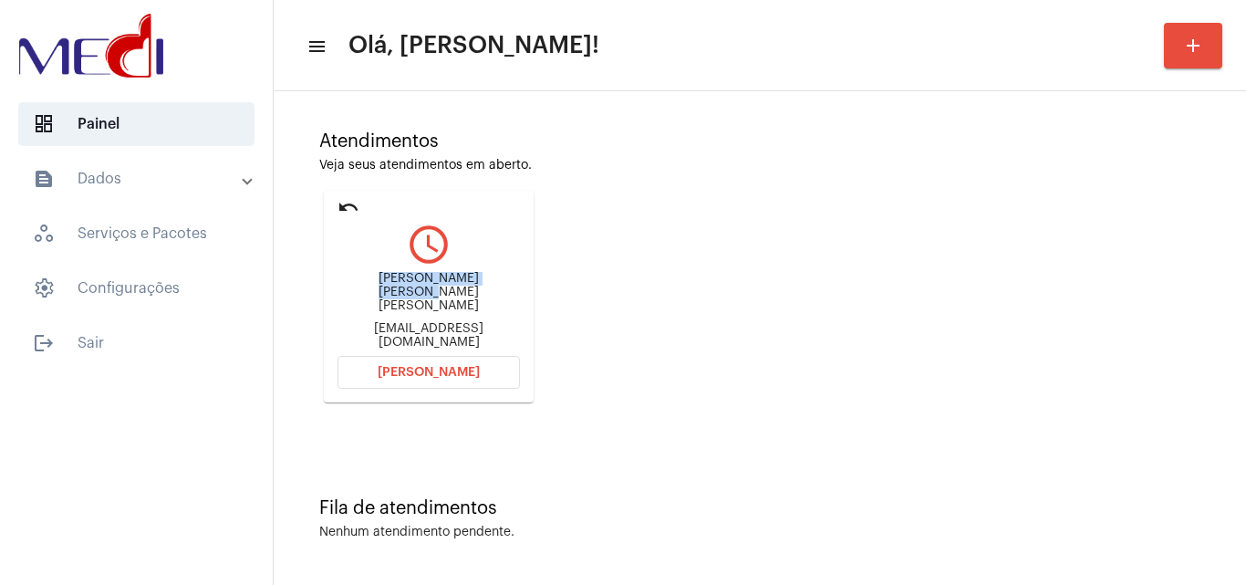
drag, startPoint x: 344, startPoint y: 287, endPoint x: 481, endPoint y: 298, distance: 137.2
click at [482, 296] on div "[PERSON_NAME] [PERSON_NAME] [PERSON_NAME]" at bounding box center [428, 292] width 182 height 41
copy div "[PERSON_NAME] [PERSON_NAME]"
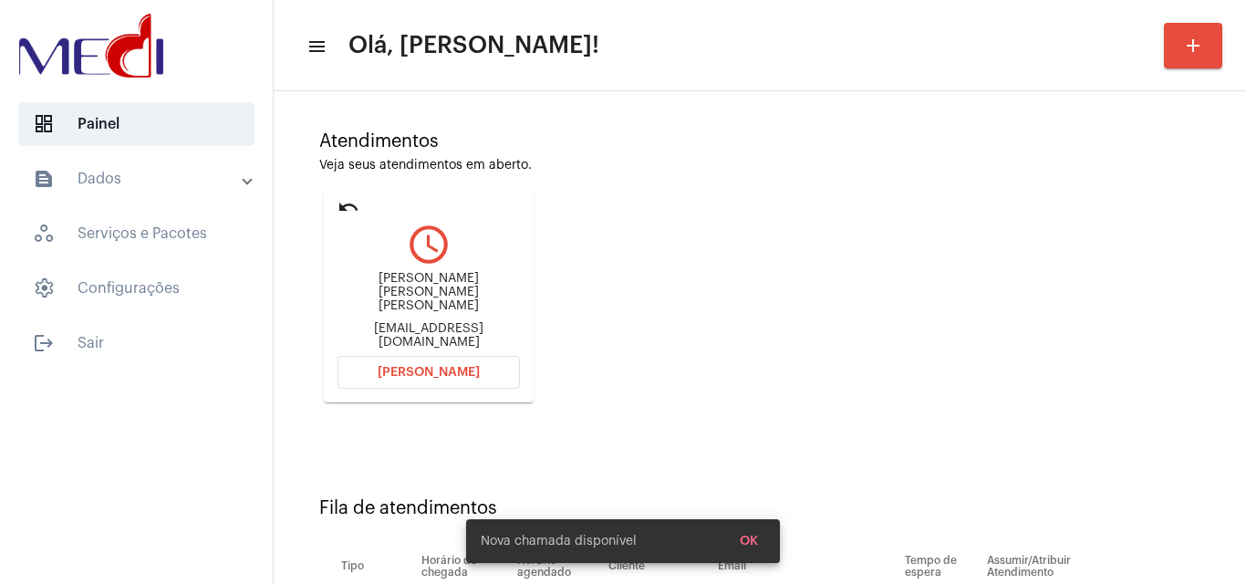
scroll to position [259, 0]
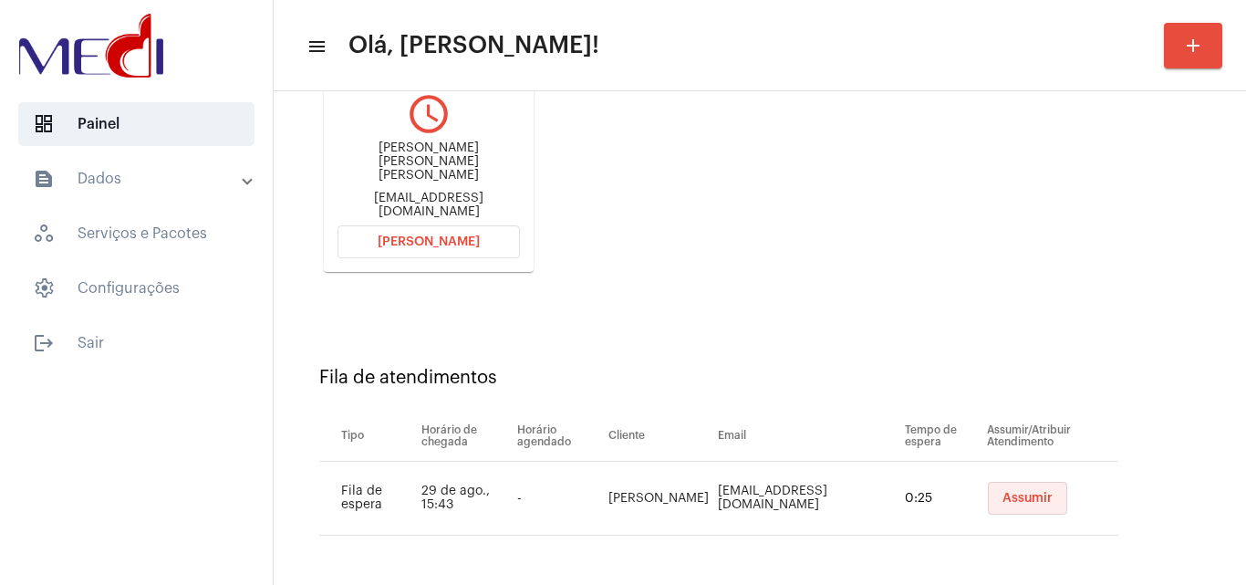
click at [1016, 498] on span "Assumir" at bounding box center [1027, 498] width 50 height 13
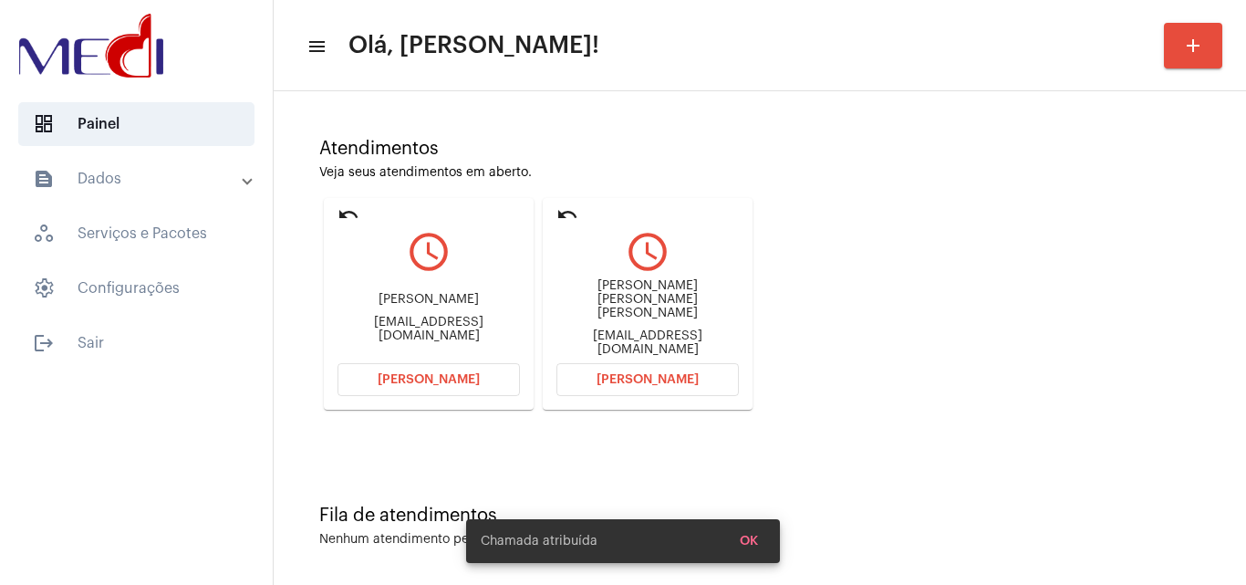
scroll to position [129, 0]
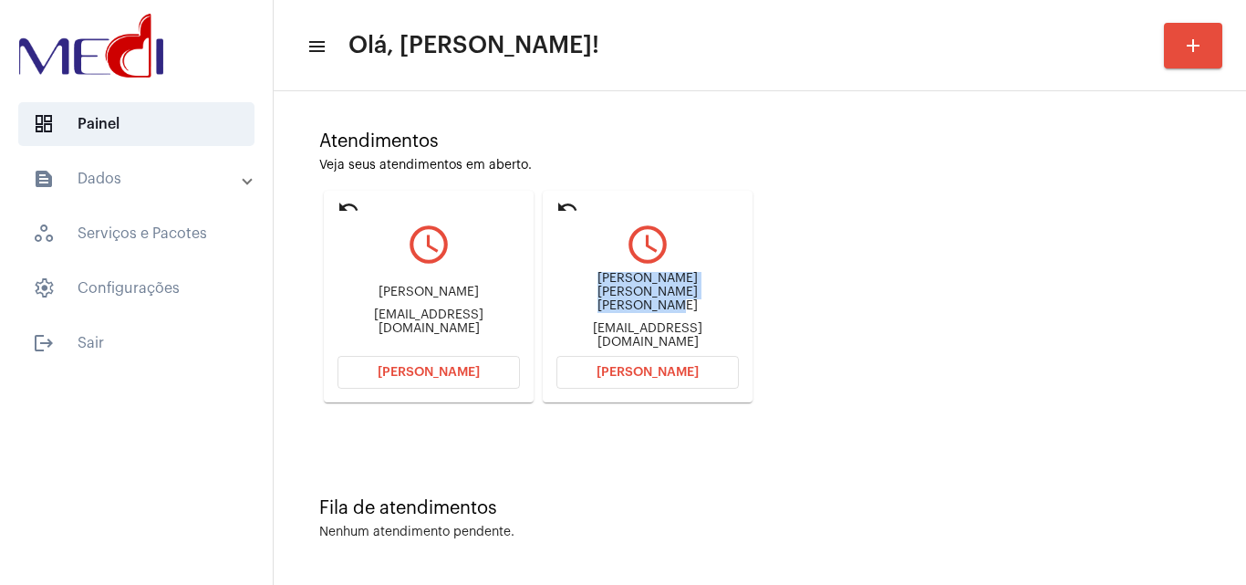
drag, startPoint x: 566, startPoint y: 288, endPoint x: 679, endPoint y: 304, distance: 114.2
click at [679, 304] on div "[PERSON_NAME] [PERSON_NAME] [PERSON_NAME]" at bounding box center [647, 292] width 182 height 41
click at [679, 378] on span "[PERSON_NAME]" at bounding box center [647, 372] width 102 height 13
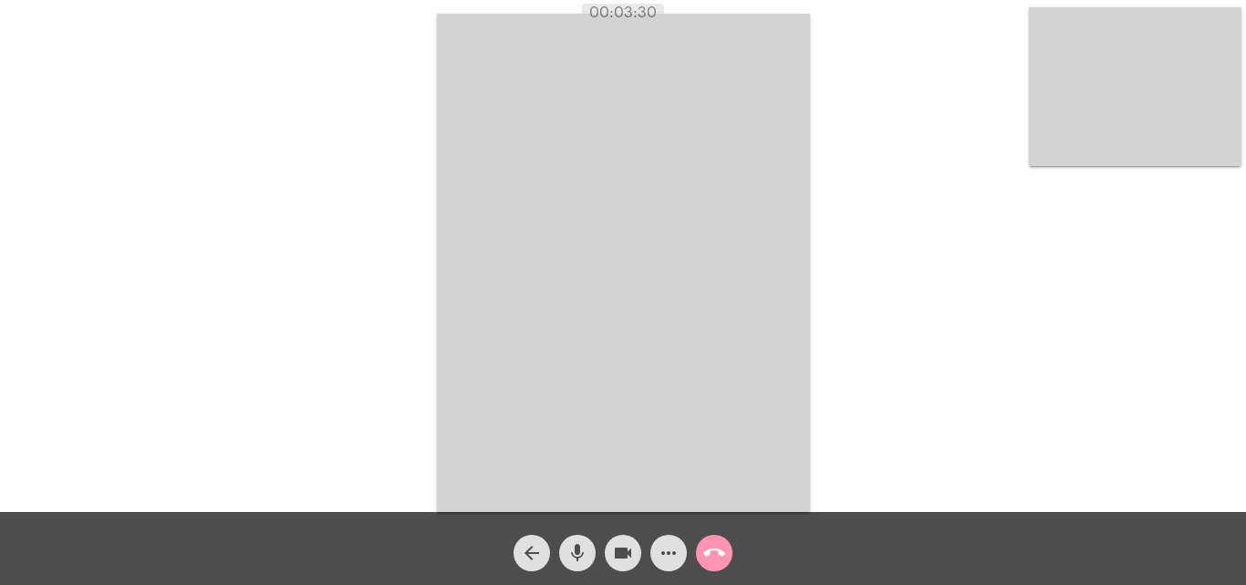
click at [710, 550] on mat-icon "call_end" at bounding box center [714, 553] width 22 height 22
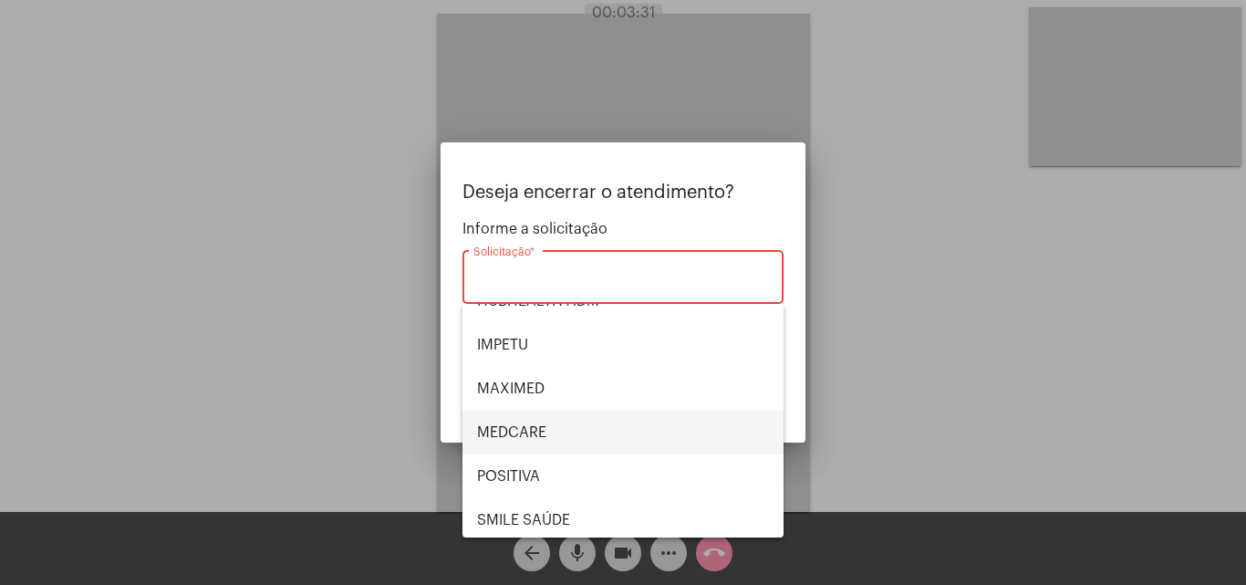
scroll to position [204, 0]
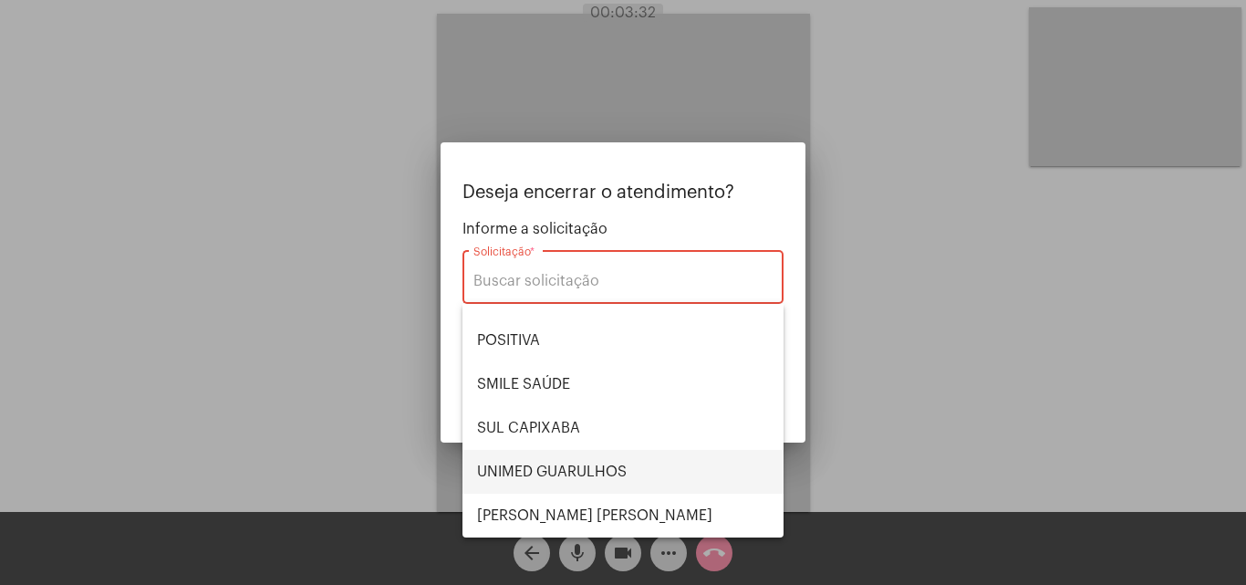
click at [592, 475] on span "UNIMED GUARULHOS" at bounding box center [623, 472] width 292 height 44
type input "UNIMED GUARULHOS"
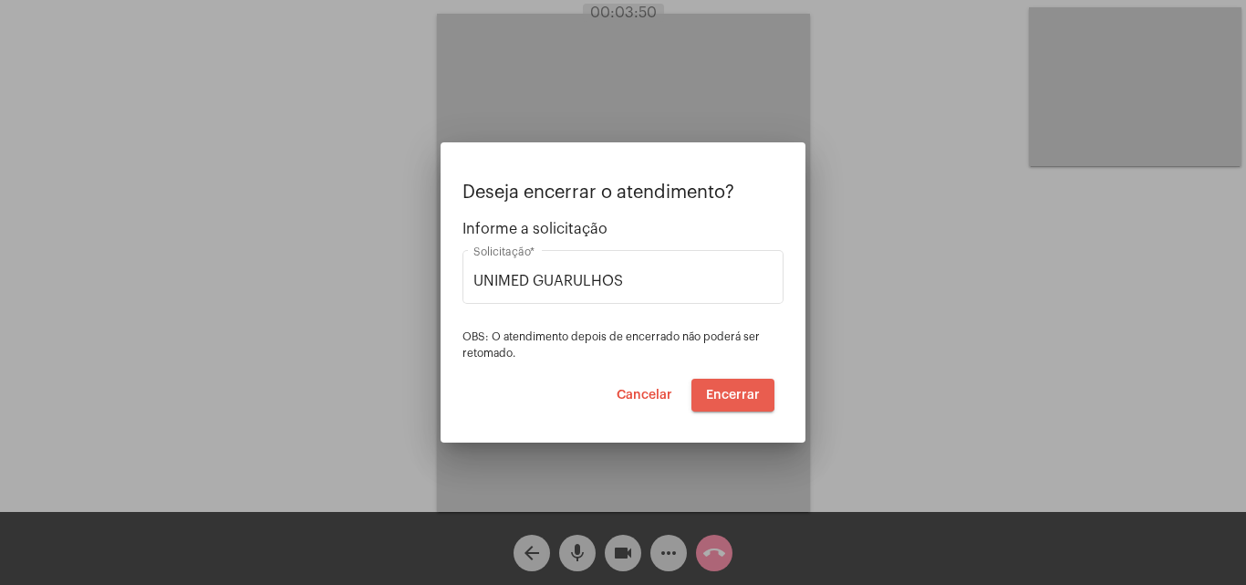
click at [729, 393] on span "Encerrar" at bounding box center [733, 395] width 54 height 13
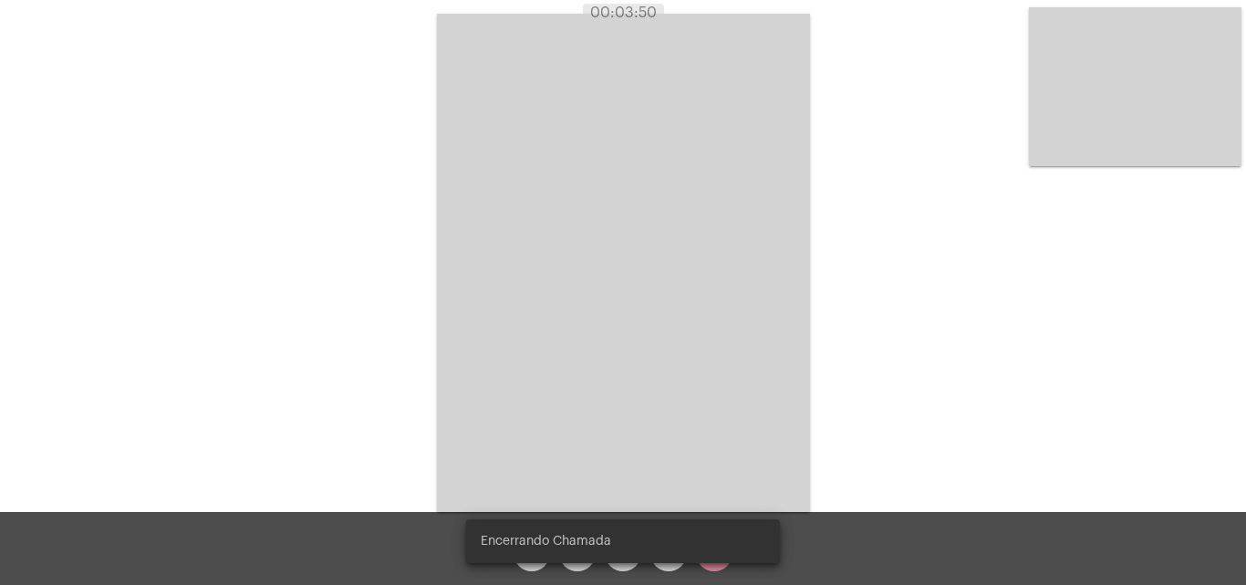
click at [729, 393] on video at bounding box center [623, 263] width 373 height 498
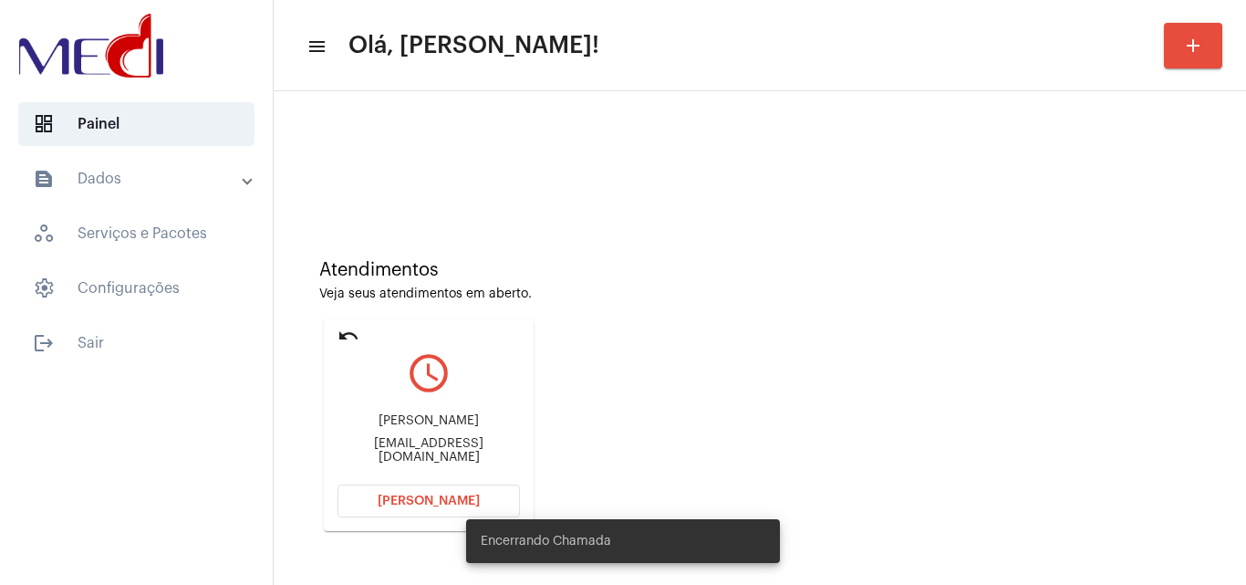
scroll to position [259, 0]
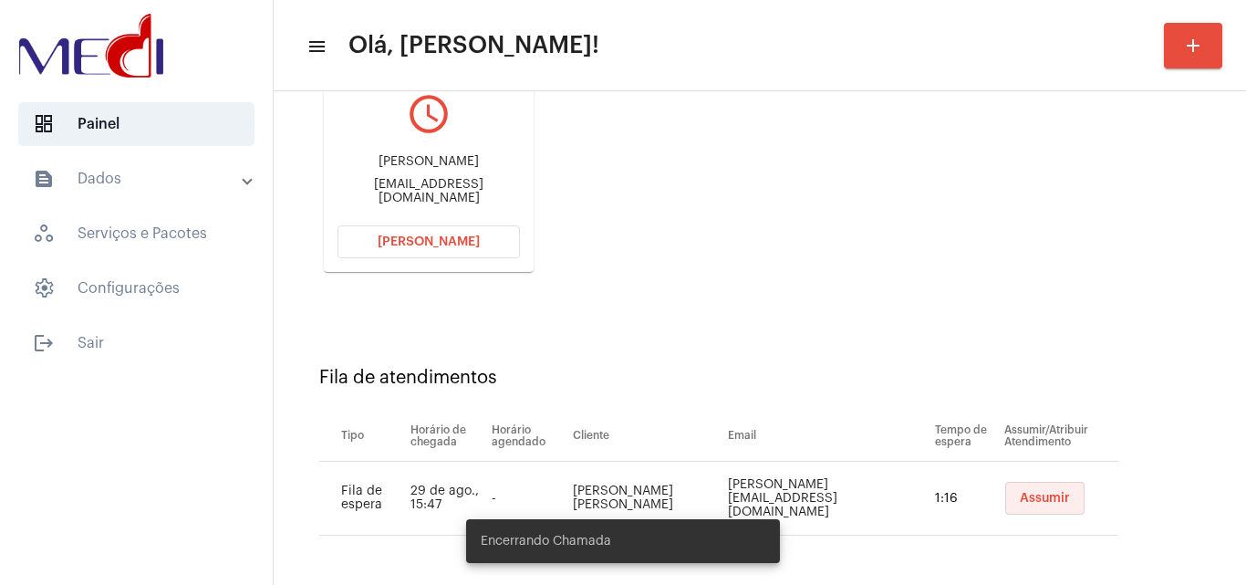
click at [1020, 494] on span "Assumir" at bounding box center [1045, 498] width 50 height 13
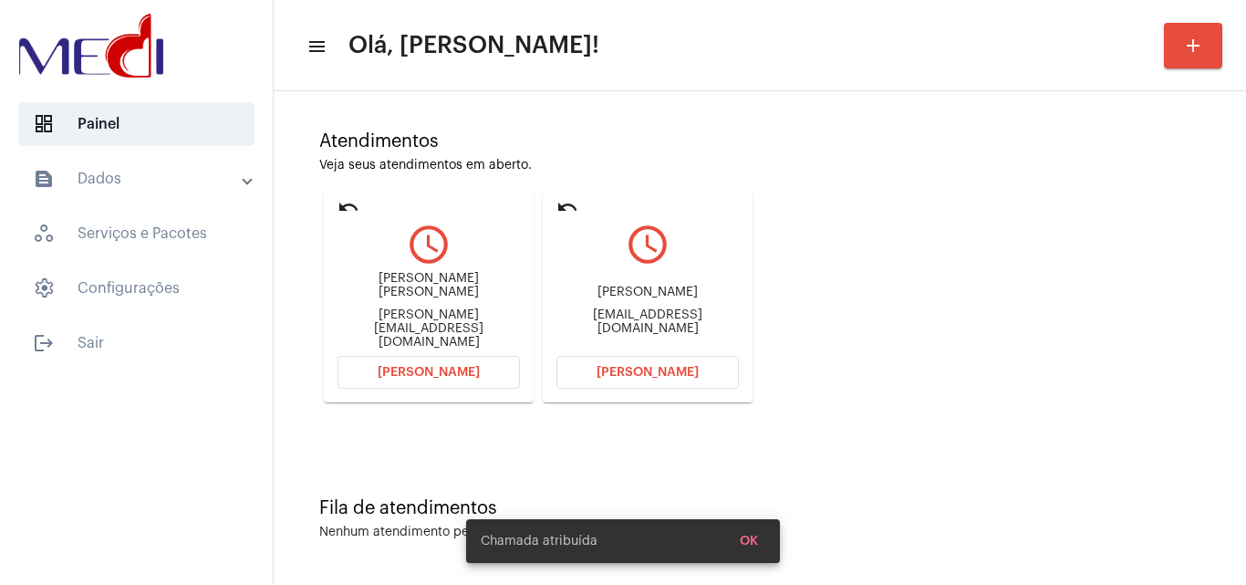
scroll to position [129, 0]
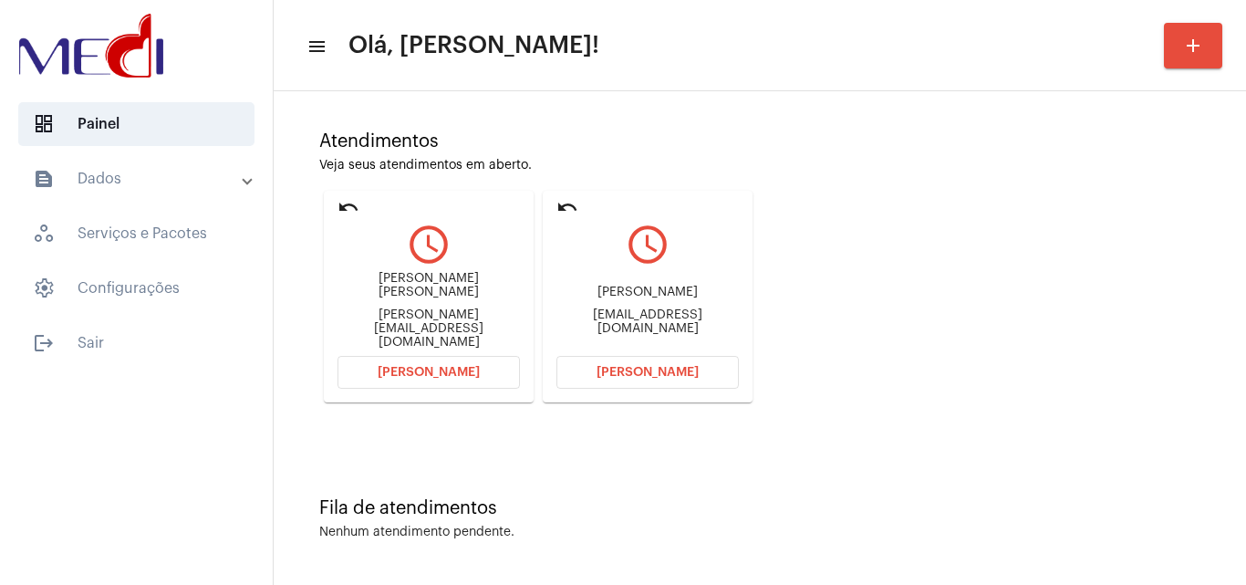
drag, startPoint x: 605, startPoint y: 295, endPoint x: 676, endPoint y: 293, distance: 71.2
click at [676, 293] on div "geyse alonso" at bounding box center [647, 292] width 182 height 14
click at [632, 385] on button "Abrir Chamada" at bounding box center [647, 372] width 182 height 33
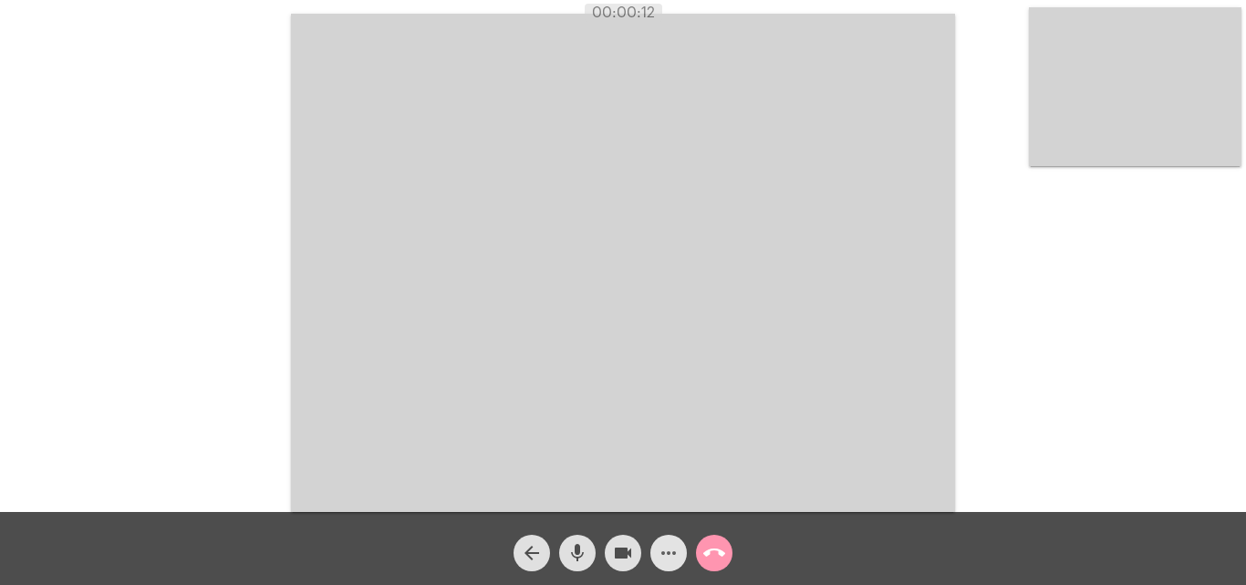
click at [670, 546] on mat-icon "more_horiz" at bounding box center [669, 553] width 22 height 22
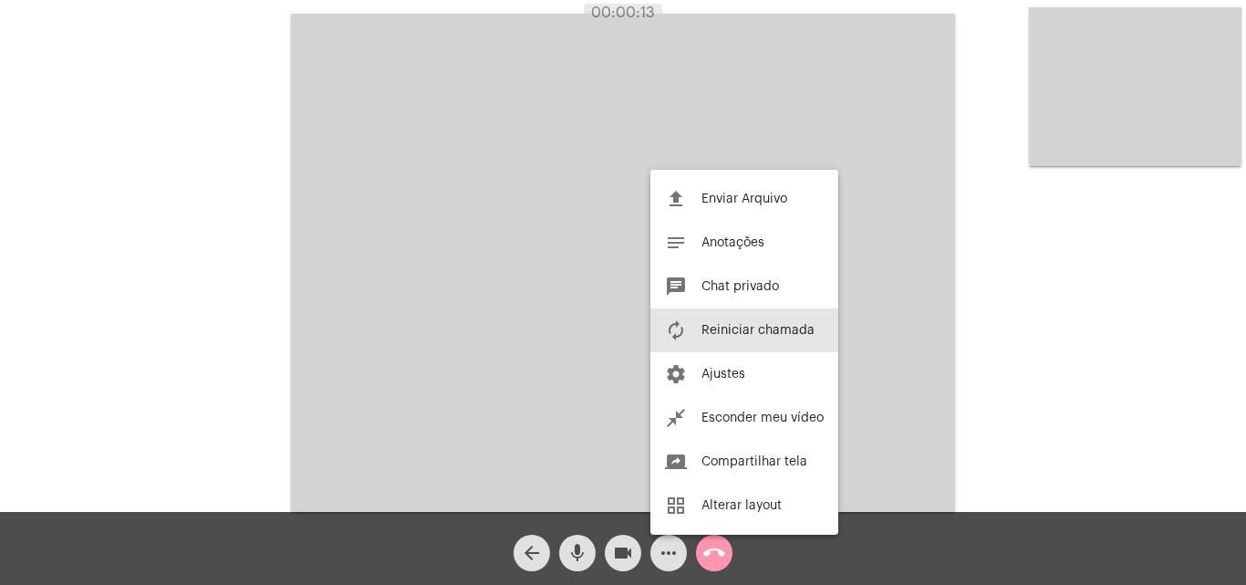
click at [760, 331] on span "Reiniciar chamada" at bounding box center [757, 330] width 113 height 13
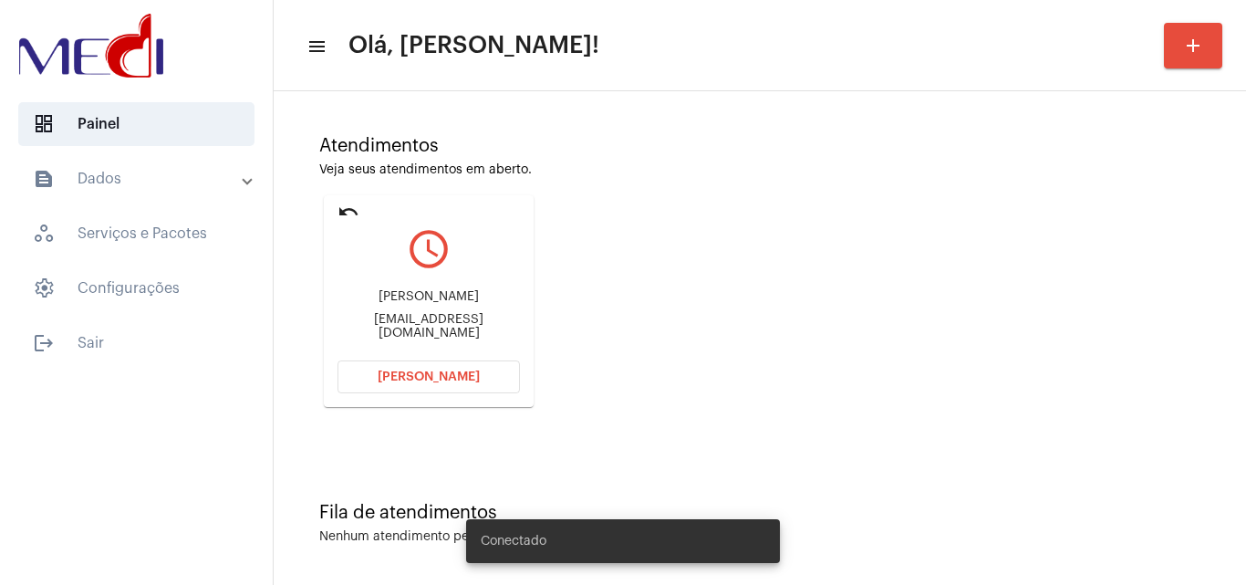
scroll to position [129, 0]
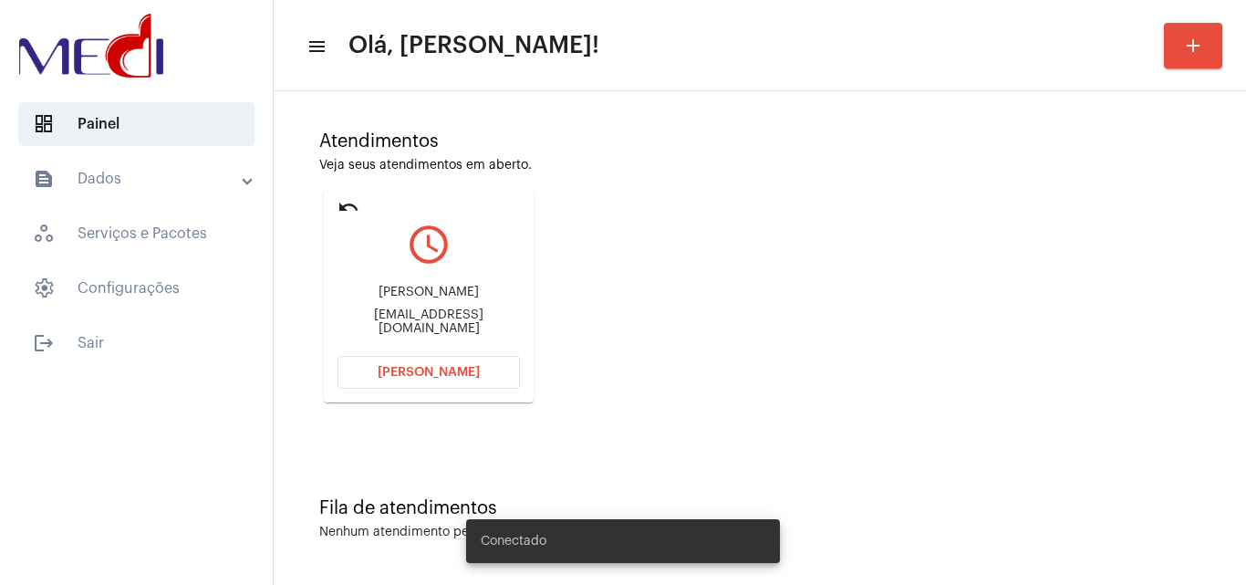
drag, startPoint x: 332, startPoint y: 291, endPoint x: 459, endPoint y: 287, distance: 126.8
click at [459, 287] on mat-card "undo query_builder Ingrid Cristina da Silva Ribeiro Ingrid.cristina96@hotmail.c…" at bounding box center [429, 297] width 210 height 212
copy div "Ingrid Cristina da Sil"
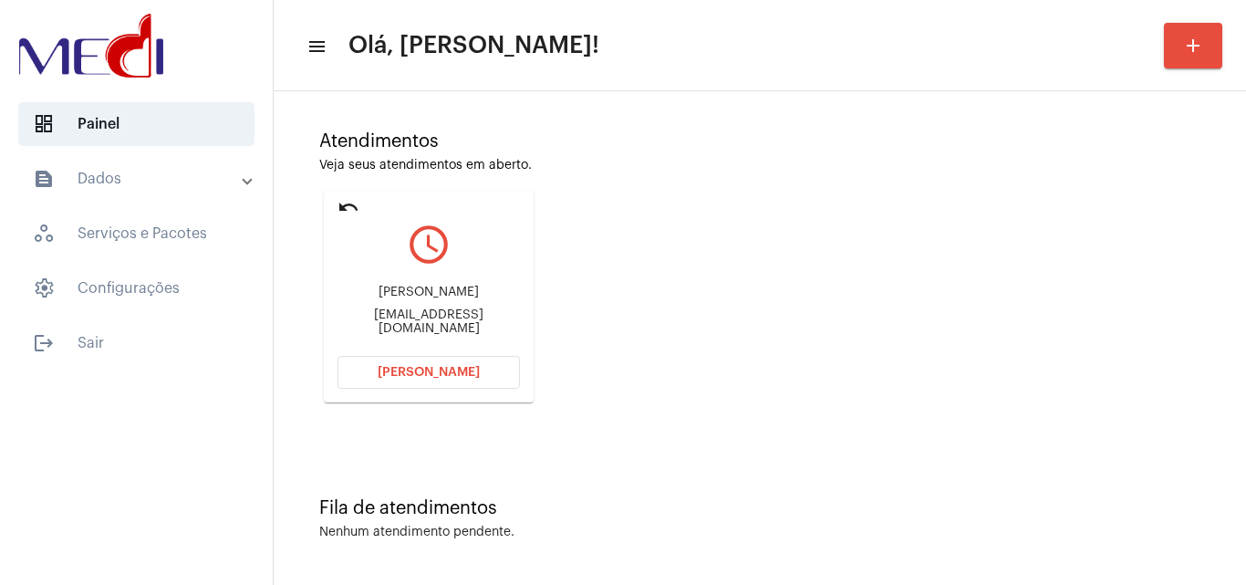
click at [437, 370] on span "Abrir Chamada" at bounding box center [429, 372] width 102 height 13
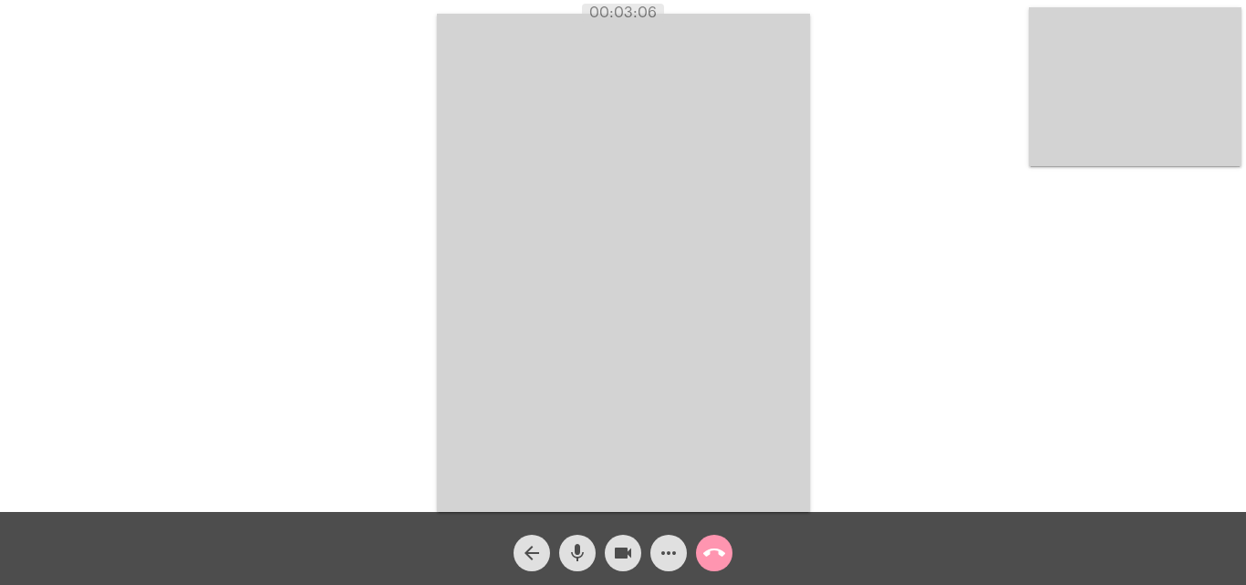
click at [719, 551] on mat-icon "call_end" at bounding box center [714, 553] width 22 height 22
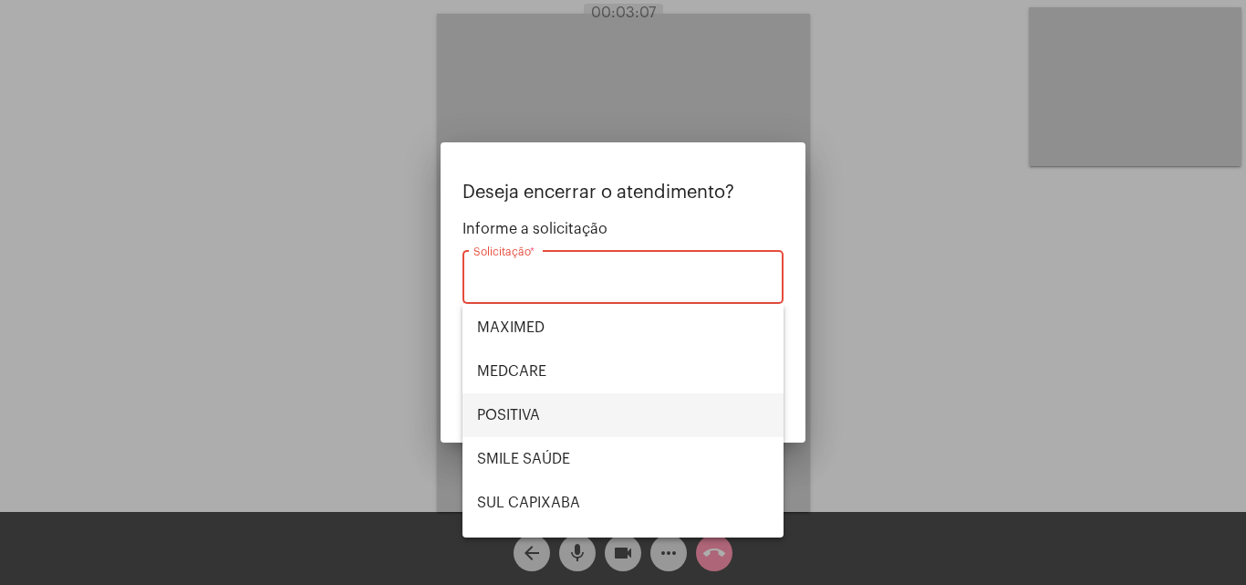
scroll to position [204, 0]
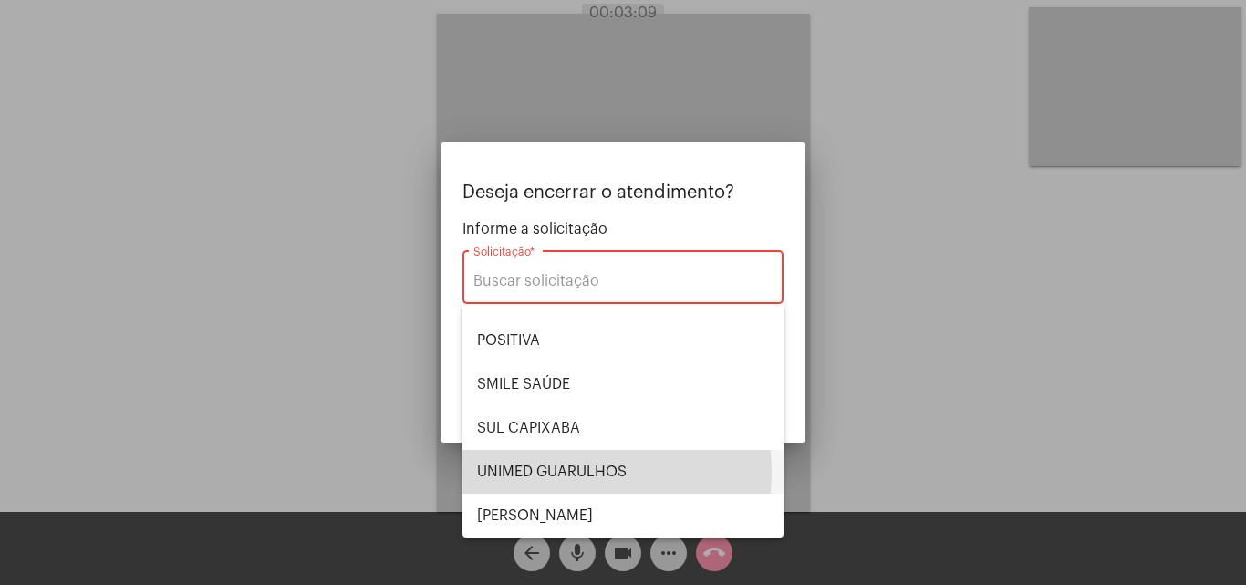
click at [595, 471] on span "UNIMED GUARULHOS" at bounding box center [623, 472] width 292 height 44
type input "UNIMED GUARULHOS"
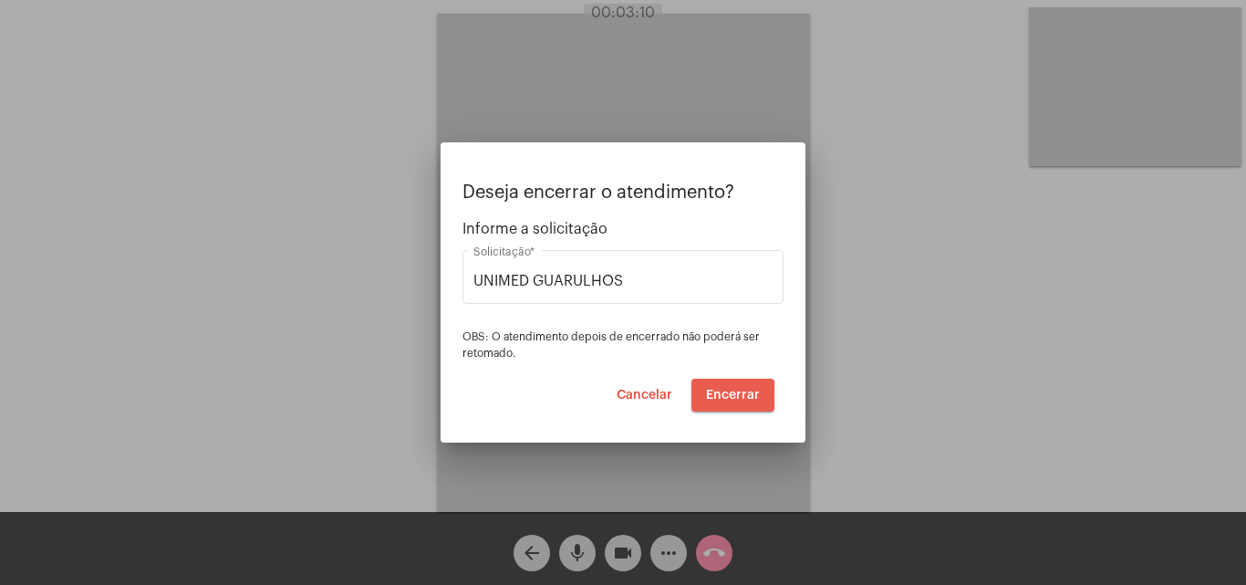
click at [736, 393] on span "Encerrar" at bounding box center [733, 395] width 54 height 13
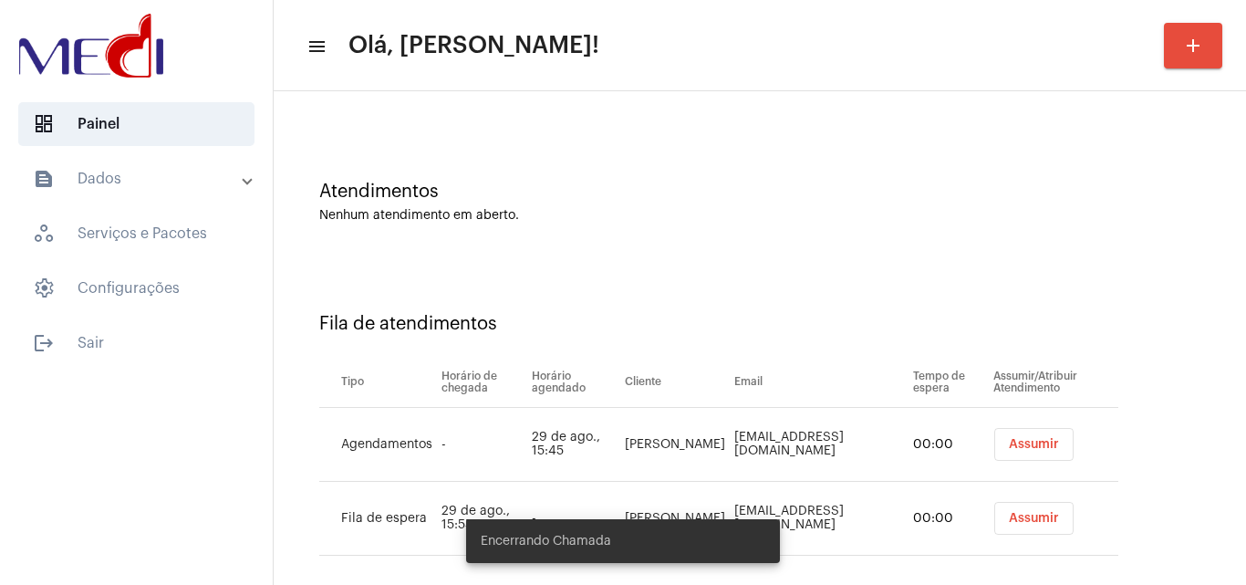
scroll to position [99, 0]
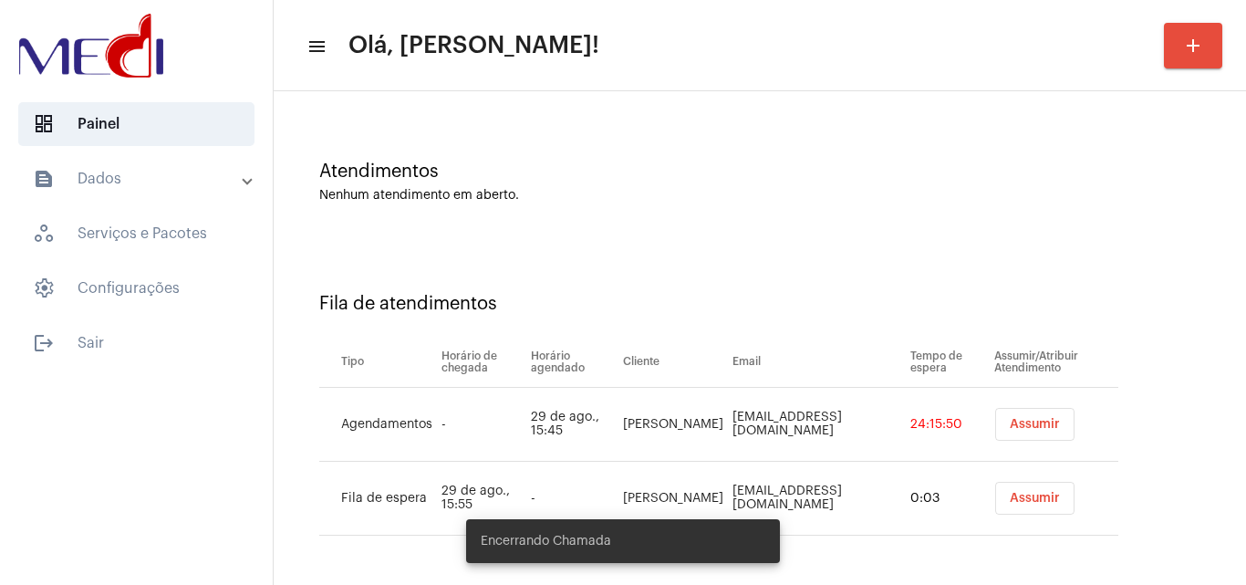
click at [1033, 496] on span "Assumir" at bounding box center [1035, 498] width 50 height 13
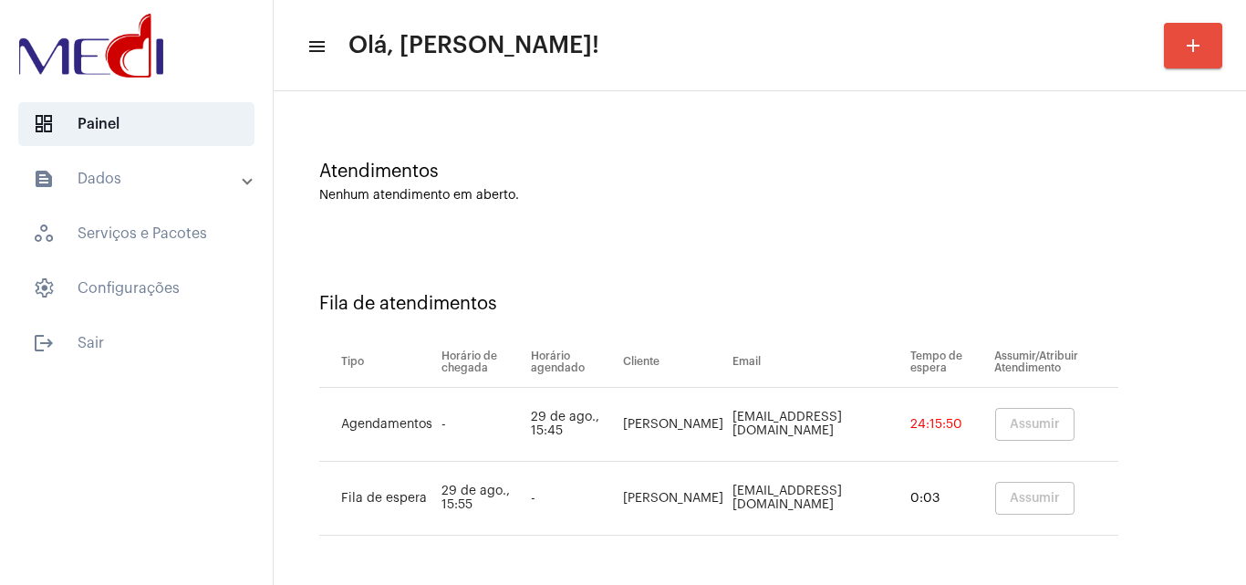
scroll to position [0, 0]
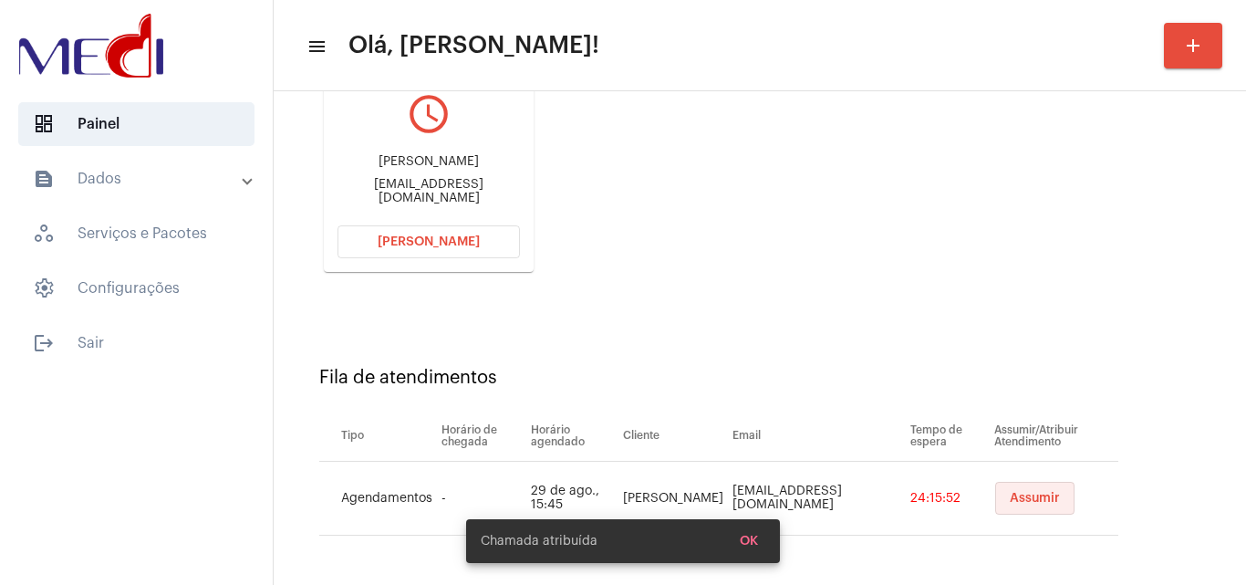
click at [1010, 495] on span "Assumir" at bounding box center [1035, 498] width 50 height 13
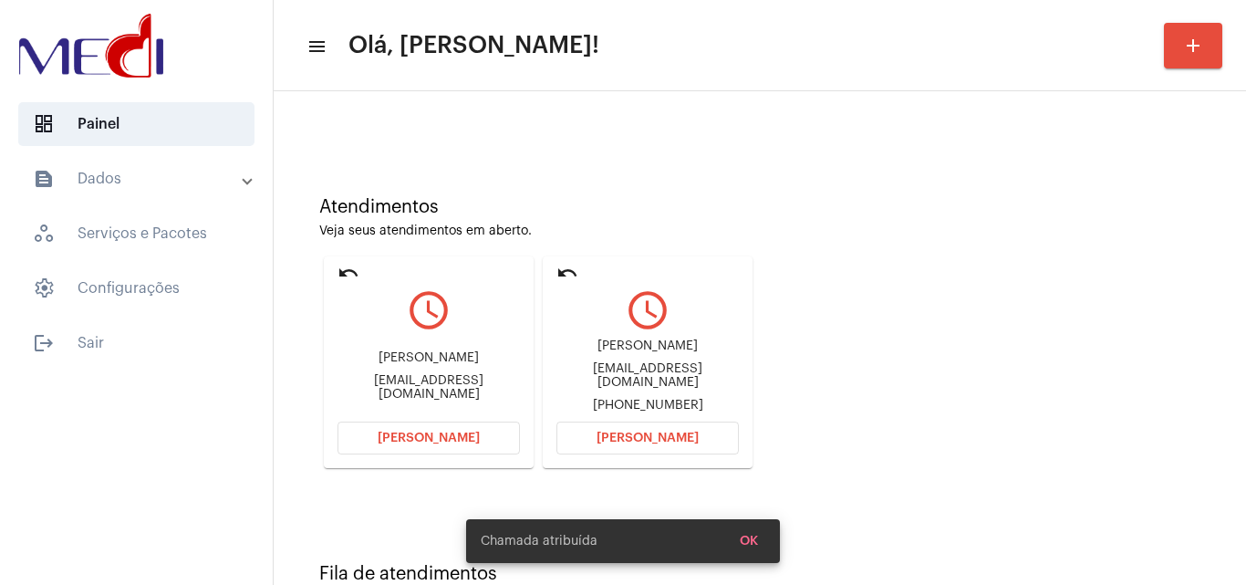
scroll to position [129, 0]
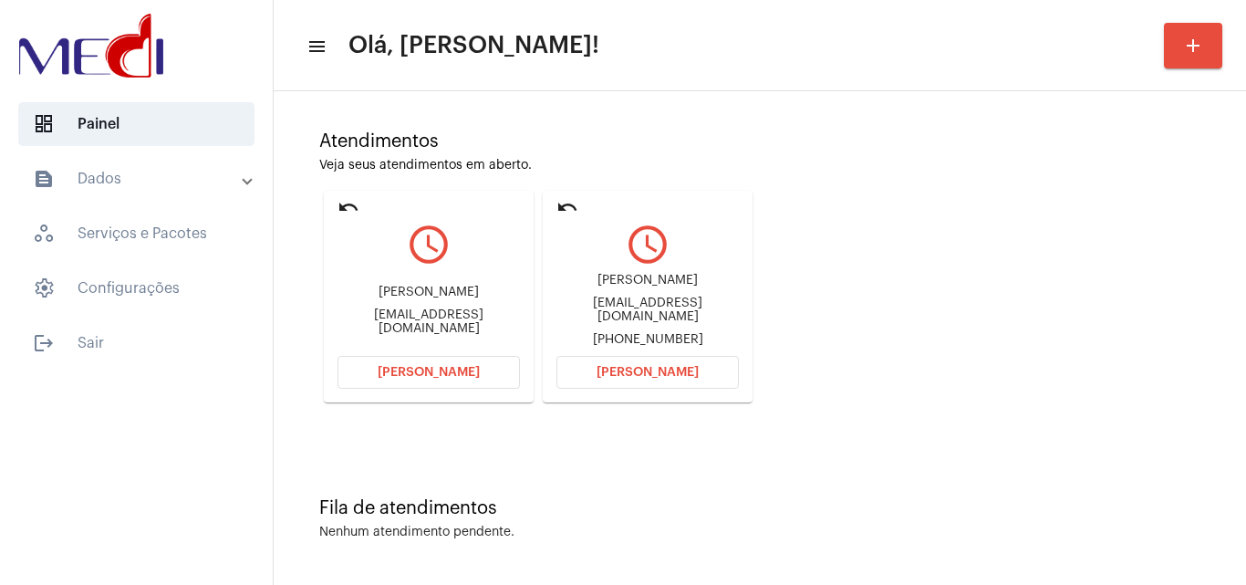
drag, startPoint x: 343, startPoint y: 289, endPoint x: 451, endPoint y: 294, distance: 107.7
click at [451, 294] on div "Maria Eduarda Cruz Angelim Vasco" at bounding box center [428, 292] width 182 height 14
copy div "Maria Eduarda Cru"
drag, startPoint x: 617, startPoint y: 278, endPoint x: 674, endPoint y: 285, distance: 57.0
click at [674, 285] on div "Zilma Boutiqueliss@gmail.com +5527999747883" at bounding box center [647, 310] width 182 height 82
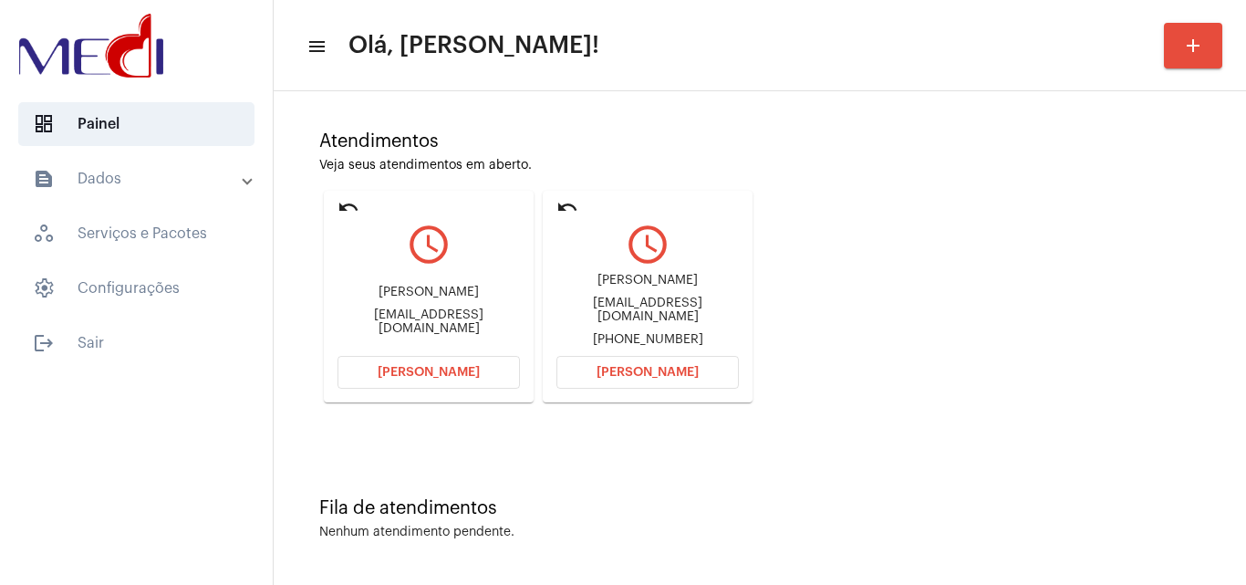
copy div "Zilma"
click at [617, 382] on button "Abrir Chamada" at bounding box center [647, 372] width 182 height 33
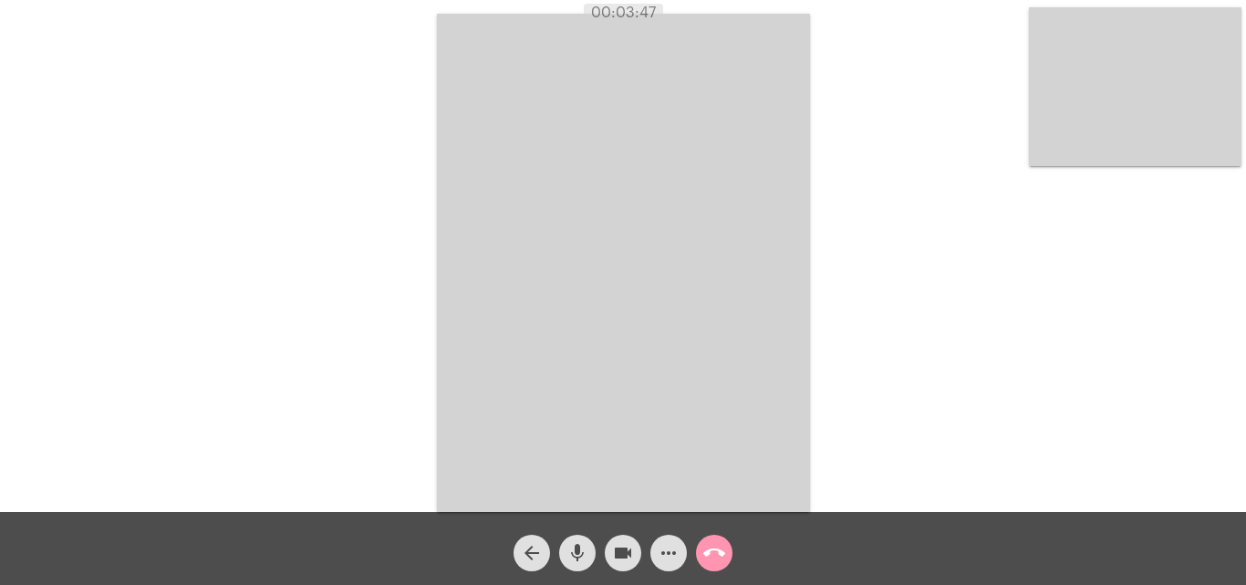
click at [708, 559] on mat-icon "call_end" at bounding box center [714, 553] width 22 height 22
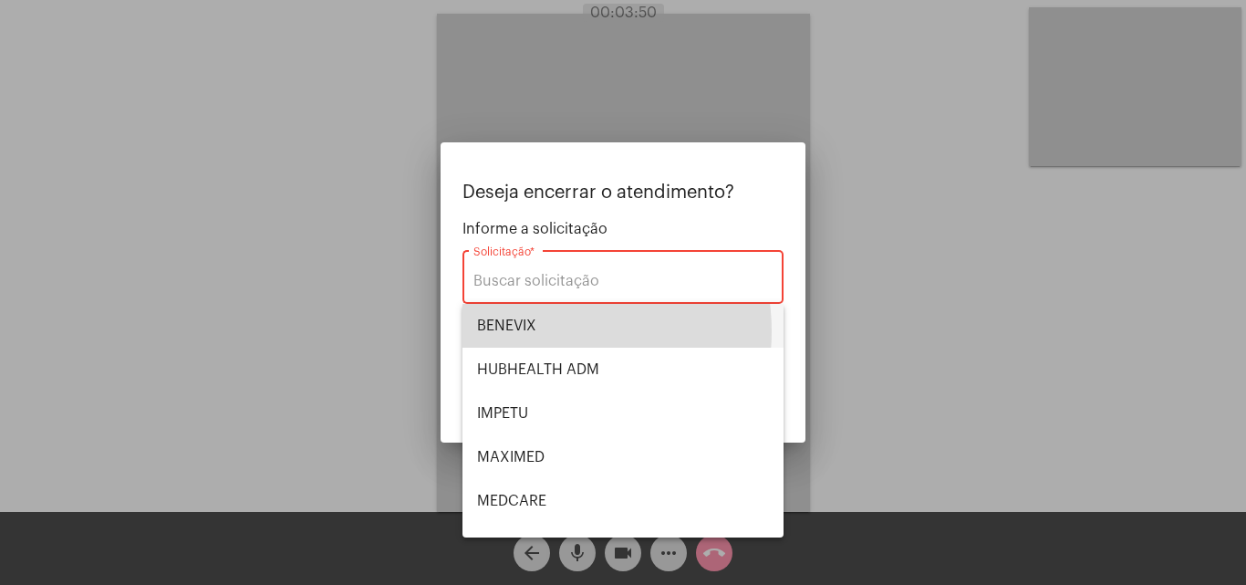
click at [548, 331] on span "BENEVIX" at bounding box center [623, 326] width 292 height 44
type input "BENEVIX"
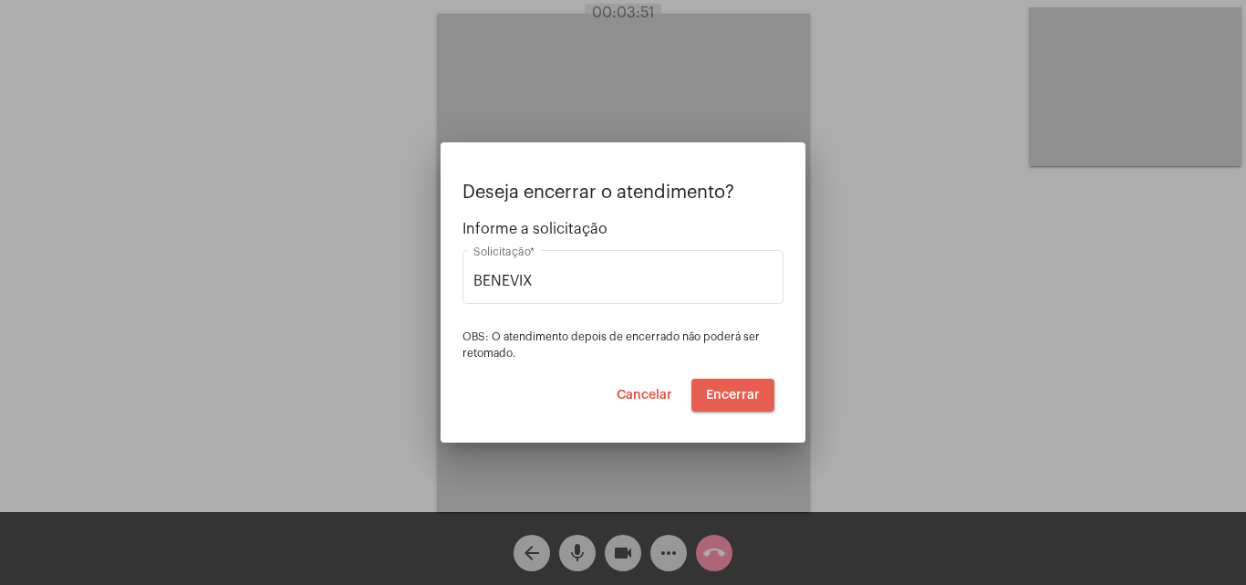
click at [729, 394] on span "Encerrar" at bounding box center [733, 395] width 54 height 13
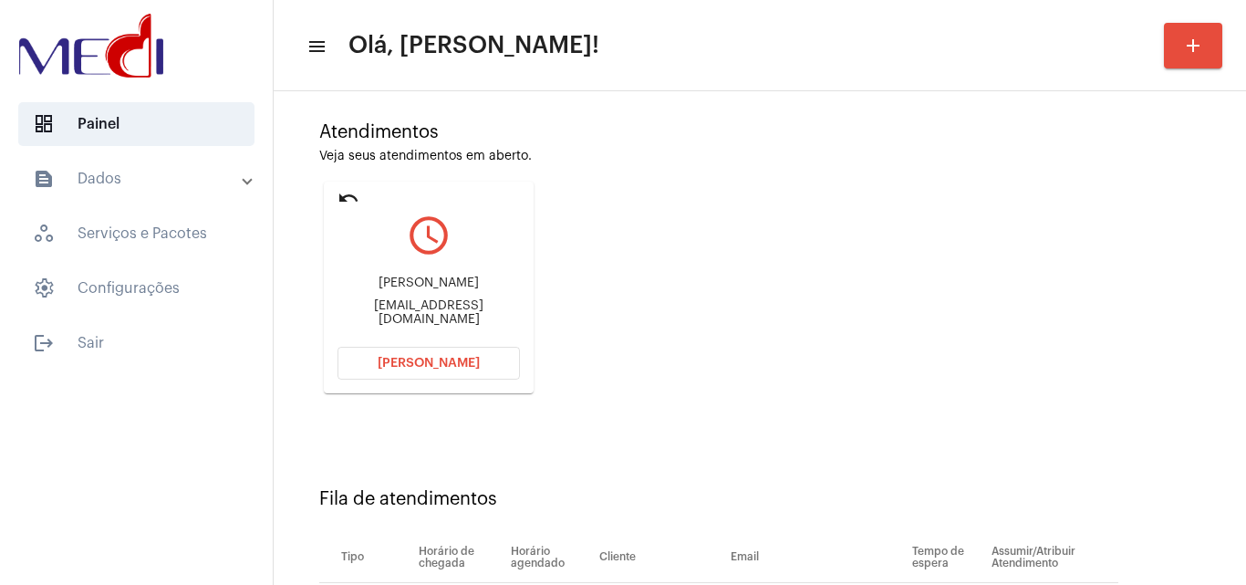
scroll to position [259, 0]
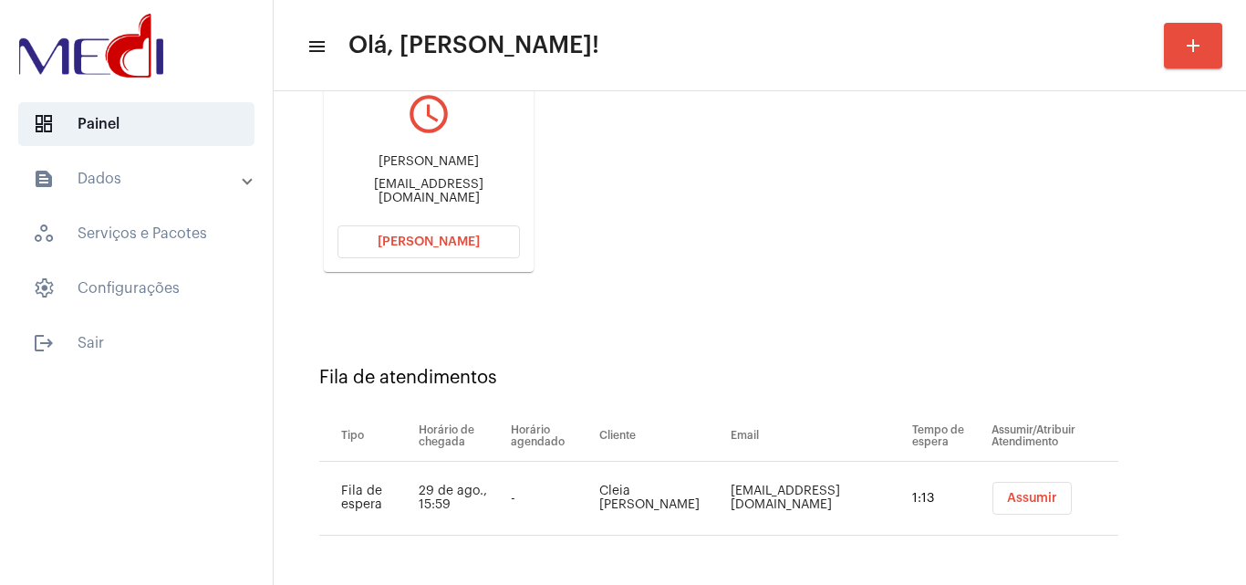
click at [1007, 498] on span "Assumir" at bounding box center [1032, 498] width 50 height 13
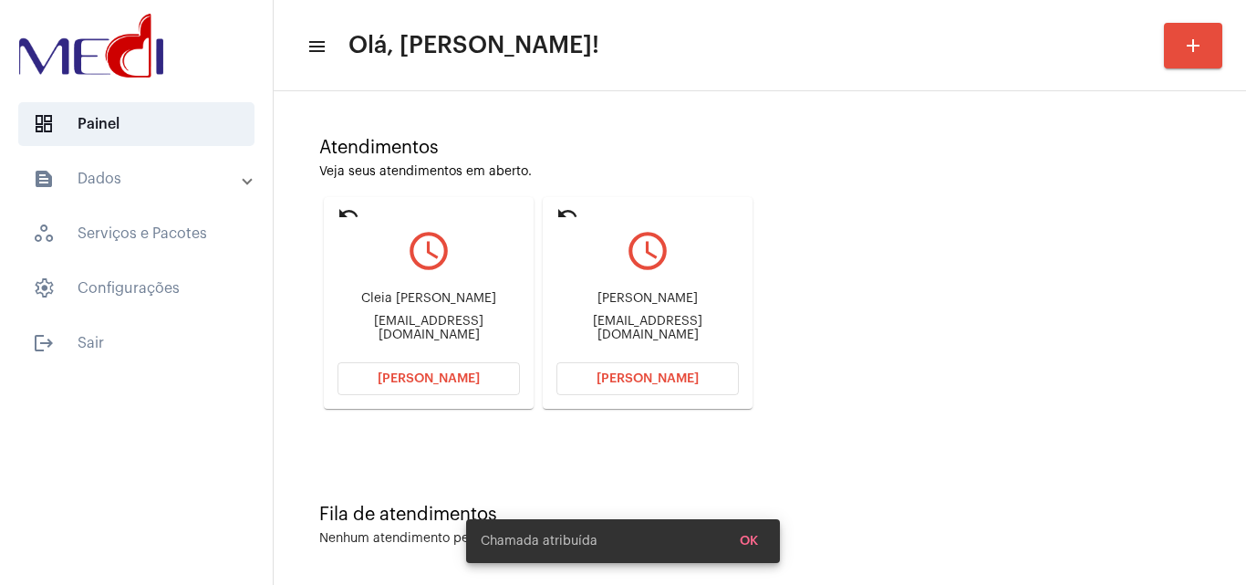
scroll to position [129, 0]
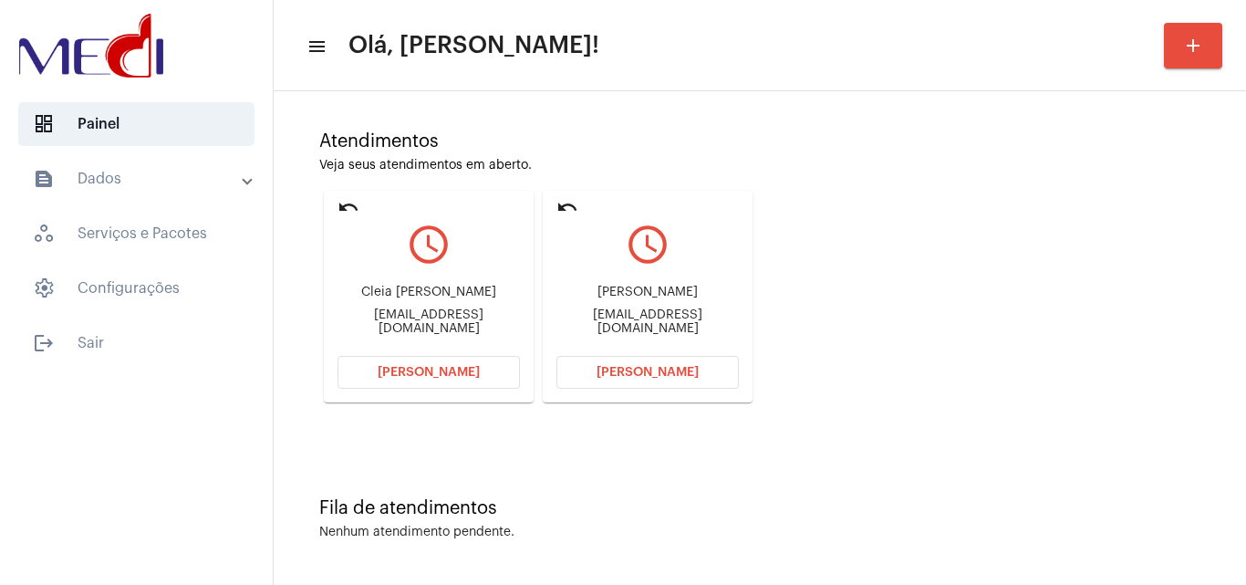
click at [940, 374] on div "Atendimentos Veja seus atendimentos em aberto. undo query_builder Cleia Nazaren…" at bounding box center [760, 260] width 954 height 367
drag, startPoint x: 556, startPoint y: 285, endPoint x: 670, endPoint y: 292, distance: 114.2
click at [670, 292] on div "Maria Eduarda Cruz Angelim Vasco" at bounding box center [647, 292] width 182 height 14
copy div "Maria Eduarda Cru"
click at [607, 379] on button "[PERSON_NAME]" at bounding box center [647, 372] width 182 height 33
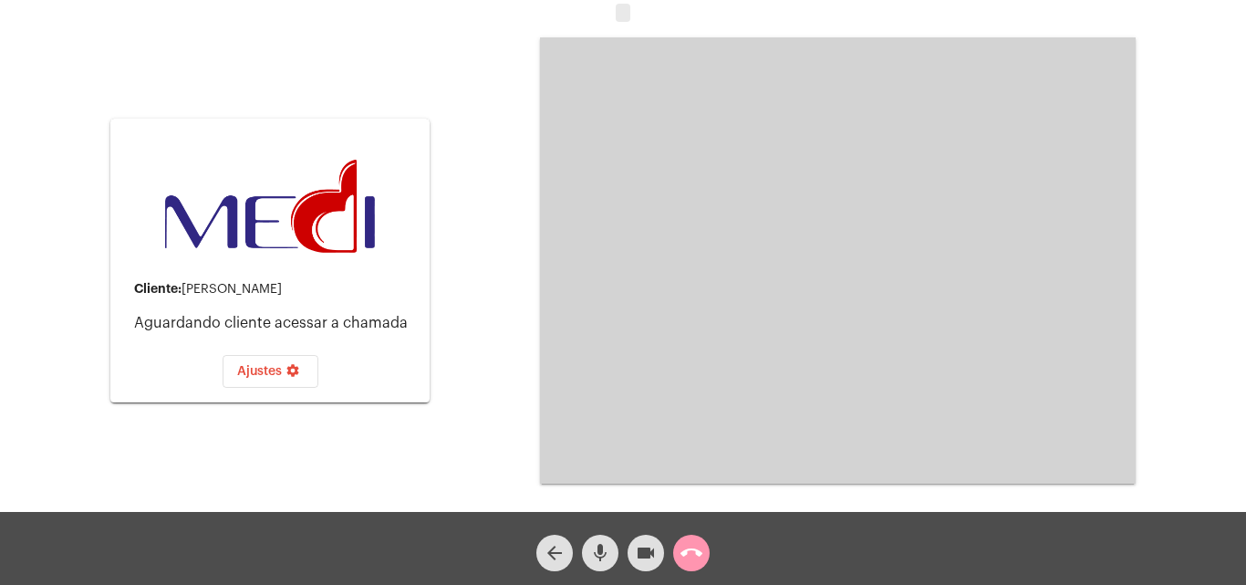
click at [595, 559] on mat-icon "mic" at bounding box center [600, 553] width 22 height 22
click at [605, 555] on mat-icon "mic_off" at bounding box center [600, 553] width 22 height 22
click at [699, 557] on mat-icon "call_end" at bounding box center [691, 553] width 22 height 22
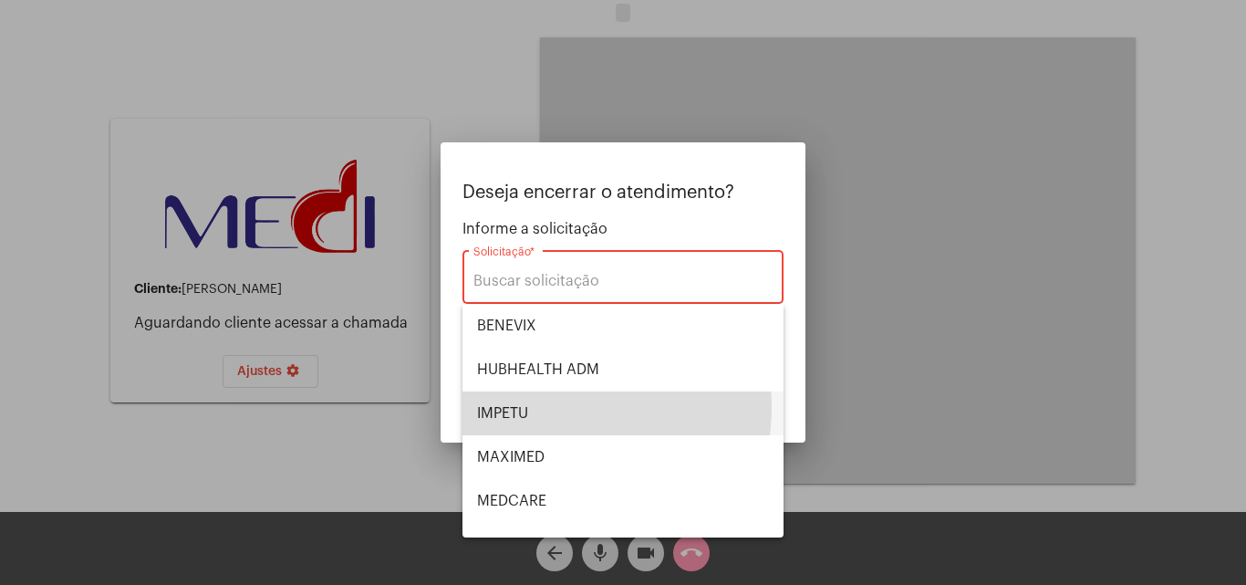
click at [553, 407] on span "IMPETU" at bounding box center [623, 413] width 292 height 44
type input "IMPETU"
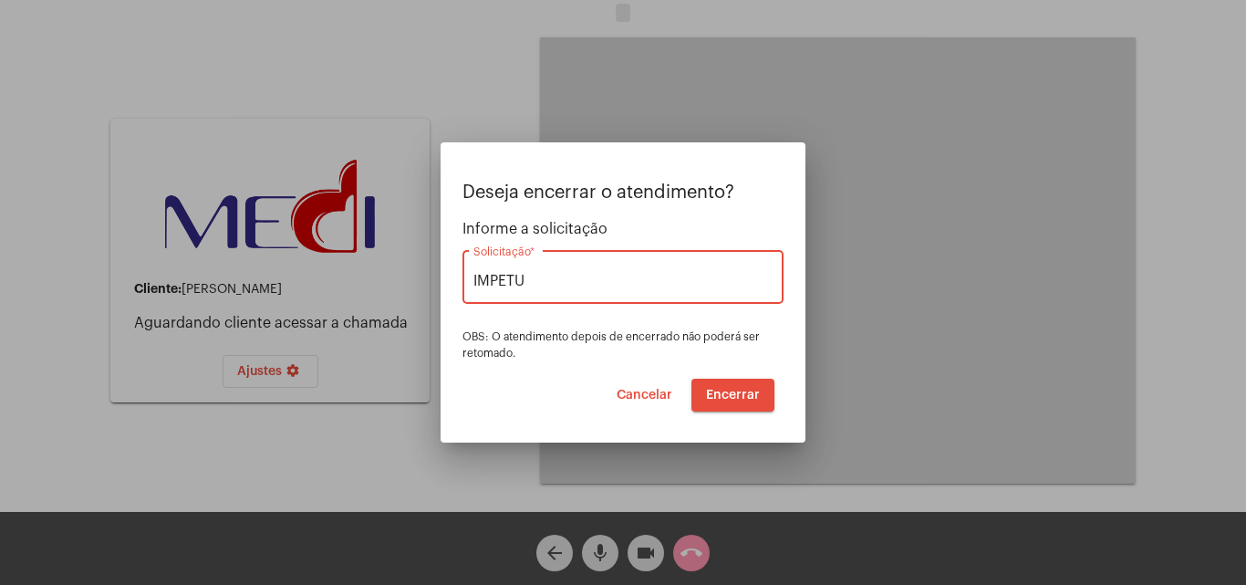
click at [735, 391] on span "Encerrar" at bounding box center [733, 395] width 54 height 13
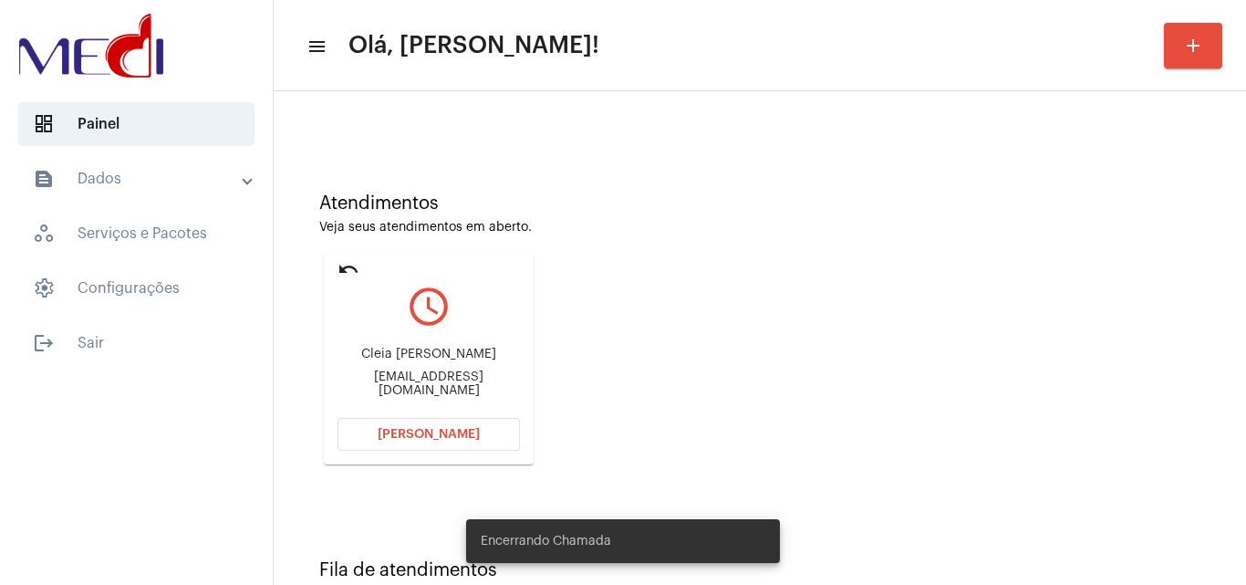
scroll to position [129, 0]
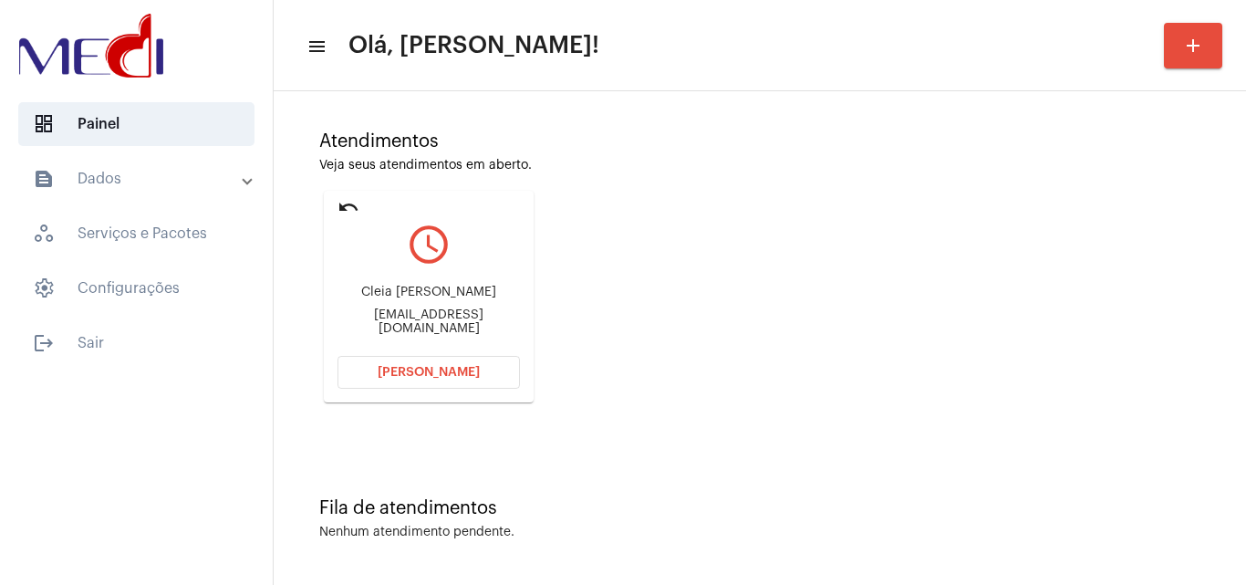
drag, startPoint x: 347, startPoint y: 302, endPoint x: 441, endPoint y: 292, distance: 95.4
click at [441, 292] on div "Cleia Nazareno de Almeida" at bounding box center [428, 292] width 182 height 14
copy div "Cleia Nazareno"
click at [421, 365] on button "[PERSON_NAME]" at bounding box center [428, 372] width 182 height 33
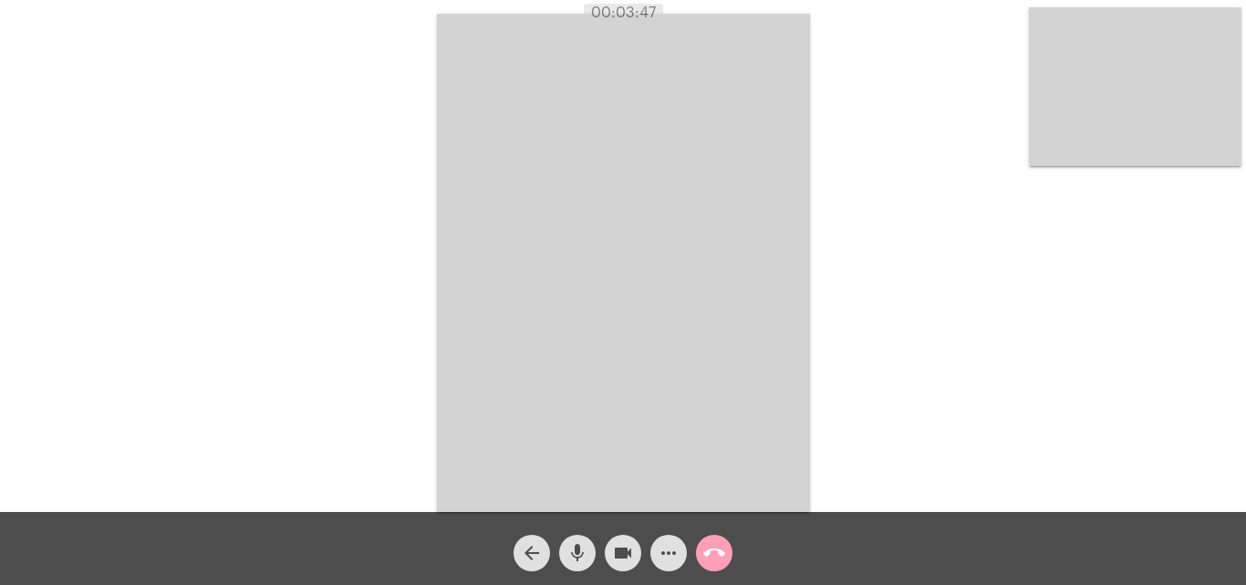
click at [717, 549] on mat-icon "call_end" at bounding box center [714, 553] width 22 height 22
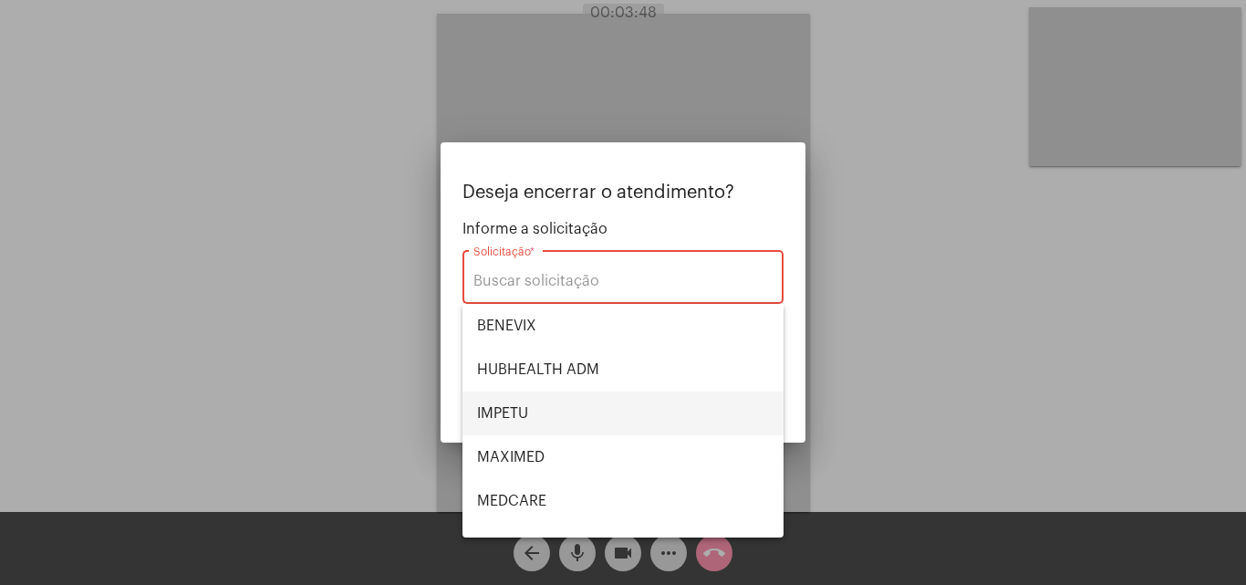
click at [570, 408] on span "IMPETU" at bounding box center [623, 413] width 292 height 44
type input "IMPETU"
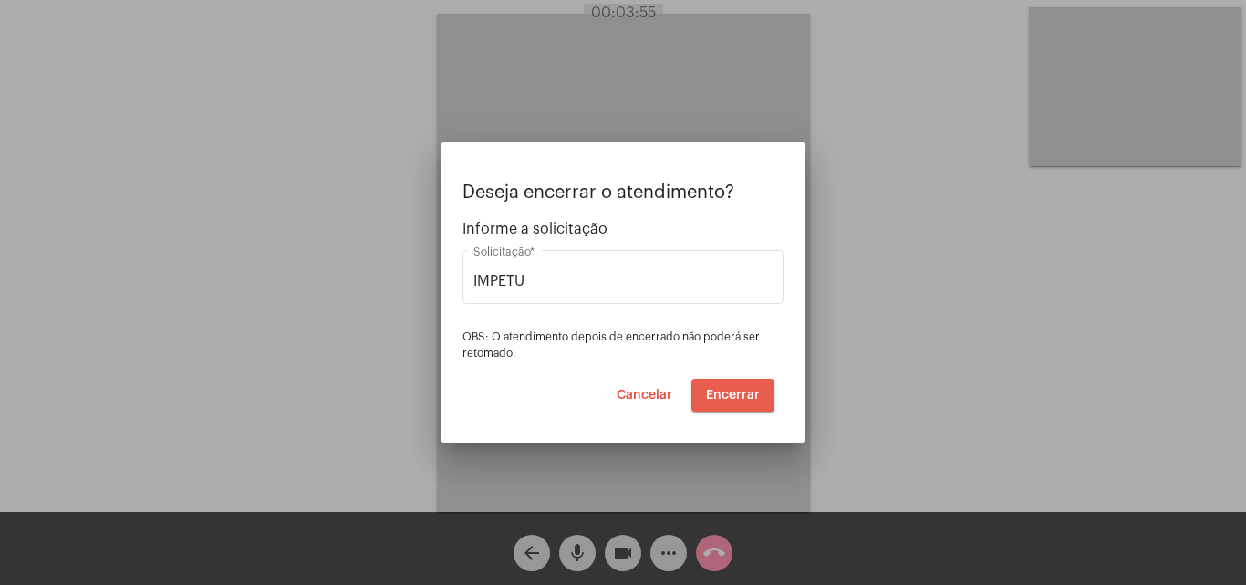
click at [721, 393] on span "Encerrar" at bounding box center [733, 395] width 54 height 13
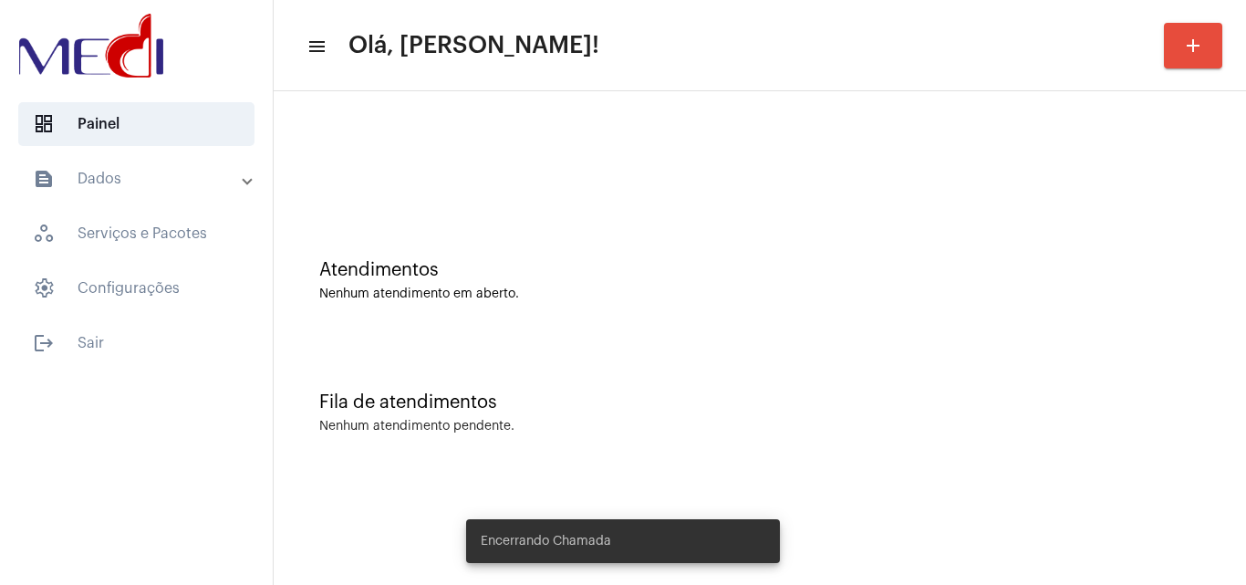
click at [717, 393] on div "Fila de atendimentos" at bounding box center [759, 402] width 881 height 20
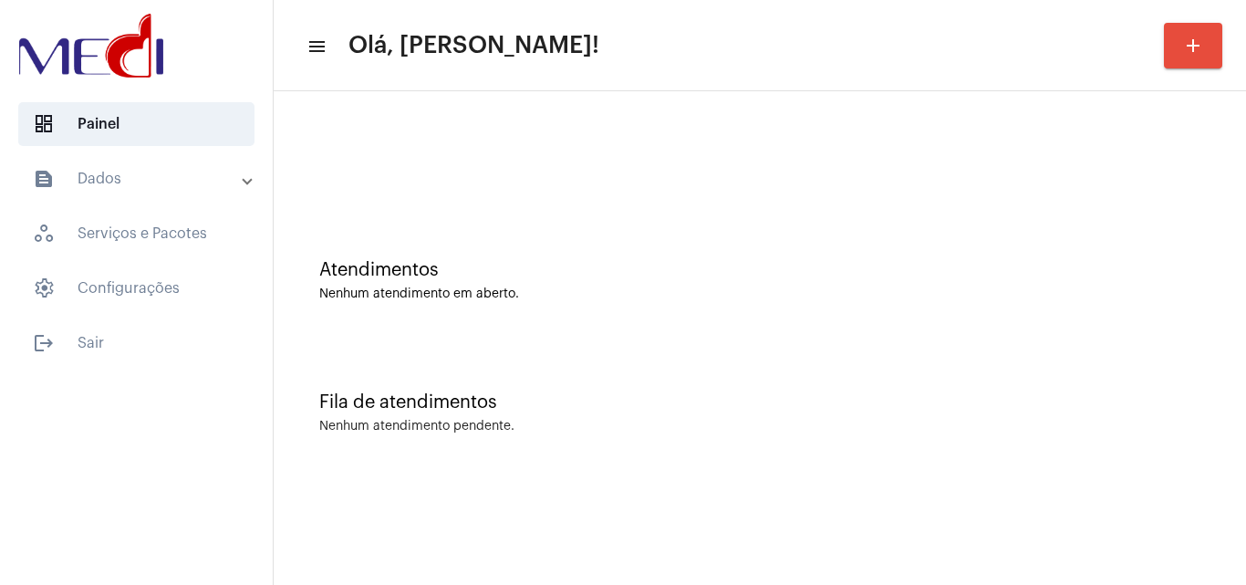
click at [641, 367] on div "Fila de atendimentos Nenhum atendimento pendente." at bounding box center [760, 403] width 954 height 132
click at [583, 343] on div "Fila de atendimentos Nenhum atendimento pendente." at bounding box center [760, 403] width 954 height 132
click at [603, 337] on div "Atendimentos Nenhum atendimento em aberto." at bounding box center [760, 271] width 954 height 132
click at [648, 343] on div "Fila de atendimentos Nenhum atendimento pendente." at bounding box center [760, 403] width 954 height 132
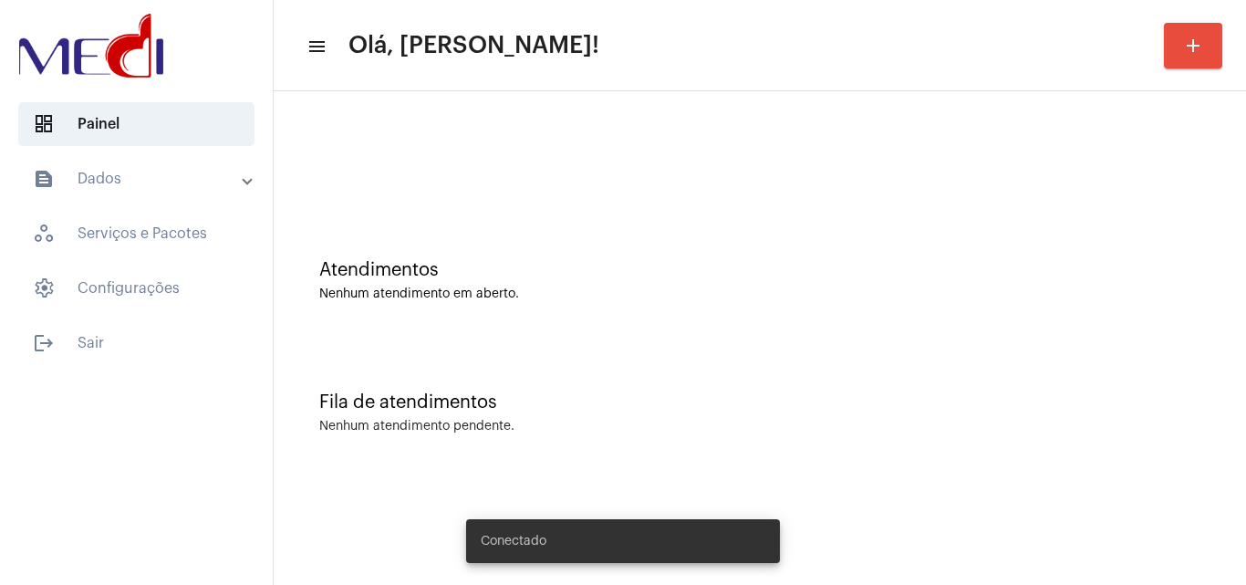
click at [634, 251] on div "Atendimentos Nenhum atendimento em aberto." at bounding box center [760, 271] width 954 height 132
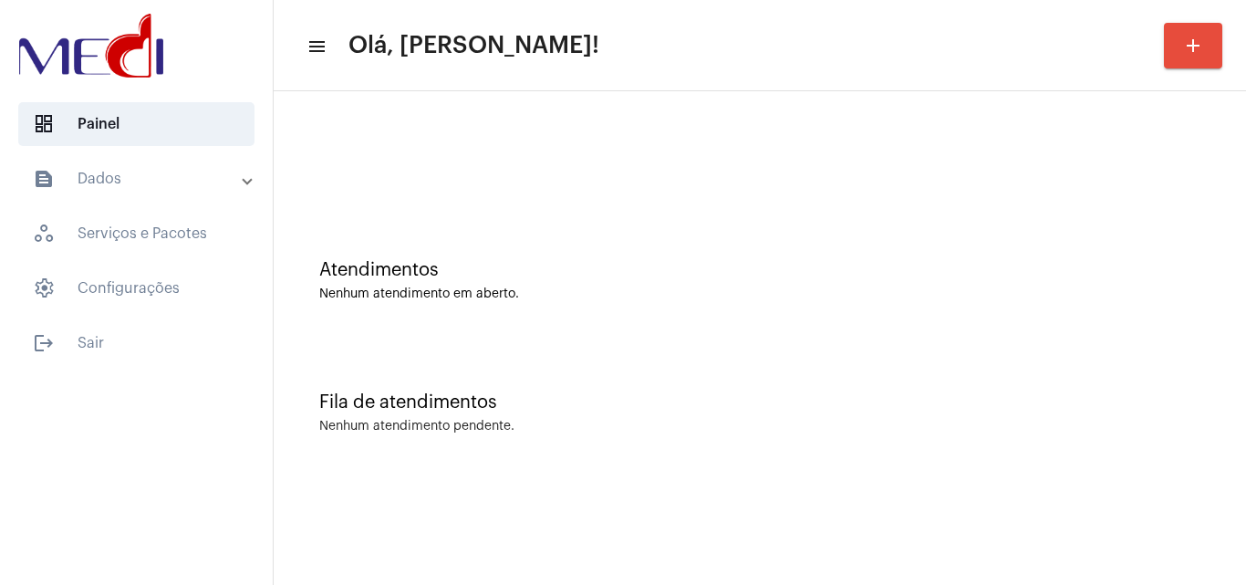
click at [720, 339] on div "Fila de atendimentos Nenhum atendimento pendente." at bounding box center [760, 403] width 954 height 132
click at [631, 311] on div "Atendimentos Nenhum atendimento em aberto." at bounding box center [760, 271] width 954 height 132
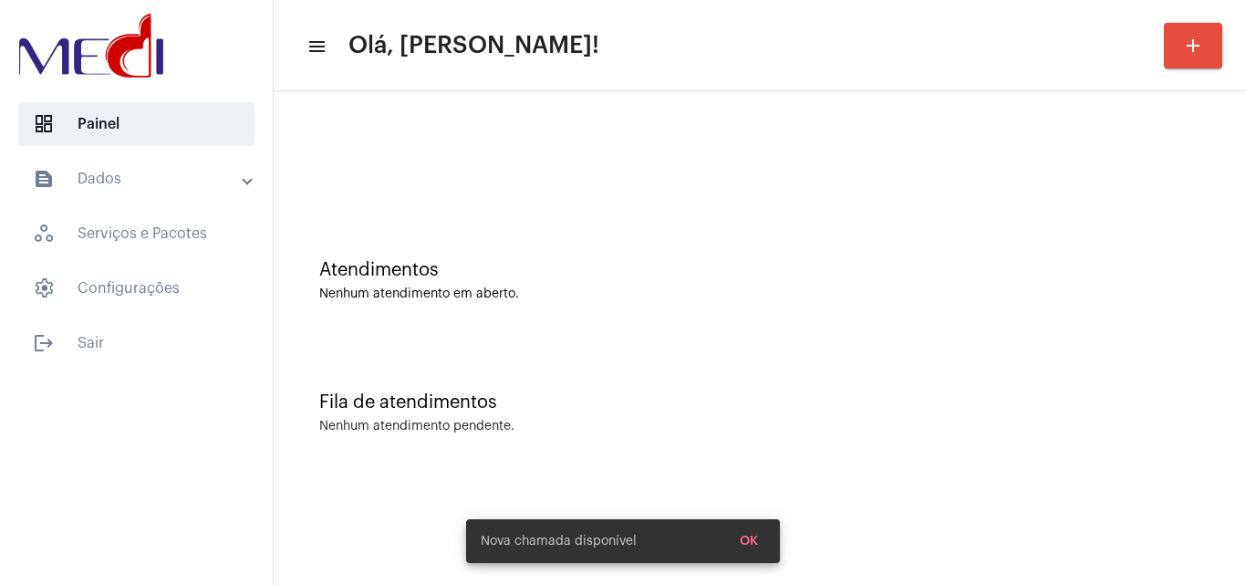
click at [723, 330] on div "Atendimentos Nenhum atendimento em aberto." at bounding box center [760, 271] width 954 height 132
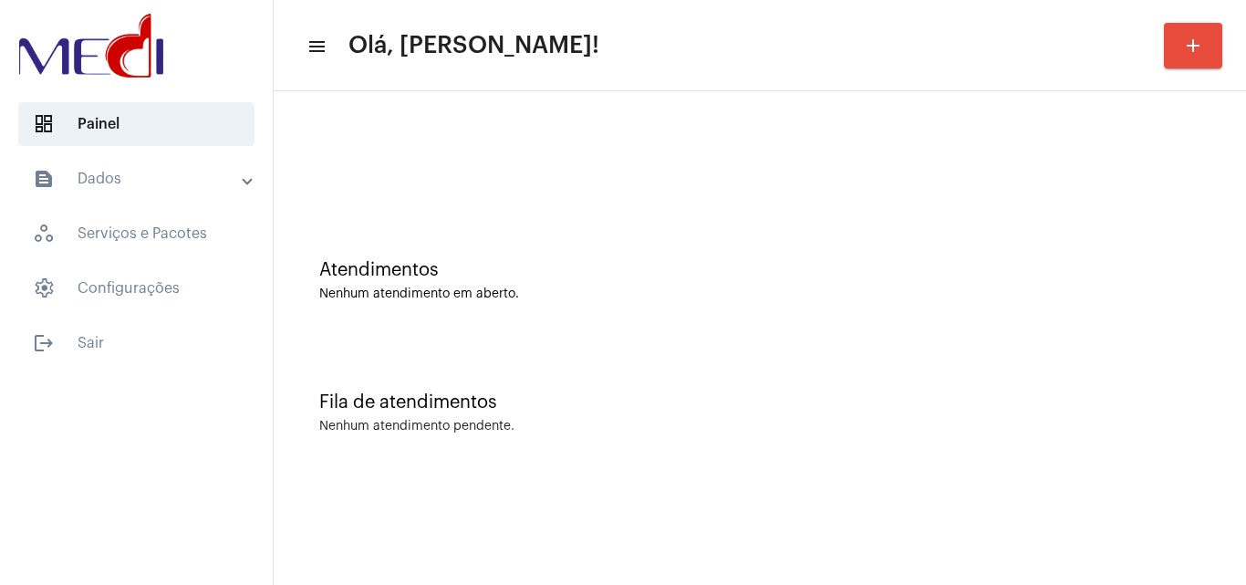
click at [550, 461] on div "Fila de atendimentos Nenhum atendimento pendente." at bounding box center [760, 403] width 954 height 132
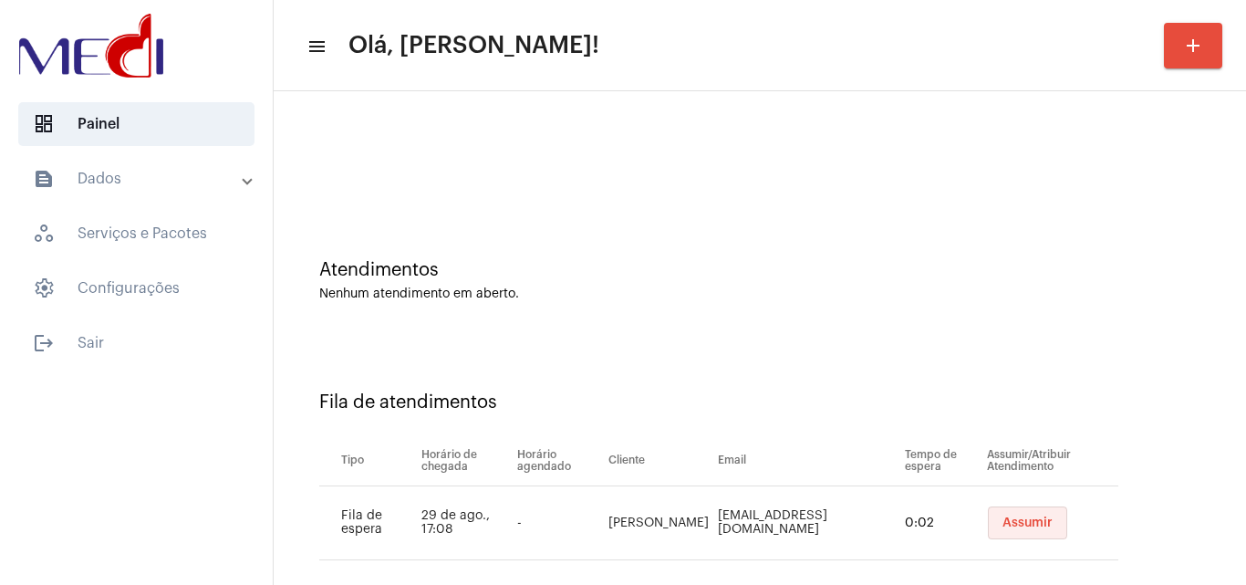
click at [1010, 516] on span "Assumir" at bounding box center [1027, 522] width 50 height 13
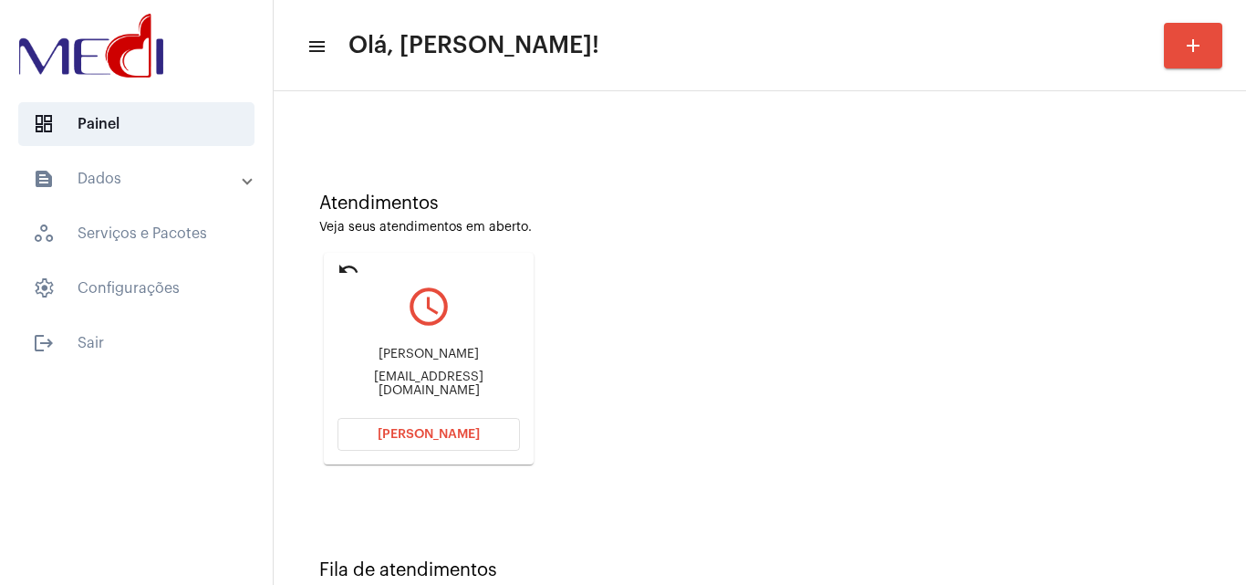
scroll to position [129, 0]
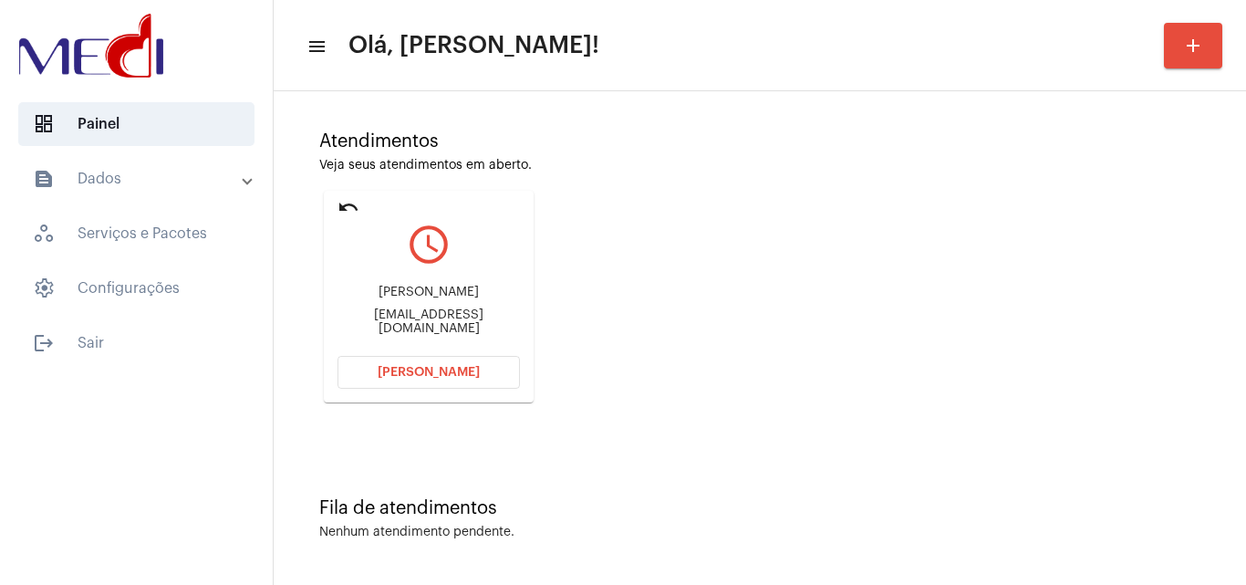
drag, startPoint x: 348, startPoint y: 296, endPoint x: 441, endPoint y: 296, distance: 92.1
click at [441, 296] on div "Luciana Rodrigues da Silva" at bounding box center [428, 292] width 182 height 14
copy div "Luciana Rodrig"
click at [457, 374] on span "[PERSON_NAME]" at bounding box center [429, 372] width 102 height 13
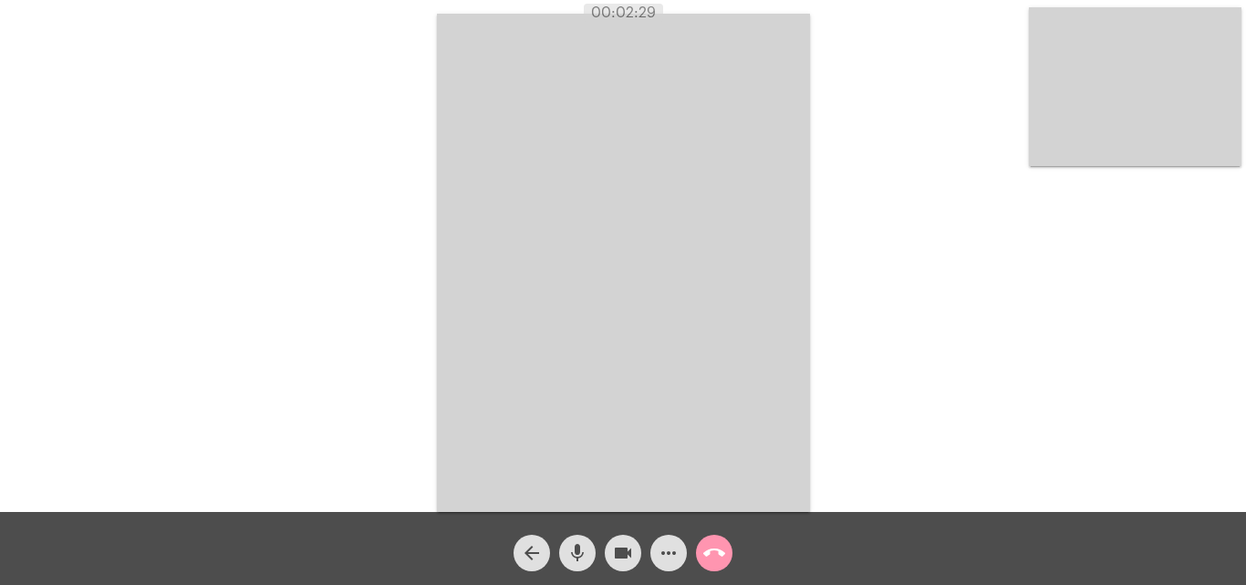
click at [717, 559] on mat-icon "call_end" at bounding box center [714, 553] width 22 height 22
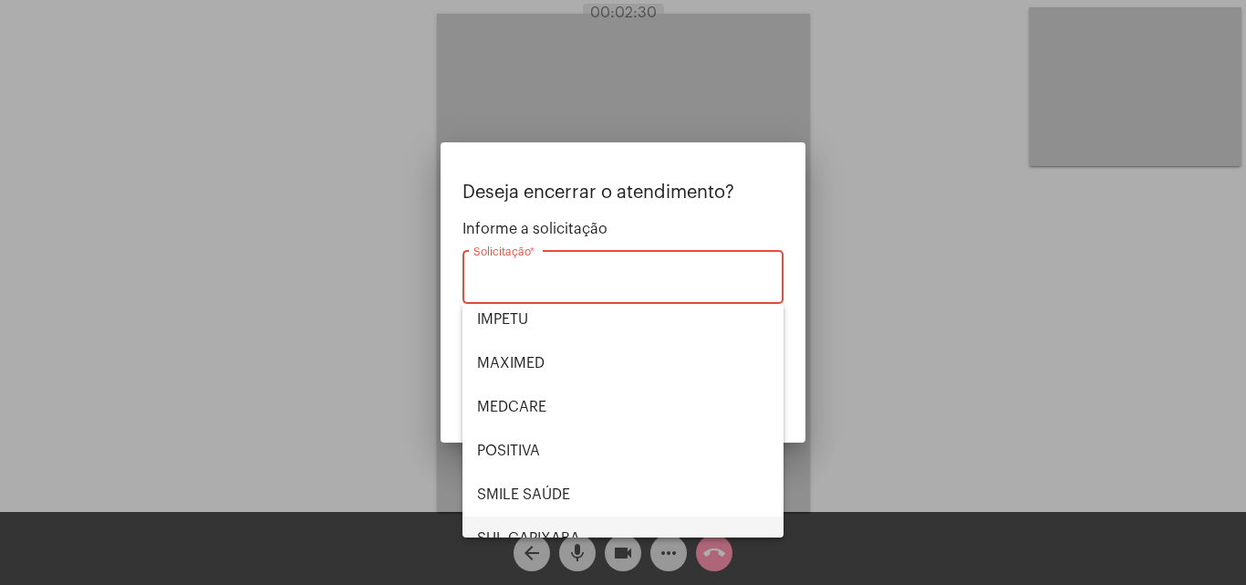
scroll to position [204, 0]
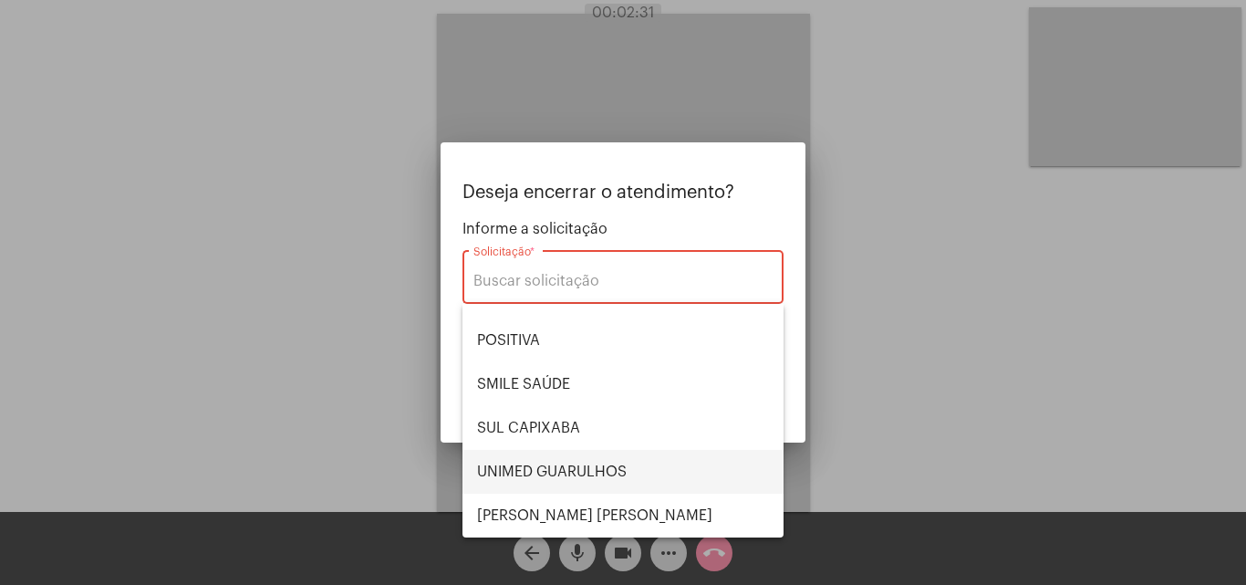
click at [547, 457] on span "UNIMED GUARULHOS" at bounding box center [623, 472] width 292 height 44
type input "UNIMED GUARULHOS"
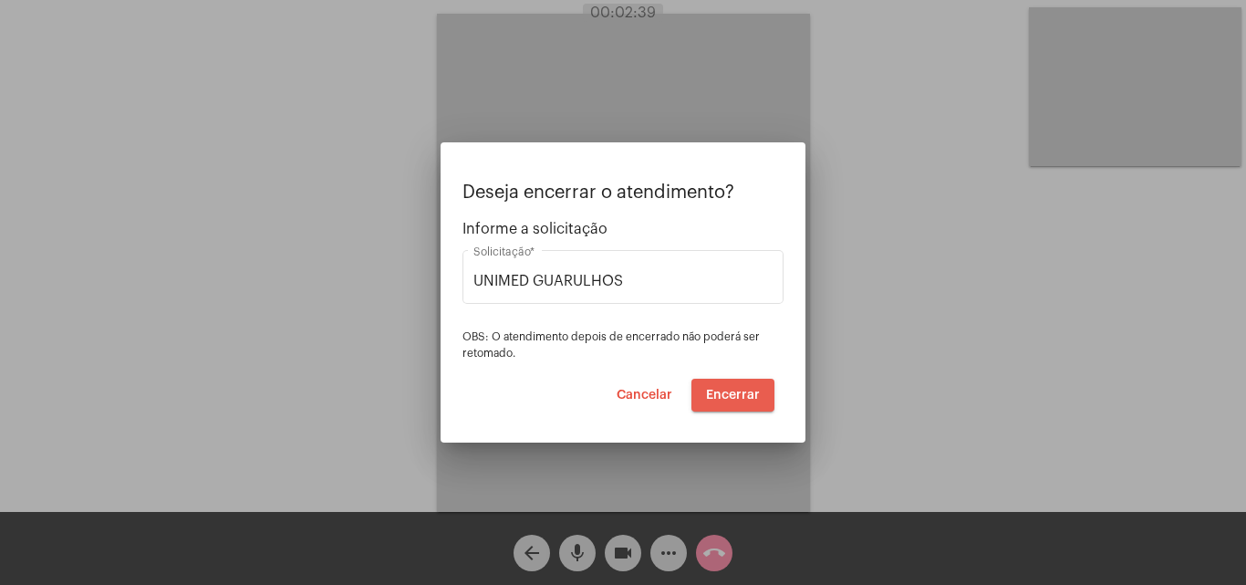
click at [744, 390] on span "Encerrar" at bounding box center [733, 395] width 54 height 13
click at [744, 389] on video at bounding box center [623, 263] width 373 height 498
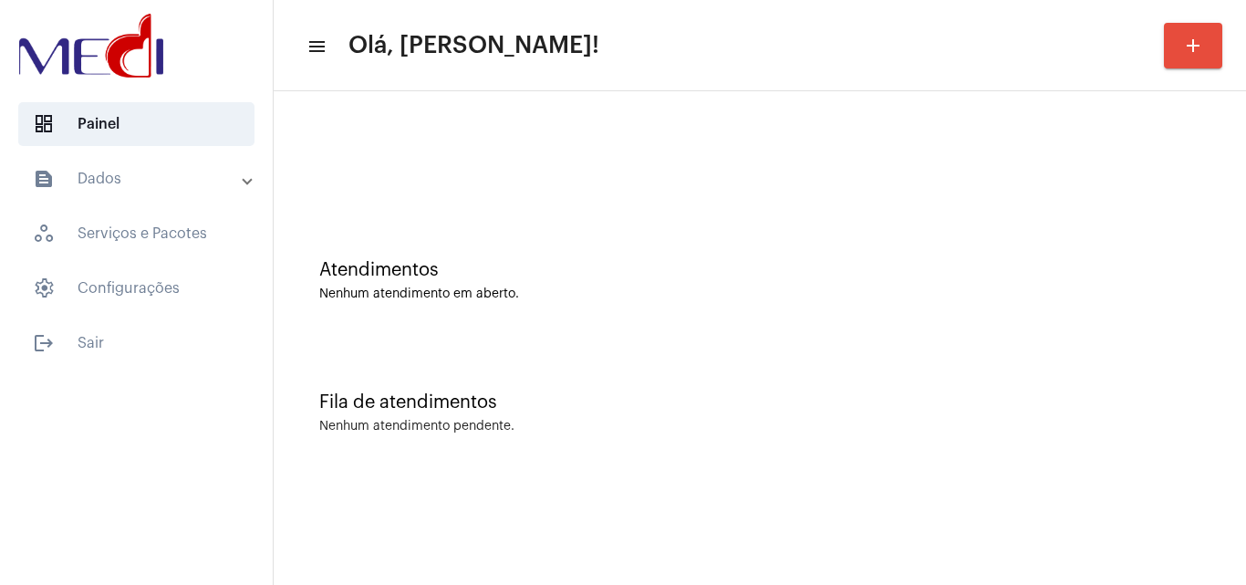
click at [750, 447] on div "Fila de atendimentos Nenhum atendimento pendente." at bounding box center [760, 403] width 954 height 132
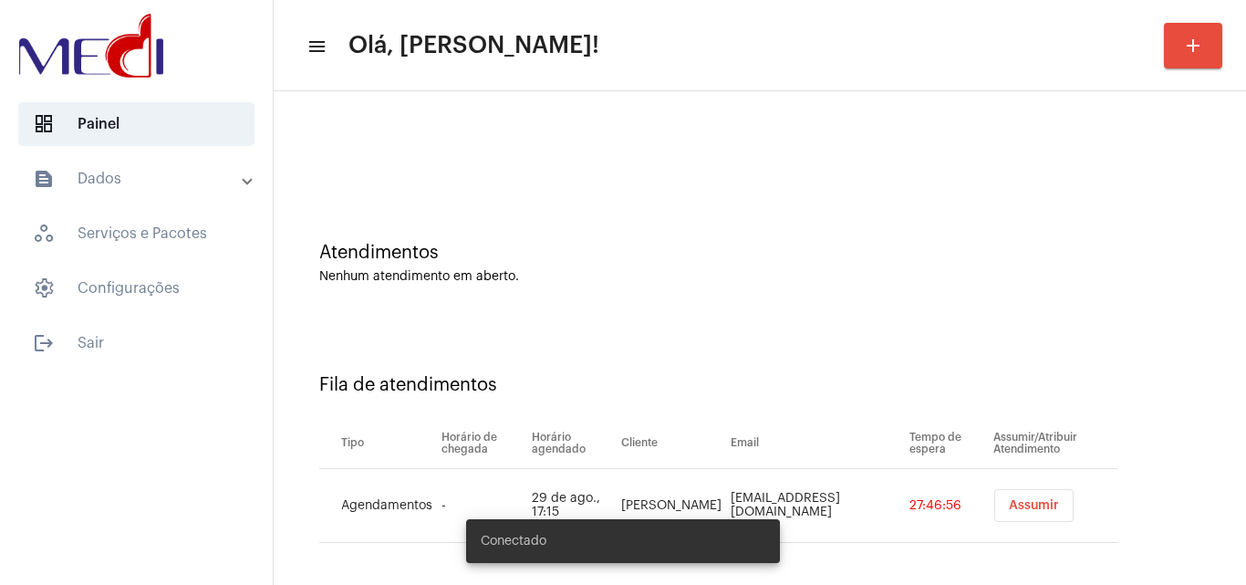
scroll to position [25, 0]
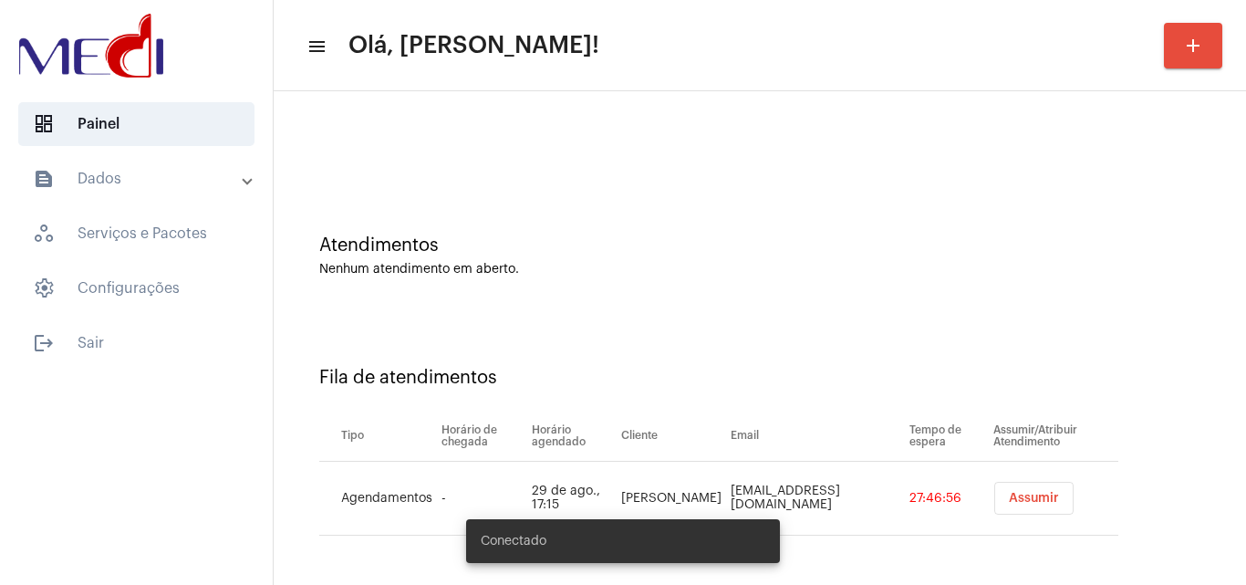
click at [994, 491] on button "Assumir" at bounding box center [1033, 498] width 79 height 33
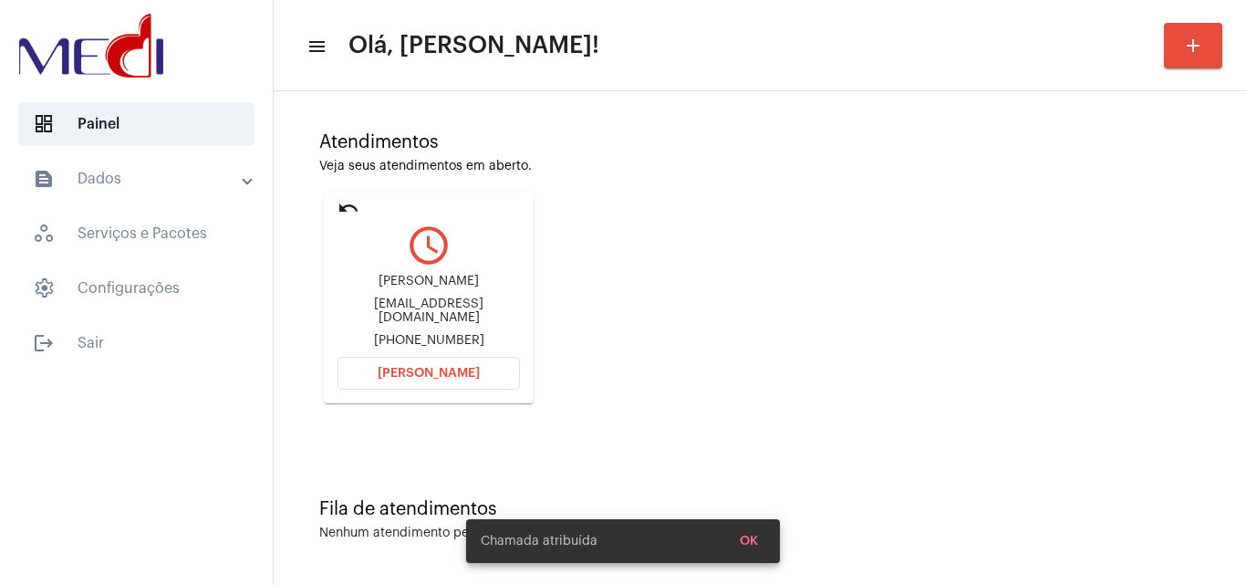
scroll to position [129, 0]
drag, startPoint x: 376, startPoint y: 283, endPoint x: 469, endPoint y: 289, distance: 93.2
click at [469, 287] on div "[PERSON_NAME]" at bounding box center [428, 281] width 182 height 14
copy div "[PERSON_NAME]"
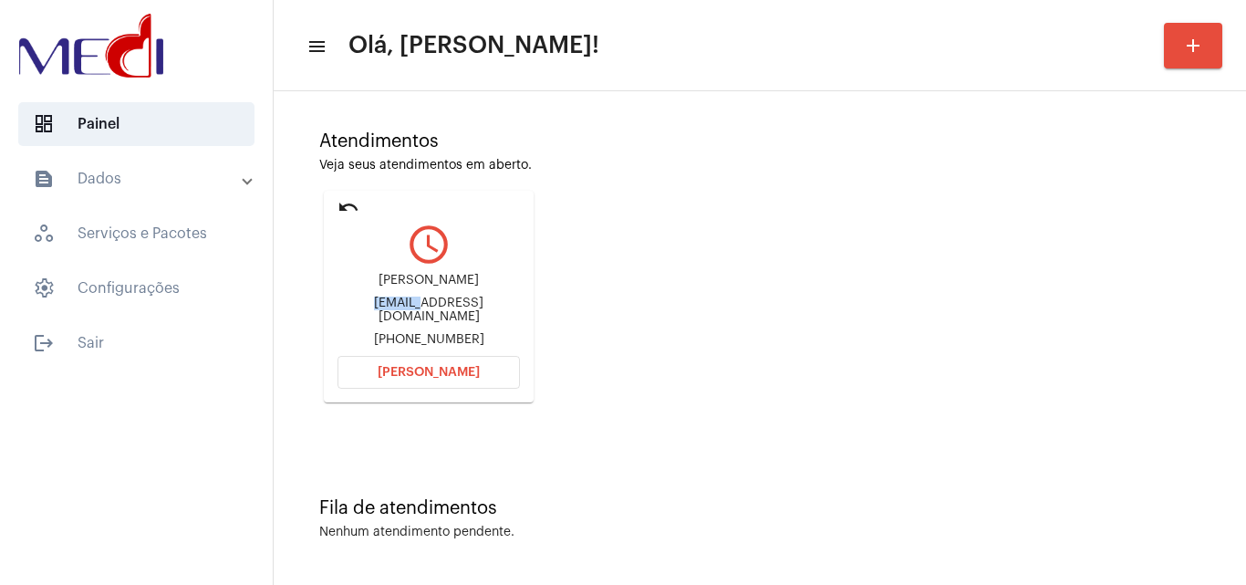
drag, startPoint x: 357, startPoint y: 306, endPoint x: 401, endPoint y: 313, distance: 45.3
click at [401, 313] on div "[EMAIL_ADDRESS][DOMAIN_NAME]" at bounding box center [428, 309] width 182 height 27
copy div "rgeissl"
click at [344, 205] on mat-icon "undo" at bounding box center [348, 207] width 22 height 22
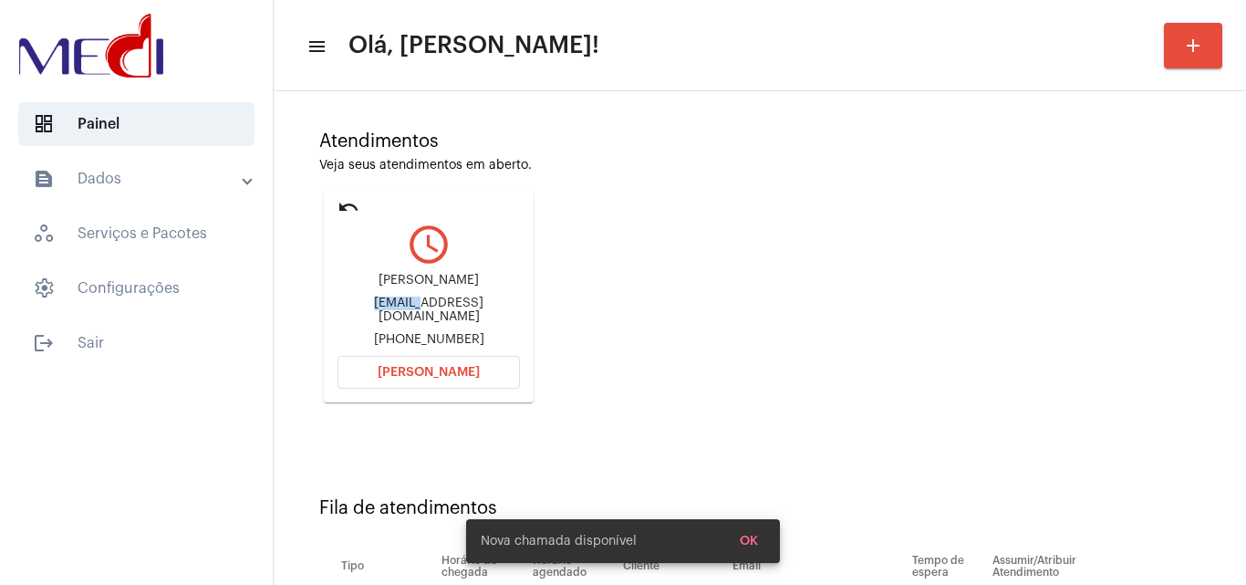
scroll to position [25, 0]
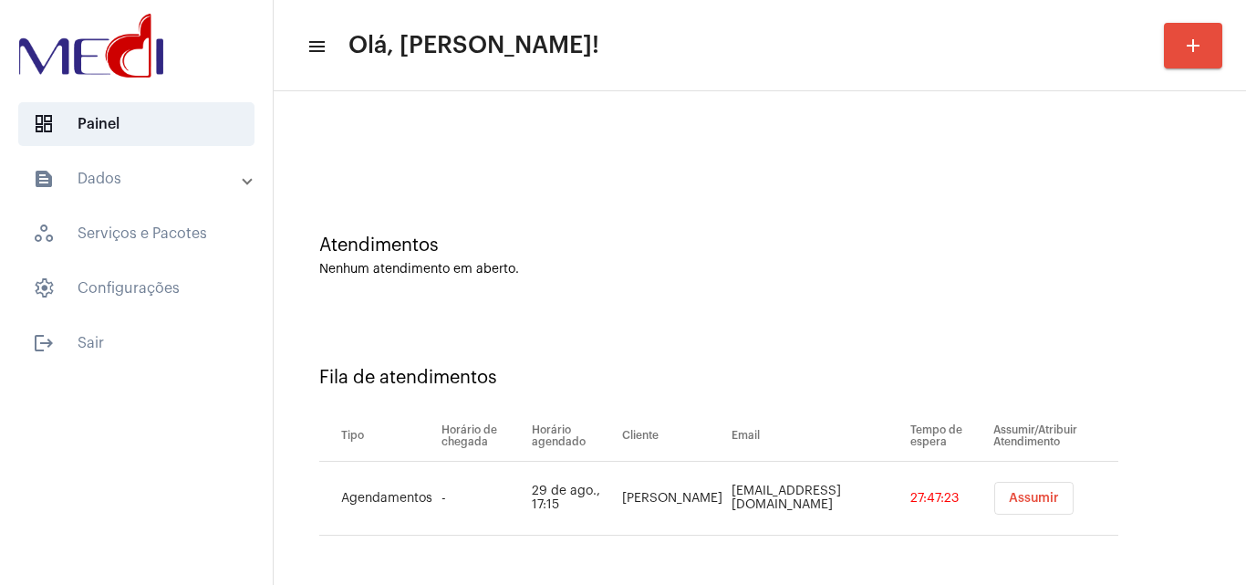
click at [692, 333] on div "Fila de atendimentos Tipo Horário de chegada Horário agendado Cliente Email Tem…" at bounding box center [760, 444] width 954 height 263
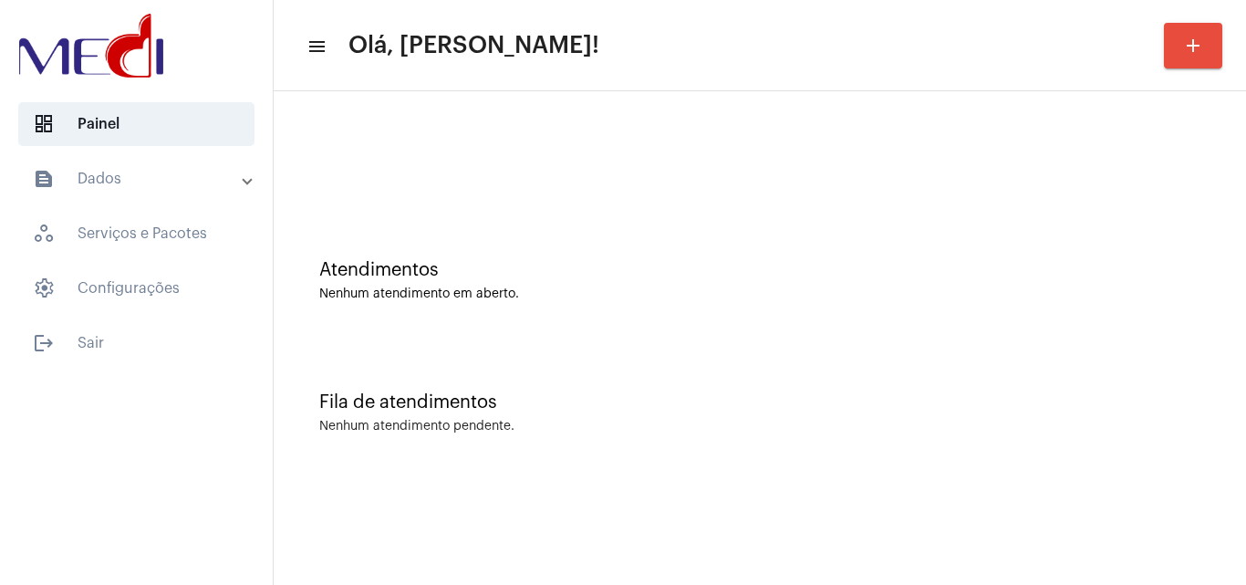
click at [654, 349] on div "Fila de atendimentos Nenhum atendimento pendente." at bounding box center [760, 403] width 954 height 132
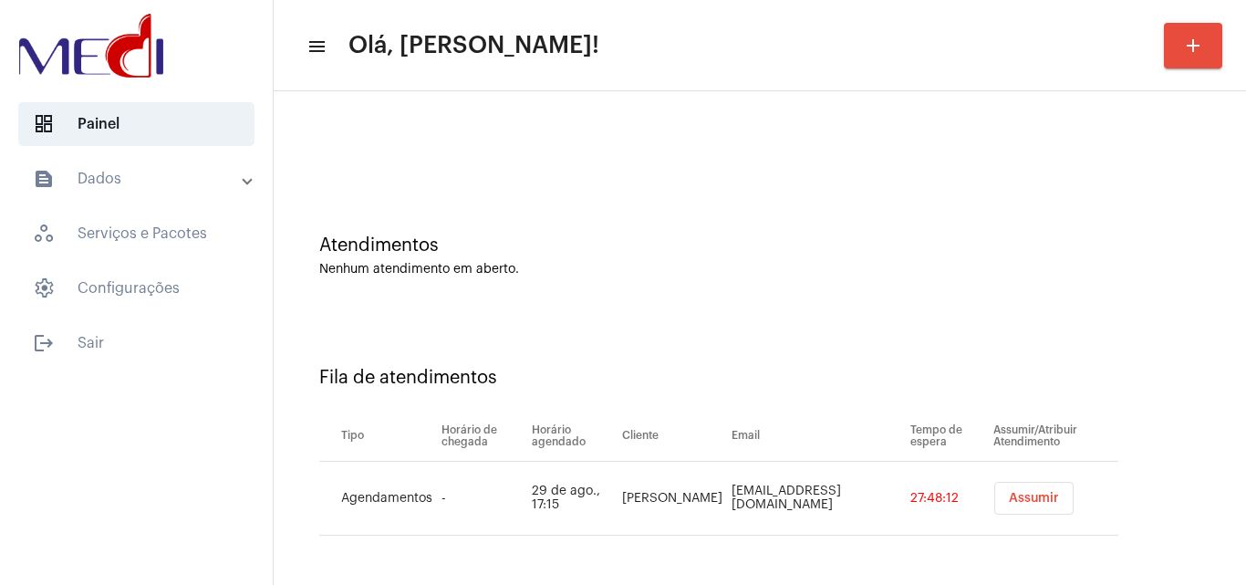
scroll to position [0, 0]
